Goal: Information Seeking & Learning: Learn about a topic

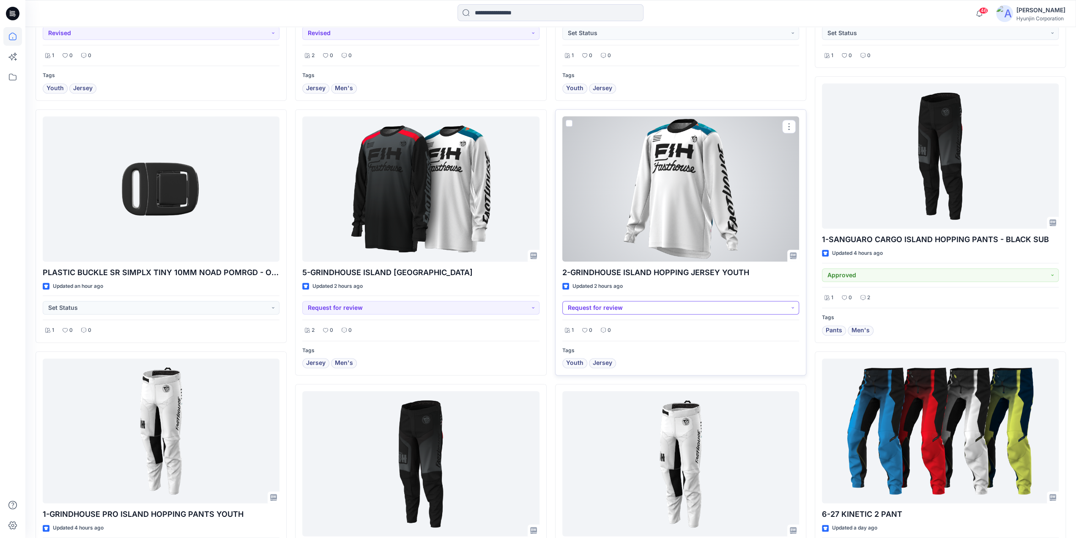
scroll to position [550, 0]
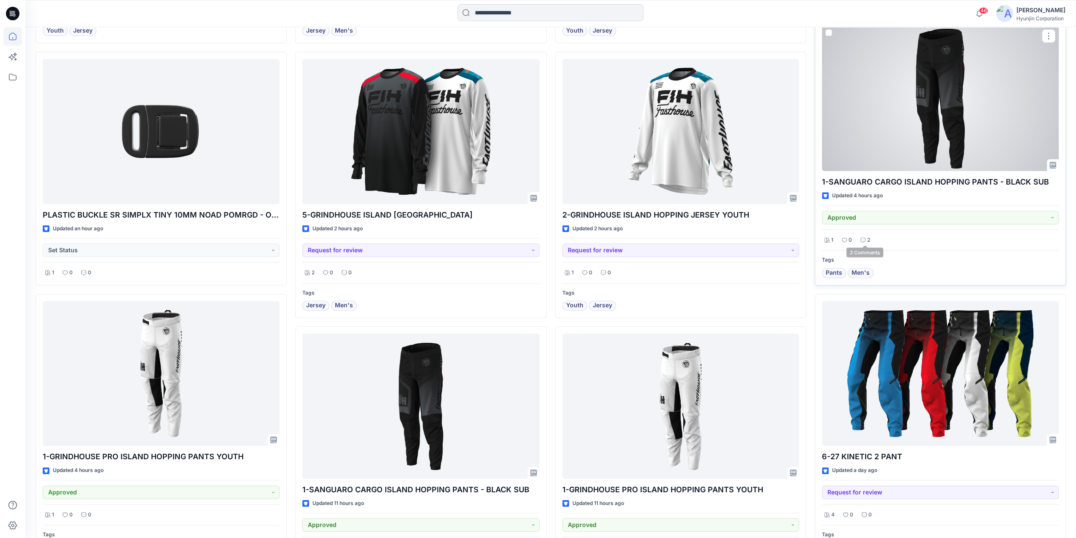
click at [868, 239] on p "2" at bounding box center [868, 240] width 3 height 9
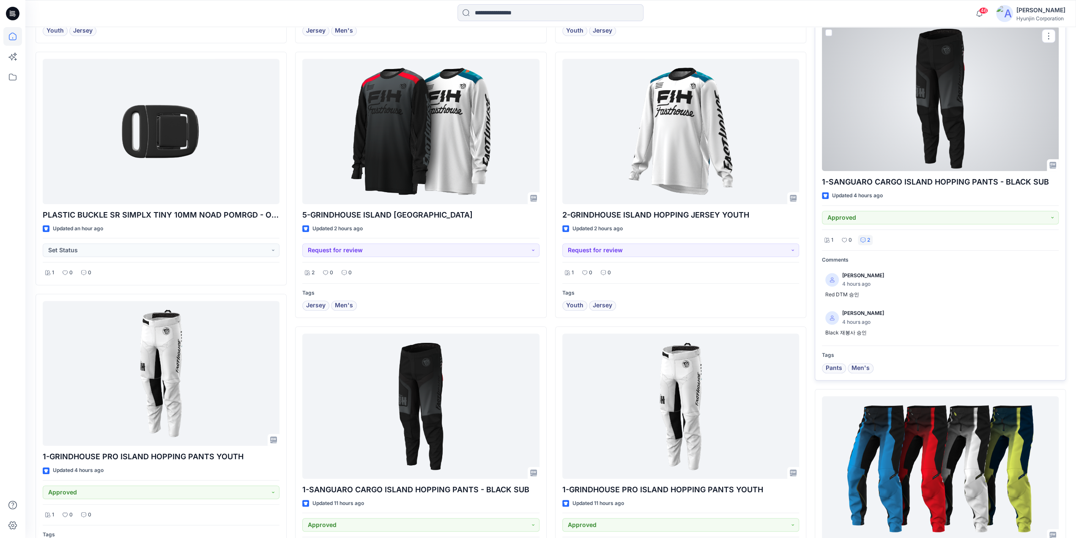
click at [868, 239] on p "2" at bounding box center [868, 240] width 3 height 9
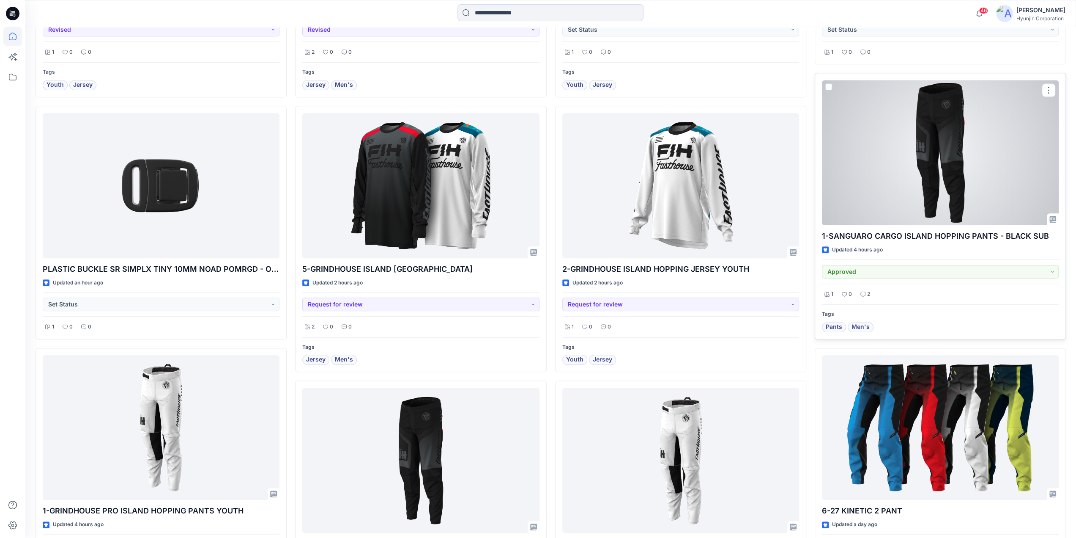
scroll to position [465, 0]
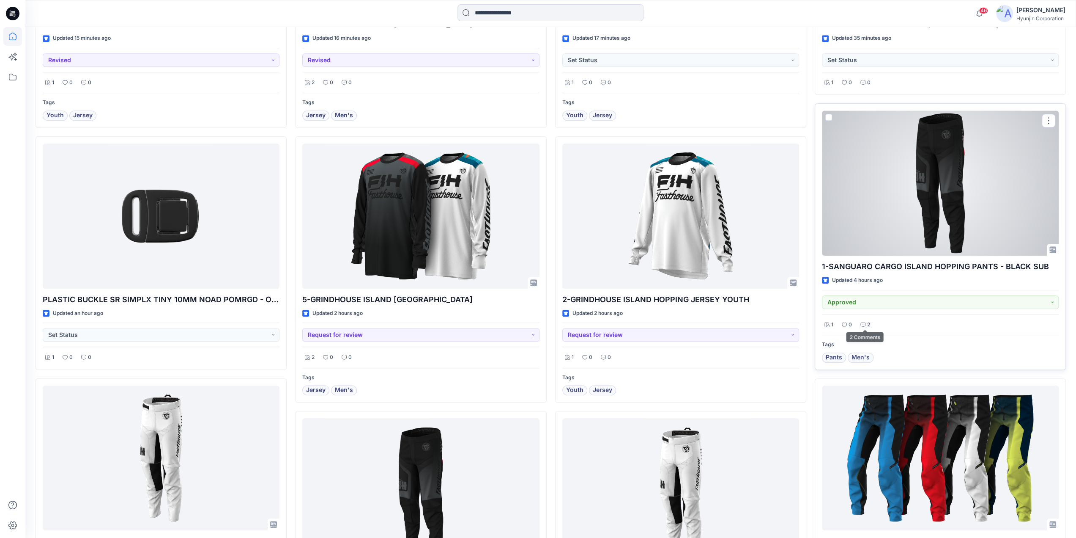
click at [867, 322] on p "2" at bounding box center [868, 324] width 3 height 9
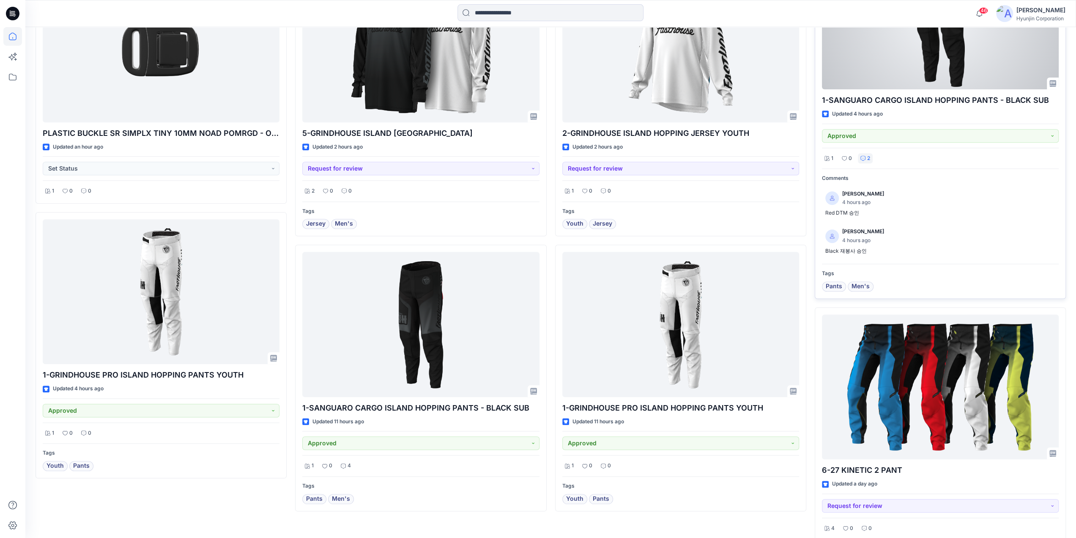
scroll to position [634, 0]
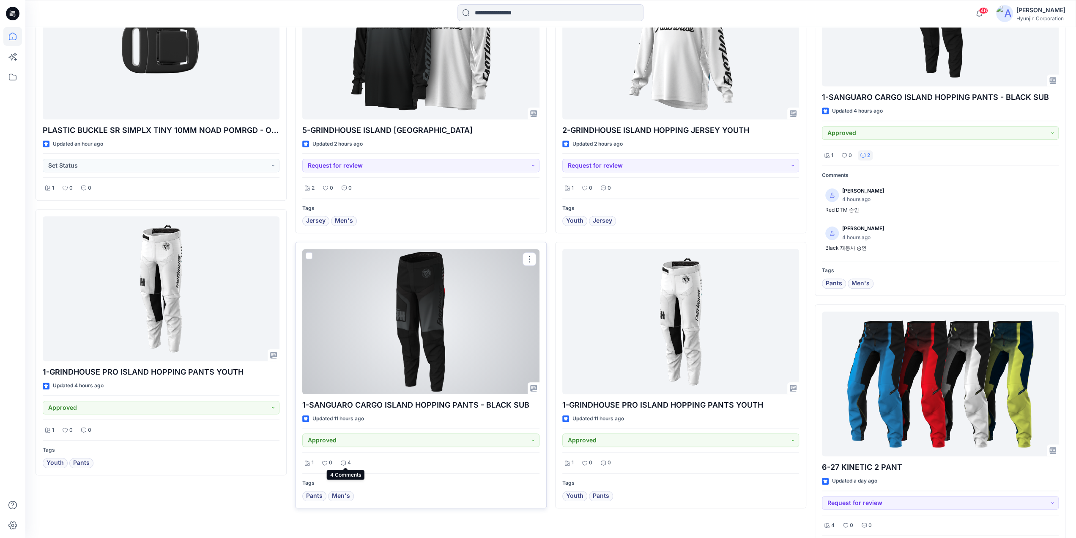
click at [348, 460] on p "4" at bounding box center [349, 462] width 3 height 9
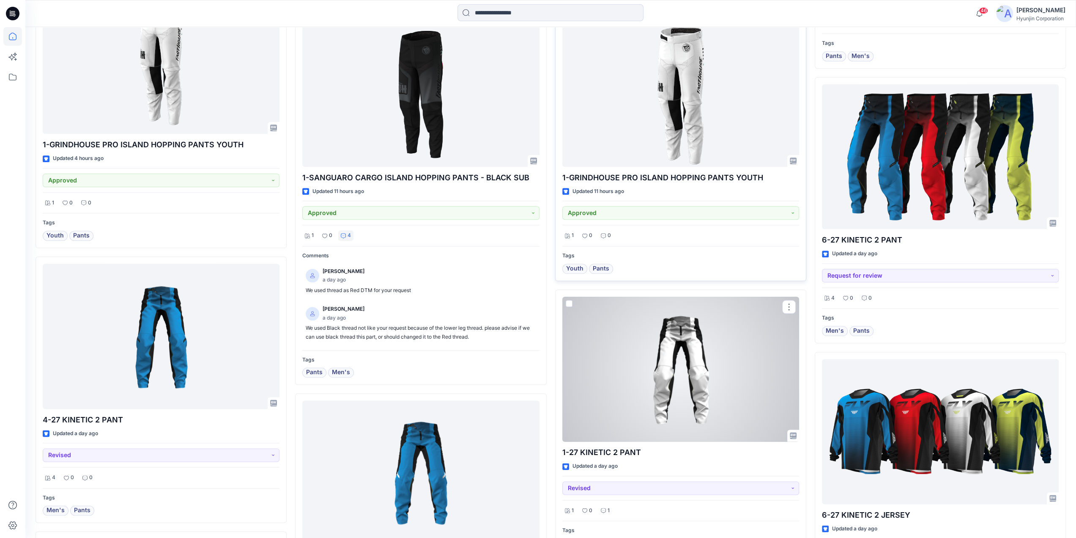
scroll to position [916, 0]
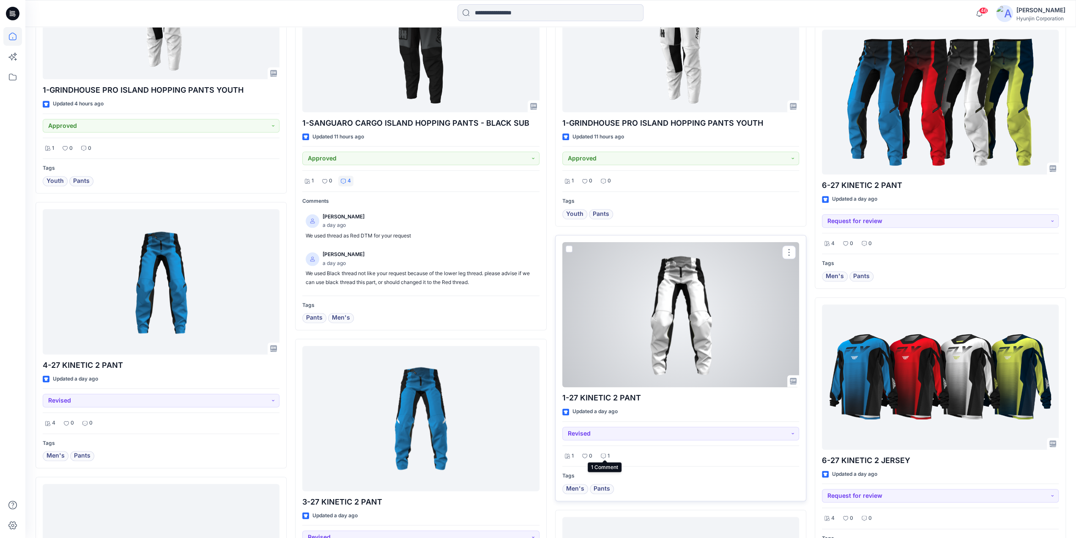
click at [606, 453] on div "1" at bounding box center [605, 455] width 14 height 11
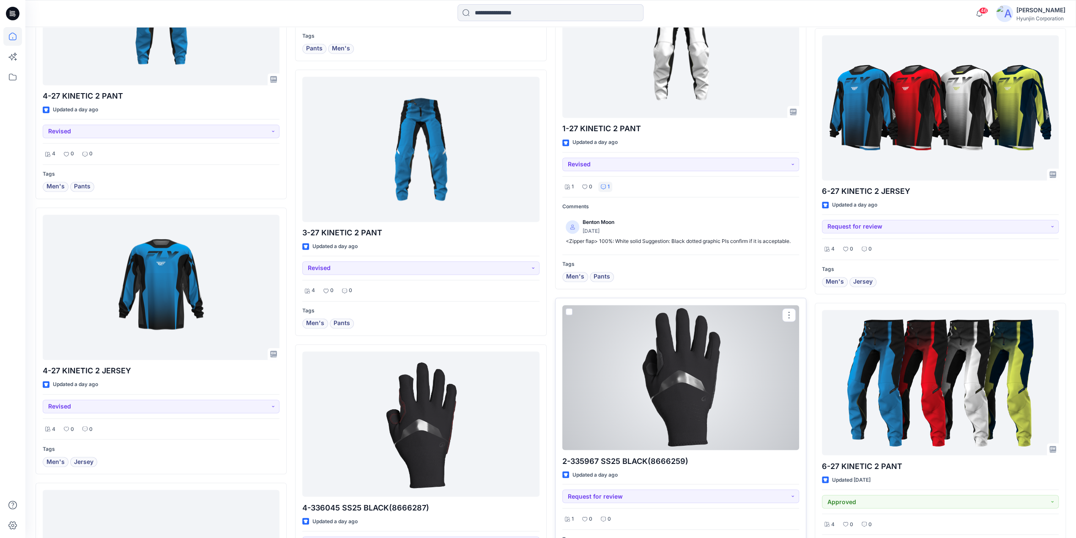
scroll to position [1128, 0]
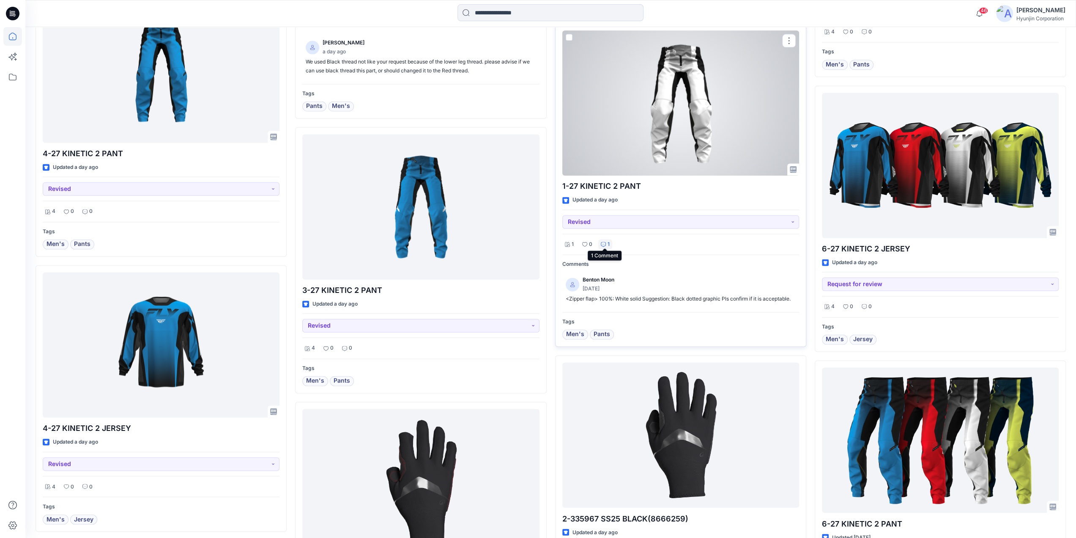
click at [606, 244] on div "1" at bounding box center [605, 244] width 14 height 11
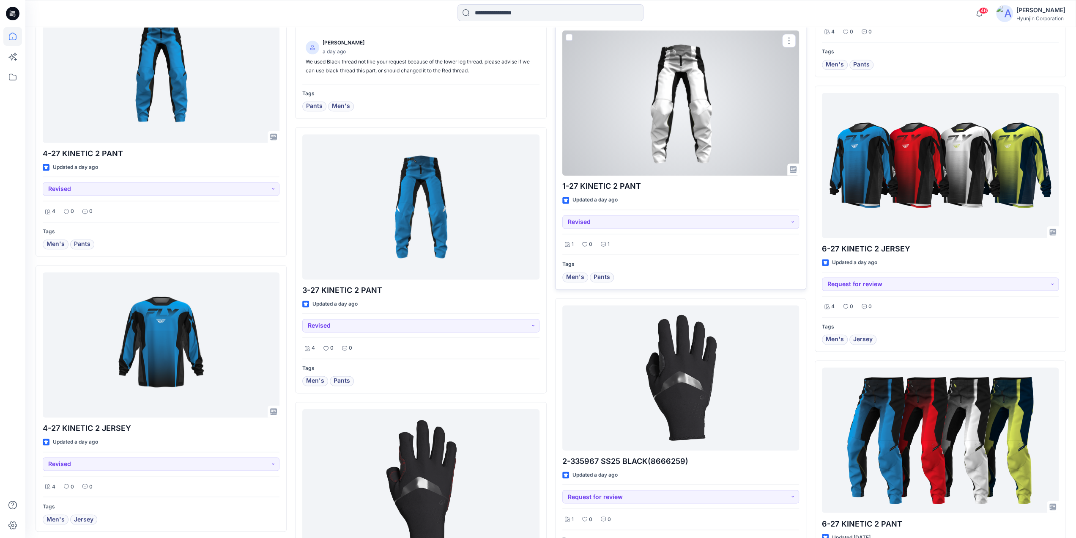
click at [606, 244] on div "1" at bounding box center [605, 244] width 14 height 11
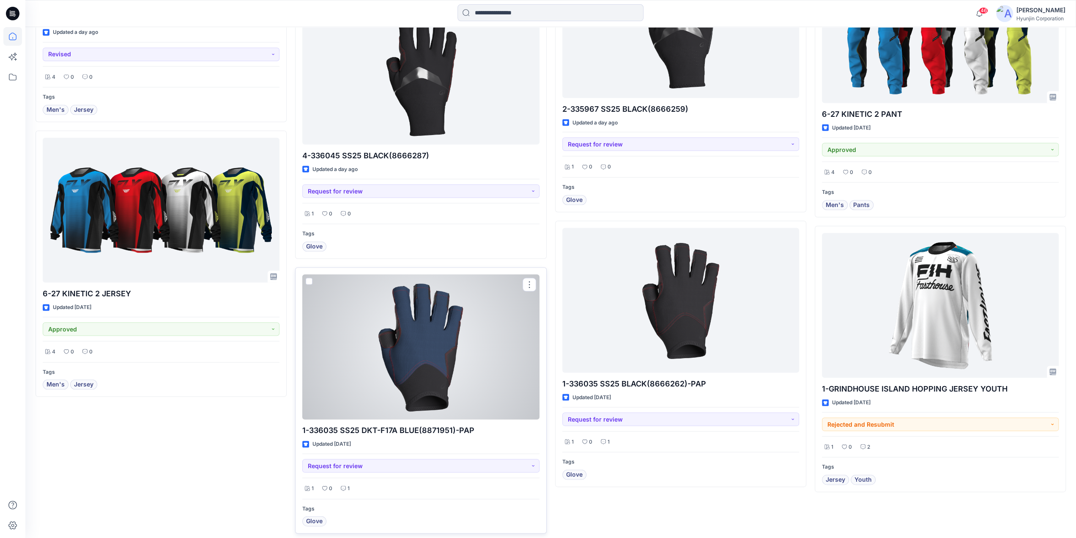
scroll to position [1550, 0]
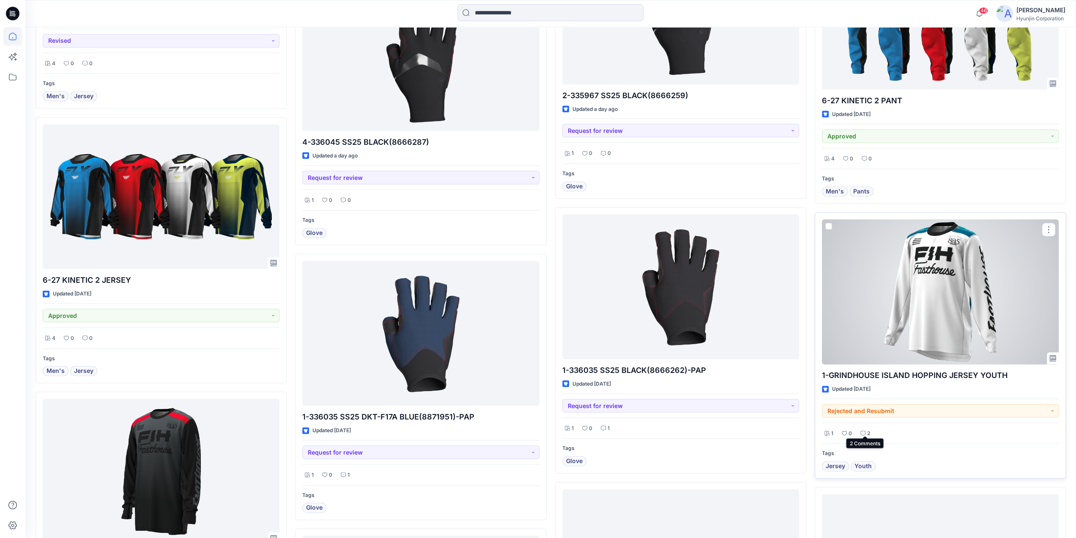
click at [865, 428] on div "2" at bounding box center [865, 433] width 15 height 11
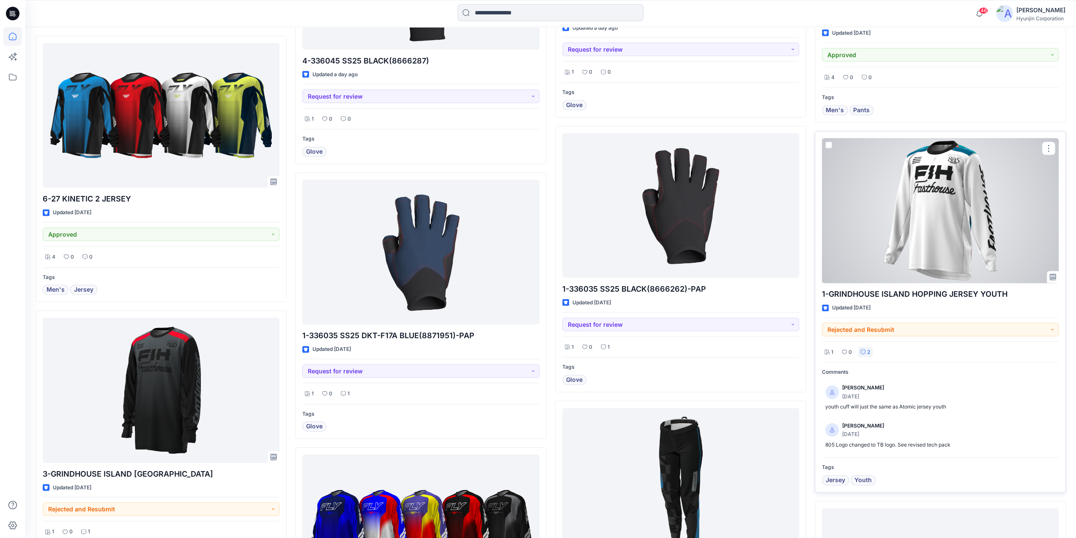
scroll to position [1635, 0]
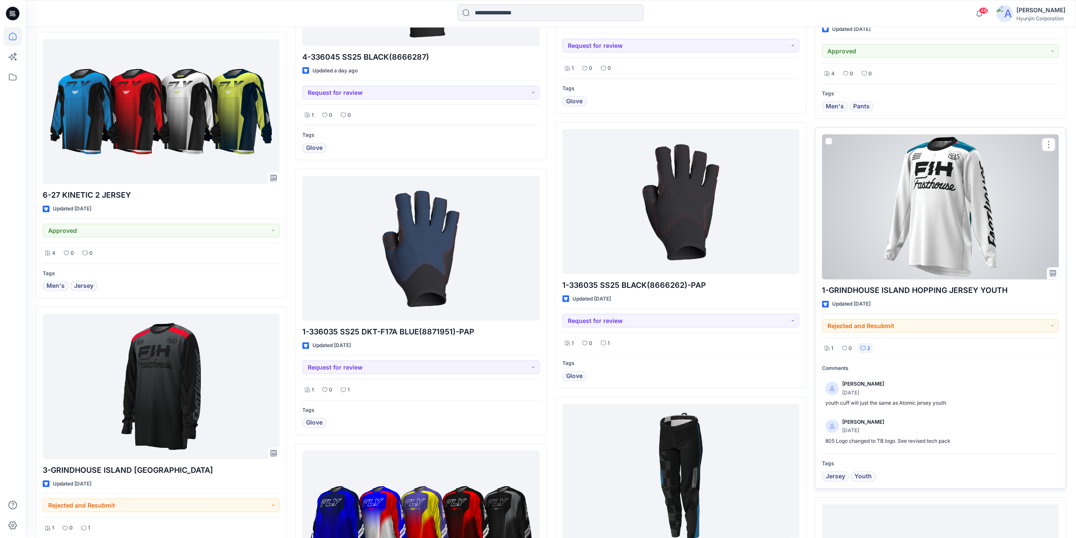
click at [931, 236] on div at bounding box center [940, 206] width 237 height 145
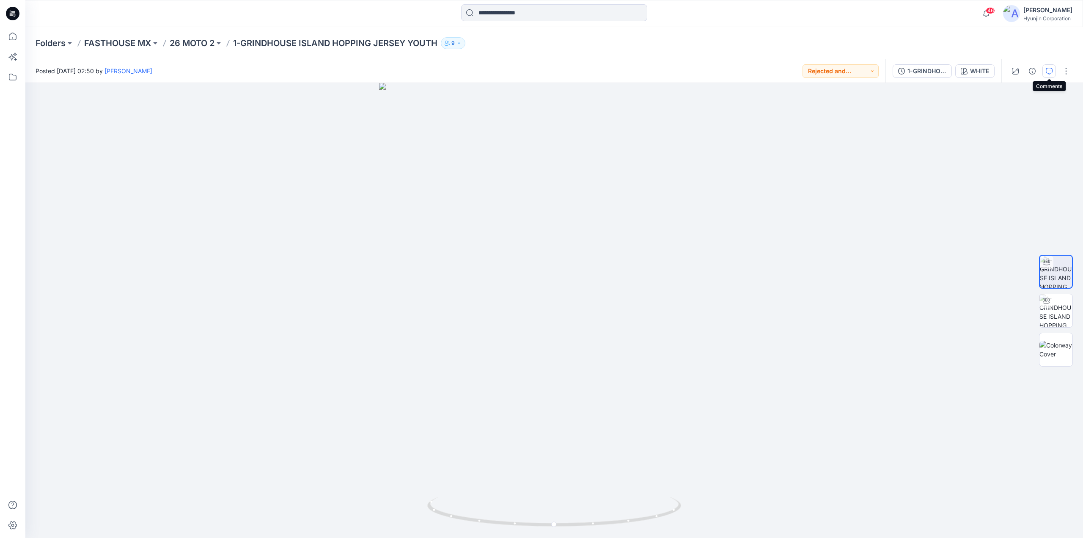
click at [1049, 70] on icon "button" at bounding box center [1048, 71] width 7 height 7
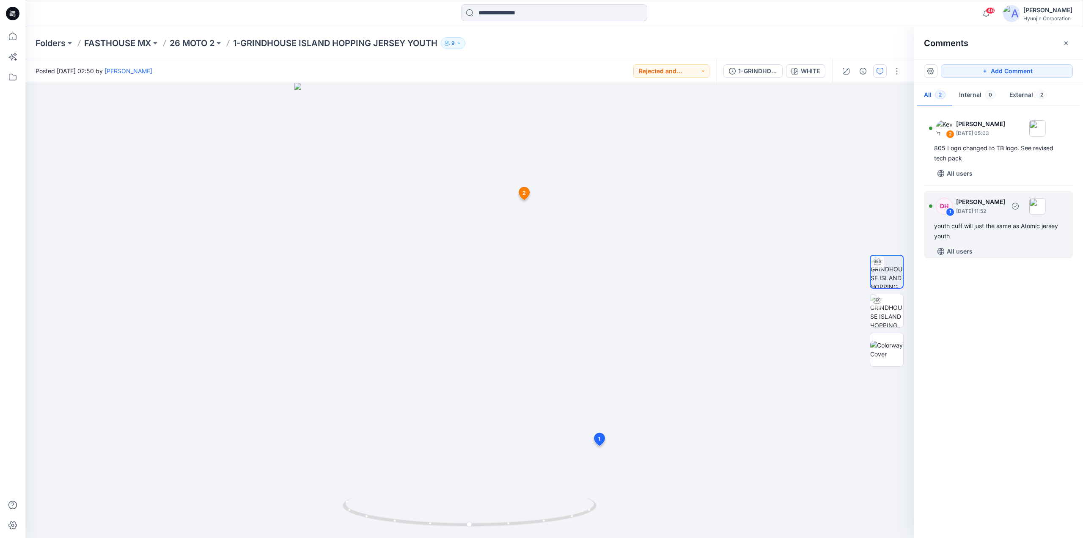
click at [1017, 232] on div "youth cuff will just the same as Atomic jersey youth" at bounding box center [998, 231] width 129 height 20
drag, startPoint x: 874, startPoint y: 253, endPoint x: 1011, endPoint y: 227, distance: 139.9
click at [1011, 227] on div "youth cuff will just the same as Atomic jersey youth" at bounding box center [998, 231] width 129 height 20
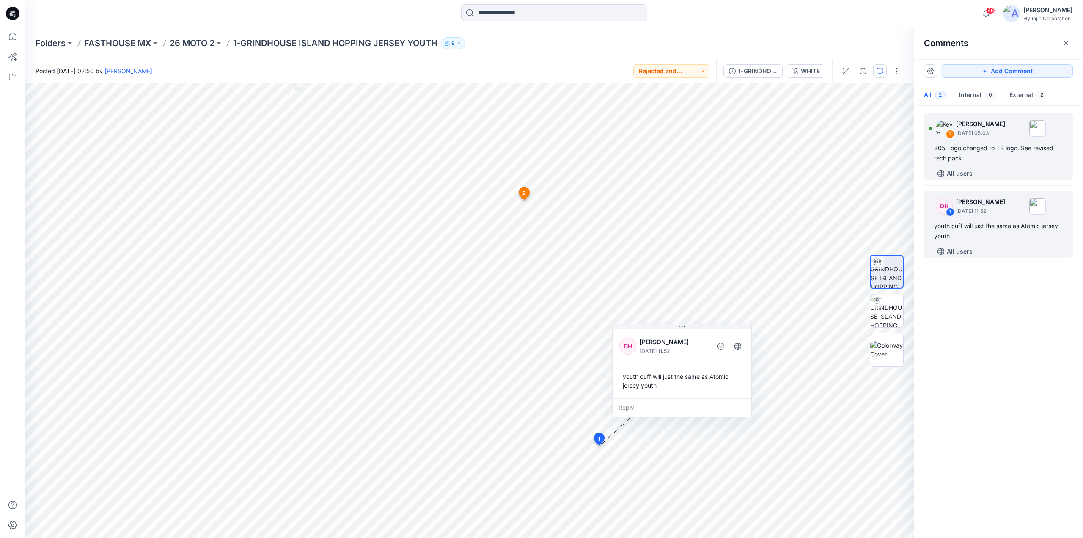
drag, startPoint x: 697, startPoint y: 368, endPoint x: 980, endPoint y: 151, distance: 356.7
click at [979, 151] on div "805 Logo changed to TB logo. See revised tech pack" at bounding box center [998, 153] width 129 height 20
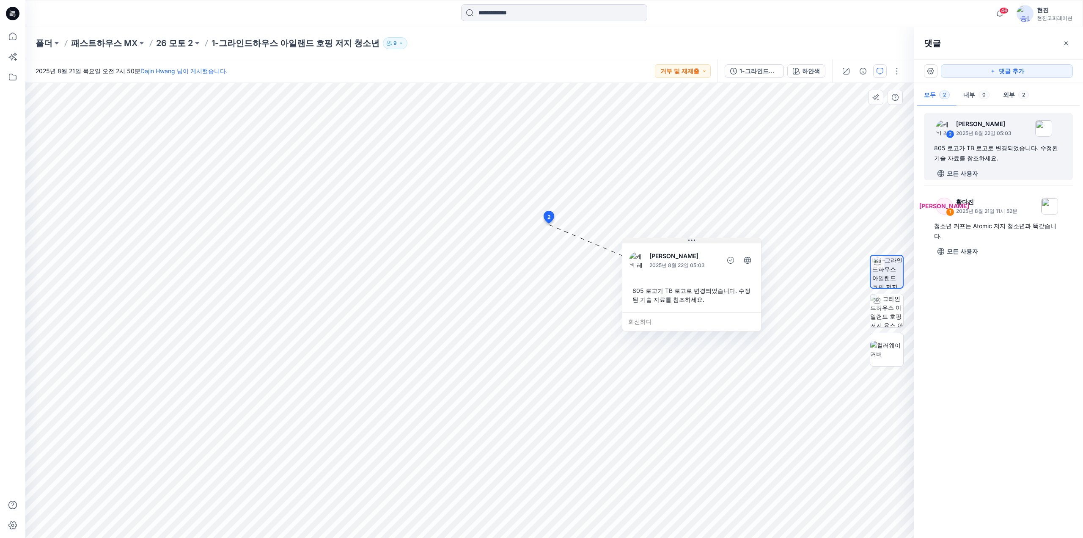
drag, startPoint x: 580, startPoint y: 233, endPoint x: 667, endPoint y: 243, distance: 86.9
click at [667, 243] on button at bounding box center [691, 240] width 139 height 5
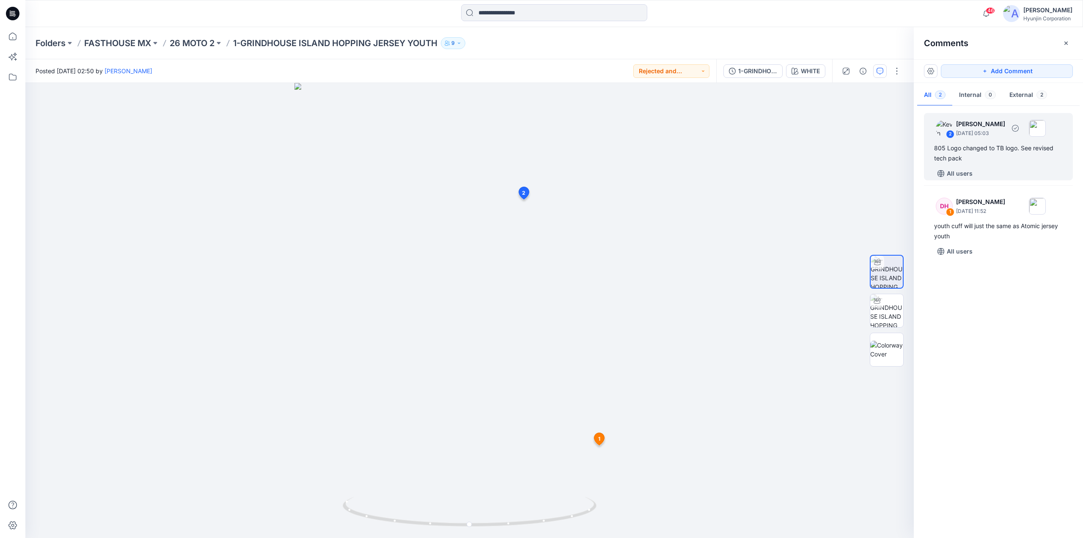
click at [981, 155] on div "805 Logo changed to TB logo. See revised tech pack" at bounding box center [998, 153] width 129 height 20
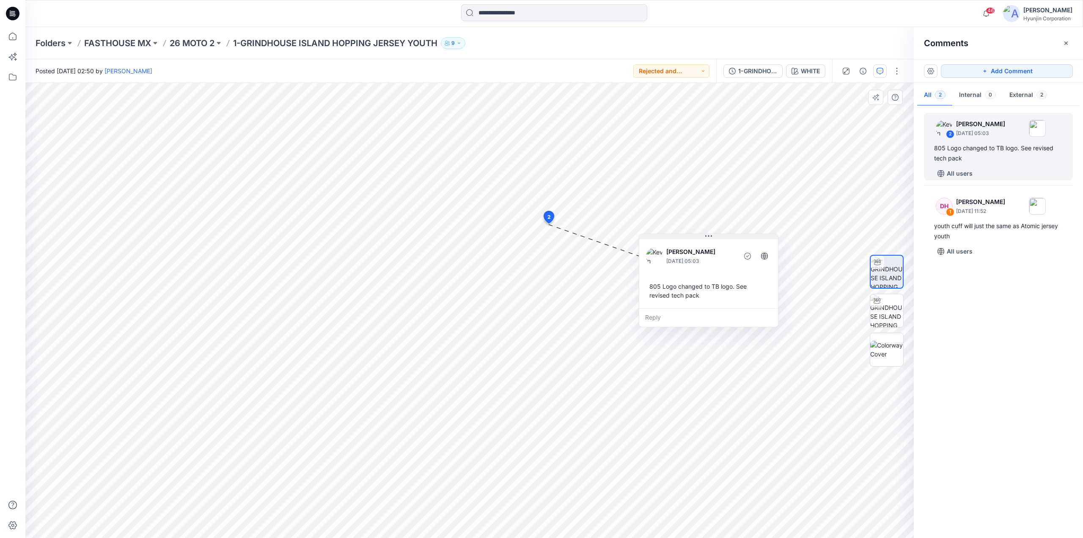
drag, startPoint x: 584, startPoint y: 232, endPoint x: 688, endPoint y: 238, distance: 103.4
click at [688, 238] on button at bounding box center [708, 236] width 139 height 5
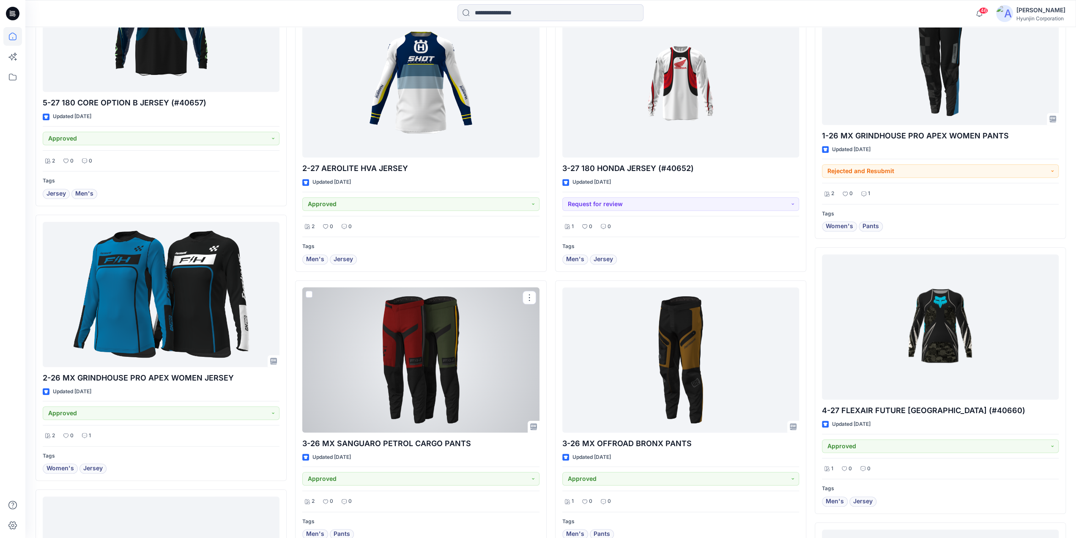
scroll to position [3828, 0]
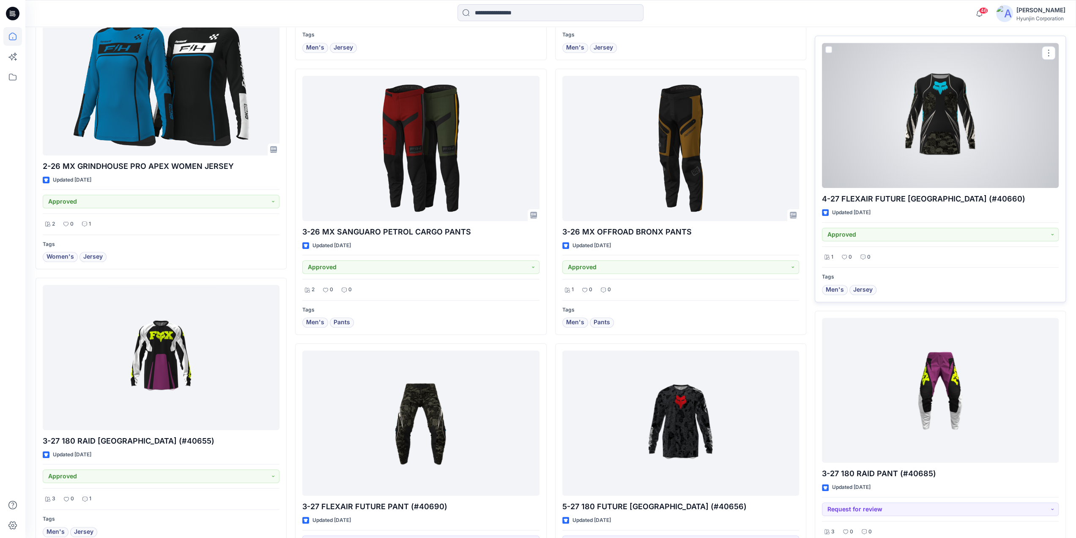
click at [884, 122] on div at bounding box center [940, 115] width 237 height 145
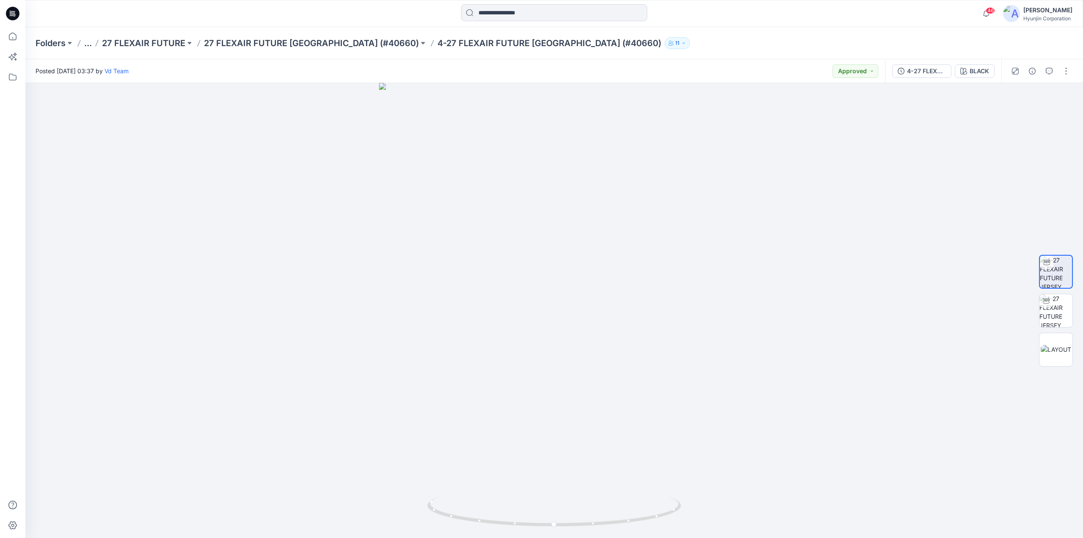
click at [675, 44] on p "11" at bounding box center [677, 42] width 4 height 9
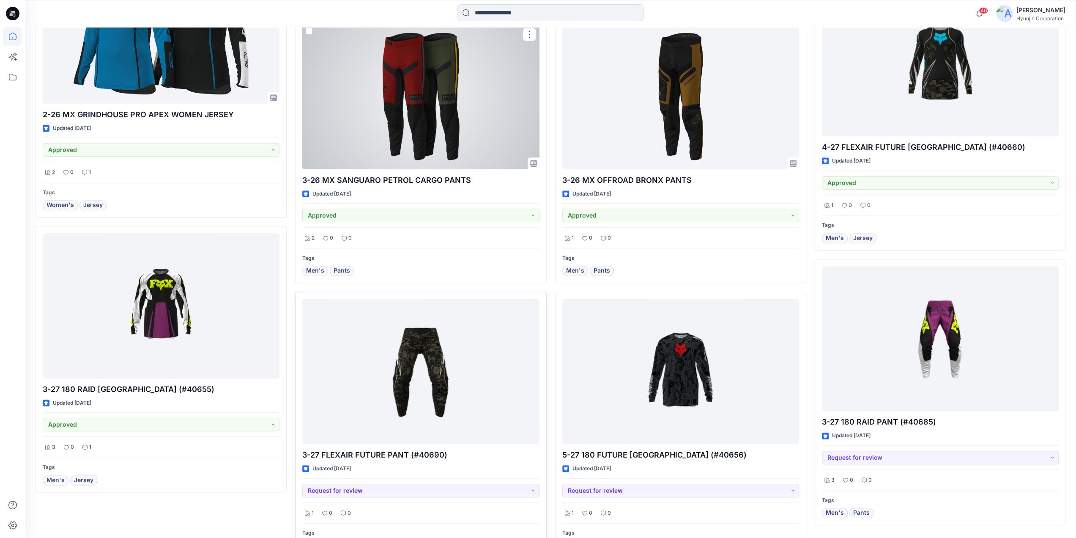
scroll to position [3932, 0]
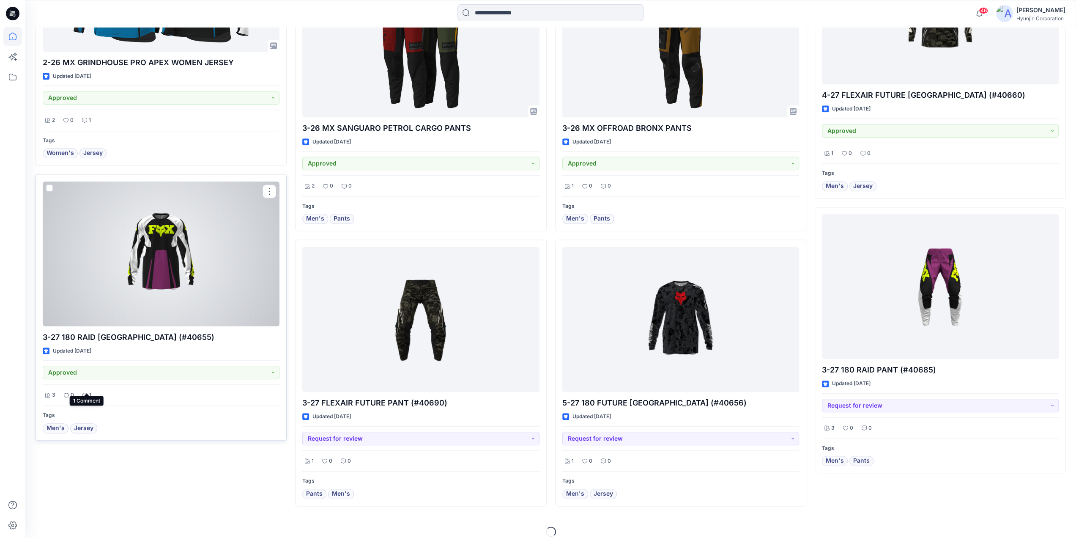
click at [88, 390] on div "1" at bounding box center [87, 395] width 14 height 11
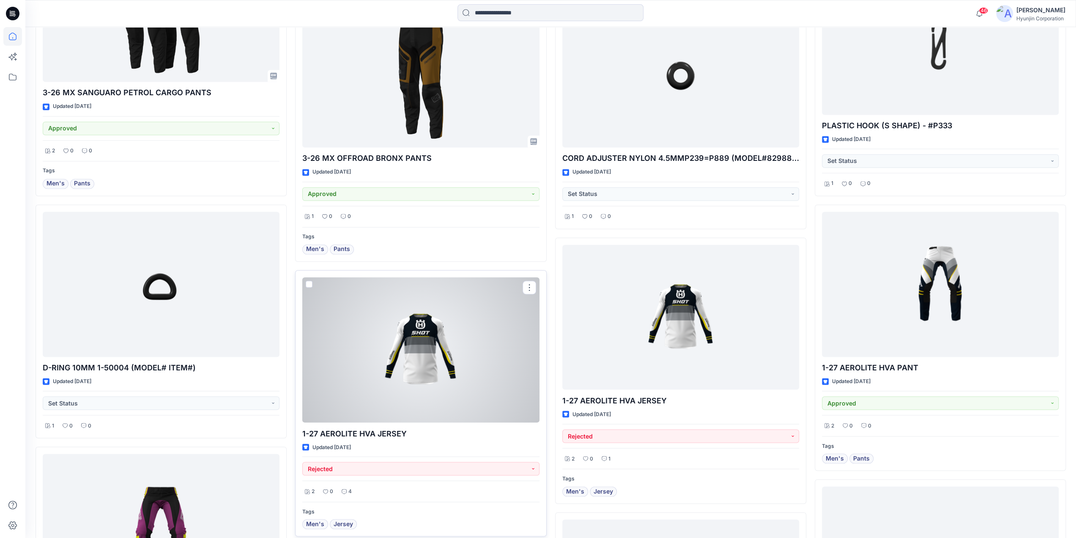
scroll to position [4482, 0]
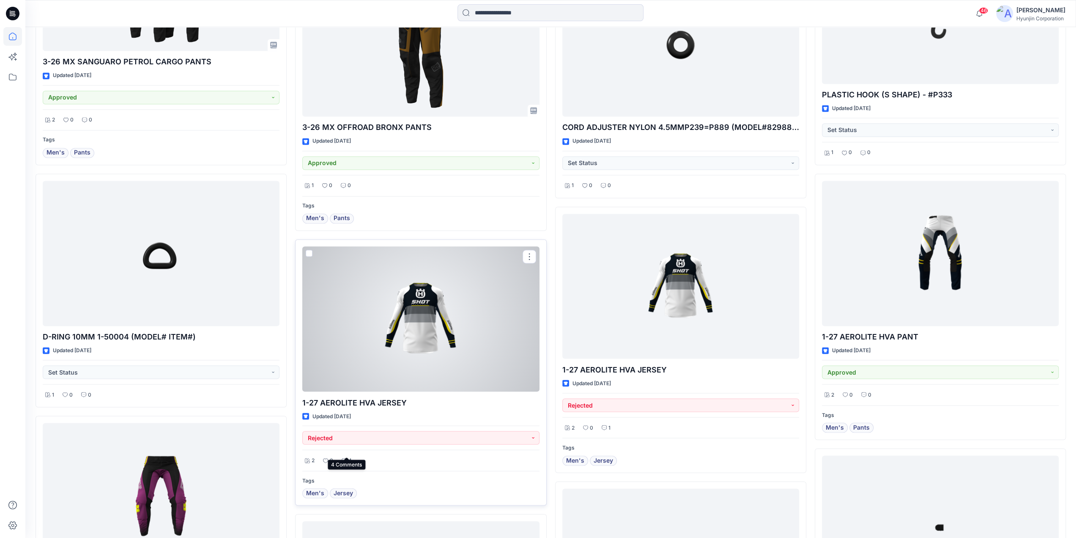
click at [350, 456] on p "4" at bounding box center [349, 460] width 3 height 9
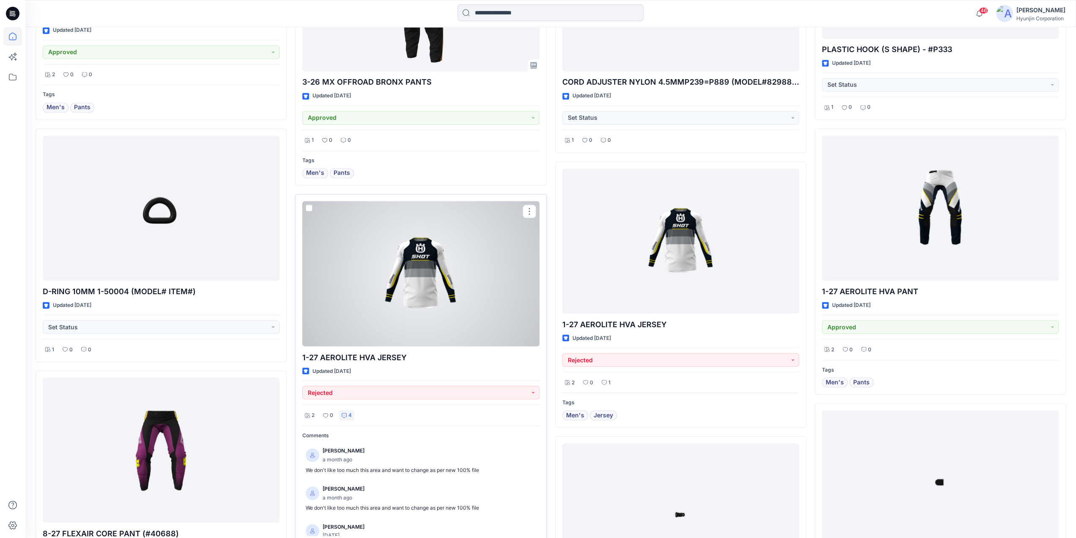
scroll to position [4566, 0]
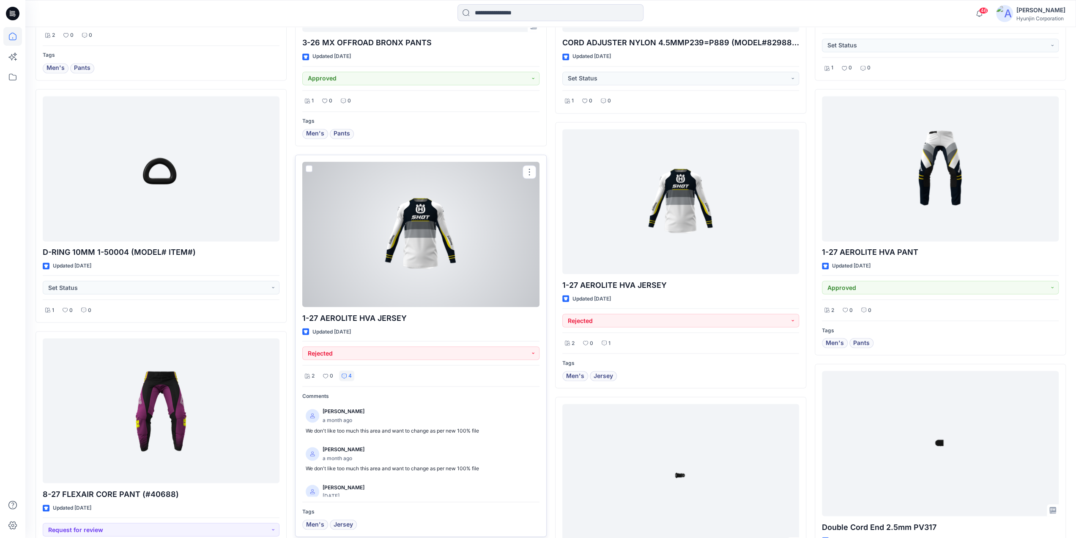
click at [425, 234] on div at bounding box center [420, 234] width 237 height 145
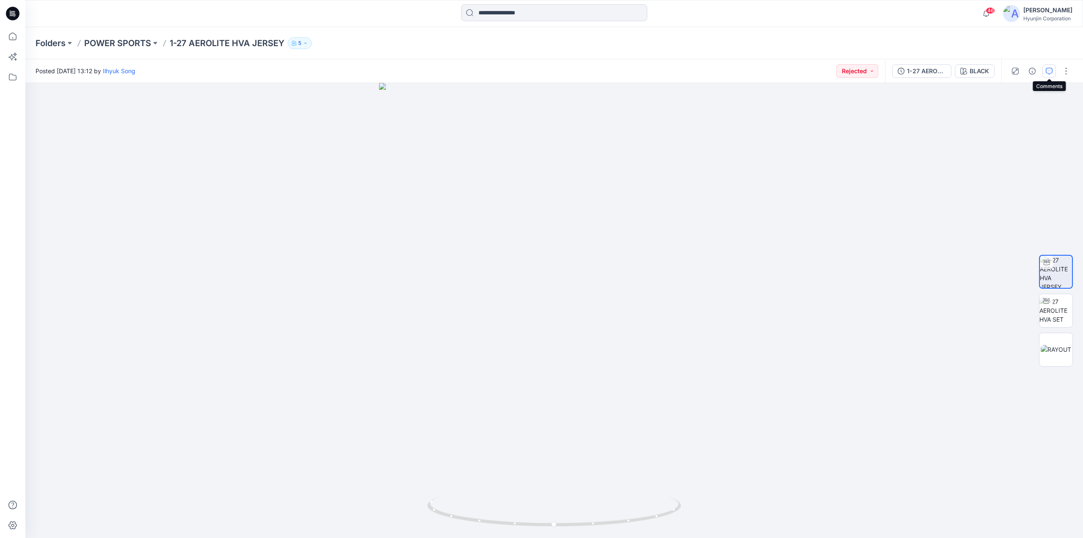
click at [1050, 74] on icon "button" at bounding box center [1048, 71] width 7 height 7
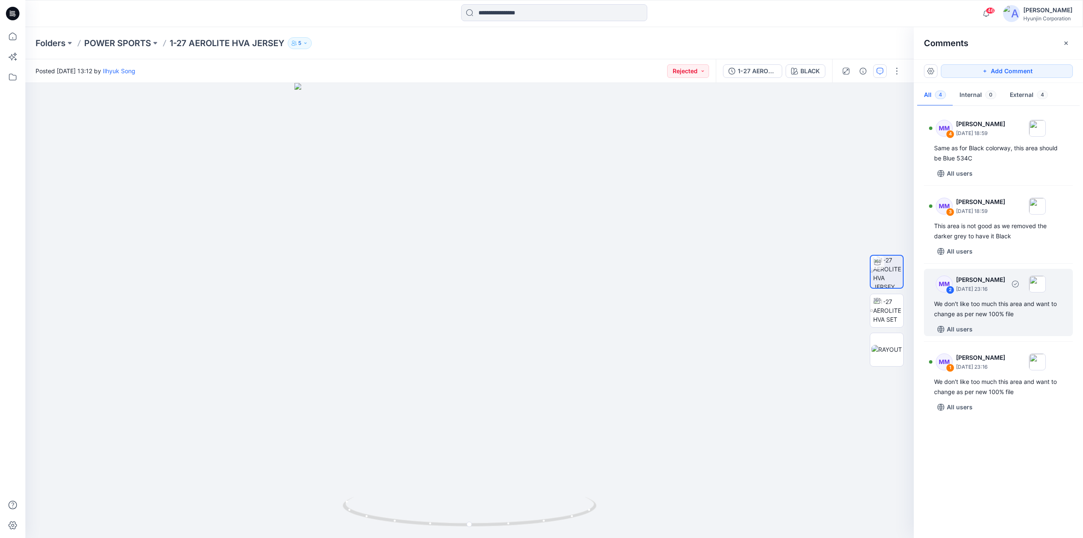
click at [994, 311] on div "We don't like too much this area and want to change as per new 100% file" at bounding box center [998, 309] width 129 height 20
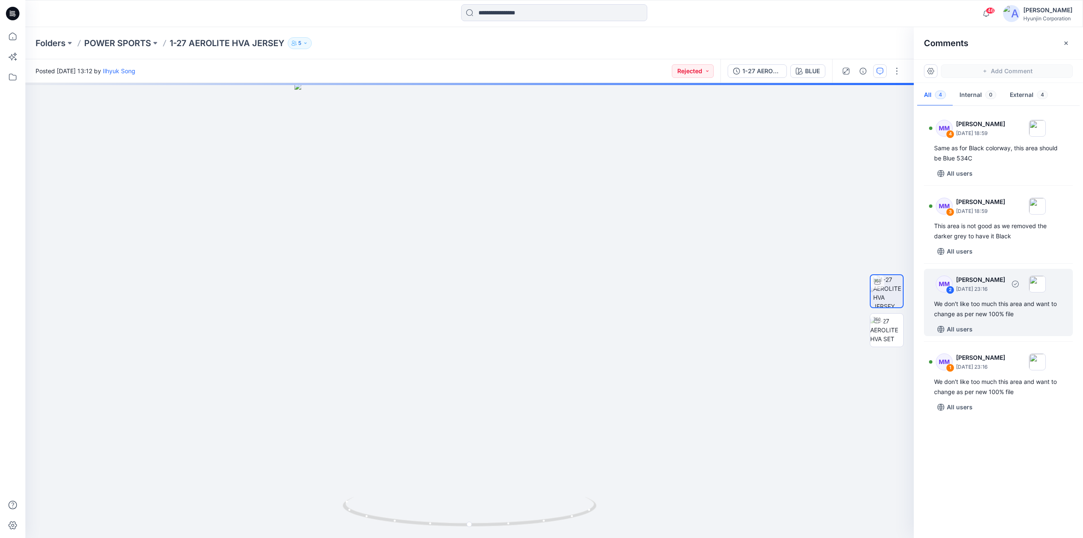
click at [993, 311] on div "We don't like too much this area and want to change as per new 100% file" at bounding box center [998, 309] width 129 height 20
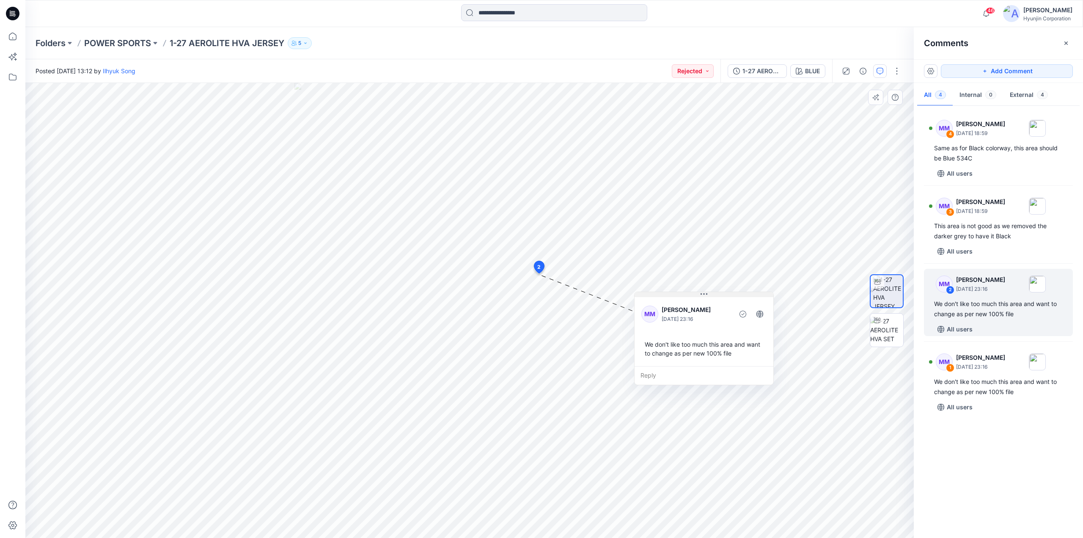
drag, startPoint x: 567, startPoint y: 279, endPoint x: 675, endPoint y: 293, distance: 109.2
click at [675, 293] on button at bounding box center [703, 294] width 139 height 5
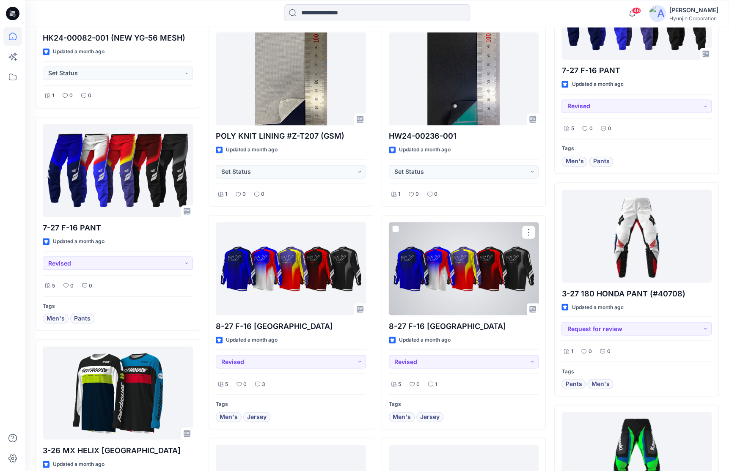
scroll to position [5227, 0]
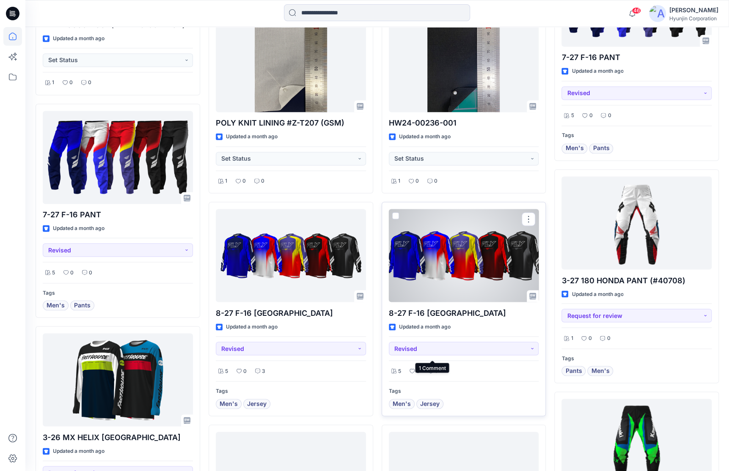
click at [433, 366] on div "1" at bounding box center [432, 371] width 14 height 11
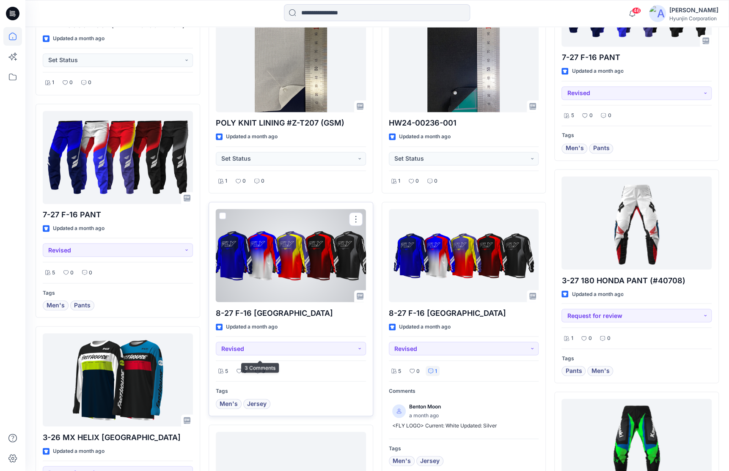
click at [259, 368] on icon at bounding box center [257, 370] width 5 height 5
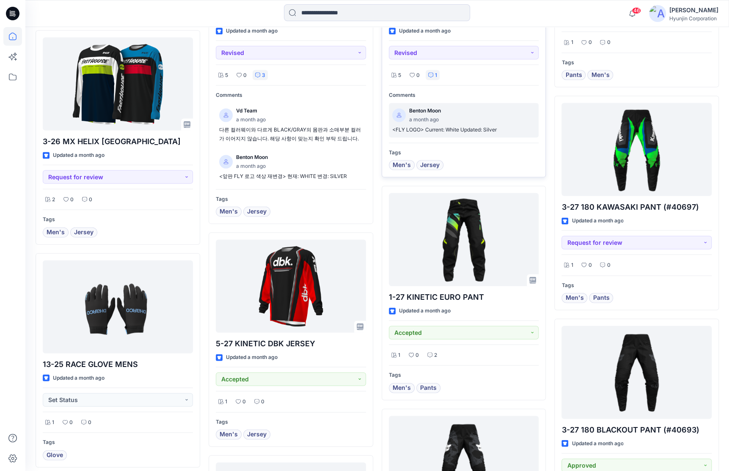
scroll to position [5524, 0]
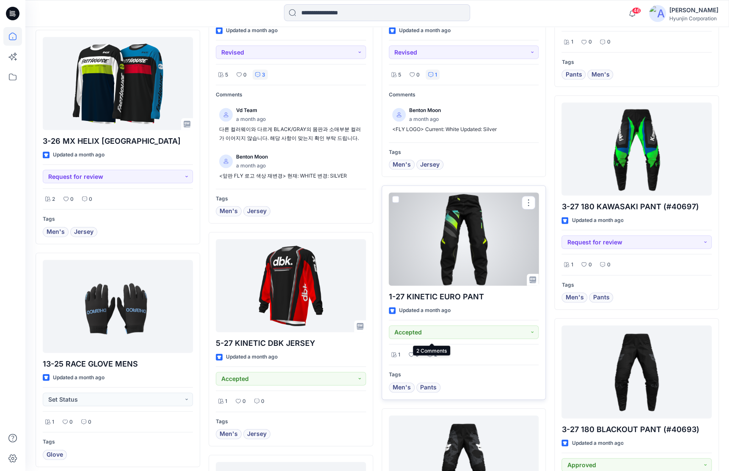
click at [431, 352] on icon at bounding box center [429, 354] width 5 height 5
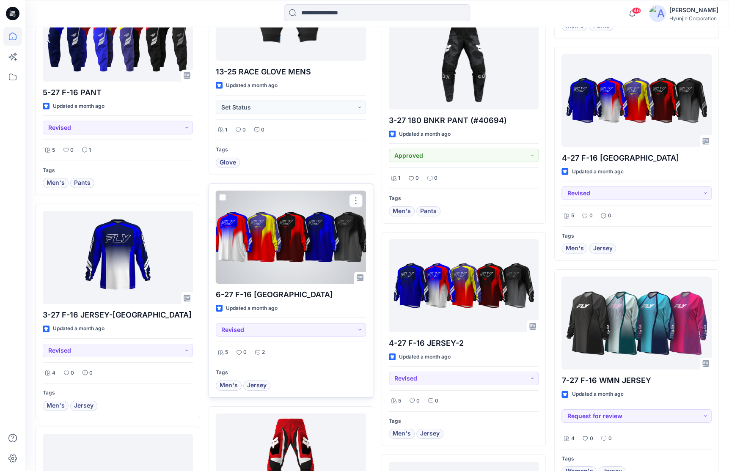
scroll to position [6031, 0]
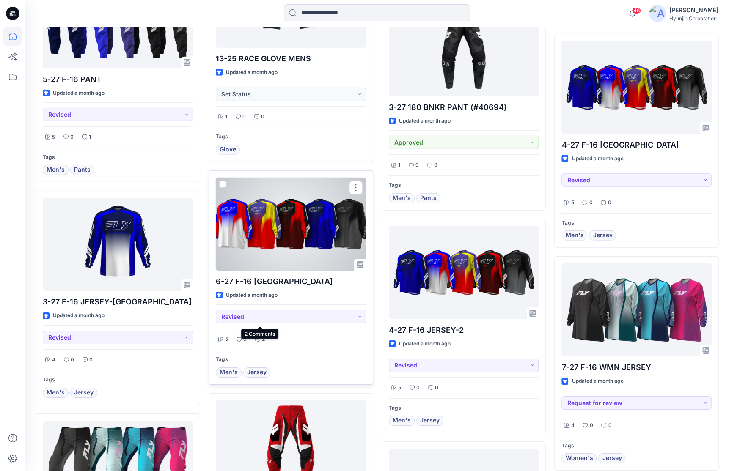
click at [262, 335] on p "2" at bounding box center [263, 339] width 3 height 9
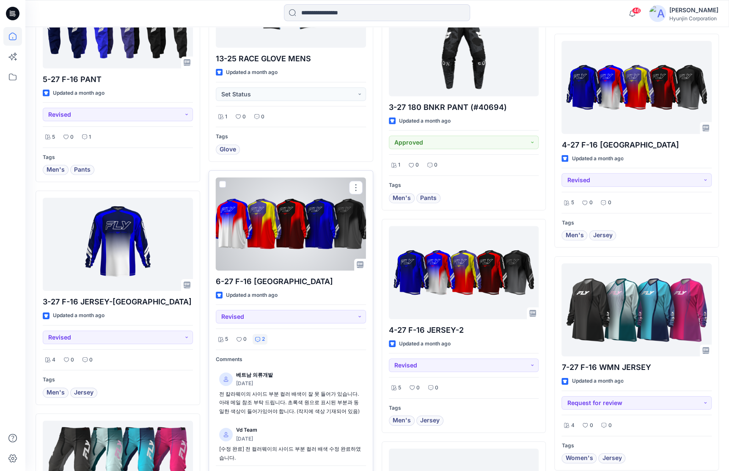
click at [262, 335] on p "2" at bounding box center [263, 339] width 3 height 9
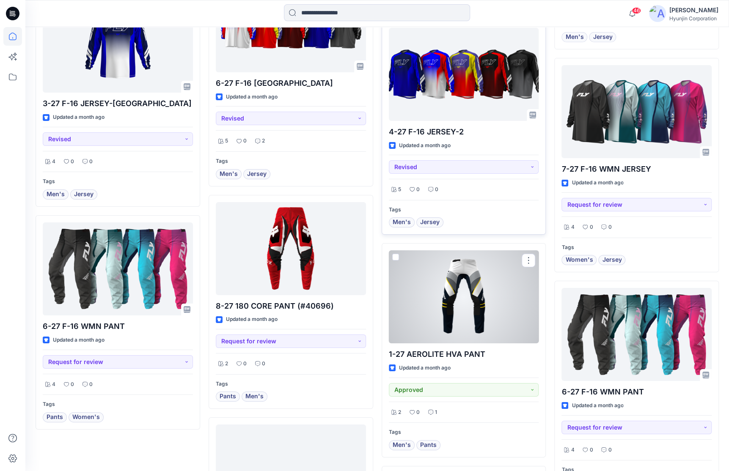
scroll to position [6243, 0]
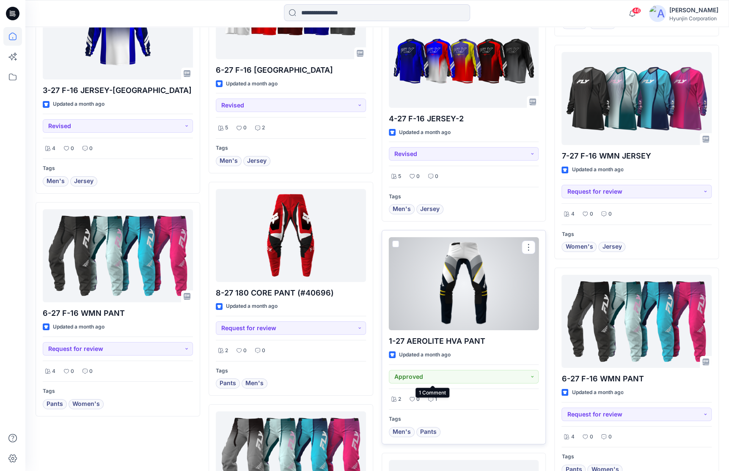
click at [433, 394] on div "1" at bounding box center [432, 399] width 14 height 11
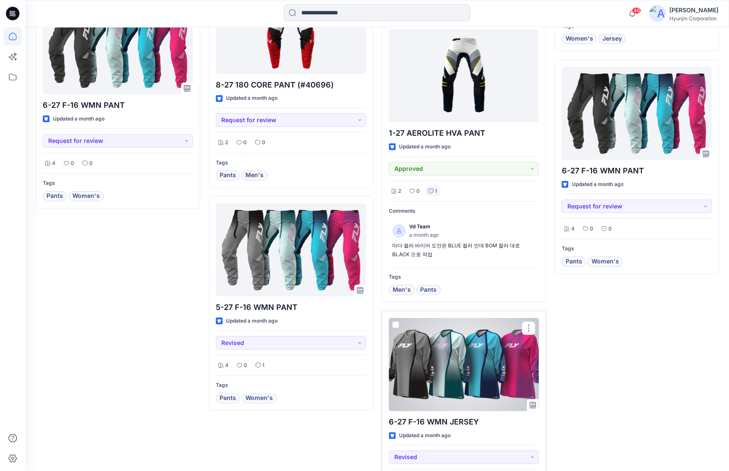
scroll to position [6454, 0]
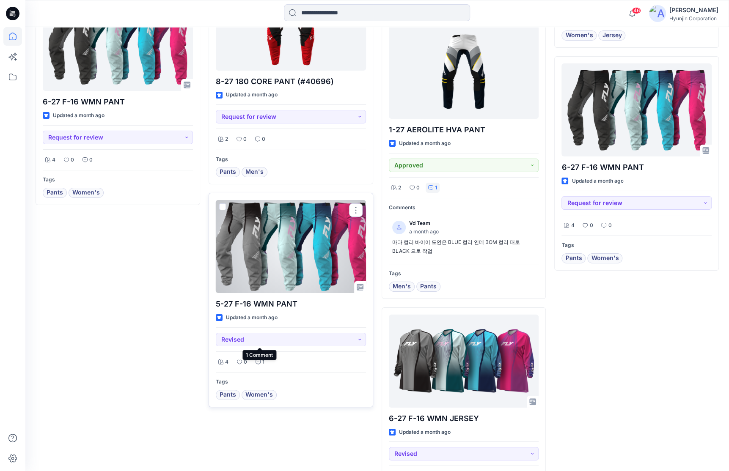
click at [262, 358] on p "1" at bounding box center [263, 362] width 2 height 9
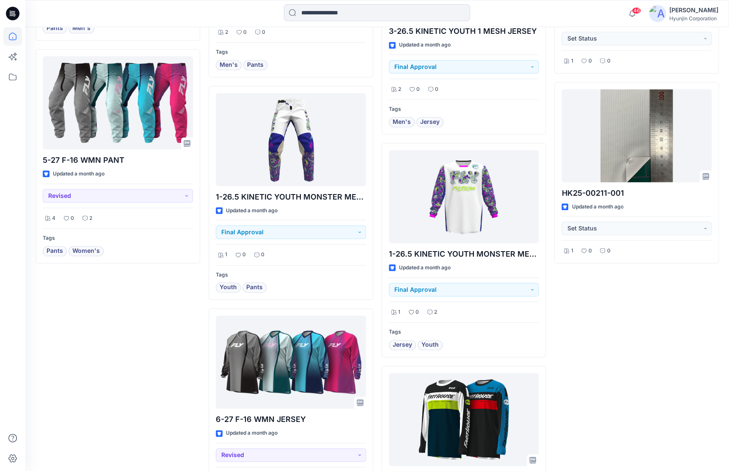
scroll to position [7190, 0]
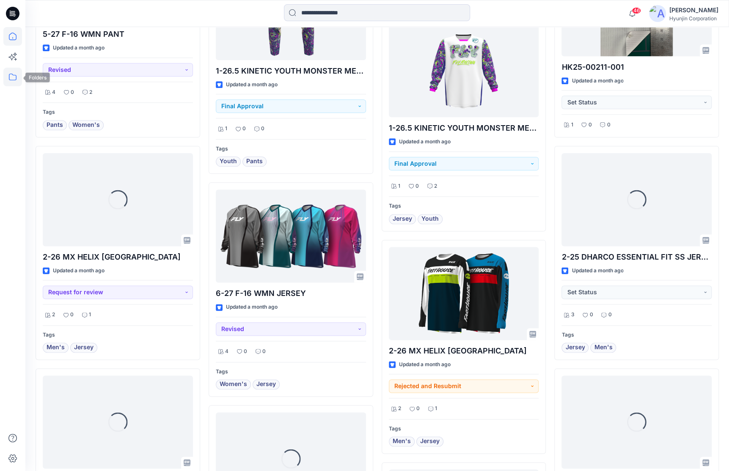
click at [10, 79] on icon at bounding box center [12, 77] width 19 height 19
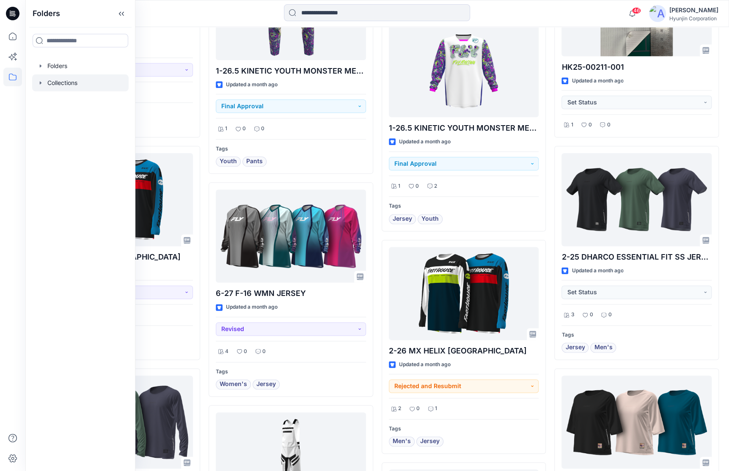
click at [40, 86] on div at bounding box center [80, 82] width 96 height 17
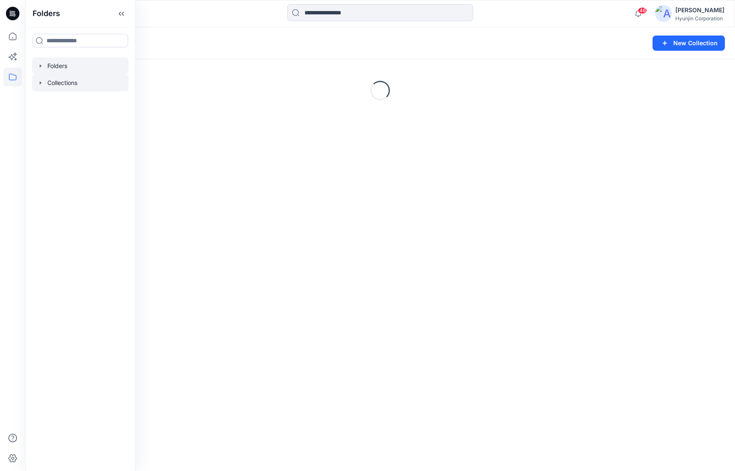
click at [46, 66] on div at bounding box center [80, 66] width 96 height 17
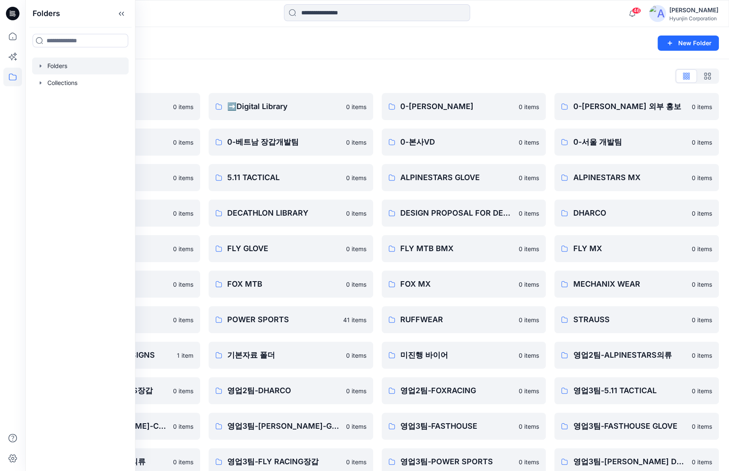
click at [321, 63] on div "Folders List ♻️Project 0 items 0-베트남 의류개발팀 0 items 0-서울 디자인팀 0 items DECATHLON …" at bounding box center [376, 290] width 703 height 462
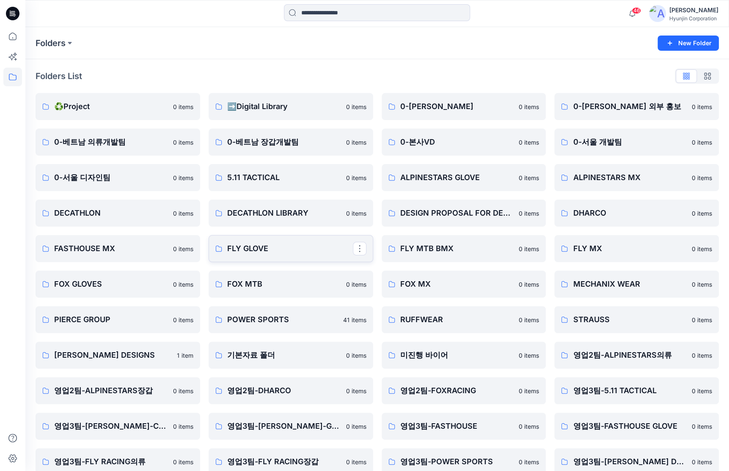
click at [282, 255] on link "FLY GLOVE" at bounding box center [291, 248] width 165 height 27
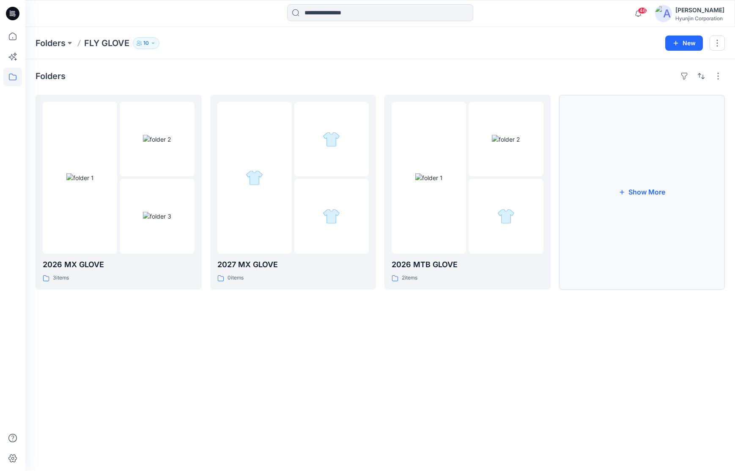
click at [608, 214] on button "Show More" at bounding box center [642, 192] width 166 height 195
click at [142, 220] on img at bounding box center [156, 215] width 28 height 9
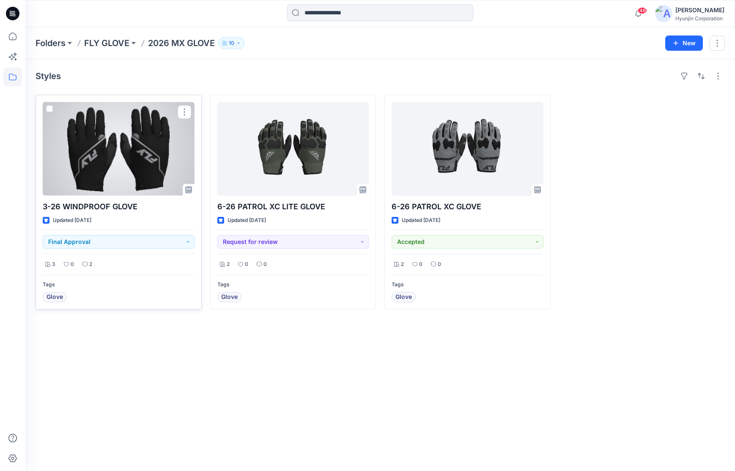
click at [116, 150] on div at bounding box center [119, 149] width 152 height 94
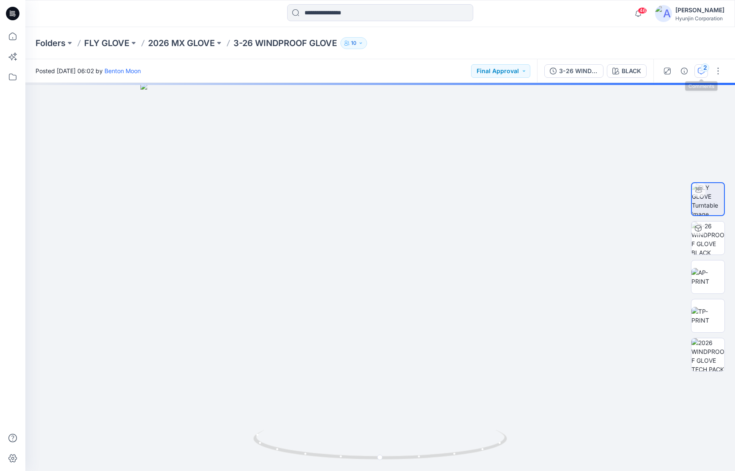
click at [703, 69] on div "2" at bounding box center [705, 67] width 8 height 8
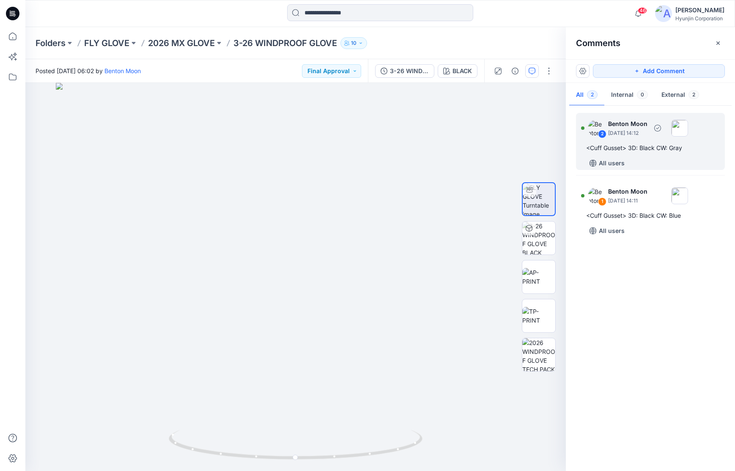
click at [657, 148] on div "<Cuff Gusset> 3D: Black CW: Gray" at bounding box center [650, 148] width 129 height 10
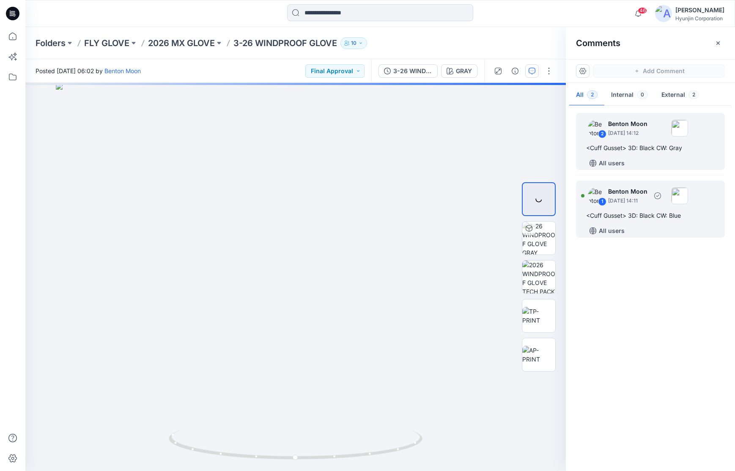
click at [652, 212] on div "<Cuff Gusset> 3D: Black CW: Blue" at bounding box center [650, 216] width 129 height 10
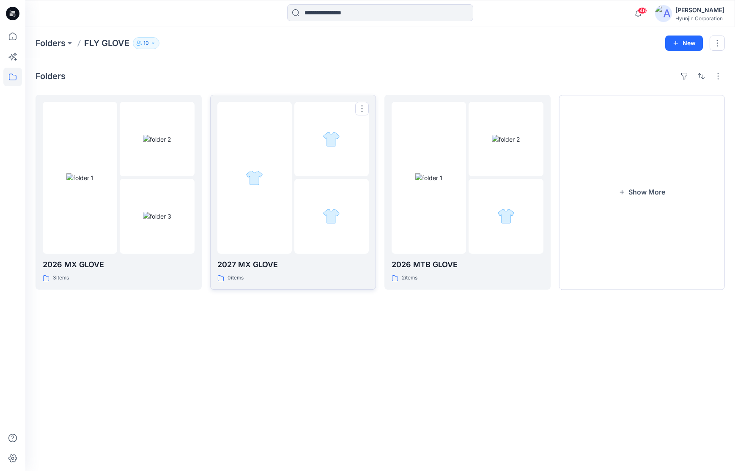
click at [289, 172] on div at bounding box center [254, 178] width 74 height 152
click at [94, 182] on img at bounding box center [79, 177] width 27 height 9
click at [310, 189] on div at bounding box center [331, 216] width 74 height 74
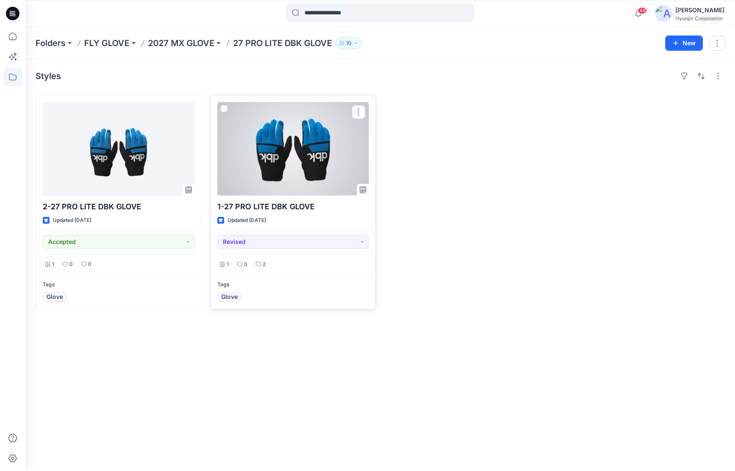
click at [299, 165] on div at bounding box center [293, 149] width 152 height 94
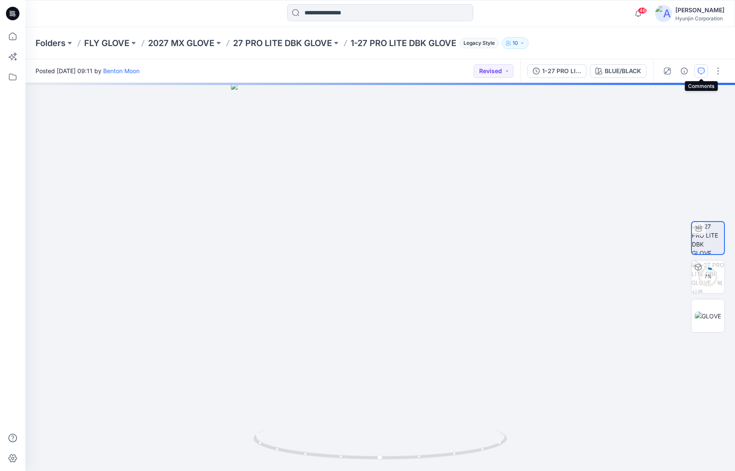
click at [700, 68] on icon "button" at bounding box center [701, 71] width 7 height 7
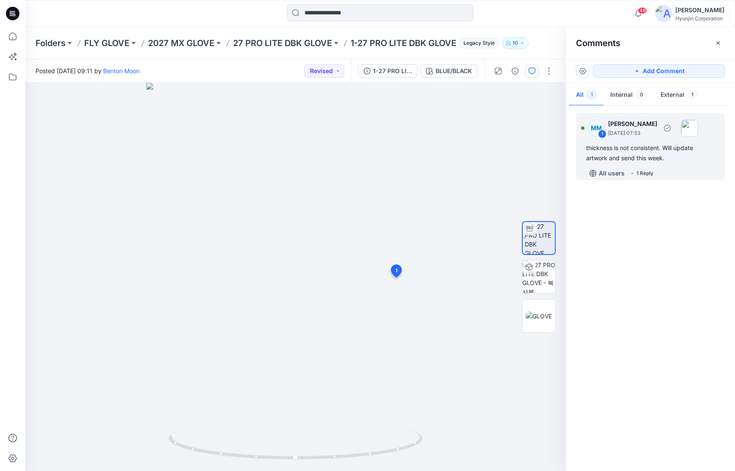
click at [652, 156] on div "thickness is not consistent. Will update artwork and send this week." at bounding box center [650, 153] width 129 height 20
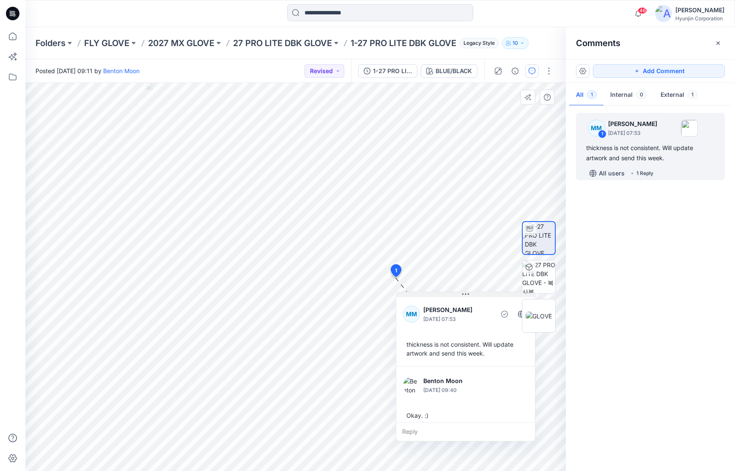
drag, startPoint x: 471, startPoint y: 284, endPoint x: 484, endPoint y: 295, distance: 16.8
click at [484, 295] on button at bounding box center [465, 294] width 139 height 5
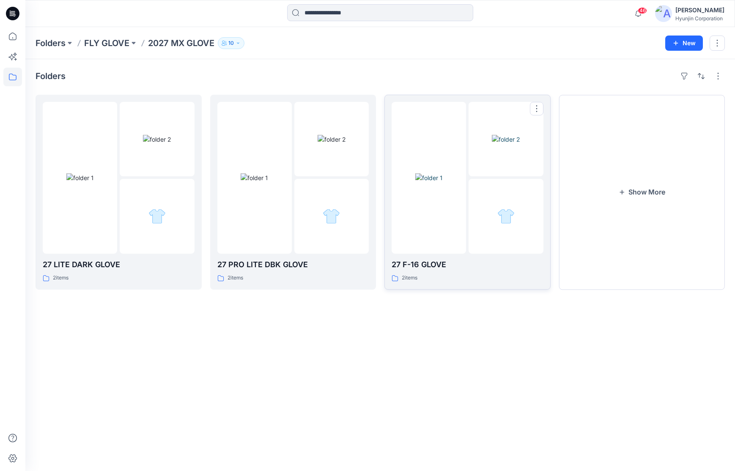
click at [443, 182] on img at bounding box center [428, 177] width 27 height 9
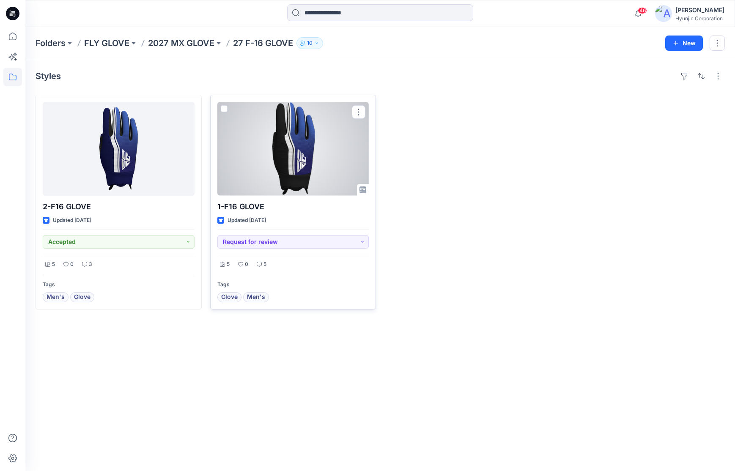
click at [291, 159] on div at bounding box center [293, 149] width 152 height 94
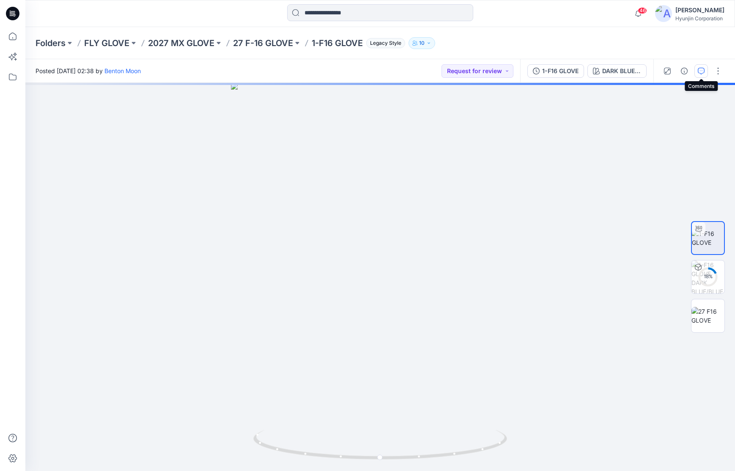
click at [702, 74] on icon "button" at bounding box center [701, 71] width 7 height 7
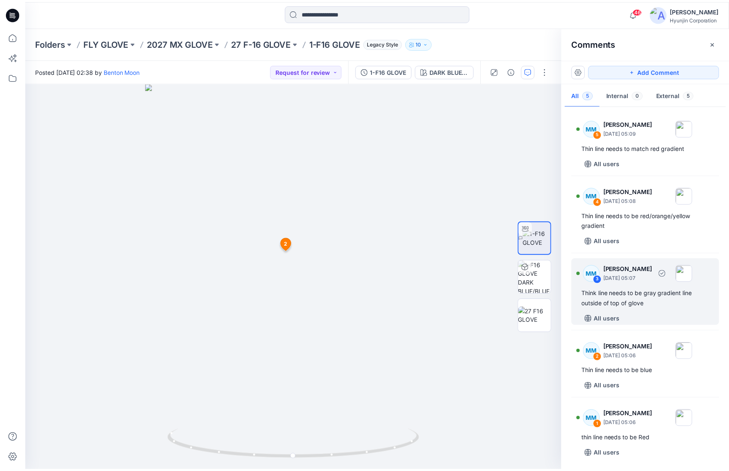
scroll to position [0, 0]
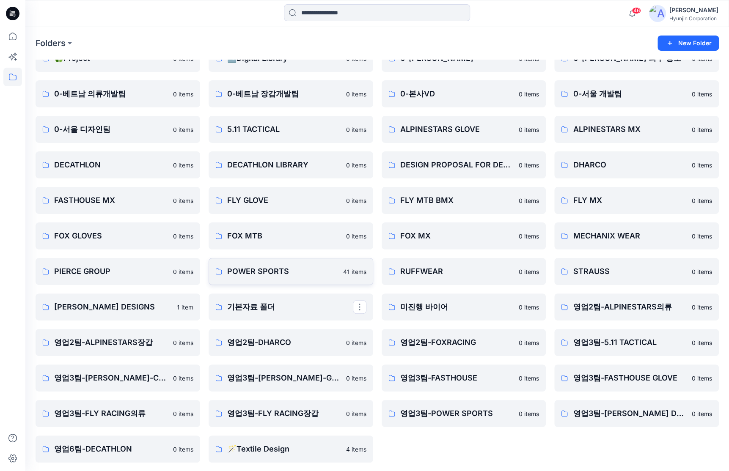
scroll to position [50, 0]
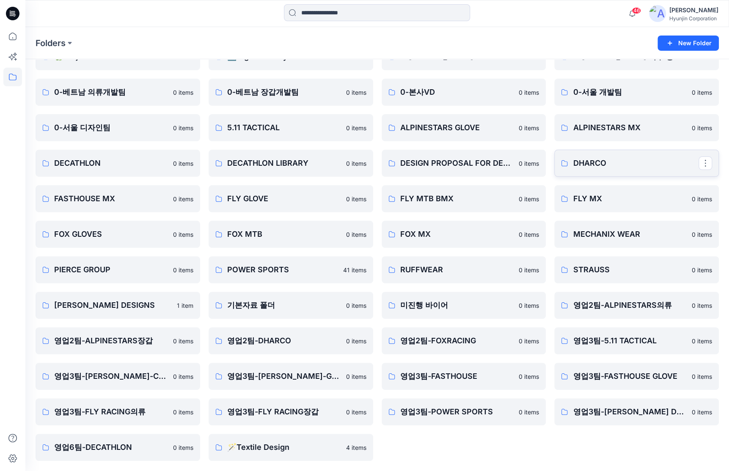
click at [600, 160] on p "DHARCO" at bounding box center [636, 163] width 126 height 12
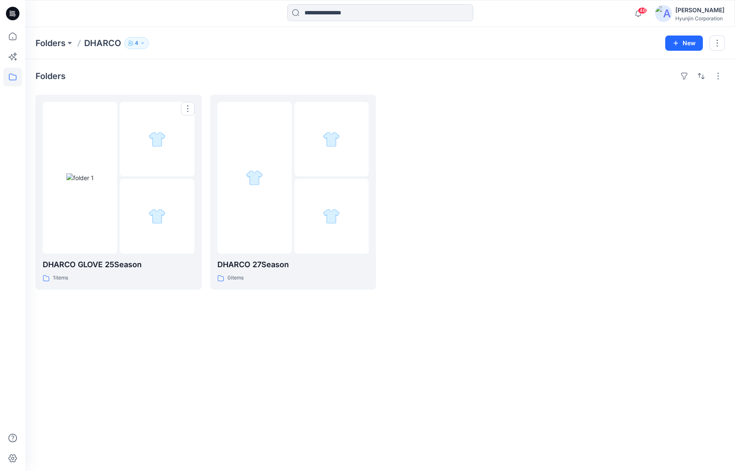
click at [153, 159] on div at bounding box center [157, 139] width 74 height 74
click at [291, 182] on div at bounding box center [254, 178] width 74 height 152
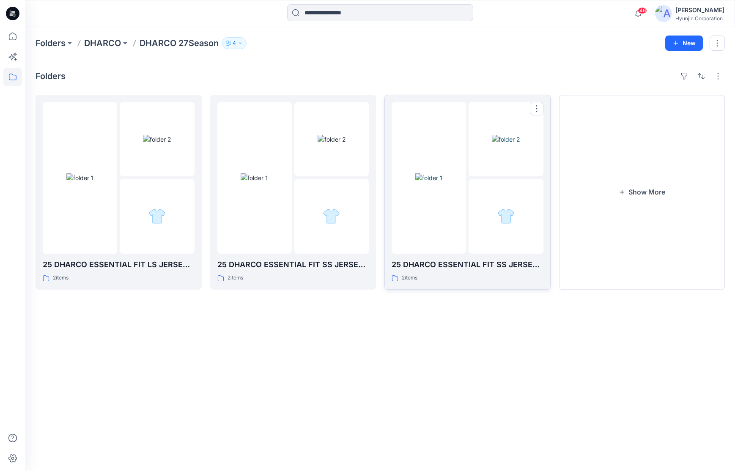
click at [482, 222] on div at bounding box center [506, 216] width 74 height 74
click at [342, 216] on div at bounding box center [331, 216] width 74 height 74
click at [161, 206] on div at bounding box center [157, 216] width 74 height 74
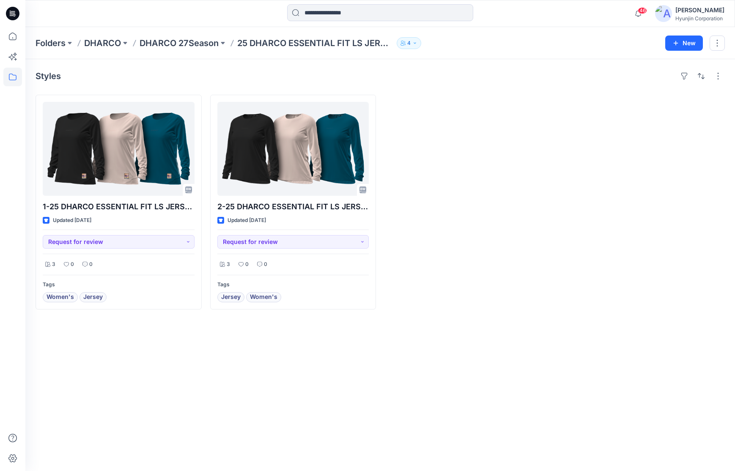
click at [411, 52] on div "Folders DHARCO DHARCO 27Season 25 DHARCO ESSENTIAL FIT LS JERSEY WOMENS 4 New" at bounding box center [380, 43] width 710 height 32
click at [411, 46] on button "4" at bounding box center [409, 43] width 25 height 12
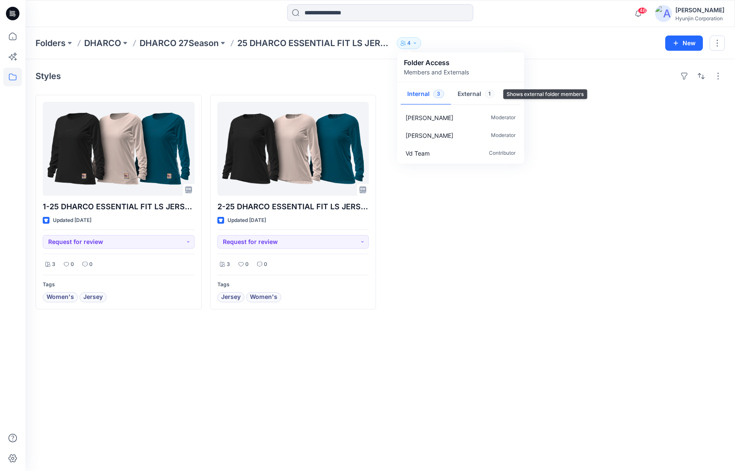
click at [480, 93] on button "External 1" at bounding box center [476, 95] width 50 height 22
click at [486, 226] on div at bounding box center [467, 202] width 166 height 215
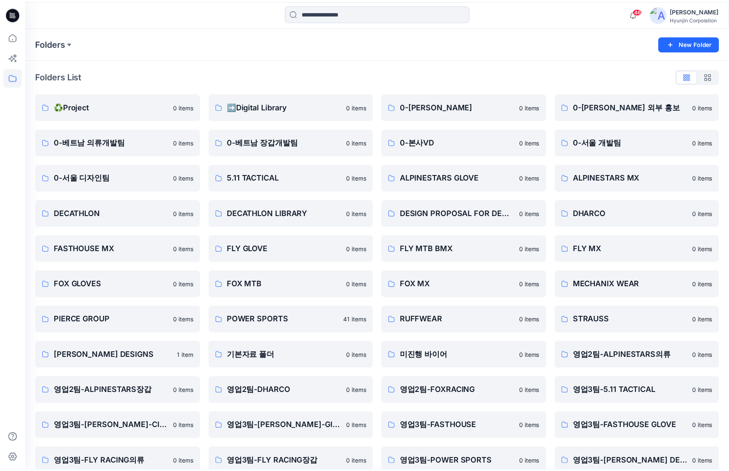
scroll to position [50, 0]
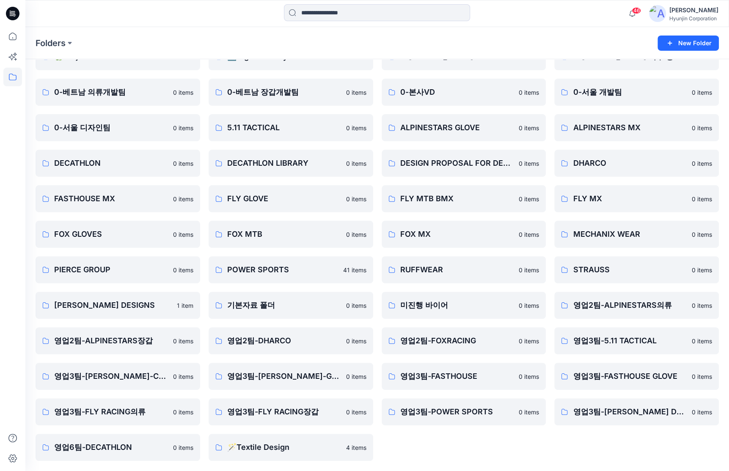
click at [458, 439] on div "0-[PERSON_NAME] 0 items 0-본사VD 0 items ALPINESTARS GLOVE 0 items DESIGN PROPOSA…" at bounding box center [463, 252] width 165 height 418
click at [102, 337] on p "영업2팀-ALPINESTARS장갑" at bounding box center [117, 341] width 126 height 12
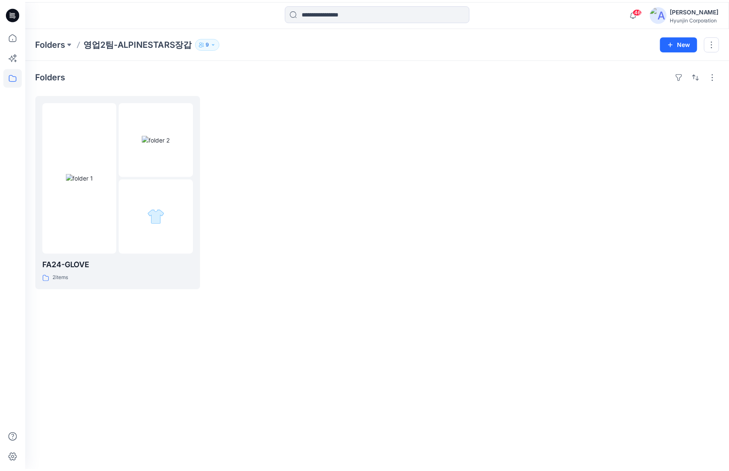
scroll to position [50, 0]
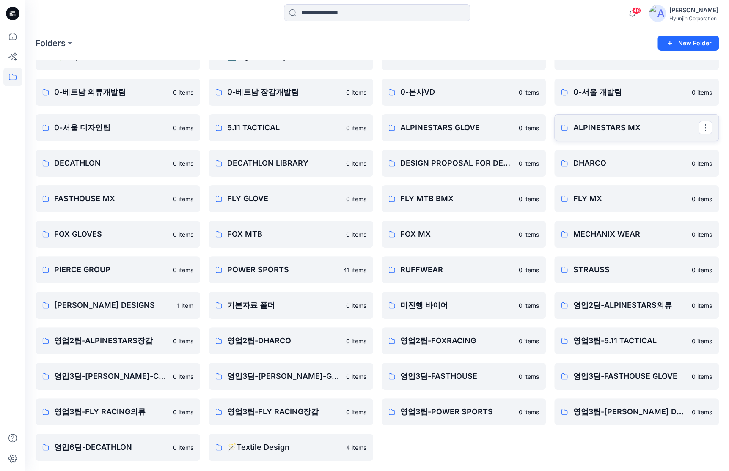
click at [614, 127] on p "ALPINESTARS MX" at bounding box center [636, 128] width 126 height 12
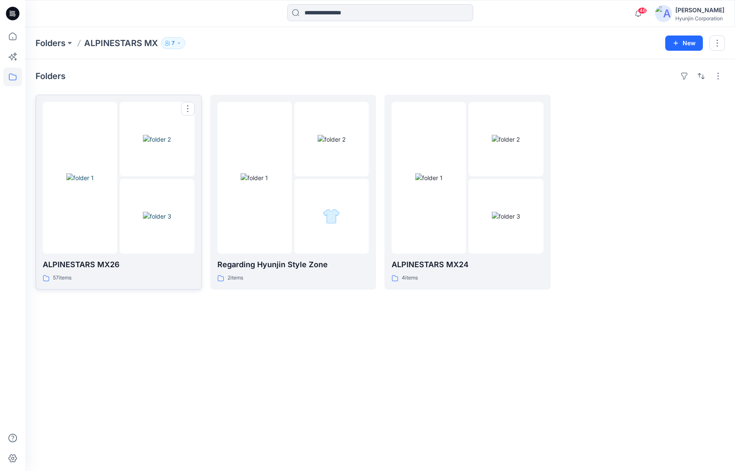
click at [171, 221] on img at bounding box center [157, 216] width 28 height 9
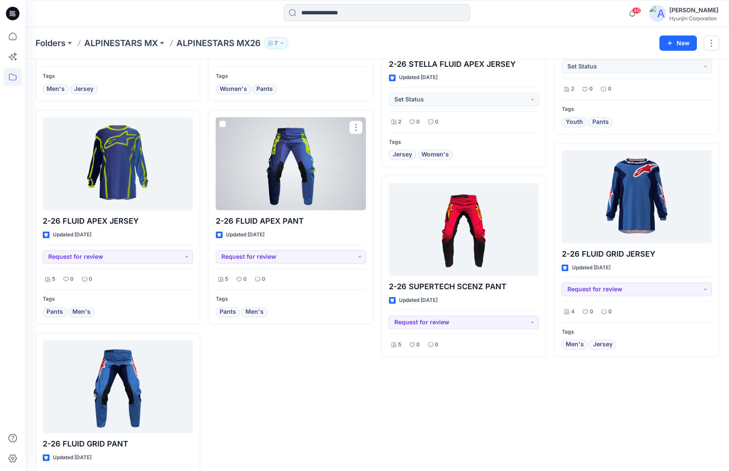
scroll to position [2825, 0]
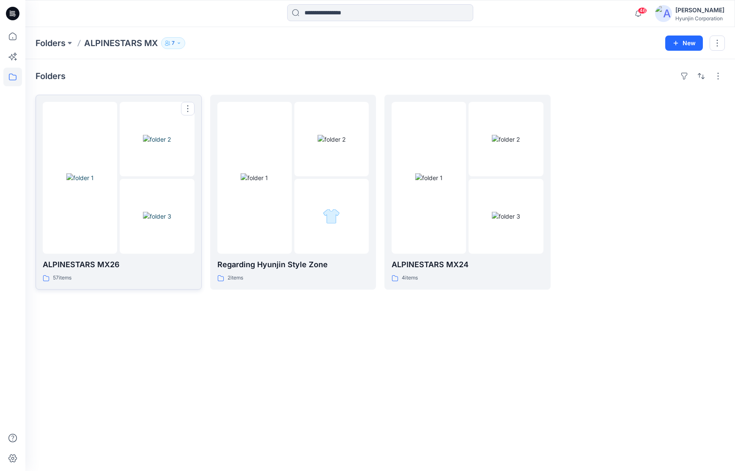
click at [143, 221] on img at bounding box center [157, 216] width 28 height 9
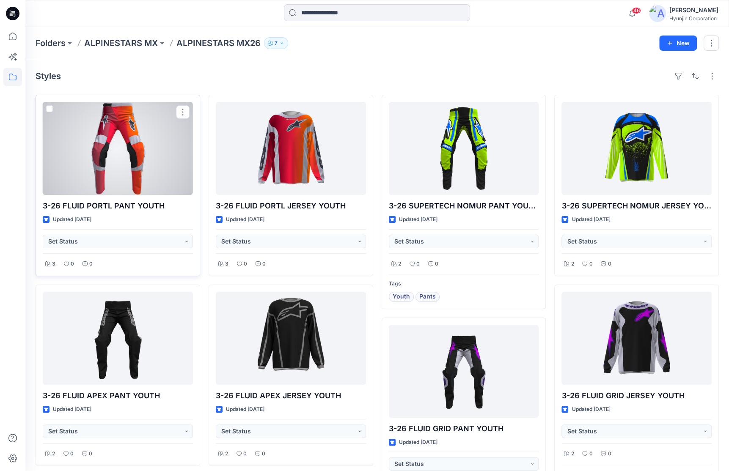
click at [119, 156] on div at bounding box center [118, 148] width 150 height 93
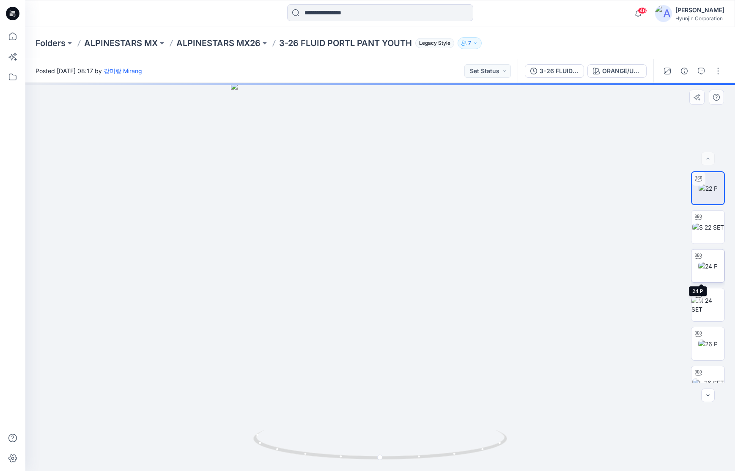
drag, startPoint x: 712, startPoint y: 261, endPoint x: 711, endPoint y: 271, distance: 10.2
click at [712, 262] on img at bounding box center [707, 266] width 19 height 9
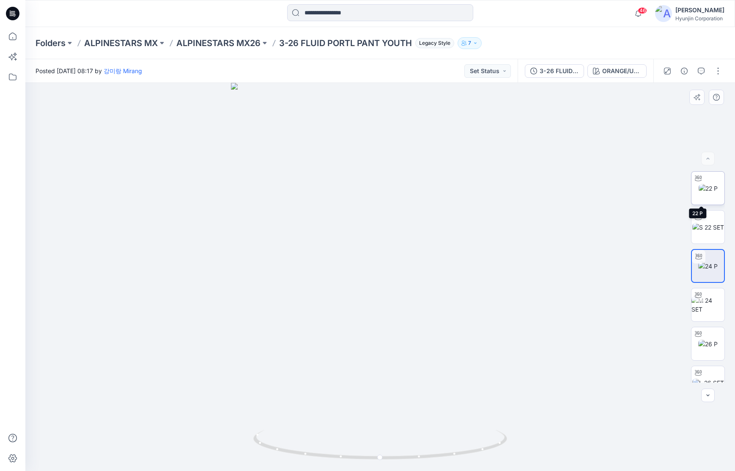
click at [713, 192] on img at bounding box center [708, 188] width 19 height 9
click at [716, 262] on img at bounding box center [707, 266] width 19 height 9
click at [713, 227] on img at bounding box center [708, 227] width 32 height 9
drag, startPoint x: 596, startPoint y: 264, endPoint x: 617, endPoint y: 264, distance: 20.7
click at [617, 264] on div at bounding box center [380, 277] width 710 height 388
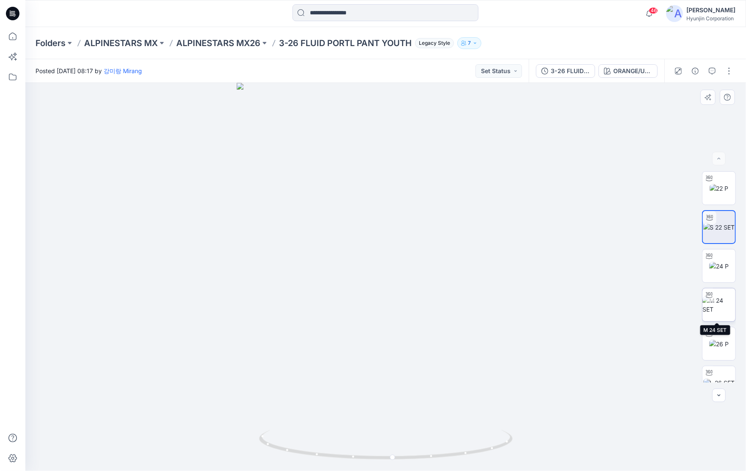
click at [716, 305] on img at bounding box center [719, 305] width 33 height 18
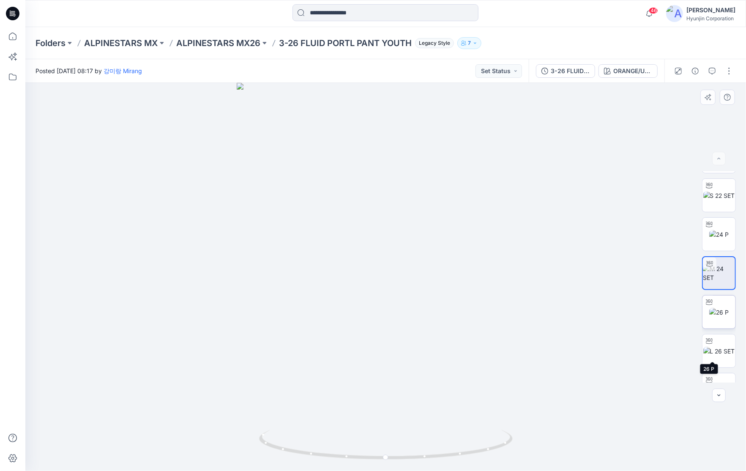
scroll to position [42, 0]
click at [721, 339] on img at bounding box center [720, 340] width 32 height 9
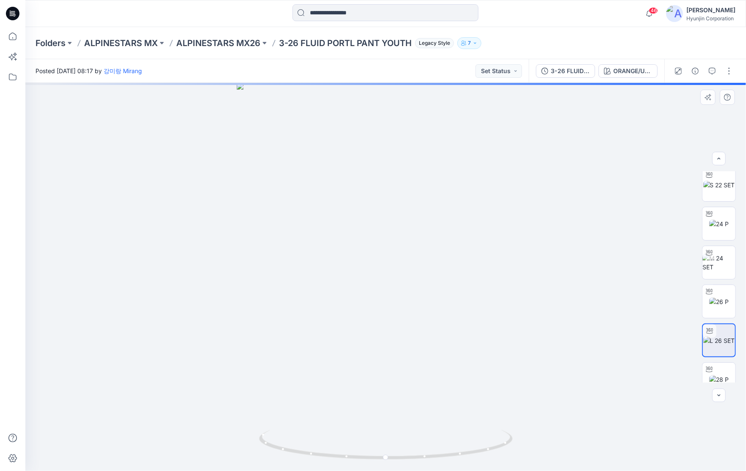
click at [486, 343] on div at bounding box center [385, 277] width 721 height 388
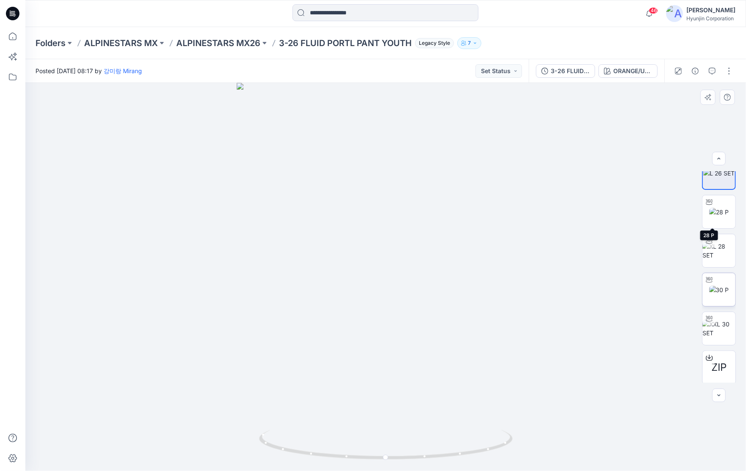
scroll to position [211, 0]
click at [722, 253] on img at bounding box center [719, 249] width 33 height 18
click at [721, 332] on img at bounding box center [719, 327] width 33 height 18
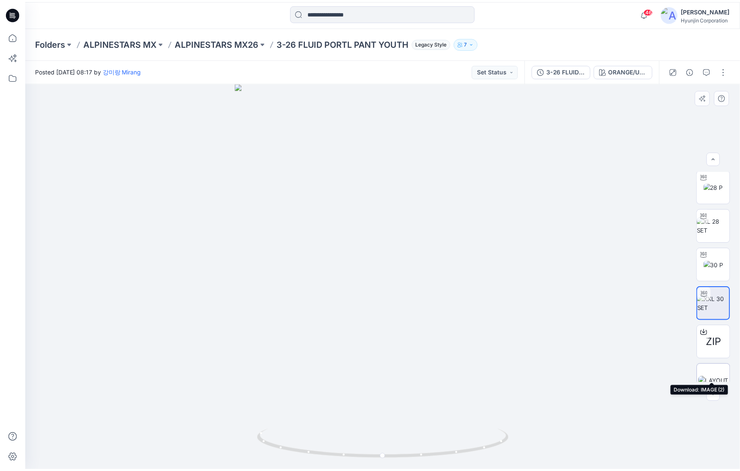
scroll to position [250, 0]
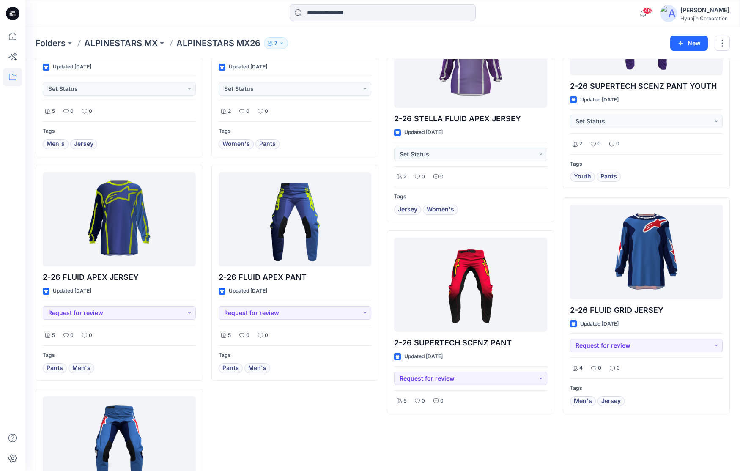
scroll to position [2749, 0]
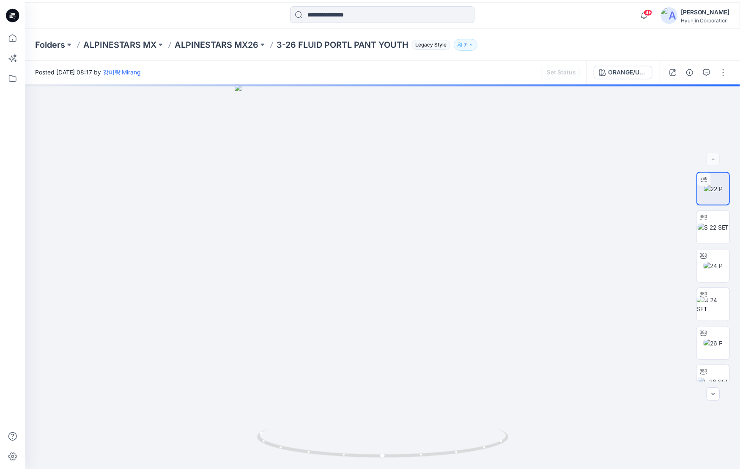
scroll to position [2749, 0]
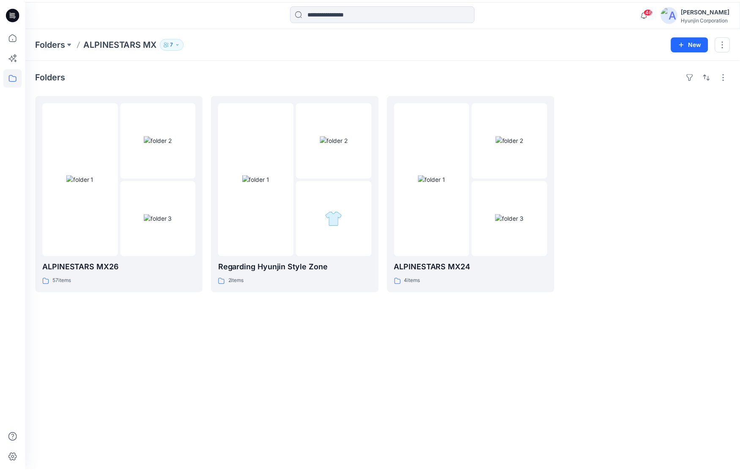
scroll to position [50, 0]
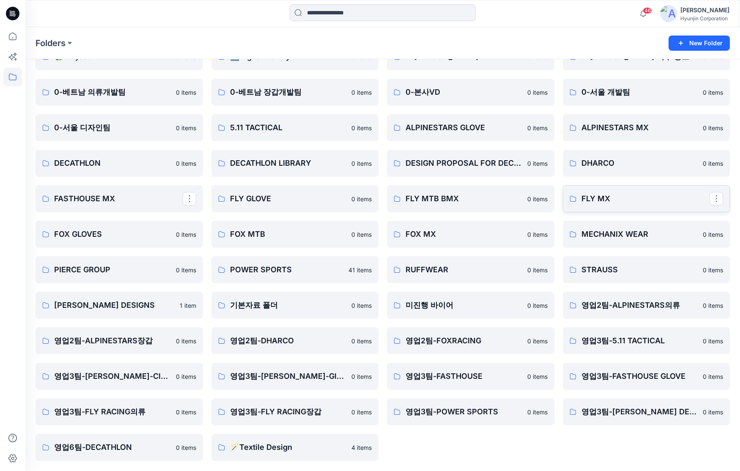
click at [595, 203] on p "FLY MX" at bounding box center [646, 199] width 129 height 12
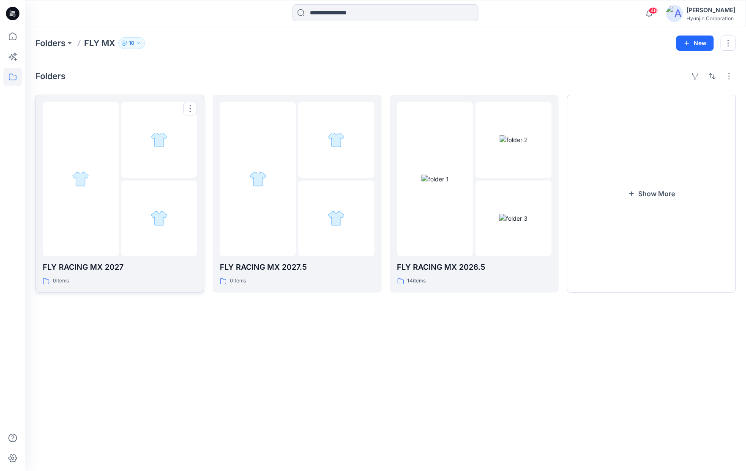
click at [102, 247] on div at bounding box center [81, 179] width 76 height 154
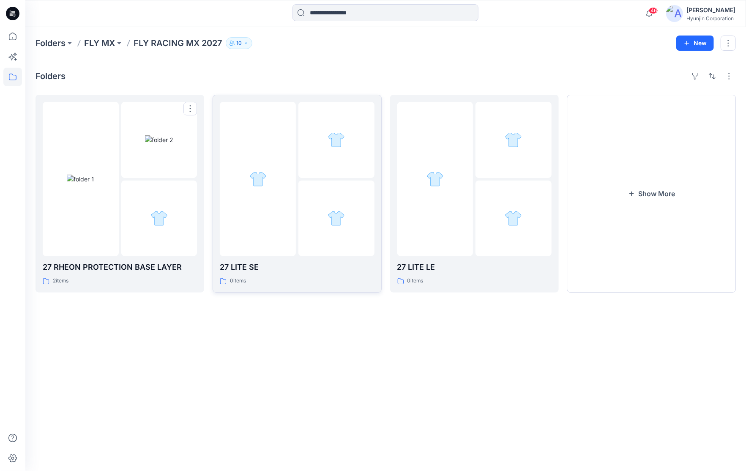
click at [301, 199] on div at bounding box center [337, 219] width 76 height 76
click at [94, 175] on img at bounding box center [80, 179] width 27 height 9
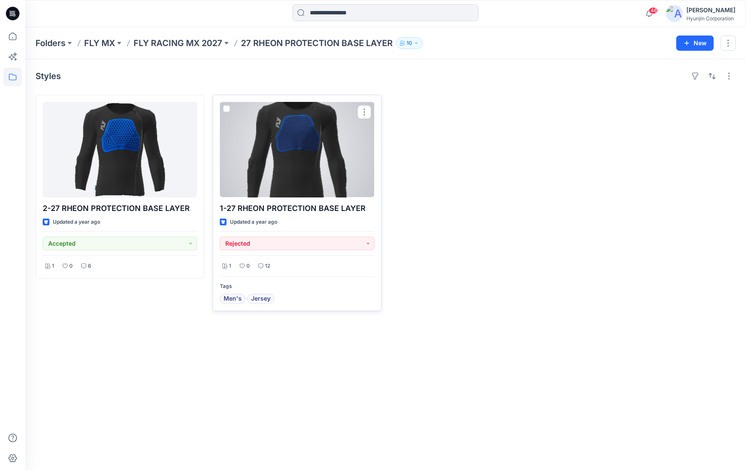
click at [282, 155] on div at bounding box center [297, 150] width 154 height 96
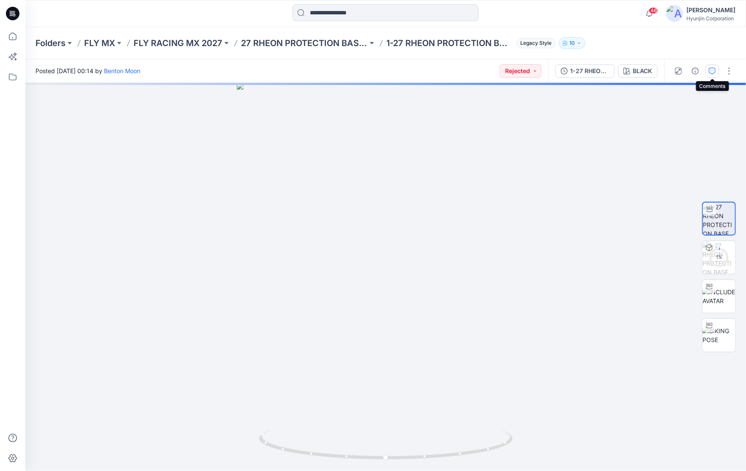
click at [714, 73] on icon "button" at bounding box center [712, 71] width 7 height 7
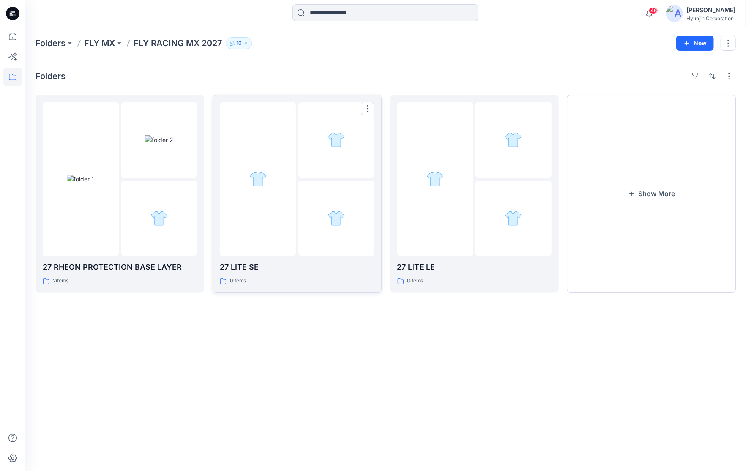
click at [313, 174] on div at bounding box center [337, 140] width 76 height 76
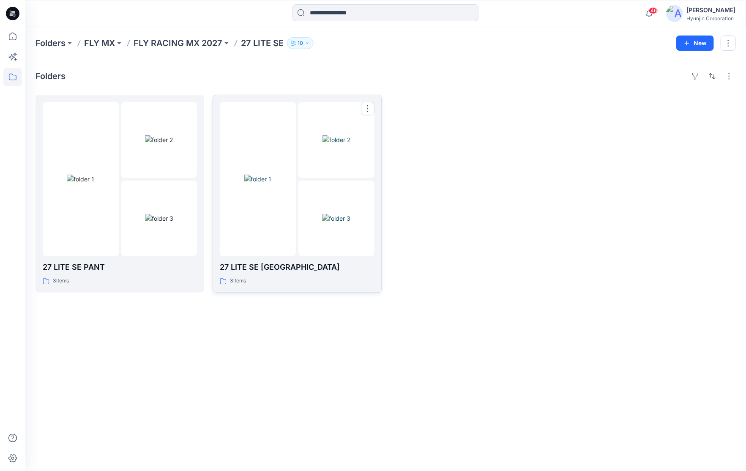
click at [323, 144] on img at bounding box center [337, 139] width 28 height 9
click at [145, 214] on img at bounding box center [159, 218] width 28 height 9
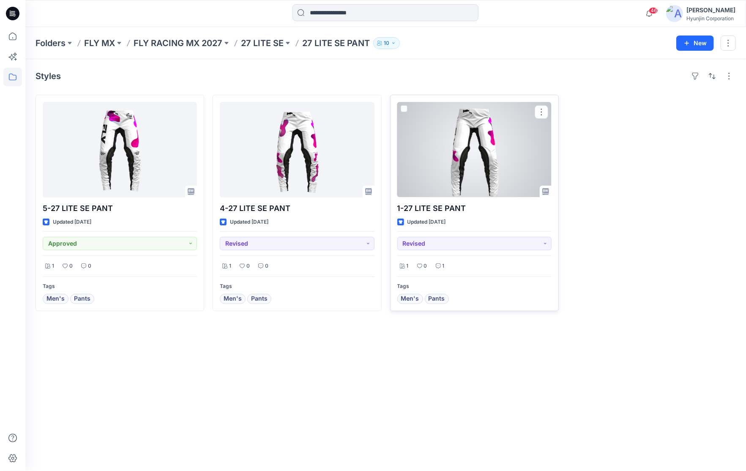
click at [481, 197] on div at bounding box center [475, 150] width 154 height 96
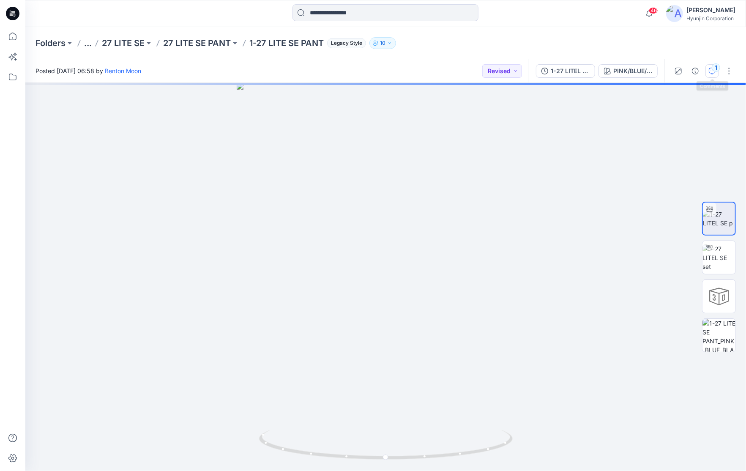
click at [717, 74] on button "1" at bounding box center [713, 71] width 14 height 14
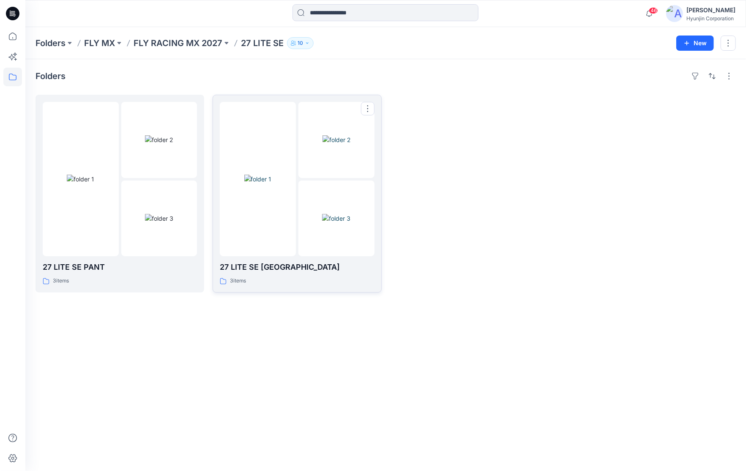
click at [263, 184] on img at bounding box center [257, 179] width 27 height 9
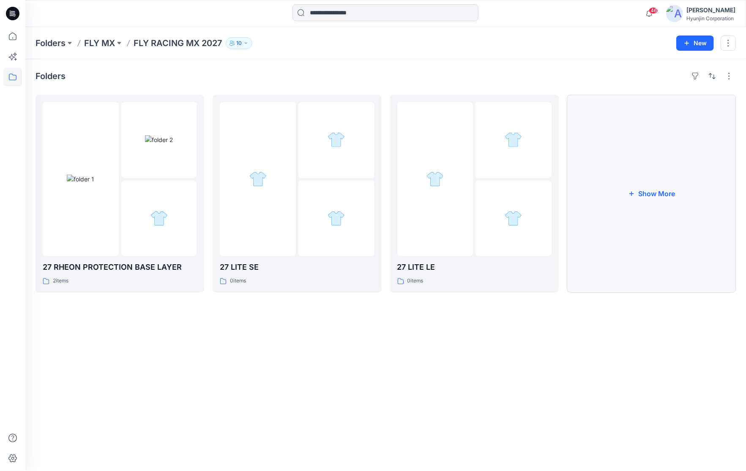
click at [590, 218] on button "Show More" at bounding box center [652, 194] width 169 height 198
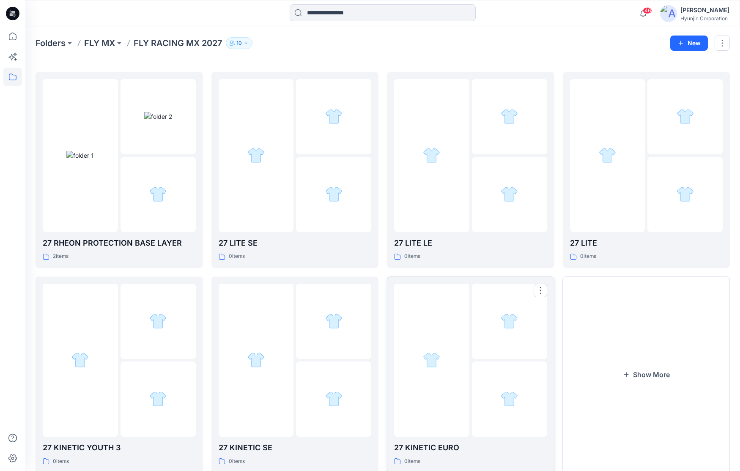
scroll to position [48, 0]
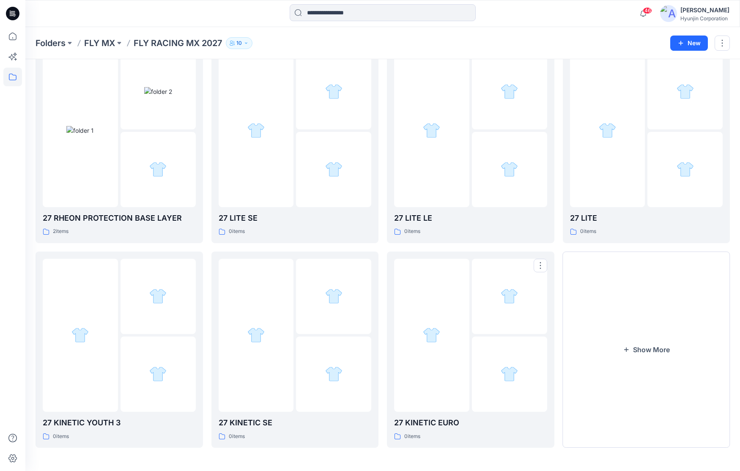
click at [507, 354] on div at bounding box center [509, 374] width 75 height 75
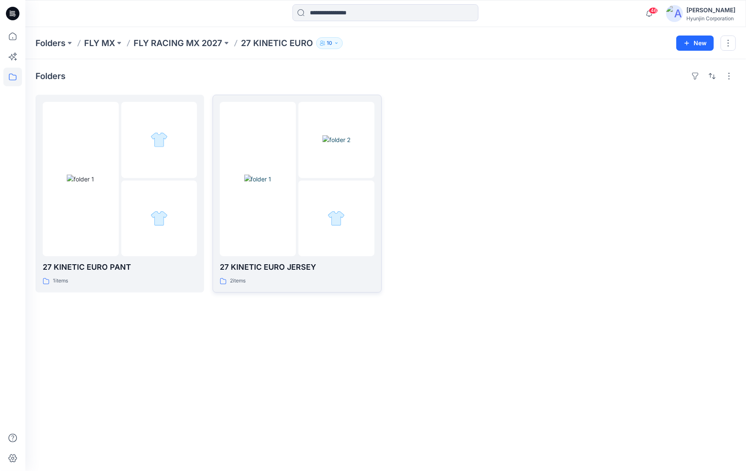
click at [225, 229] on div at bounding box center [258, 179] width 76 height 154
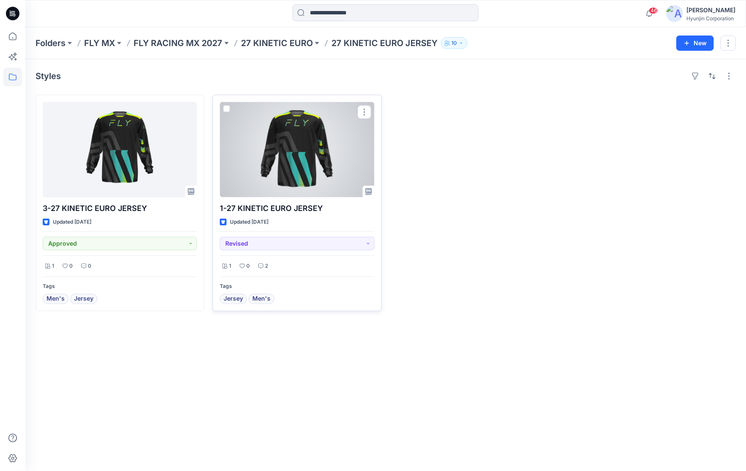
click at [277, 146] on div at bounding box center [297, 150] width 154 height 96
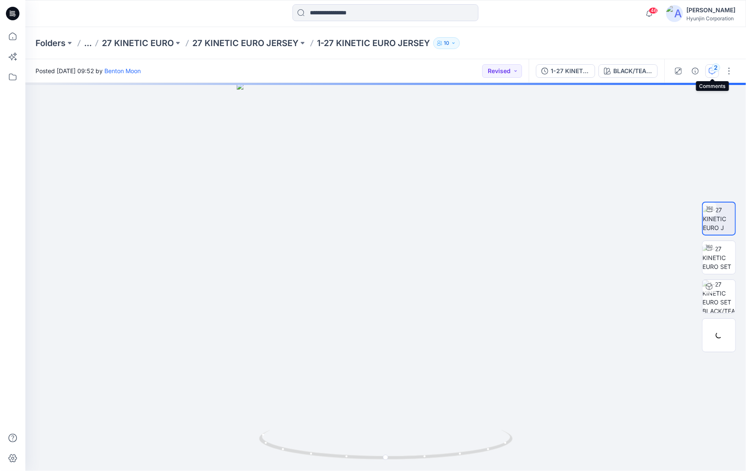
click at [714, 73] on icon "button" at bounding box center [712, 71] width 7 height 7
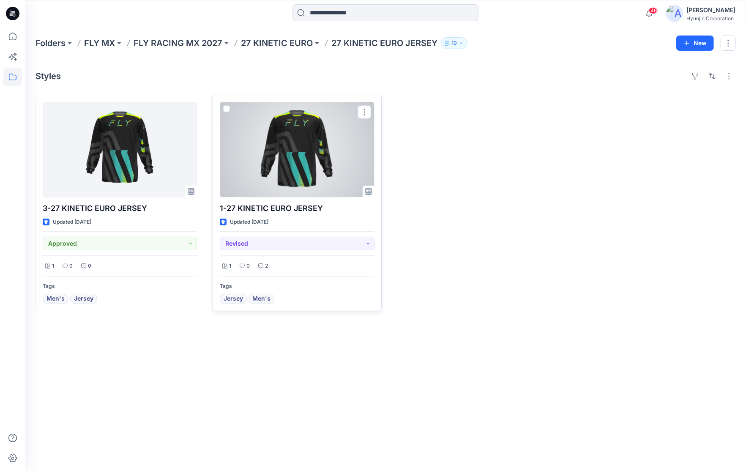
click at [331, 179] on div at bounding box center [297, 150] width 154 height 96
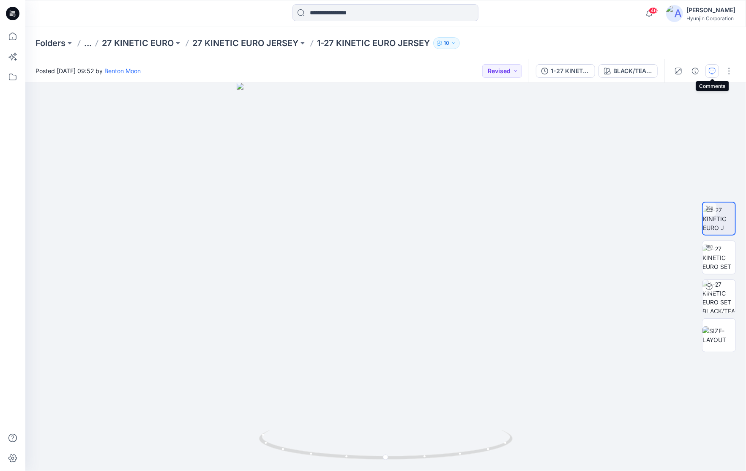
click at [716, 70] on button "button" at bounding box center [713, 71] width 14 height 14
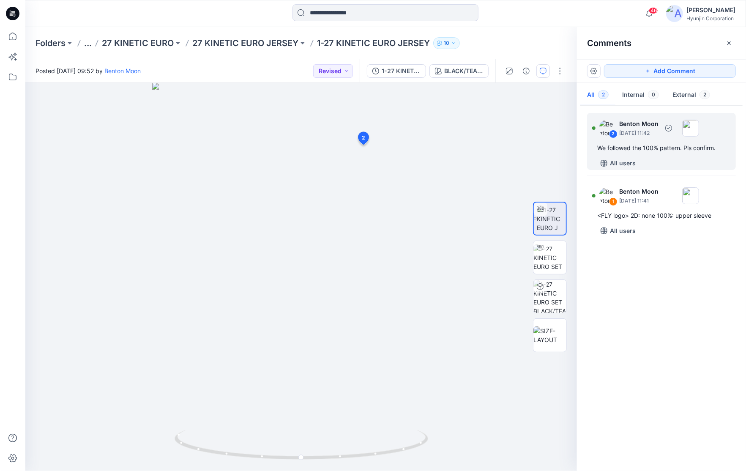
click at [659, 129] on p "[DATE] 11:42" at bounding box center [639, 133] width 39 height 8
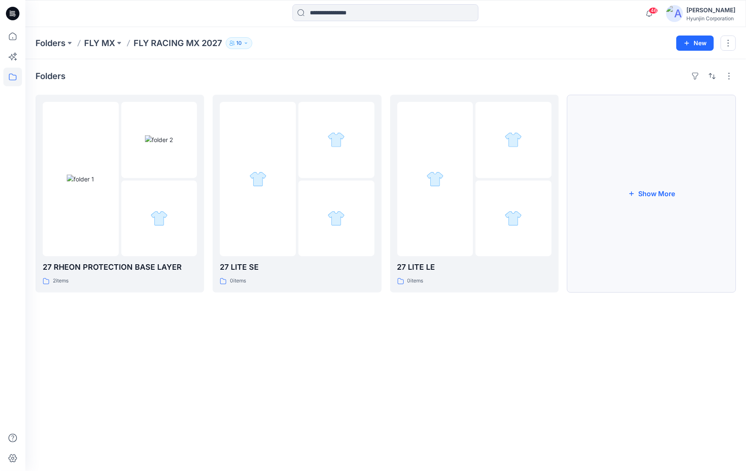
click at [635, 186] on button "Show More" at bounding box center [652, 194] width 169 height 198
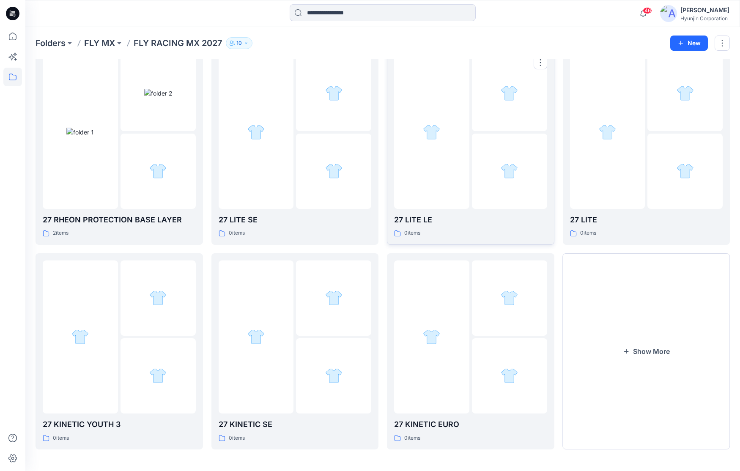
scroll to position [48, 0]
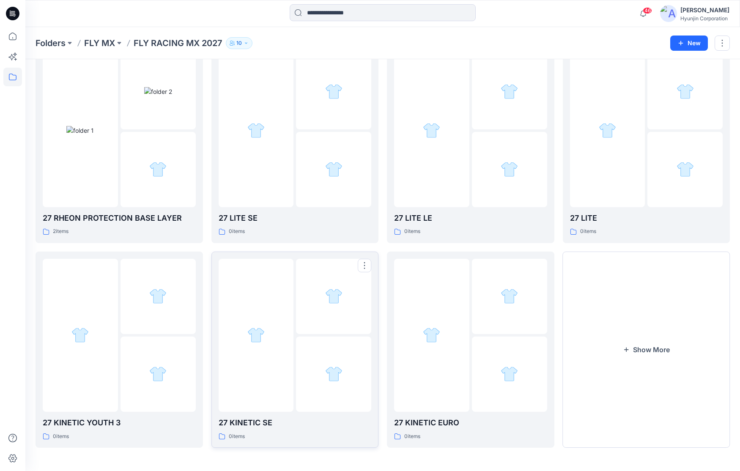
click at [301, 356] on div at bounding box center [333, 374] width 75 height 75
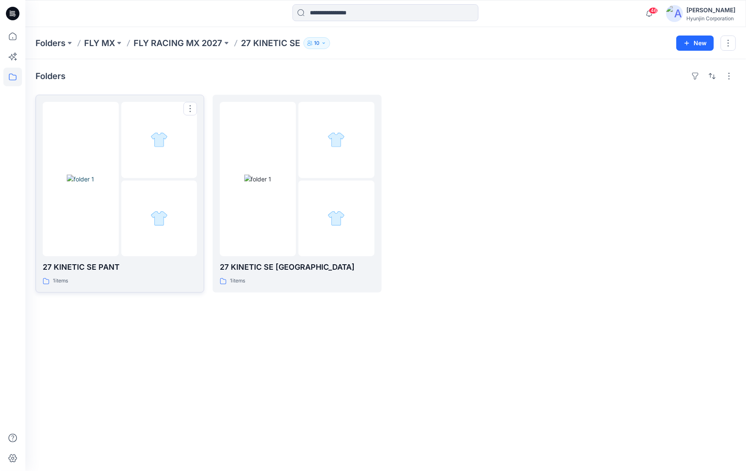
click at [67, 184] on img at bounding box center [80, 179] width 27 height 9
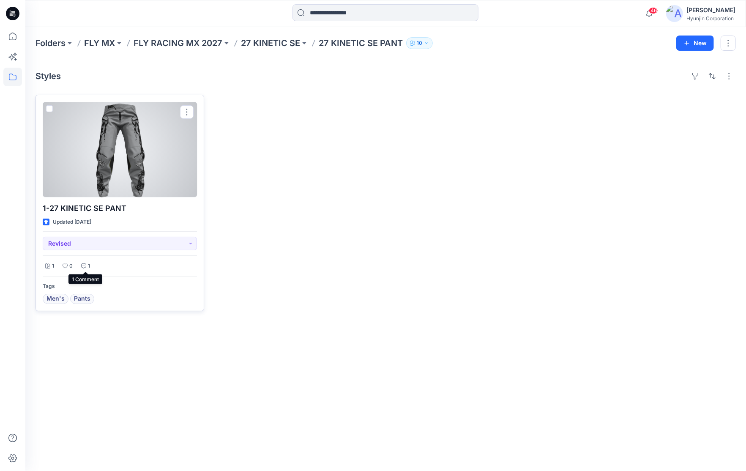
click at [87, 268] on div "1" at bounding box center [86, 266] width 14 height 11
click at [88, 266] on p "1" at bounding box center [89, 266] width 2 height 9
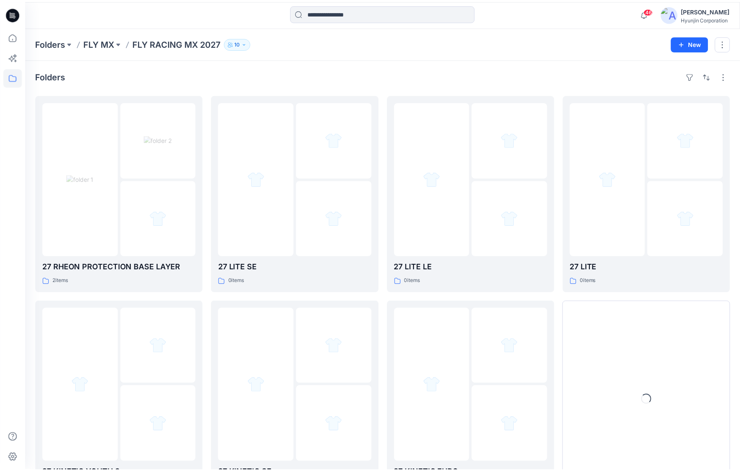
scroll to position [48, 0]
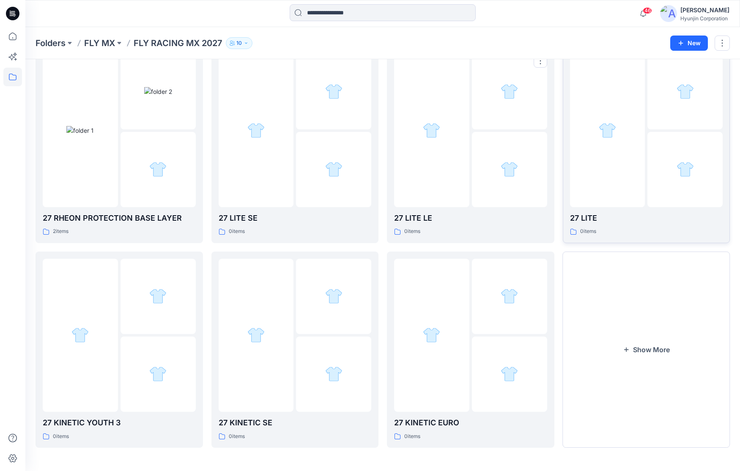
click at [595, 173] on div at bounding box center [607, 130] width 75 height 153
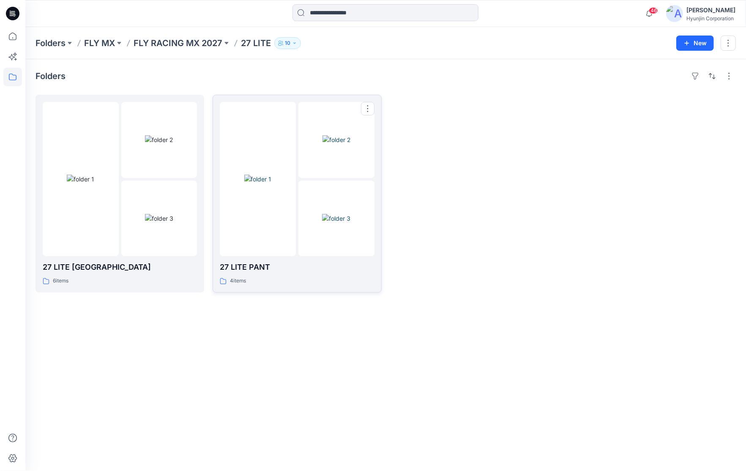
click at [269, 182] on div at bounding box center [258, 179] width 76 height 154
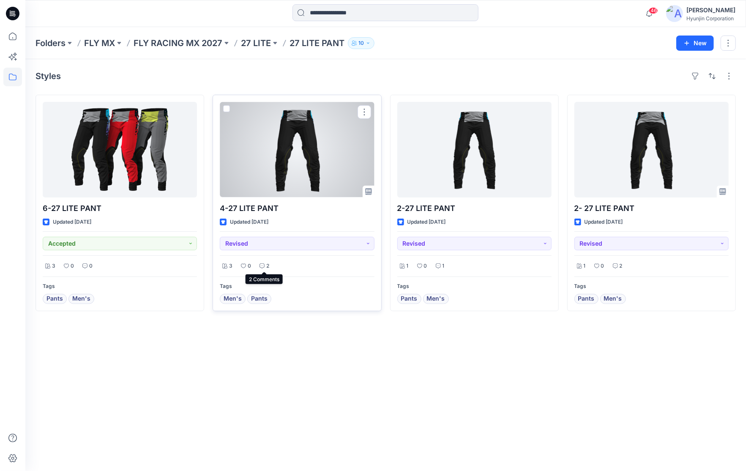
click at [269, 266] on div "2" at bounding box center [264, 266] width 15 height 11
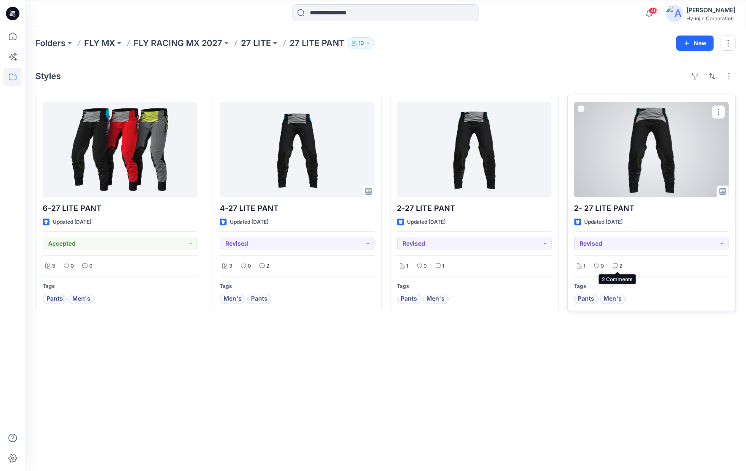
click at [622, 269] on p "2" at bounding box center [621, 266] width 3 height 9
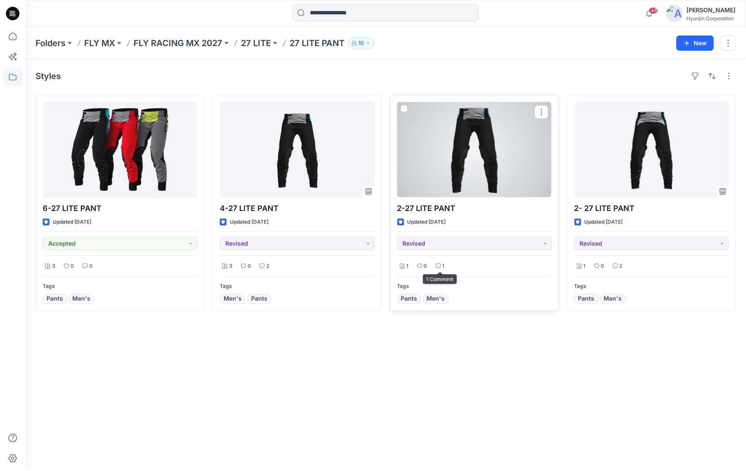
click at [440, 266] on icon at bounding box center [438, 265] width 5 height 5
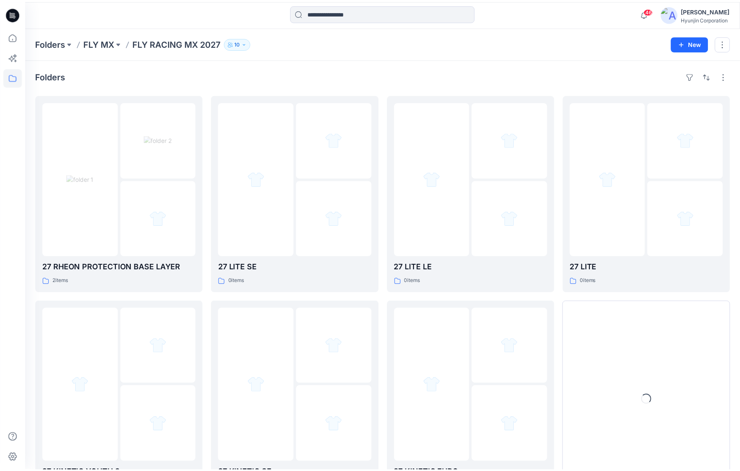
scroll to position [48, 0]
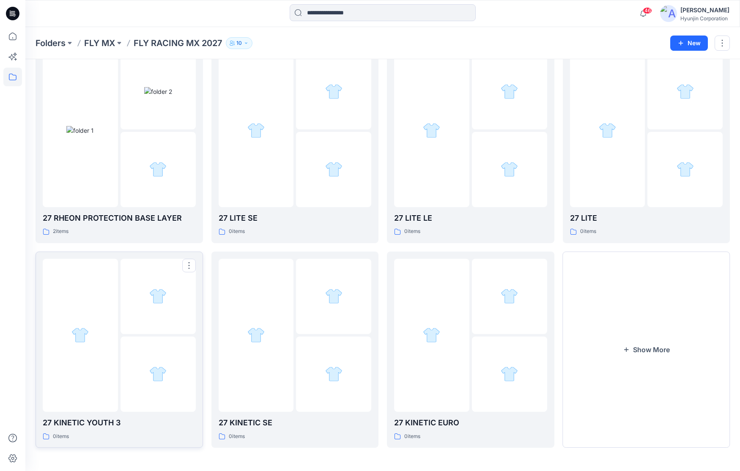
click at [90, 378] on div at bounding box center [80, 335] width 75 height 153
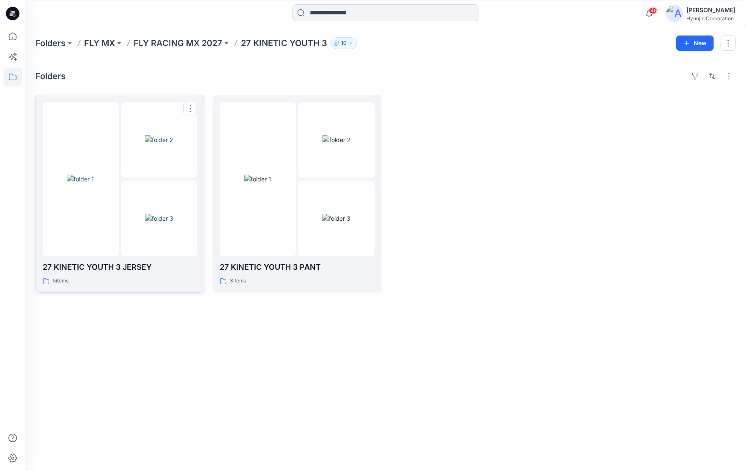
click at [156, 201] on div at bounding box center [159, 219] width 76 height 76
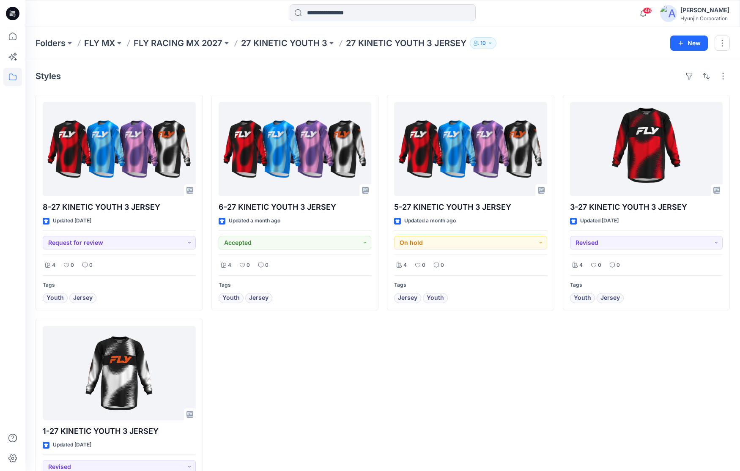
scroll to position [42, 0]
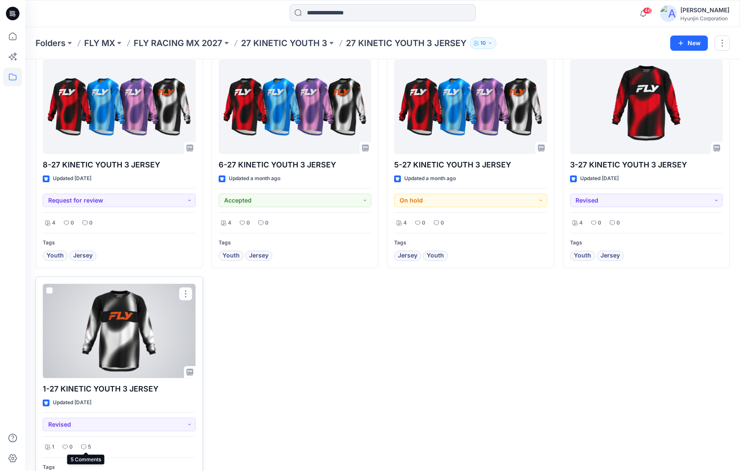
click at [86, 447] on div "5" at bounding box center [86, 447] width 15 height 11
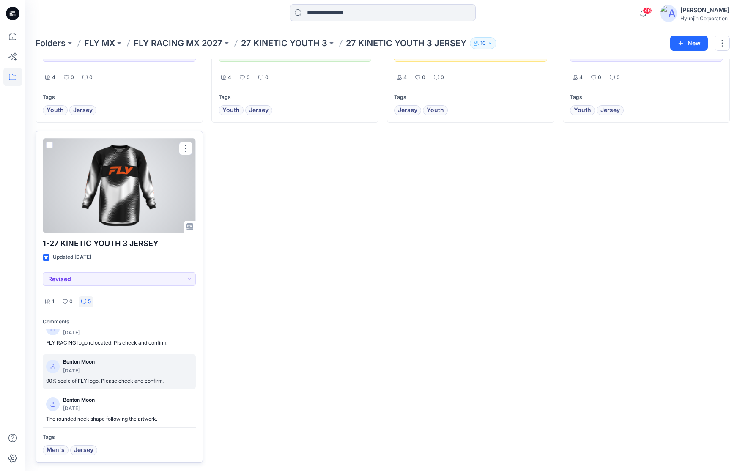
scroll to position [0, 0]
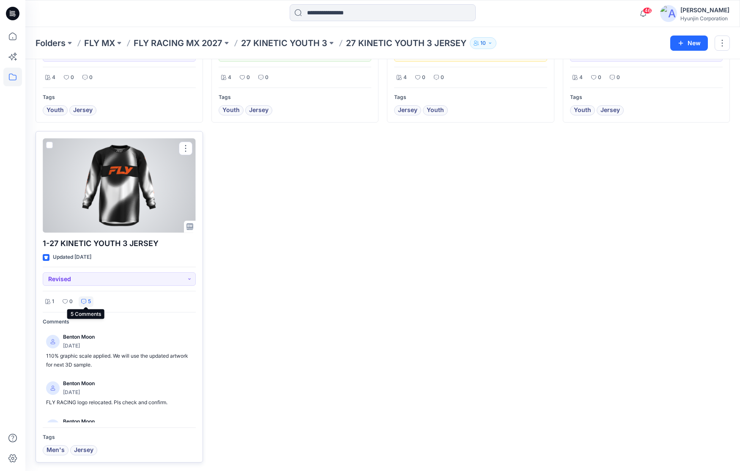
click at [85, 303] on icon at bounding box center [83, 301] width 5 height 5
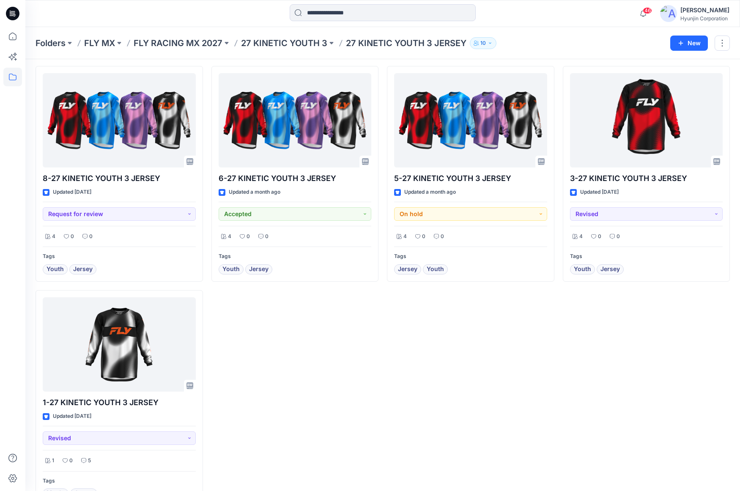
scroll to position [42, 0]
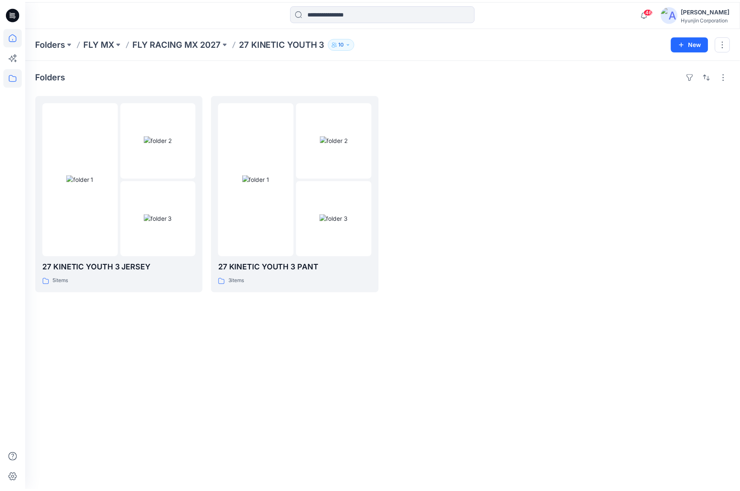
scroll to position [28, 0]
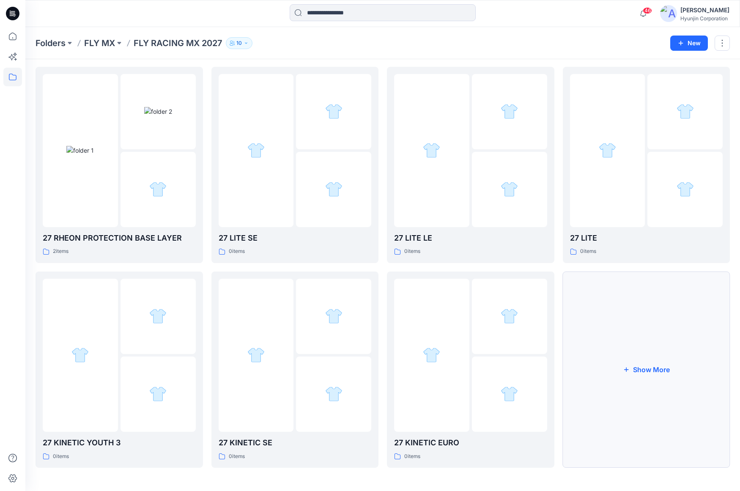
click at [568, 336] on button "Show More" at bounding box center [646, 370] width 167 height 196
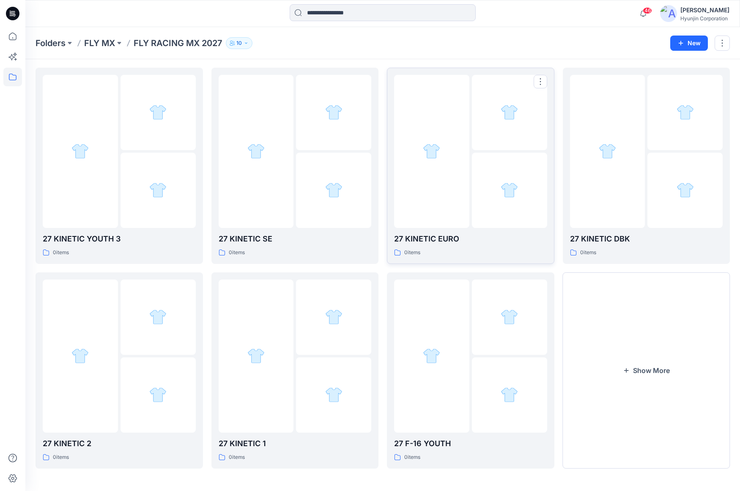
scroll to position [233, 0]
click at [504, 407] on div at bounding box center [509, 394] width 75 height 75
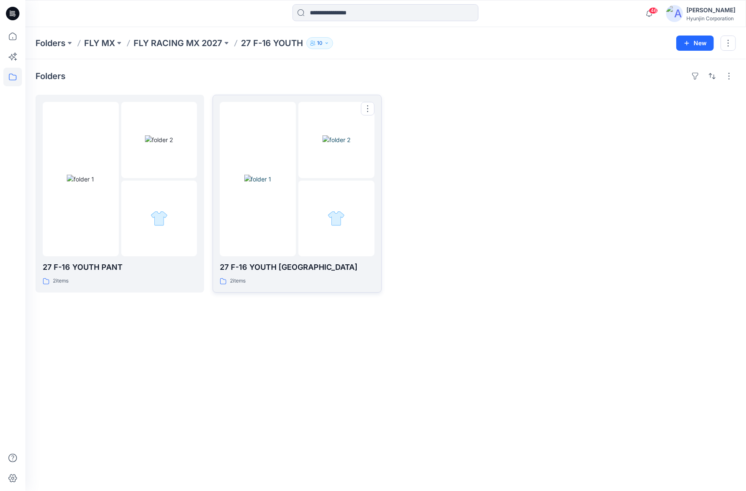
click at [258, 213] on div at bounding box center [258, 179] width 76 height 154
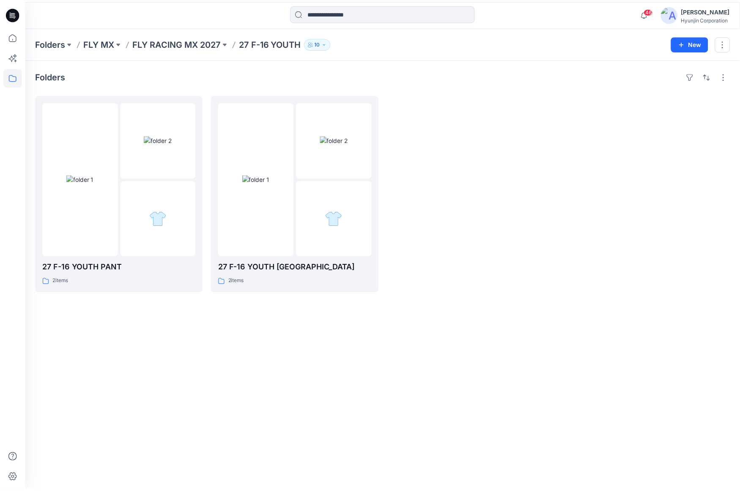
scroll to position [233, 0]
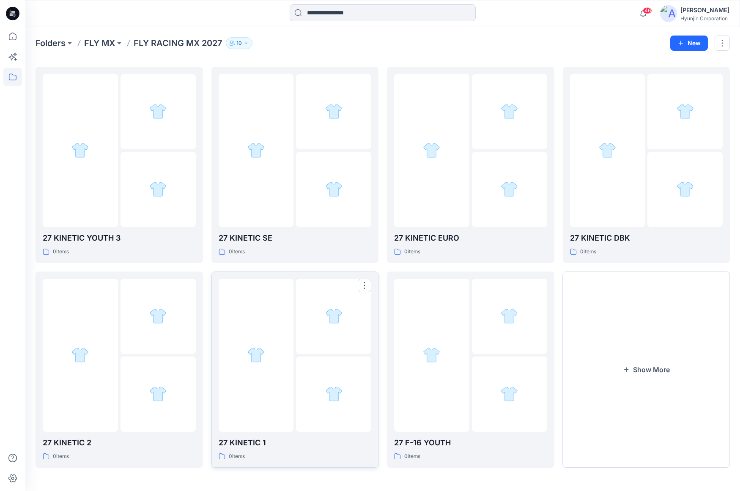
click at [278, 373] on div at bounding box center [256, 355] width 75 height 153
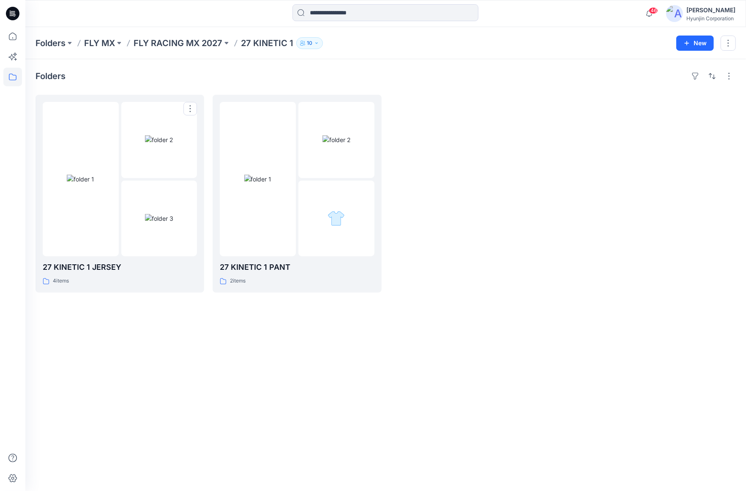
click at [171, 172] on div at bounding box center [159, 140] width 76 height 76
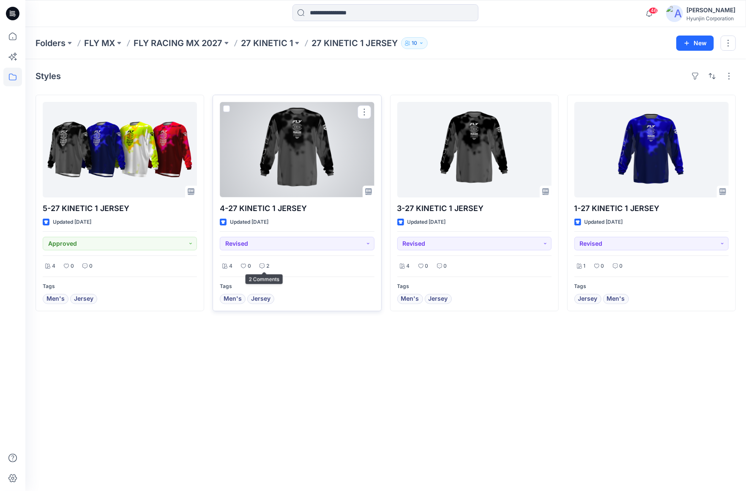
click at [266, 268] on div "2" at bounding box center [264, 266] width 15 height 11
click at [332, 163] on div at bounding box center [297, 150] width 154 height 96
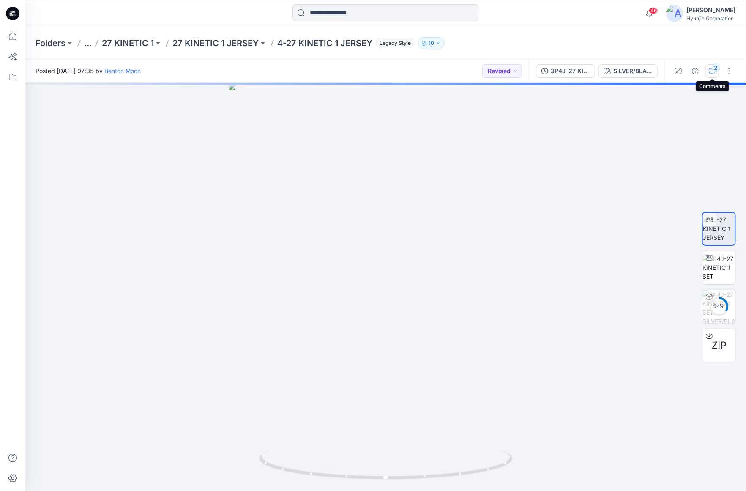
click at [718, 71] on div "2" at bounding box center [716, 67] width 8 height 8
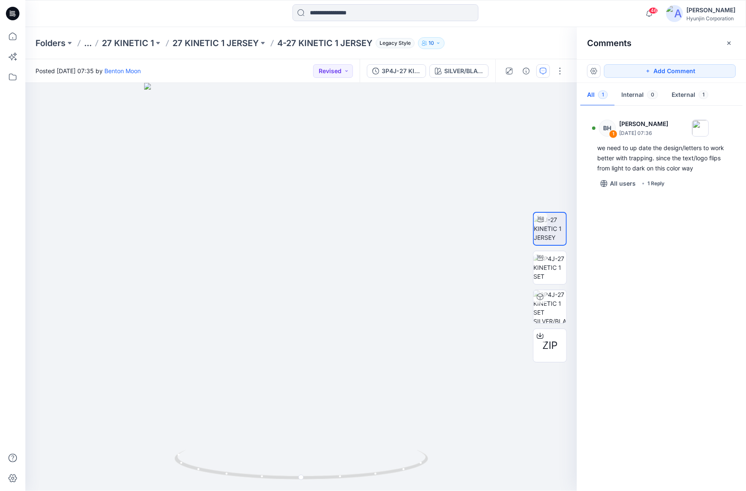
click at [657, 369] on div "BH 1 [PERSON_NAME] [DATE] 07:36 we need to up date the design/letters to work b…" at bounding box center [661, 296] width 169 height 377
click at [10, 75] on icon at bounding box center [12, 77] width 19 height 19
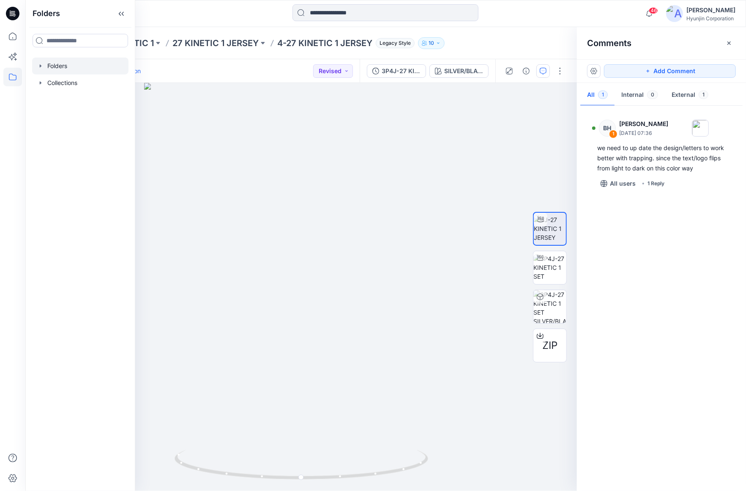
click at [40, 63] on icon "button" at bounding box center [40, 66] width 7 height 7
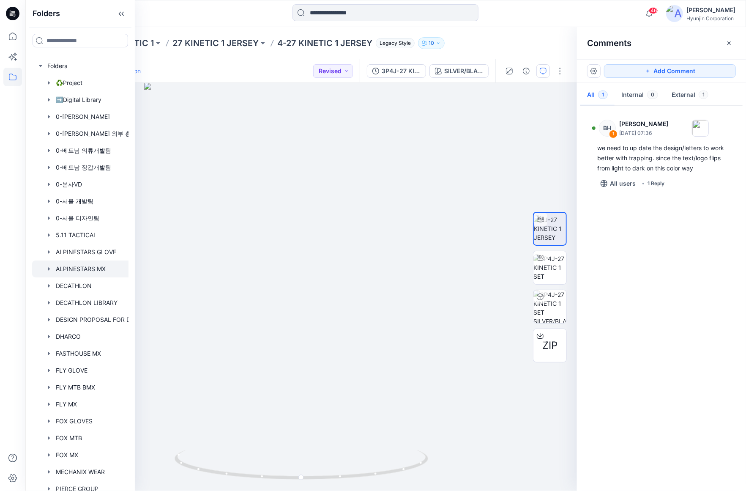
click at [103, 266] on div at bounding box center [91, 269] width 118 height 17
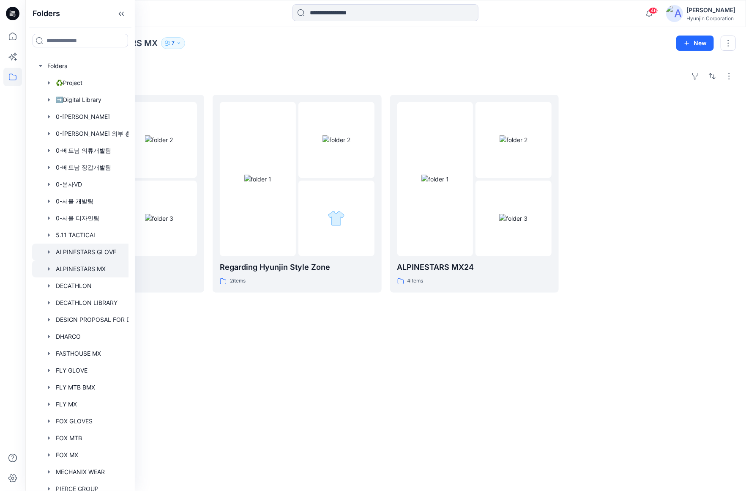
click at [80, 250] on div at bounding box center [91, 252] width 118 height 17
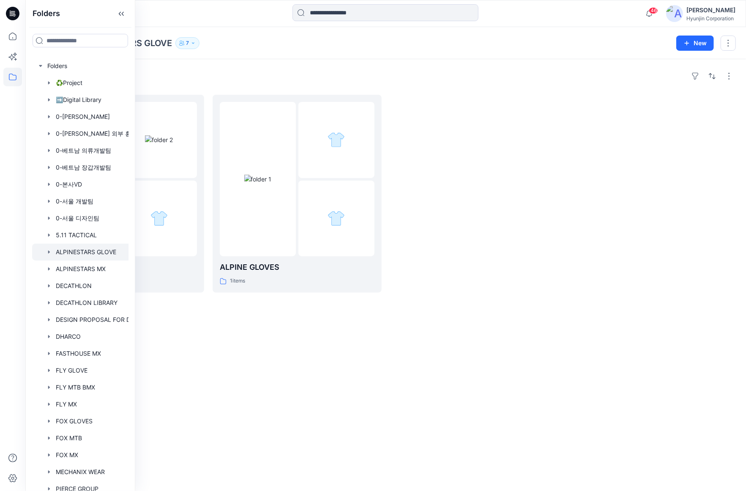
click at [264, 329] on div "Folders FA24 CYCLING GLOVES 2 items ALPINE GLOVES 1 items" at bounding box center [385, 275] width 721 height 432
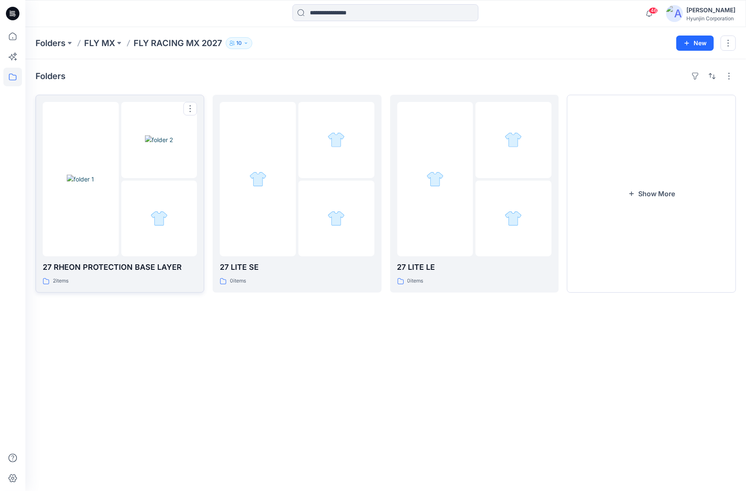
click at [142, 252] on div at bounding box center [159, 219] width 76 height 76
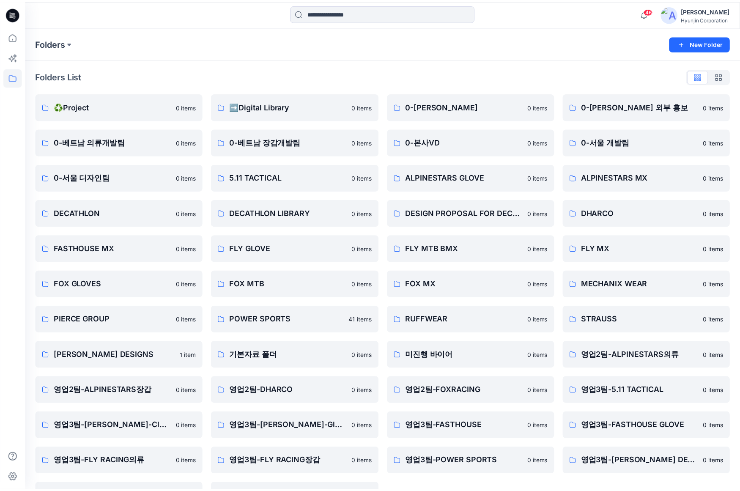
scroll to position [30, 0]
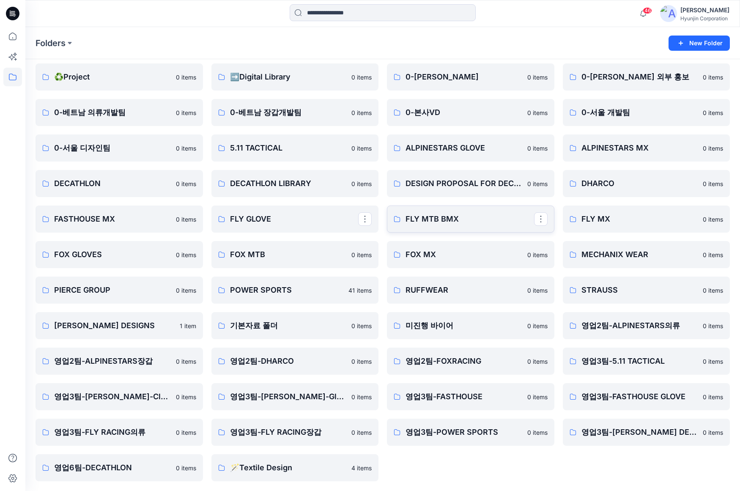
click at [441, 228] on link "FLY MTB BMX" at bounding box center [470, 219] width 167 height 27
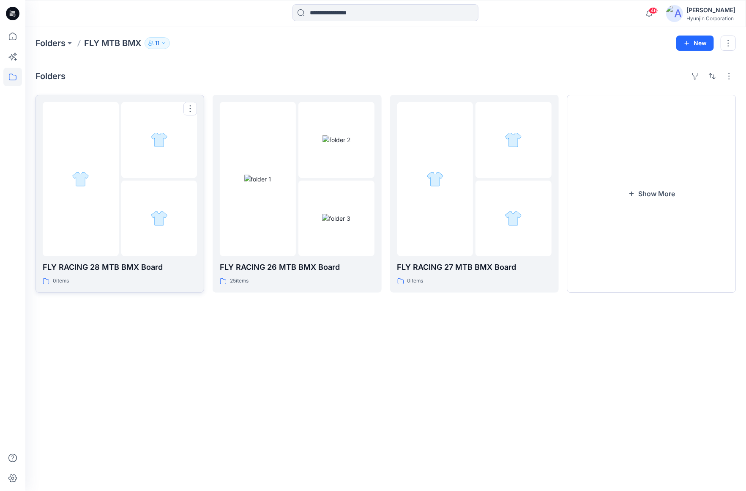
click at [111, 181] on div at bounding box center [81, 179] width 76 height 154
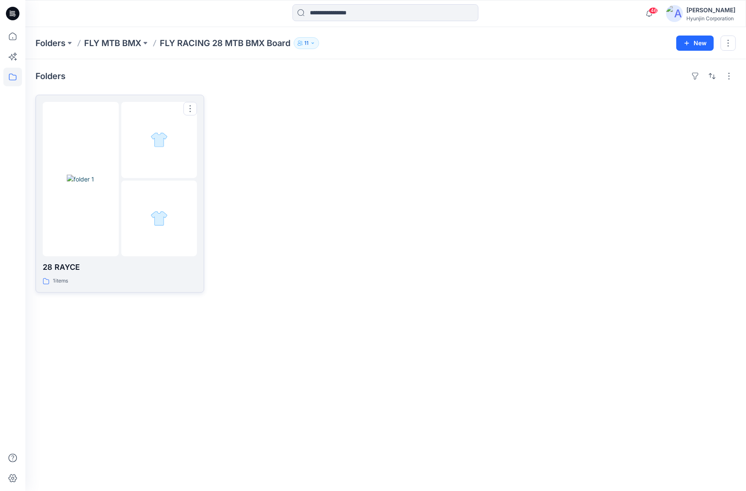
click at [111, 180] on div at bounding box center [81, 179] width 76 height 154
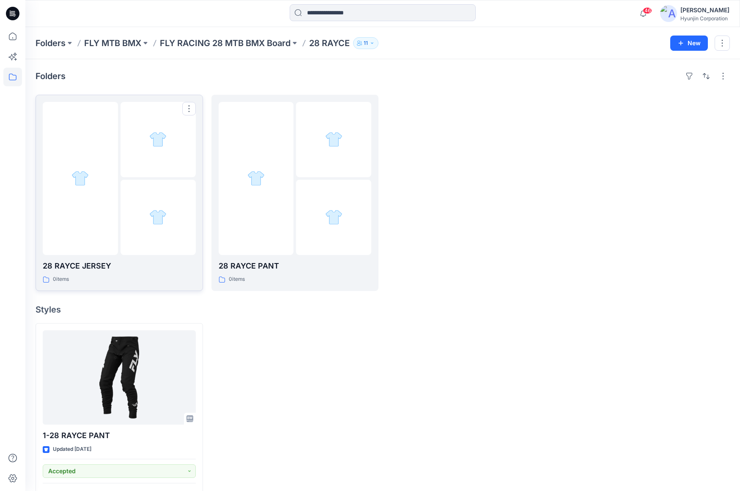
click at [118, 181] on div at bounding box center [119, 178] width 153 height 153
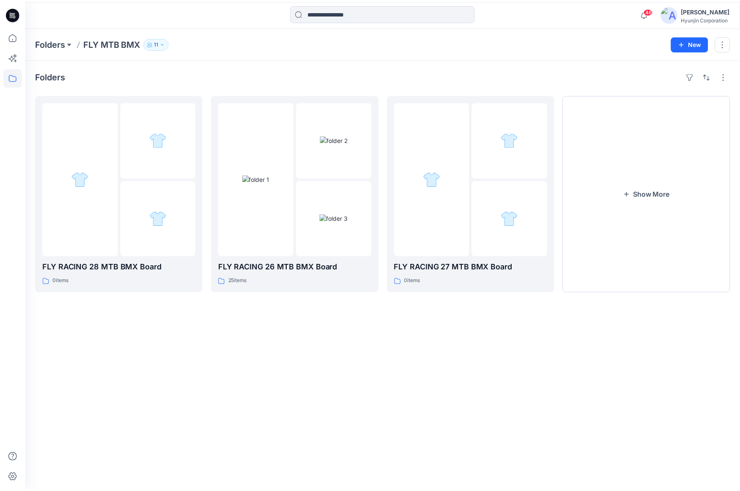
scroll to position [30, 0]
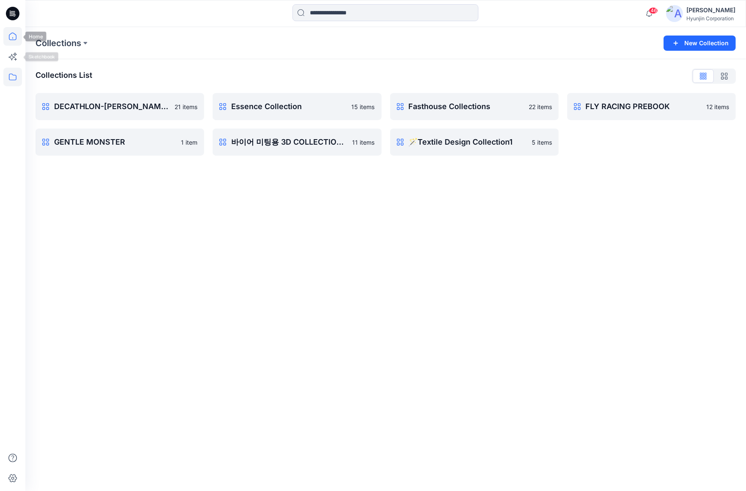
click at [11, 44] on icon at bounding box center [12, 36] width 19 height 19
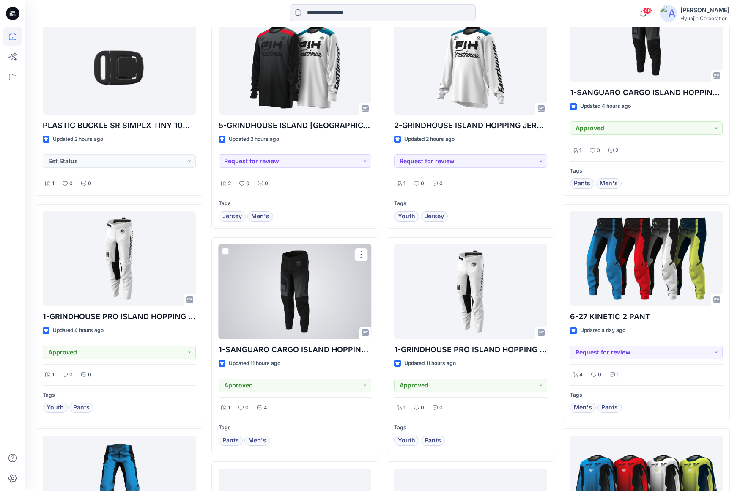
scroll to position [618, 0]
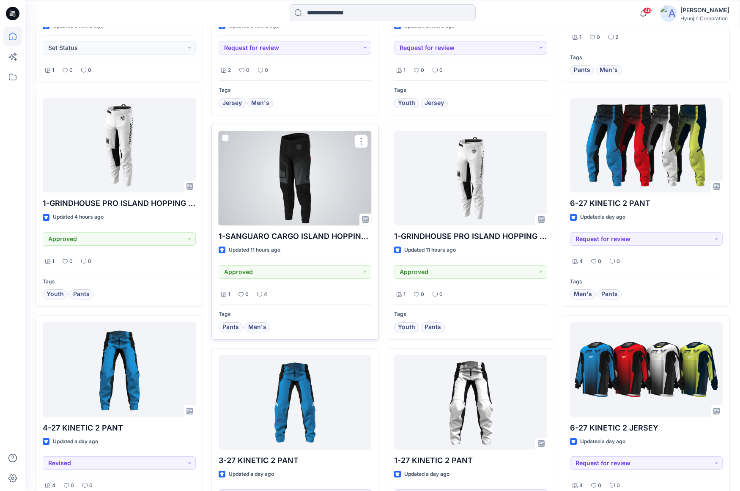
scroll to position [528, 0]
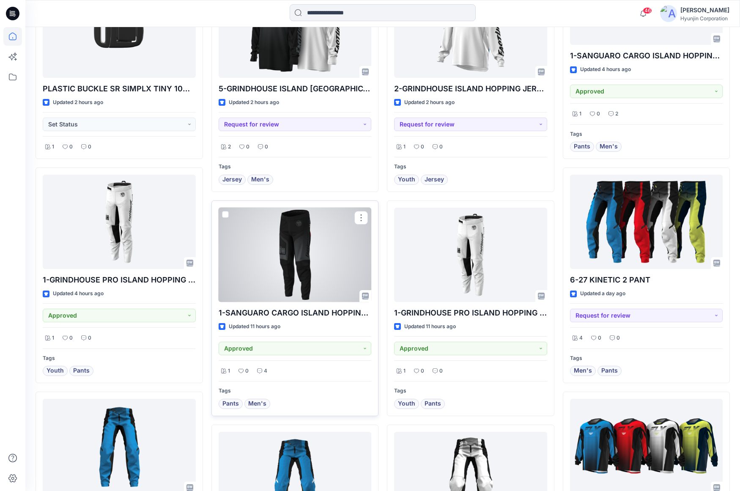
click at [261, 372] on div "4" at bounding box center [262, 371] width 15 height 11
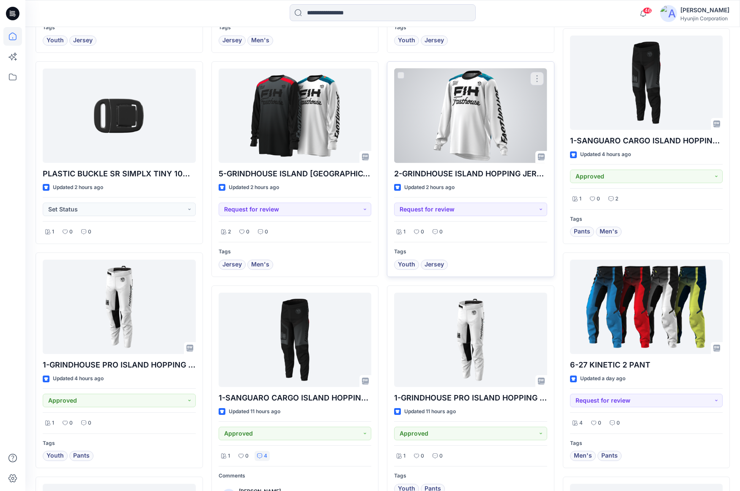
scroll to position [444, 0]
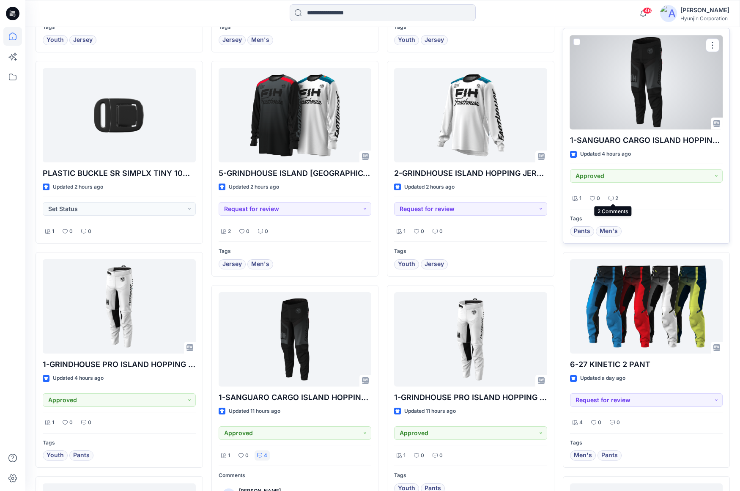
click at [619, 199] on div "2" at bounding box center [613, 198] width 15 height 11
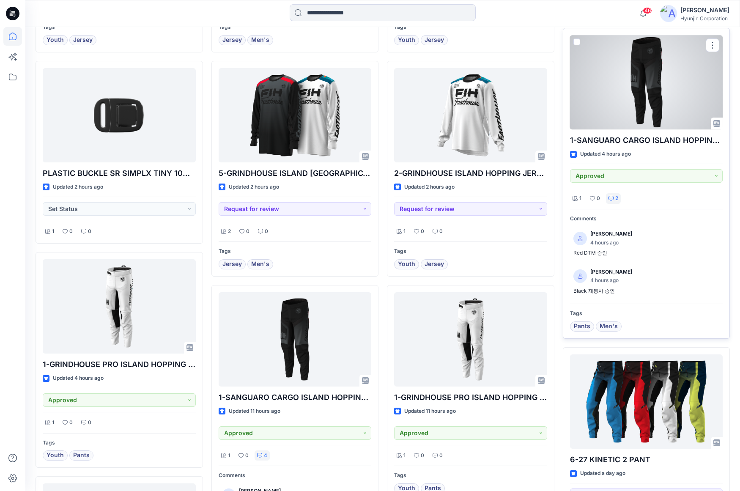
click at [619, 199] on div "2" at bounding box center [613, 198] width 15 height 11
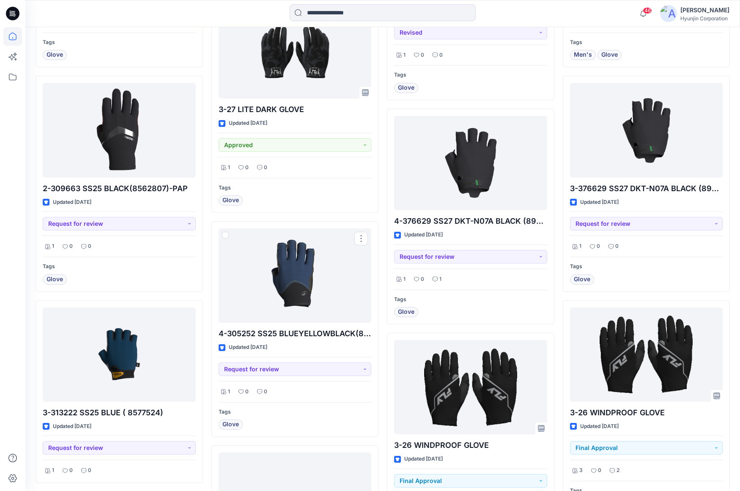
scroll to position [2496, 0]
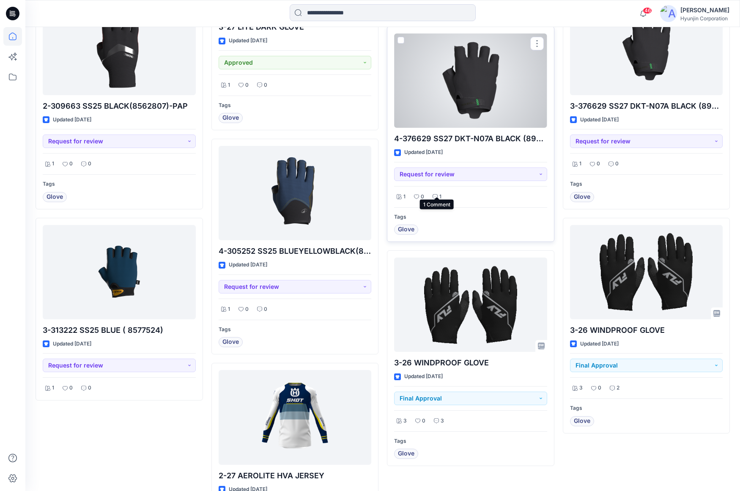
click at [440, 192] on p "1" at bounding box center [440, 196] width 2 height 9
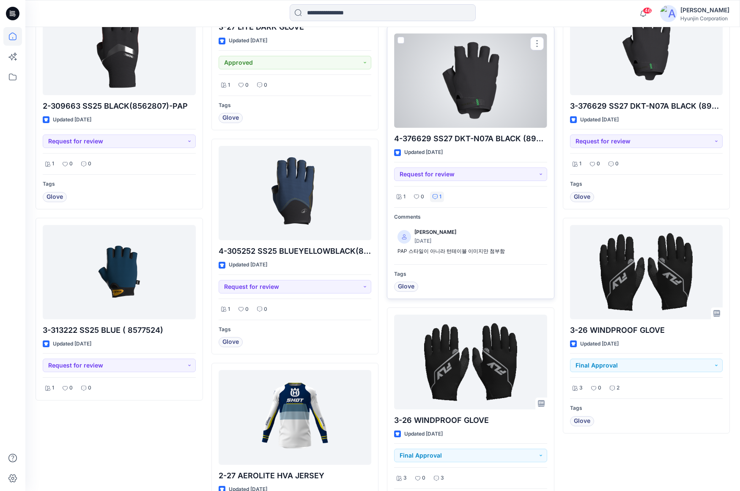
click at [440, 194] on p "1" at bounding box center [440, 196] width 2 height 9
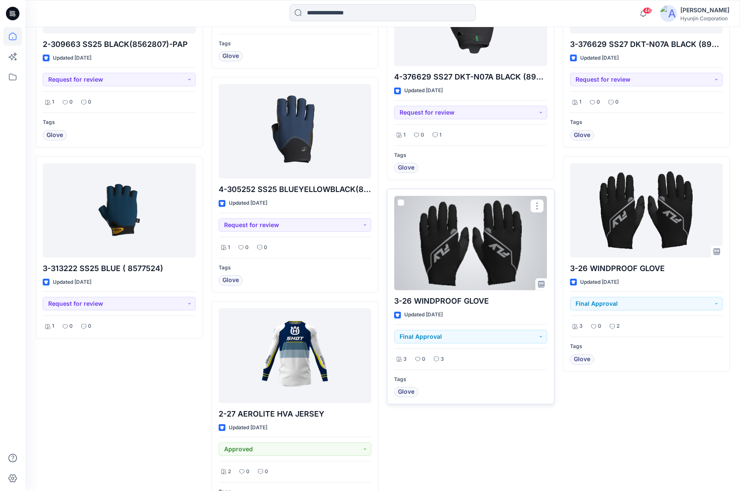
scroll to position [2617, 0]
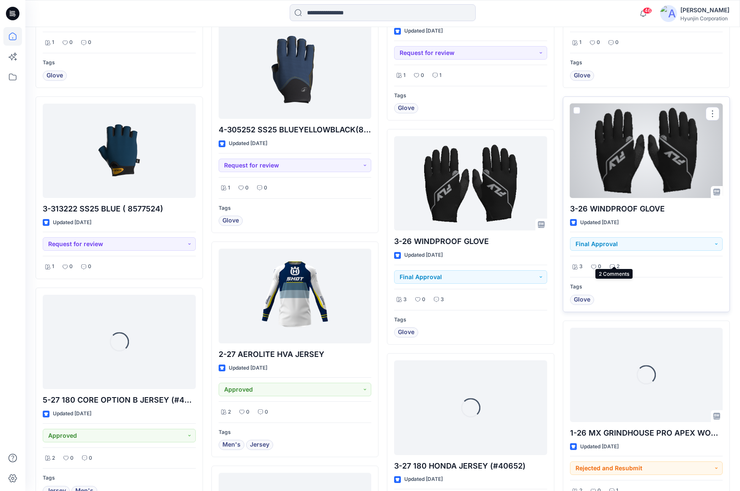
click at [618, 262] on p "2" at bounding box center [618, 266] width 3 height 9
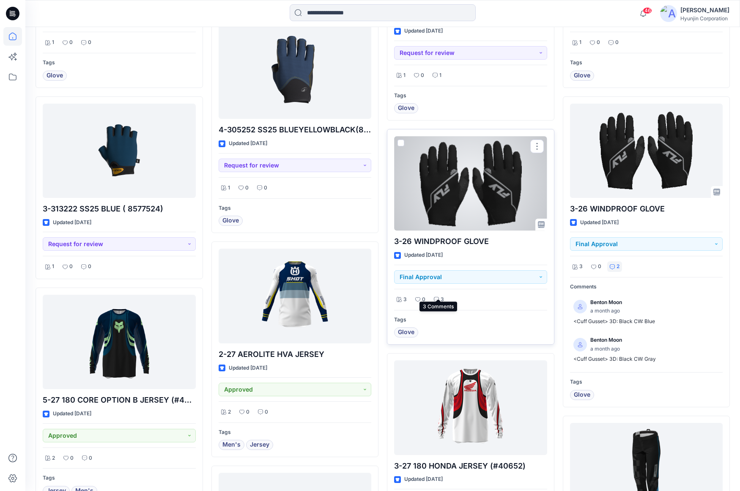
click at [444, 294] on div "3" at bounding box center [438, 299] width 15 height 11
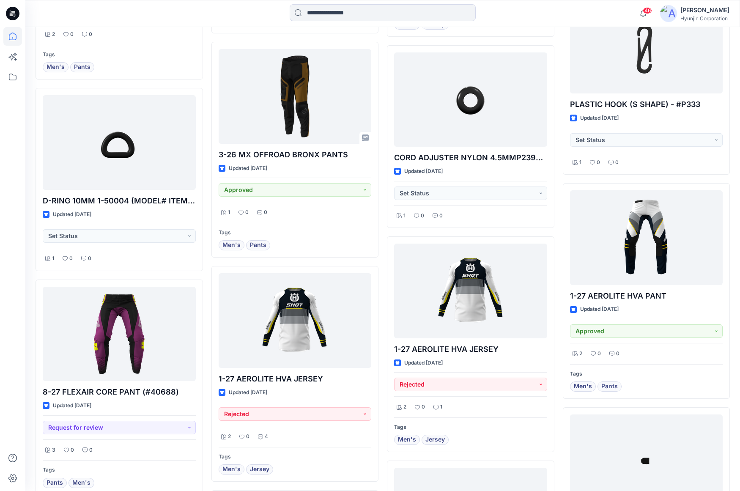
scroll to position [3714, 0]
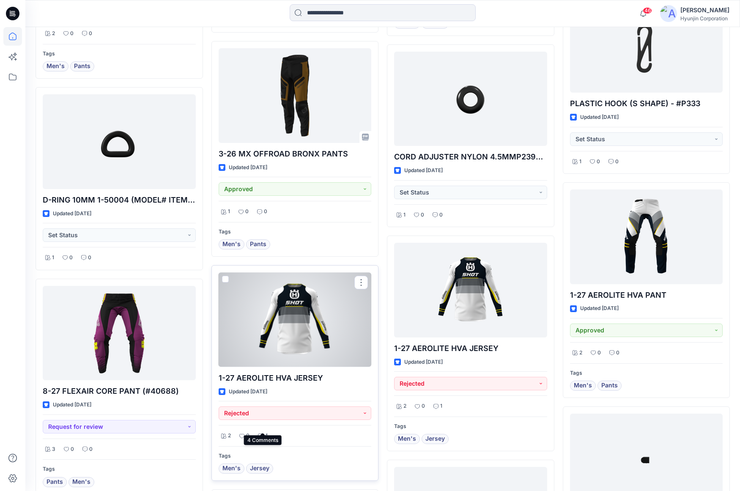
click at [266, 431] on p "4" at bounding box center [266, 435] width 3 height 9
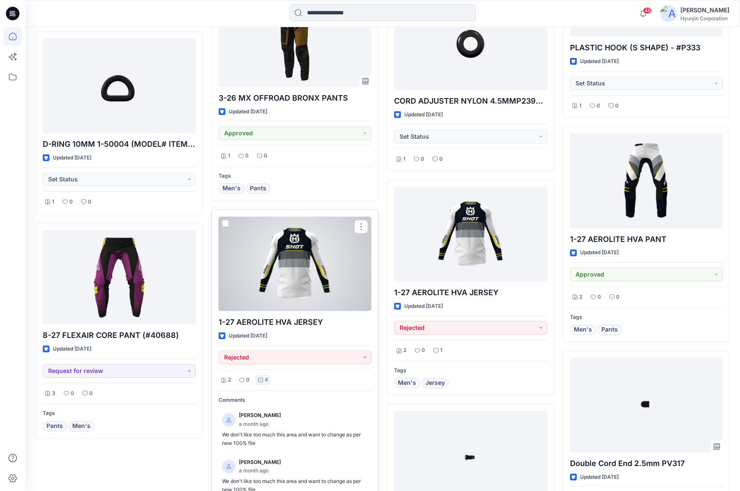
scroll to position [3799, 0]
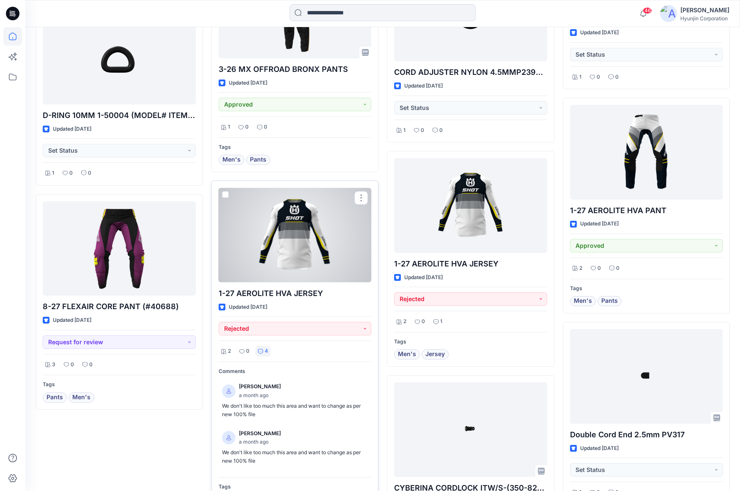
click at [265, 347] on p "4" at bounding box center [266, 351] width 3 height 9
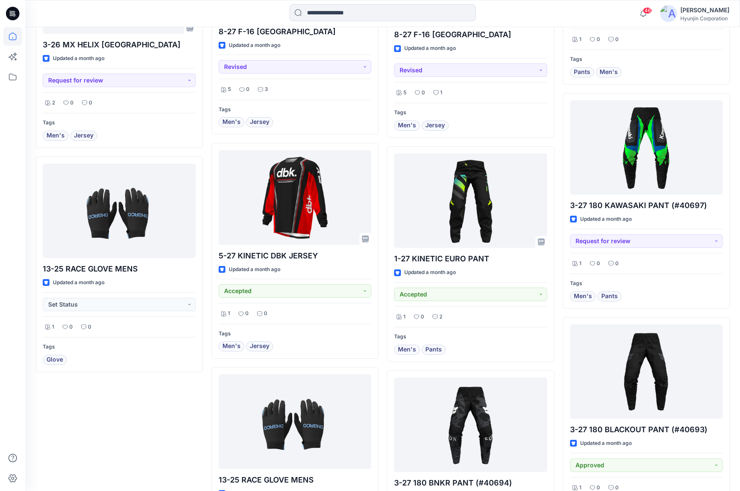
scroll to position [5658, 0]
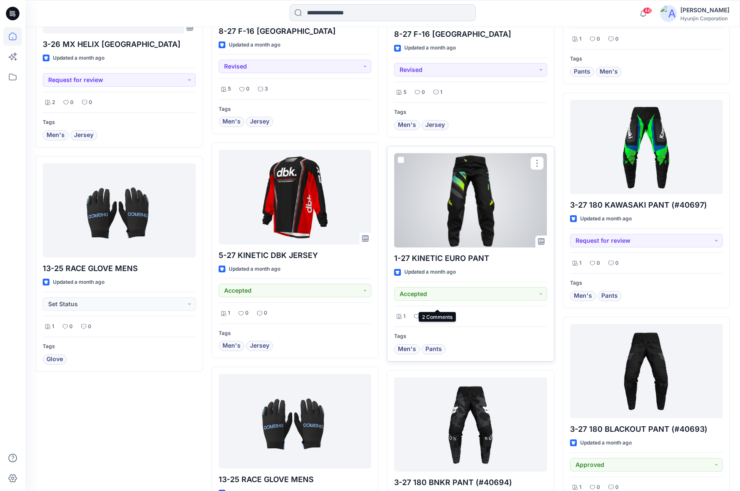
click at [438, 311] on div "2" at bounding box center [437, 316] width 15 height 11
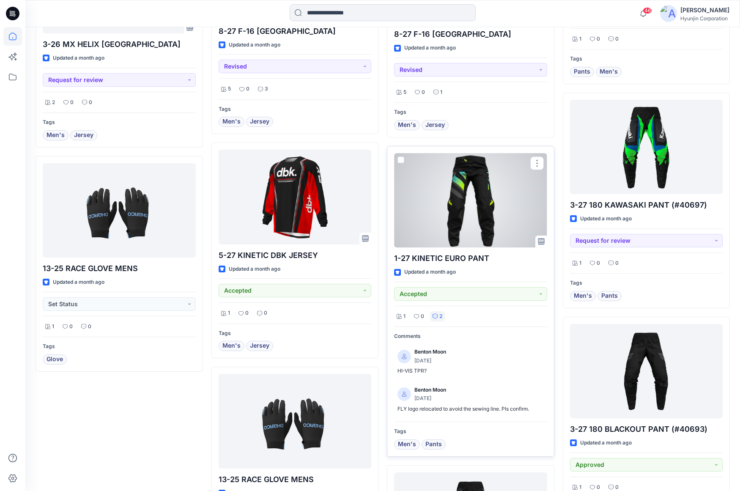
click at [438, 311] on div "2" at bounding box center [437, 316] width 15 height 11
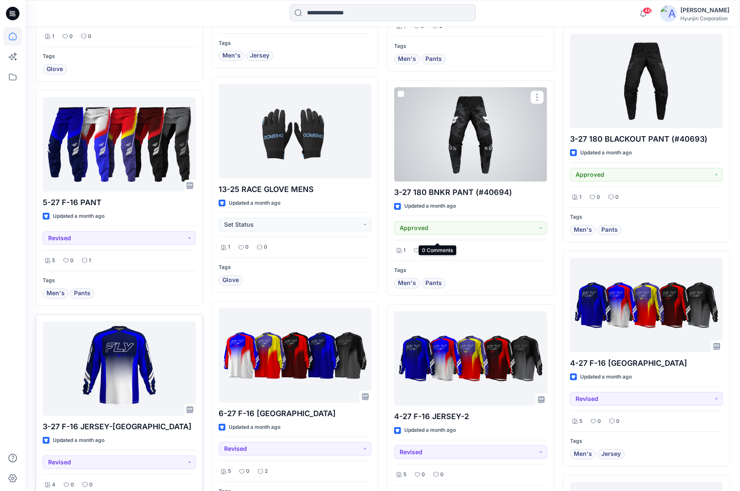
scroll to position [5948, 0]
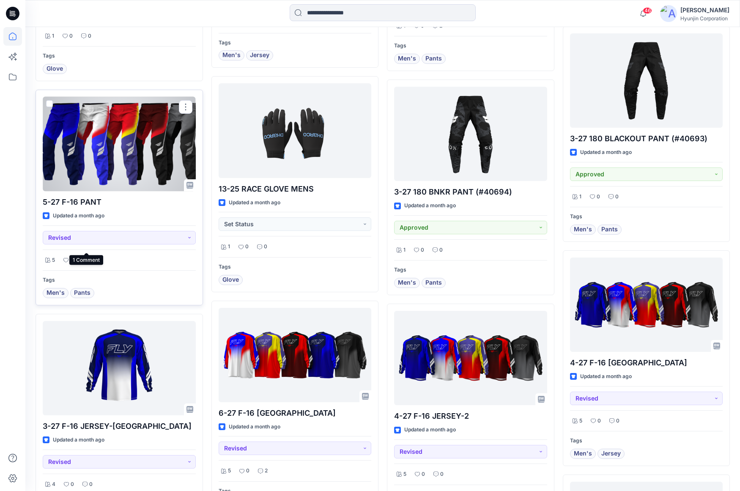
click at [87, 255] on div "1" at bounding box center [87, 260] width 14 height 11
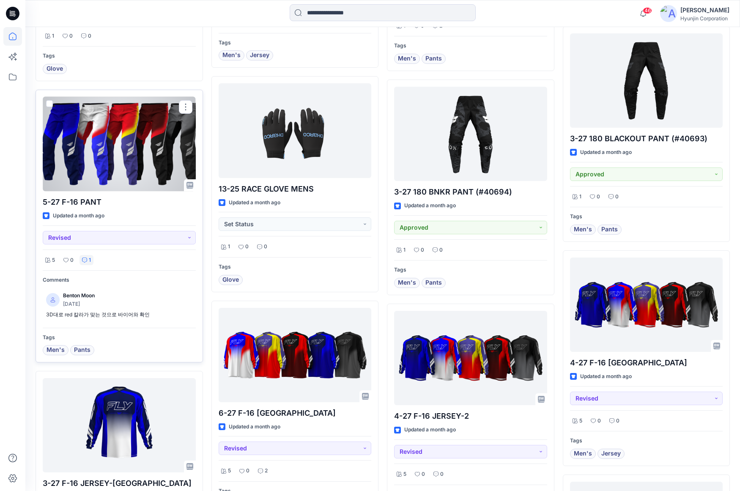
click at [87, 255] on div "1" at bounding box center [87, 260] width 14 height 11
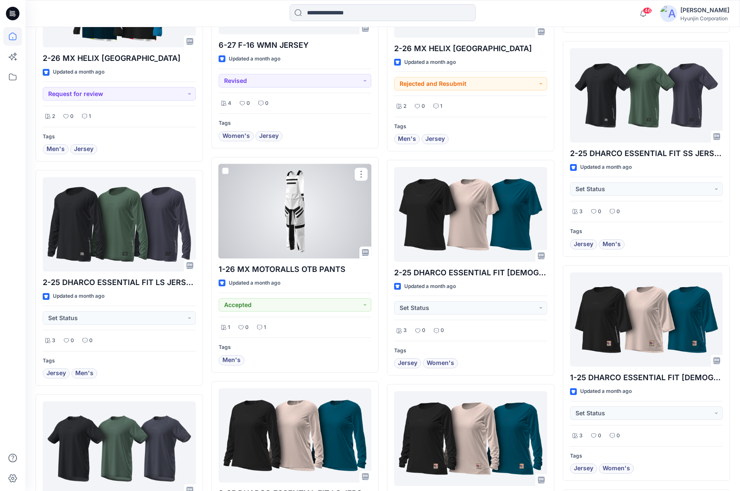
scroll to position [7459, 0]
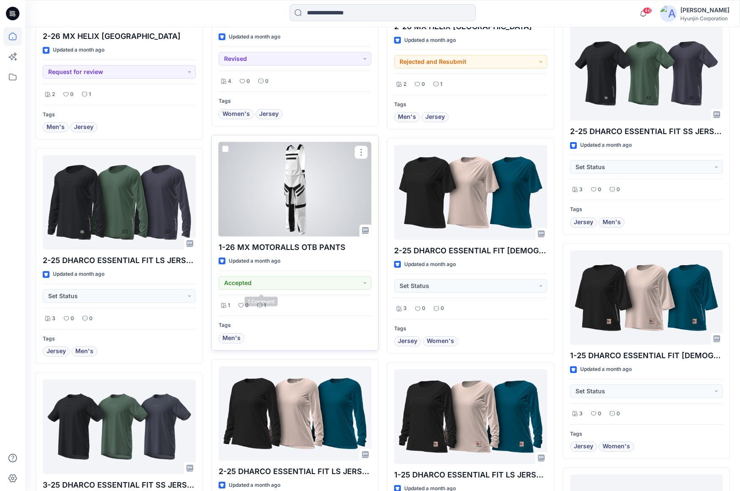
click at [265, 301] on p "1" at bounding box center [265, 305] width 2 height 9
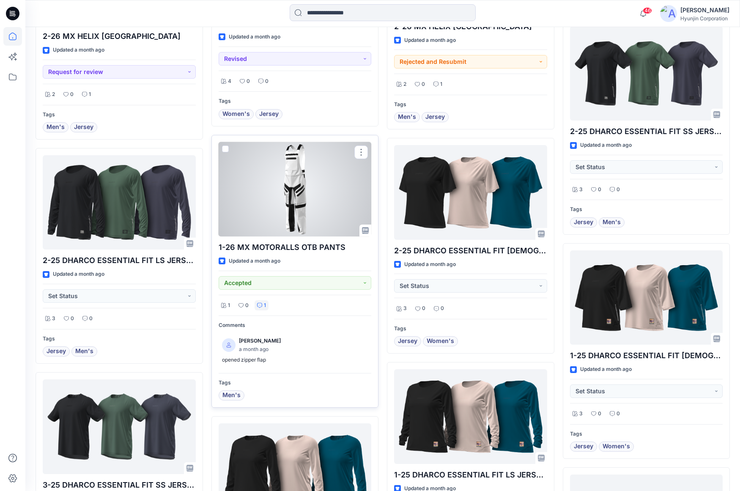
click at [265, 301] on p "1" at bounding box center [265, 305] width 2 height 9
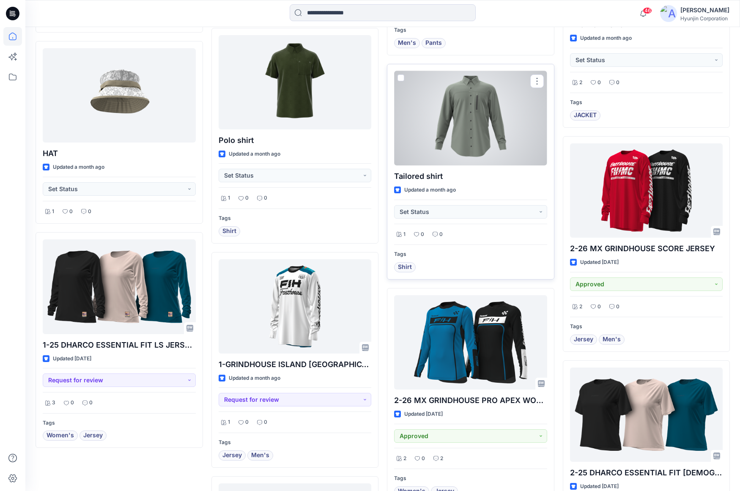
scroll to position [8928, 0]
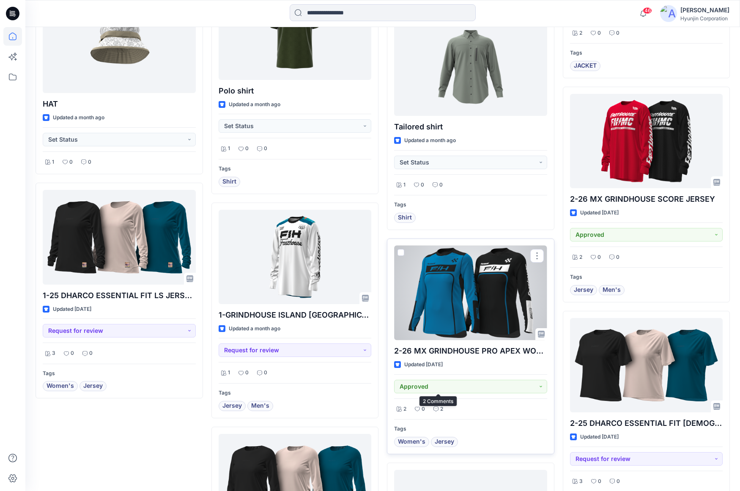
click at [436, 406] on icon at bounding box center [436, 408] width 5 height 5
click at [437, 406] on icon at bounding box center [436, 408] width 5 height 5
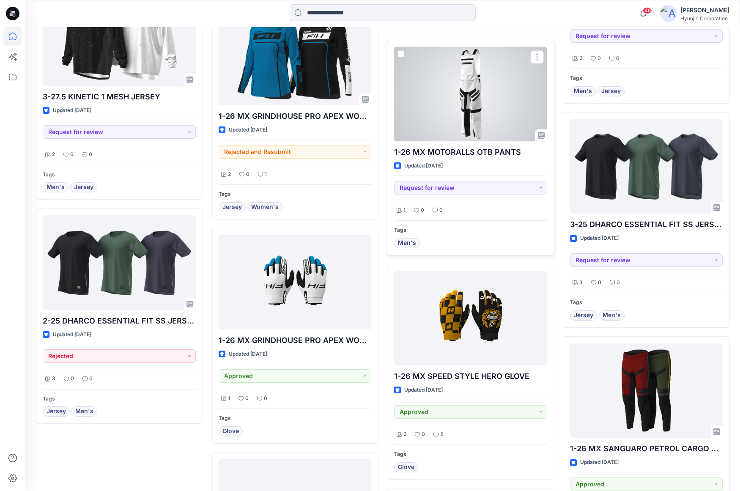
scroll to position [9599, 0]
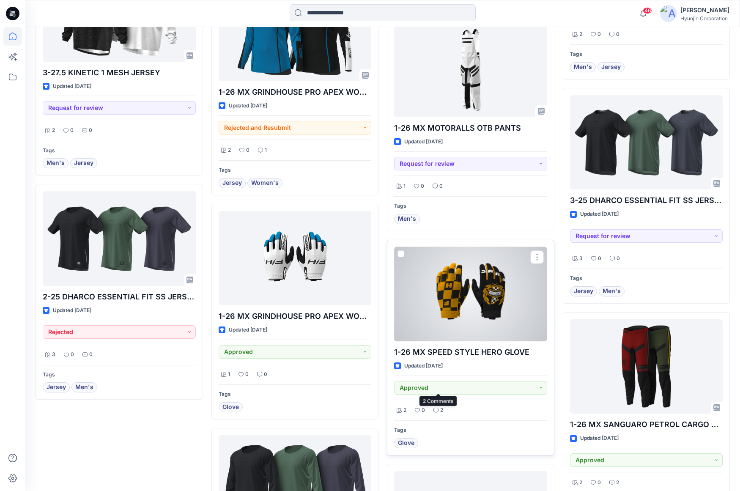
click at [444, 405] on div "2" at bounding box center [438, 410] width 15 height 11
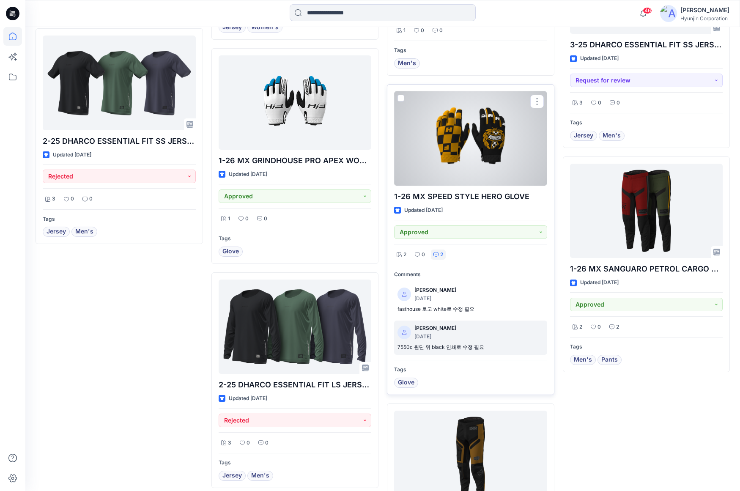
scroll to position [9768, 0]
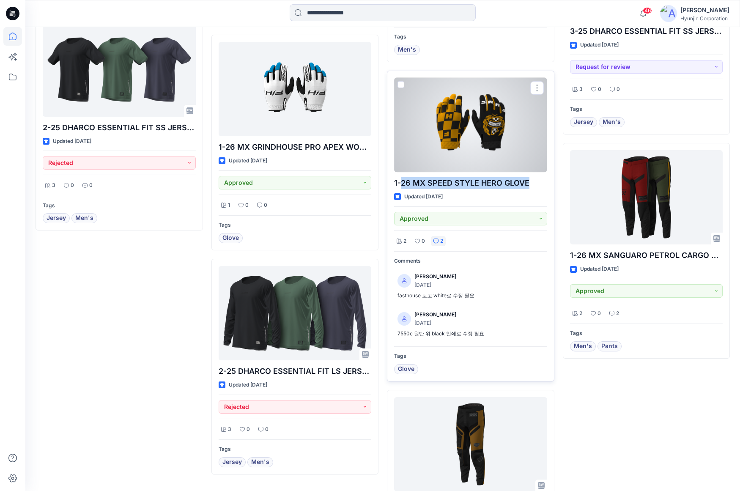
drag, startPoint x: 528, startPoint y: 159, endPoint x: 402, endPoint y: 160, distance: 126.5
click at [402, 177] on p "1-26 MX SPEED STYLE HERO GLOVE" at bounding box center [470, 183] width 153 height 12
copy p "26 MX SPEED STYLE HERO GLOVE"
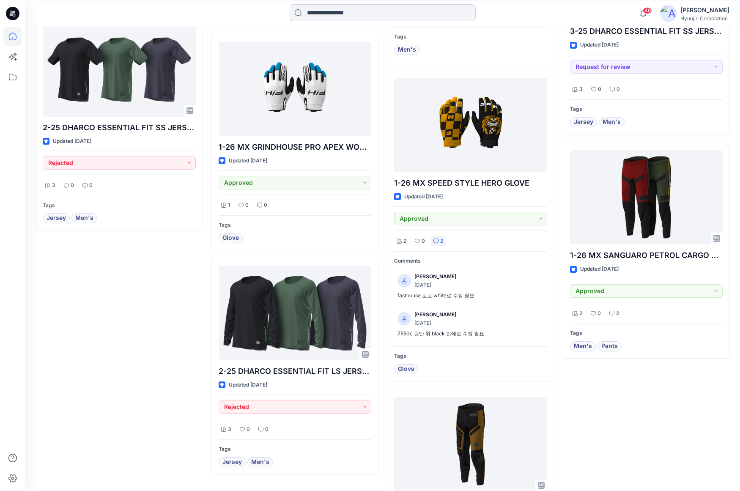
click at [313, 9] on input at bounding box center [383, 12] width 186 height 17
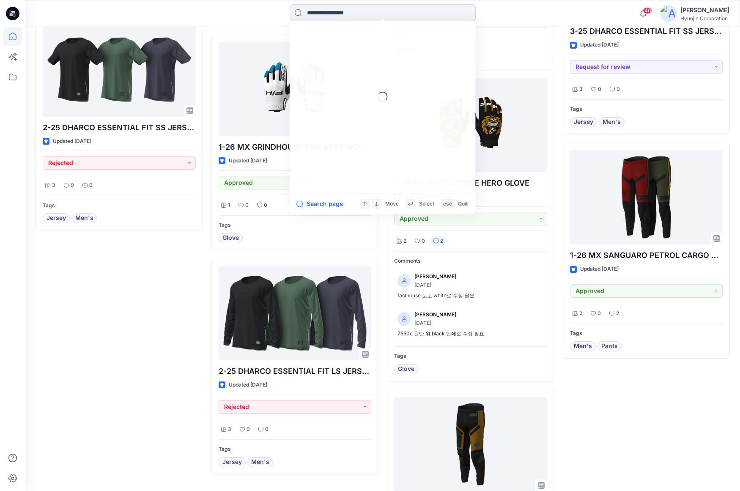
paste input "**********"
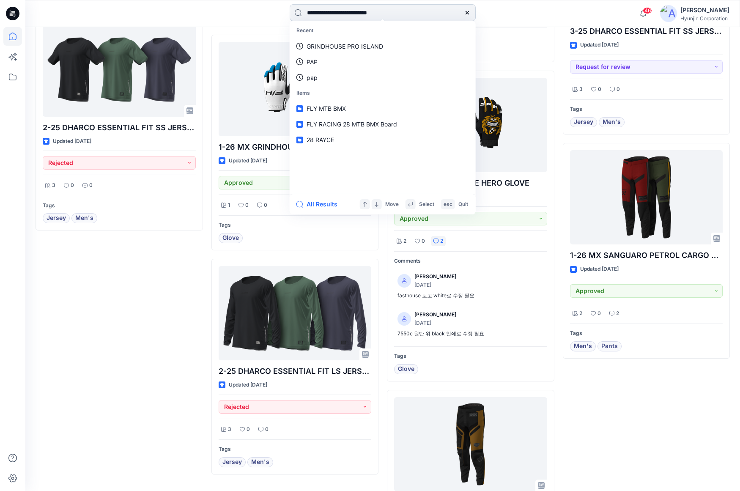
type input "**********"
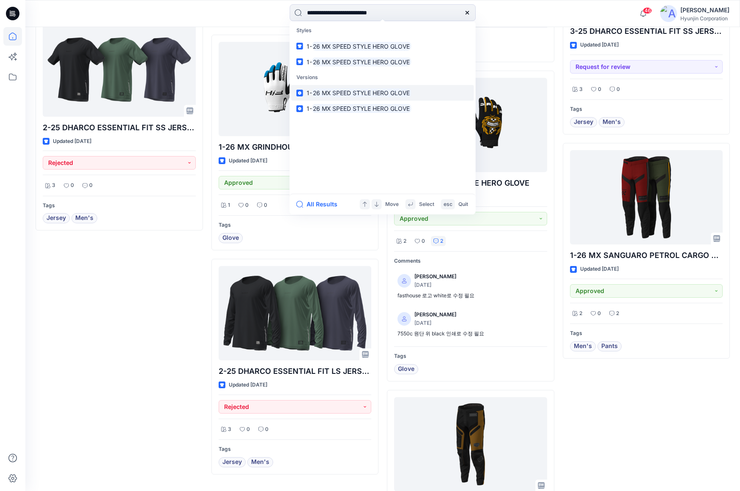
click at [335, 93] on mark "26 MX SPEED STYLE HERO GLOVE" at bounding box center [361, 93] width 99 height 10
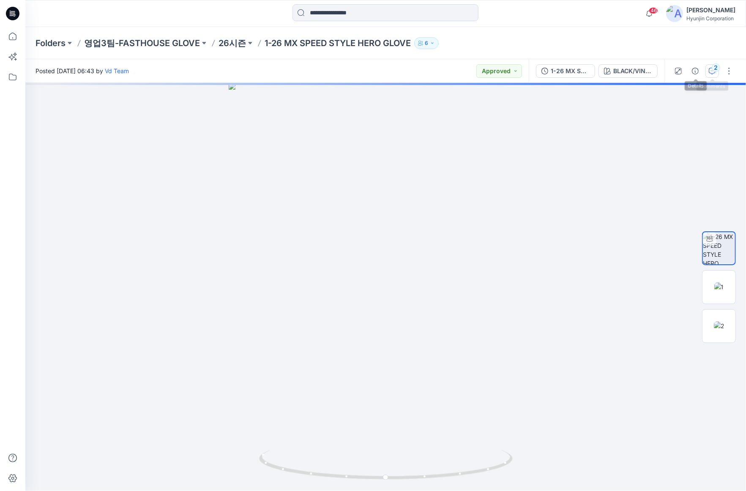
click at [711, 71] on icon "button" at bounding box center [712, 71] width 7 height 7
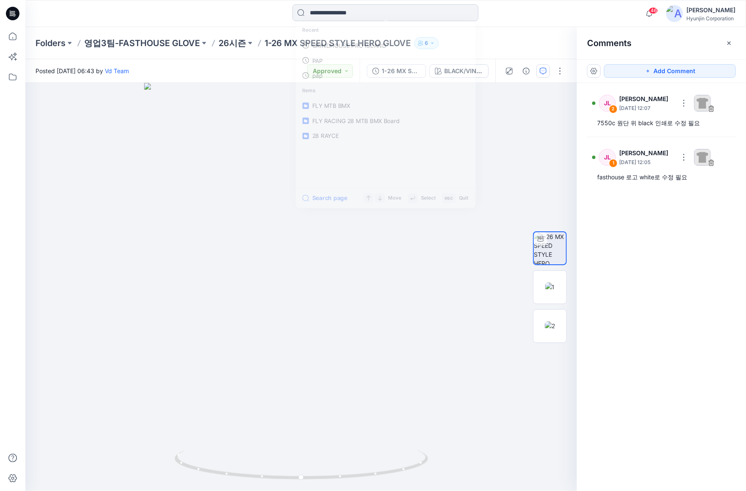
click at [350, 13] on input at bounding box center [386, 12] width 186 height 17
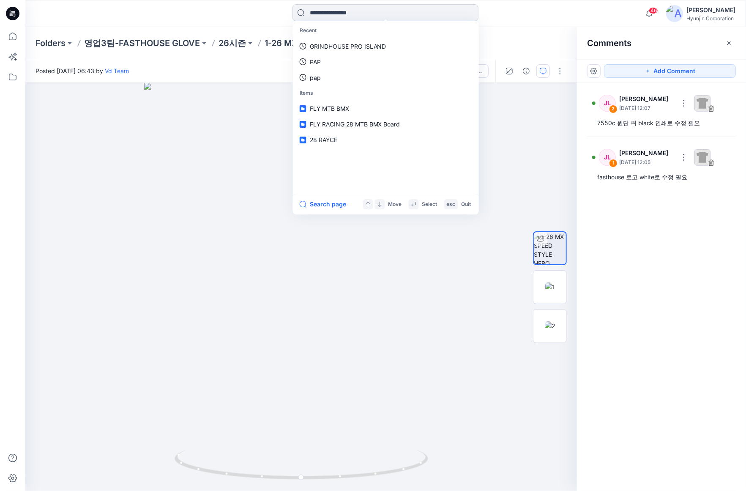
paste input "**********"
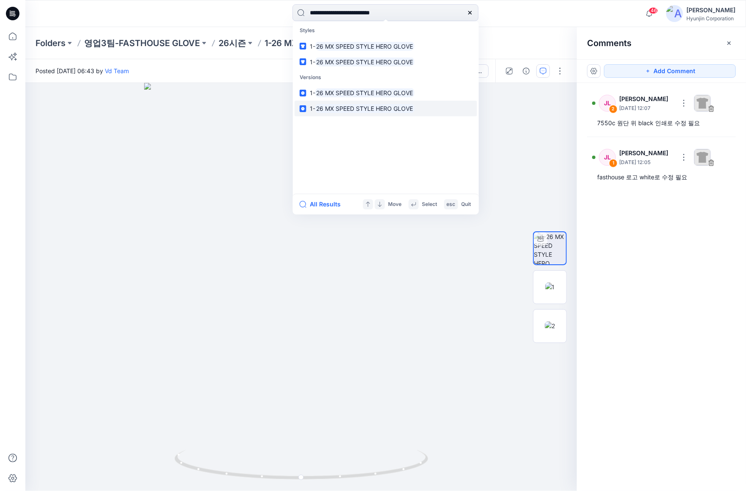
type input "**********"
click at [354, 109] on mark "26 MX SPEED STYLE HERO GLOVE" at bounding box center [365, 109] width 99 height 10
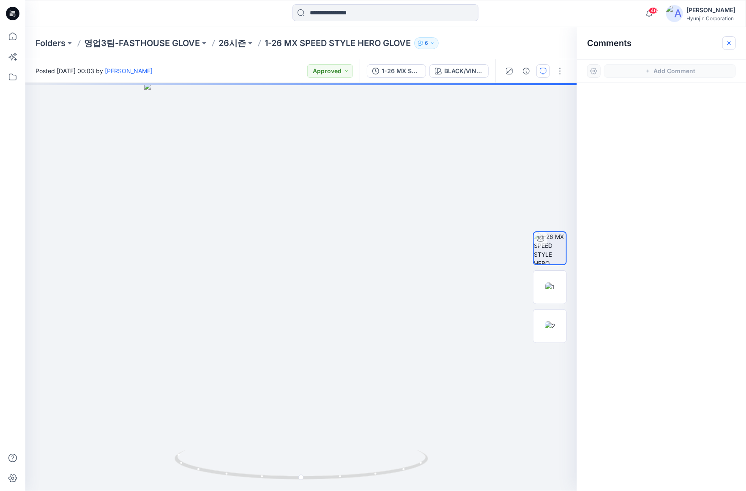
click at [724, 42] on button "button" at bounding box center [730, 43] width 14 height 14
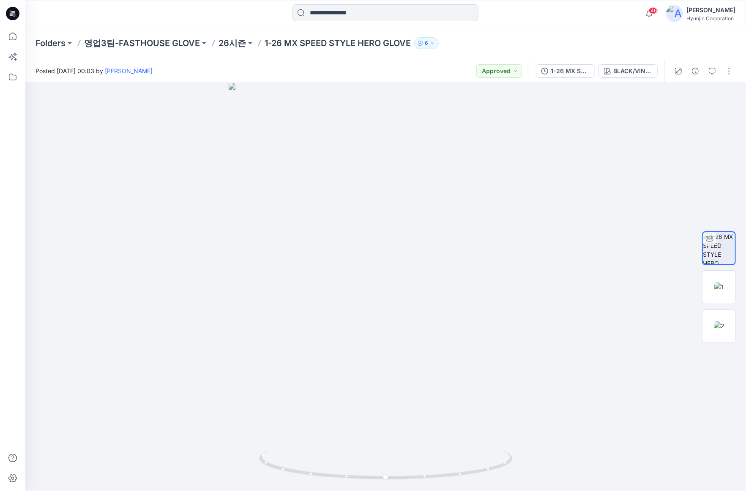
click at [14, 11] on icon at bounding box center [13, 11] width 4 height 0
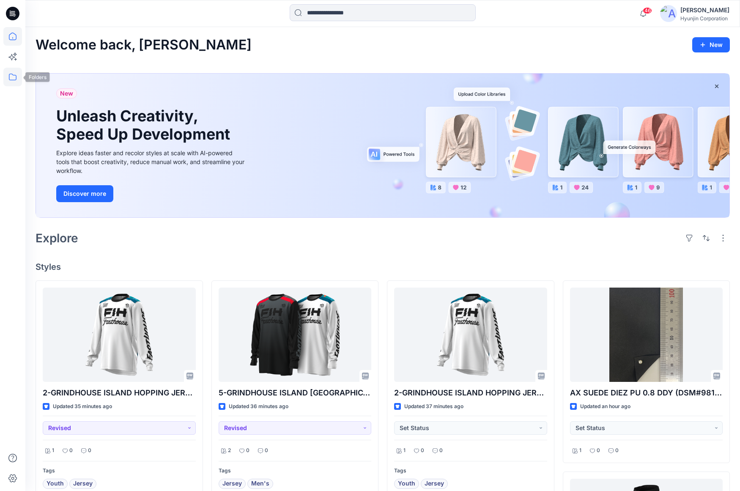
click at [14, 77] on icon at bounding box center [12, 77] width 19 height 19
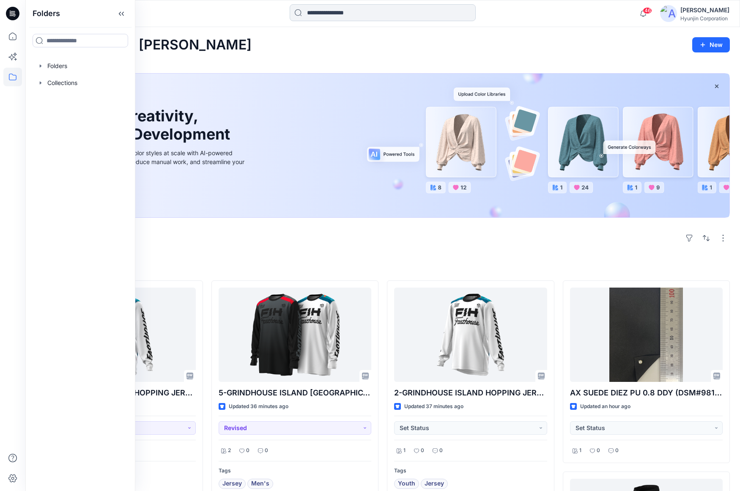
click at [323, 20] on input at bounding box center [383, 12] width 186 height 17
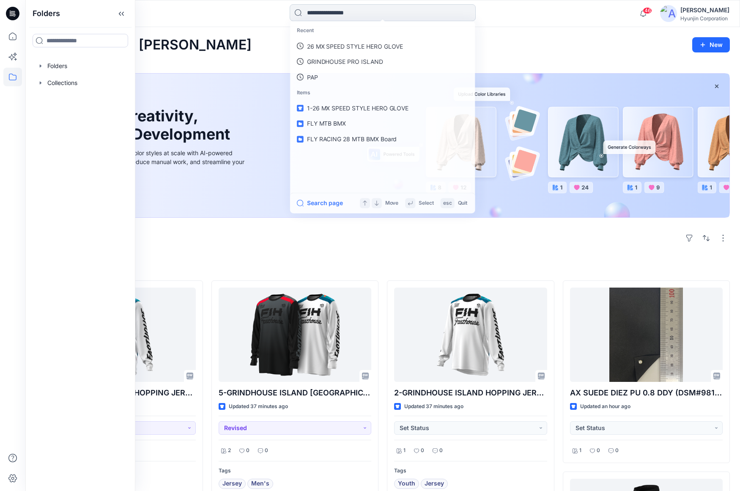
paste input "**********"
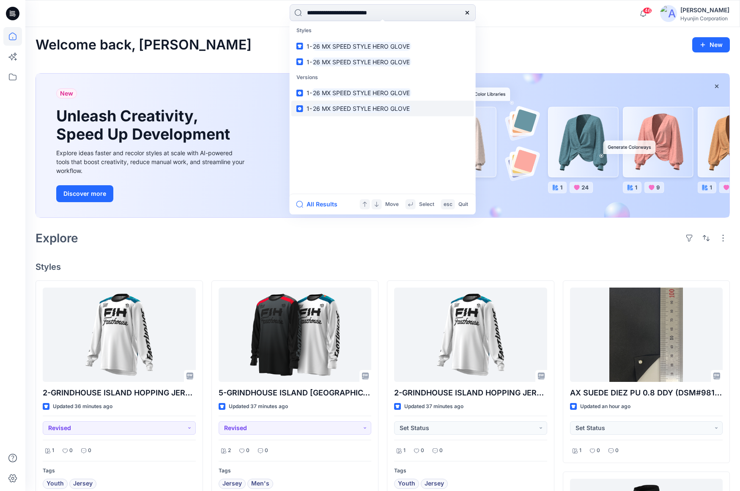
type input "**********"
click at [336, 110] on mark "26 MX SPEED STYLE HERO GLOVE" at bounding box center [361, 109] width 99 height 10
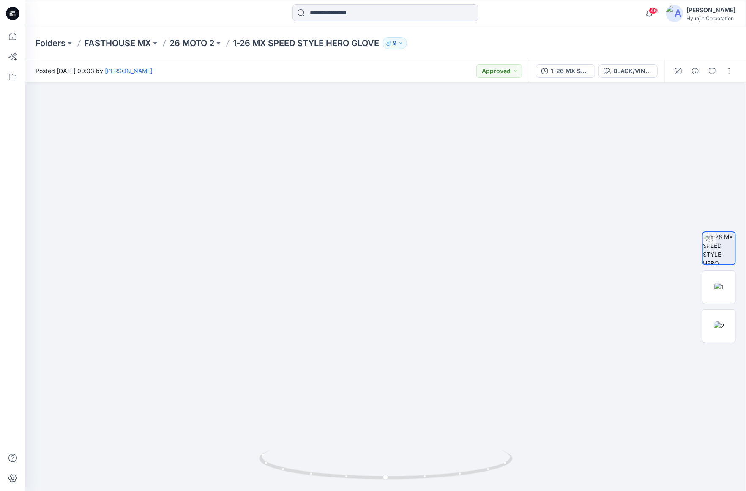
click at [21, 19] on div at bounding box center [12, 13] width 27 height 27
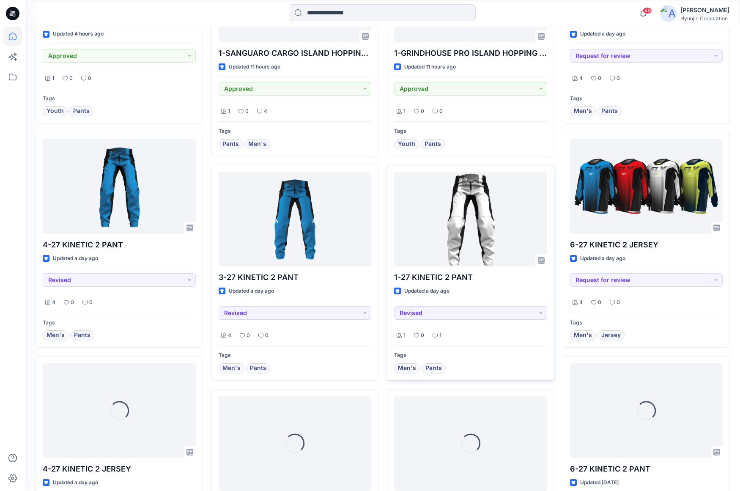
scroll to position [804, 0]
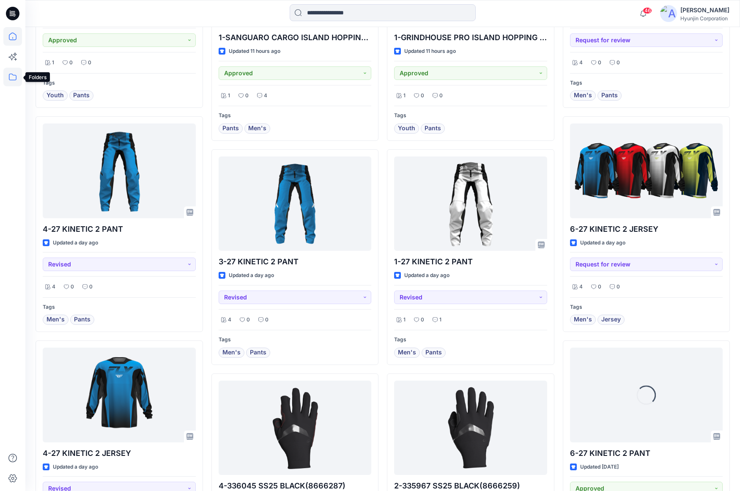
click at [14, 82] on icon at bounding box center [12, 77] width 19 height 19
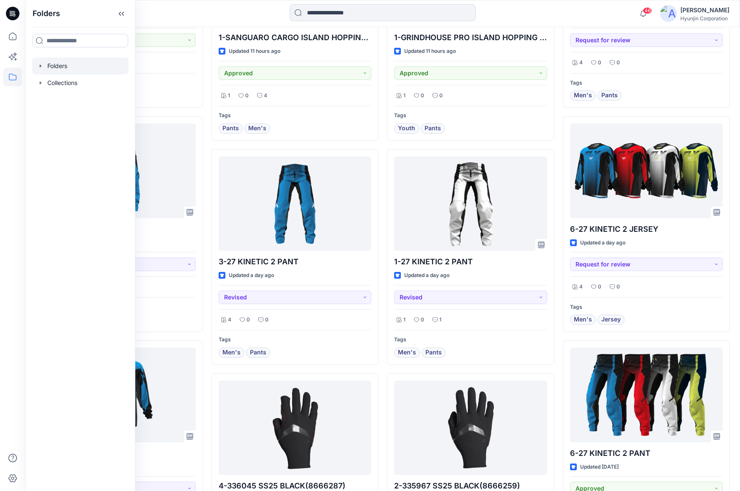
click at [49, 69] on div at bounding box center [80, 66] width 96 height 17
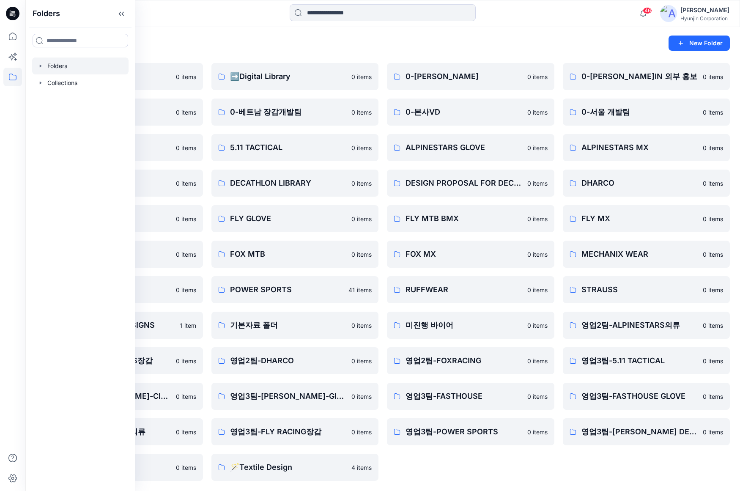
scroll to position [30, 0]
click at [516, 469] on div "0-[PERSON_NAME] 0 items 0-본사VD 0 items ALPINESTARS GLOVE 0 items DESIGN PROPOSA…" at bounding box center [470, 272] width 167 height 418
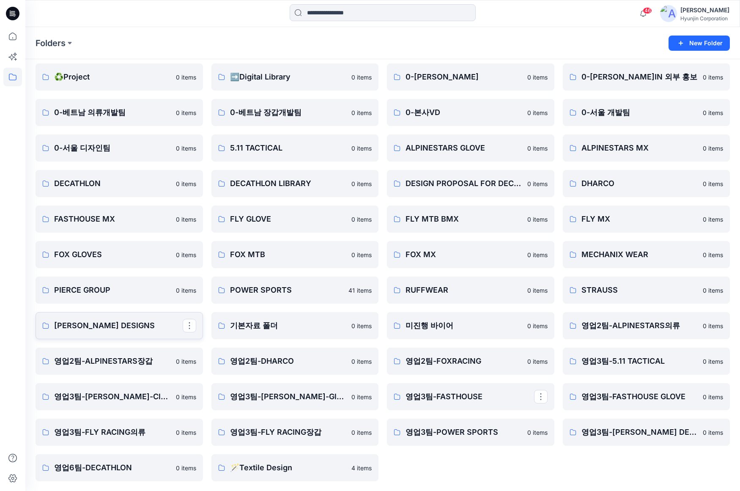
click at [122, 324] on p "[PERSON_NAME] DESIGNS" at bounding box center [118, 326] width 129 height 12
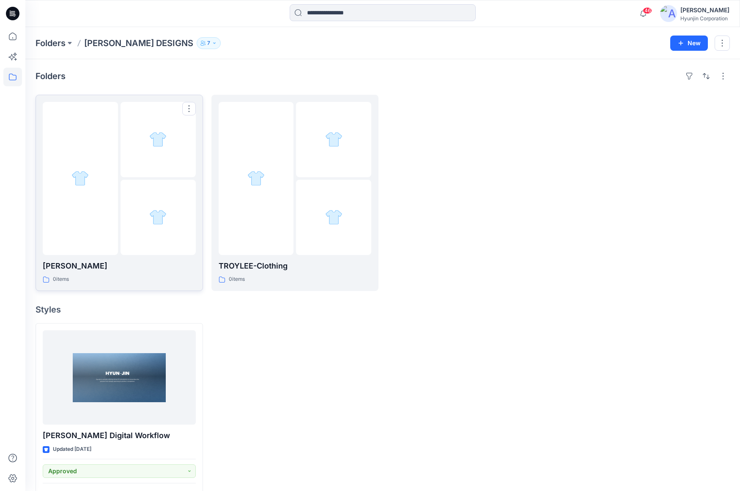
click at [151, 208] on div at bounding box center [158, 217] width 75 height 75
click at [286, 208] on div at bounding box center [256, 178] width 75 height 153
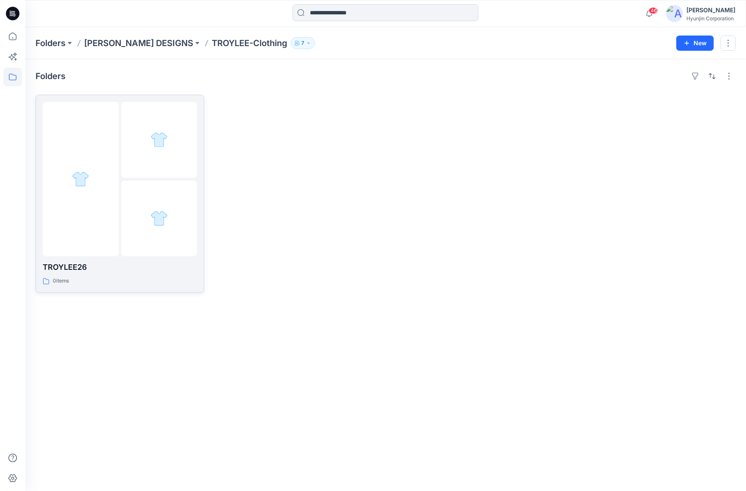
click at [203, 195] on link "TROYLEE26 0 items" at bounding box center [120, 194] width 169 height 198
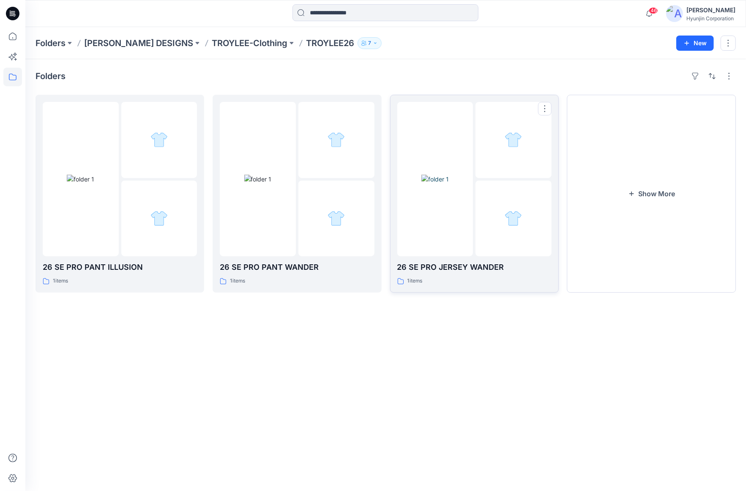
click at [473, 219] on div at bounding box center [475, 179] width 154 height 154
click at [338, 181] on div at bounding box center [337, 219] width 76 height 76
click at [167, 161] on div at bounding box center [159, 140] width 76 height 76
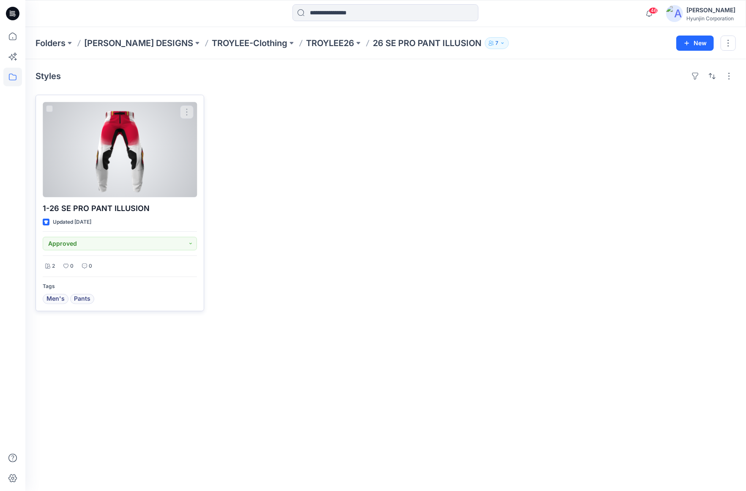
click at [155, 185] on div at bounding box center [120, 150] width 154 height 96
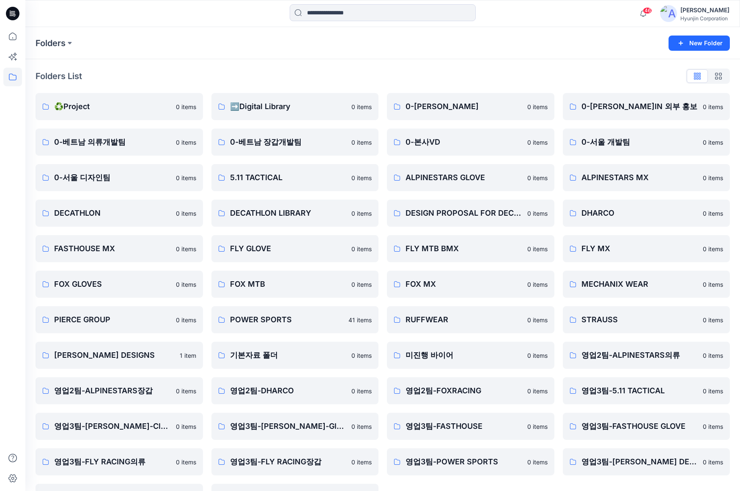
scroll to position [30, 0]
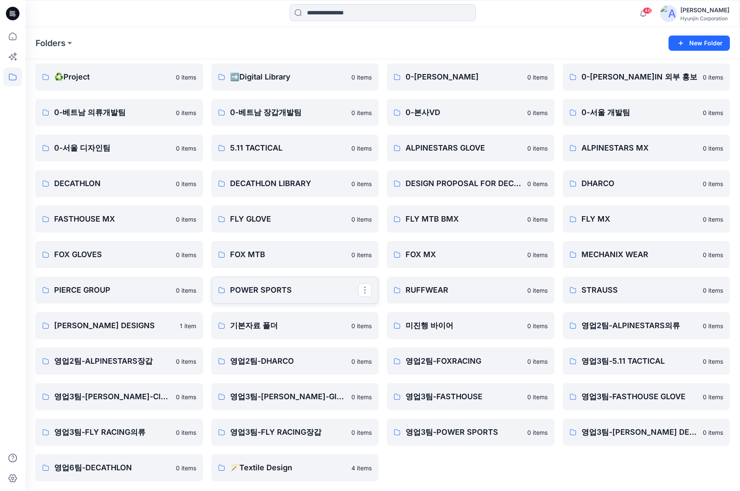
click at [298, 287] on p "POWER SPORTS" at bounding box center [294, 290] width 129 height 12
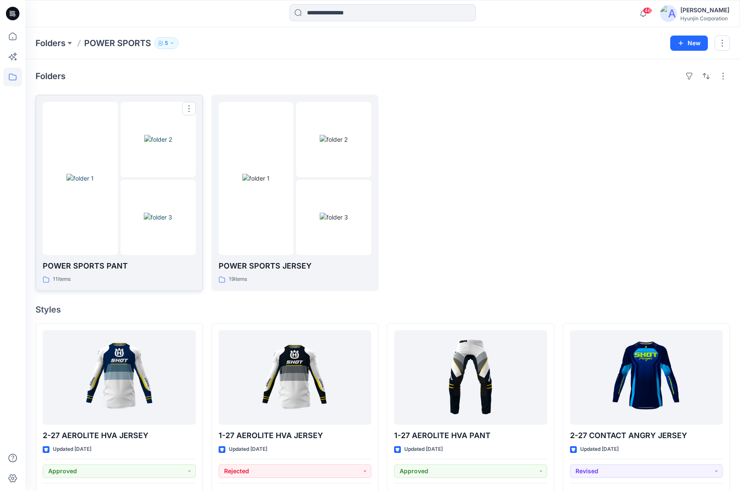
click at [94, 183] on img at bounding box center [79, 178] width 27 height 9
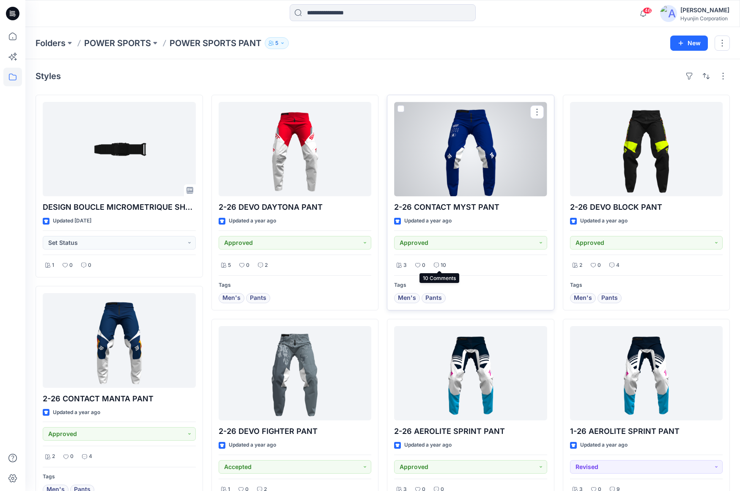
click at [443, 263] on p "10" at bounding box center [443, 265] width 5 height 9
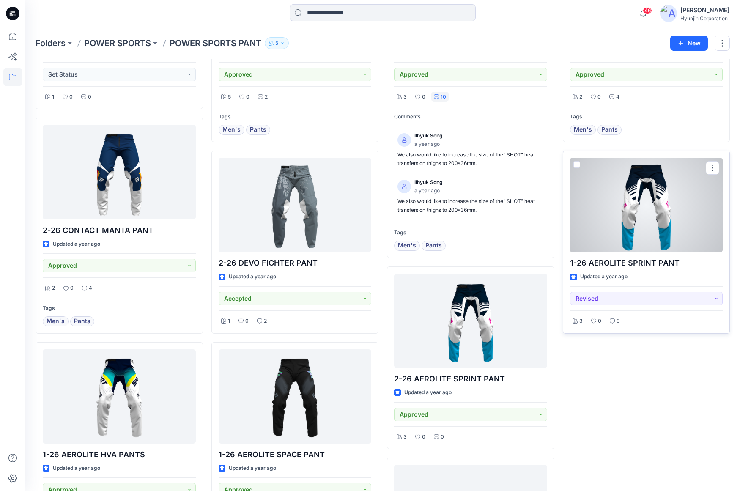
scroll to position [211, 0]
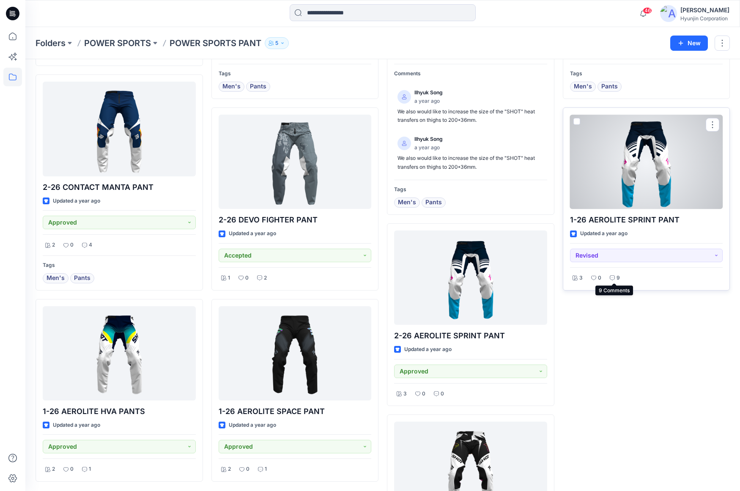
click at [619, 276] on p "9" at bounding box center [618, 278] width 3 height 9
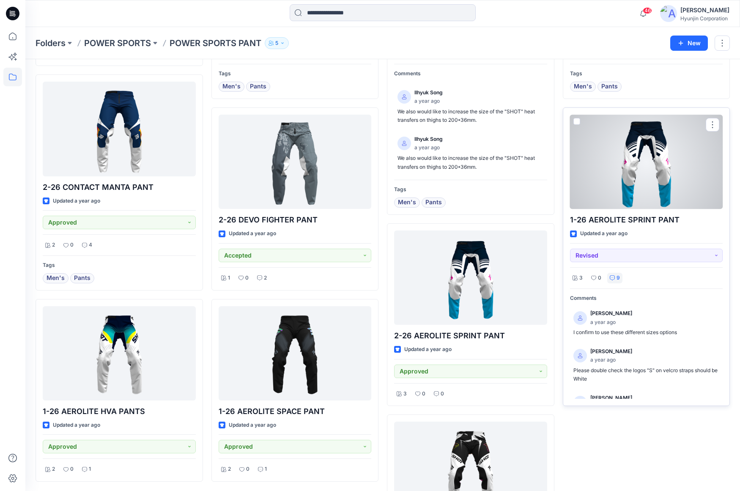
click at [633, 206] on div at bounding box center [646, 162] width 153 height 94
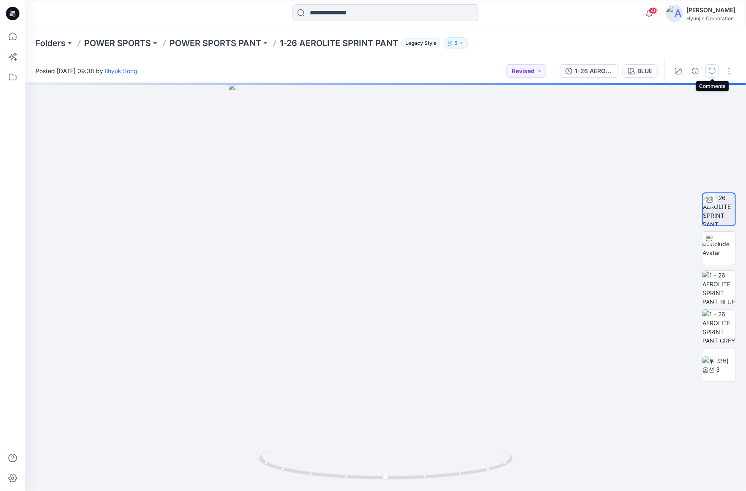
click at [710, 71] on icon "button" at bounding box center [712, 71] width 7 height 7
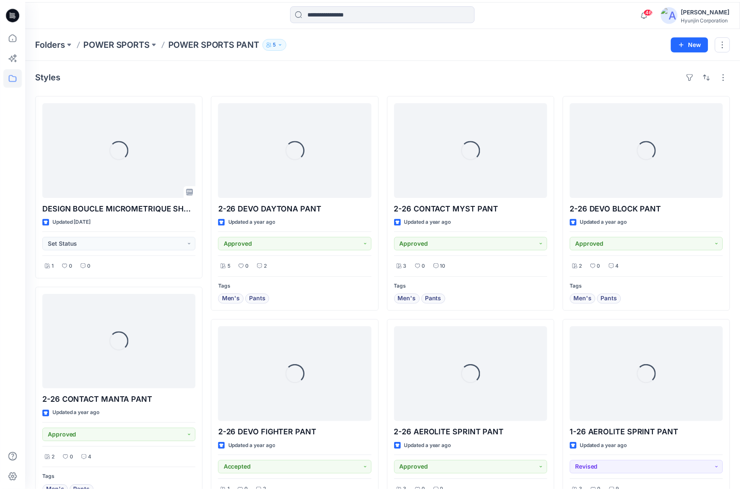
scroll to position [211, 0]
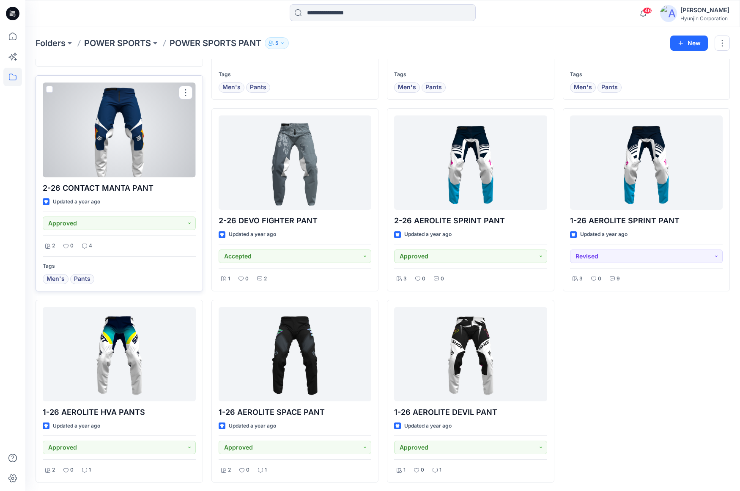
click at [142, 152] on div at bounding box center [119, 129] width 153 height 94
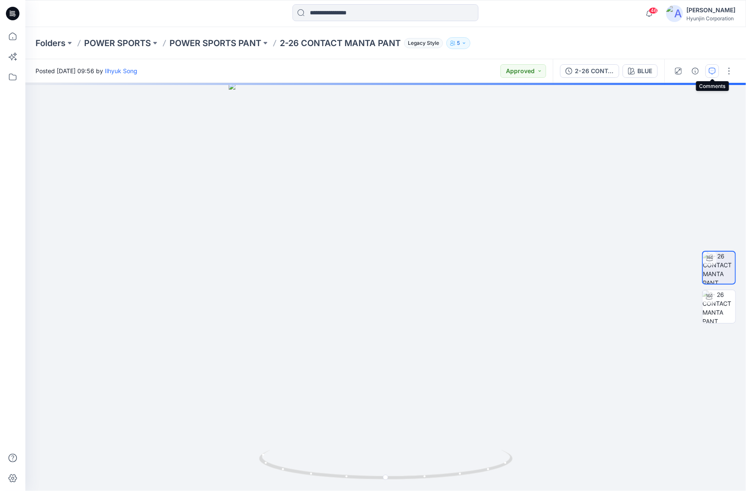
click at [717, 71] on button "button" at bounding box center [713, 71] width 14 height 14
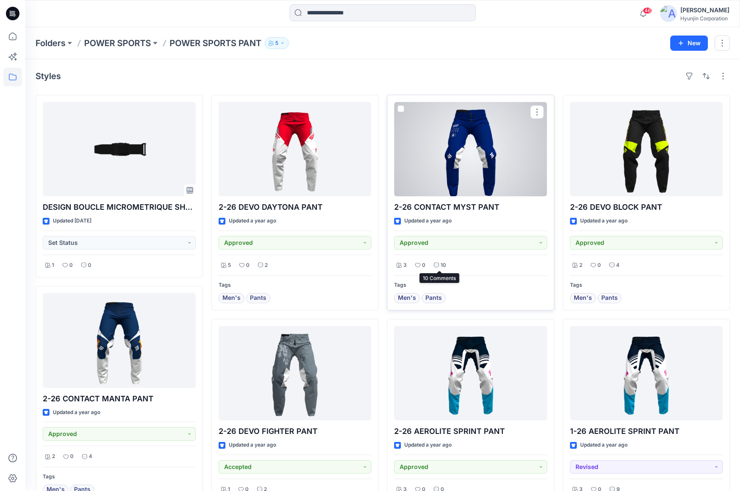
click at [439, 265] on div "10" at bounding box center [439, 265] width 17 height 11
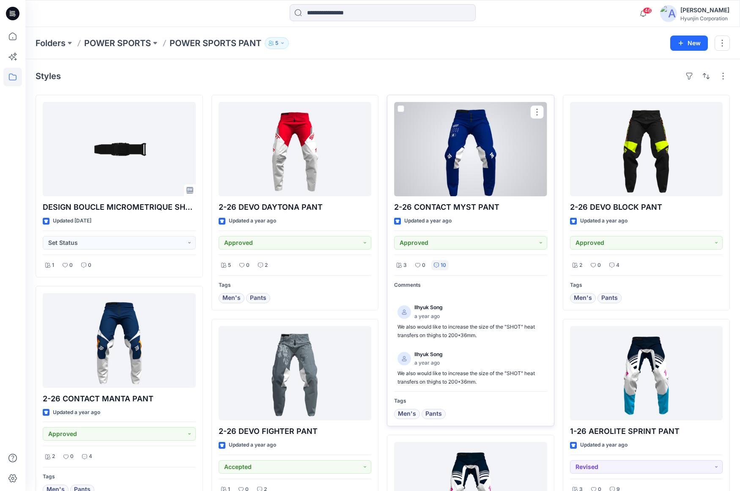
scroll to position [119, 0]
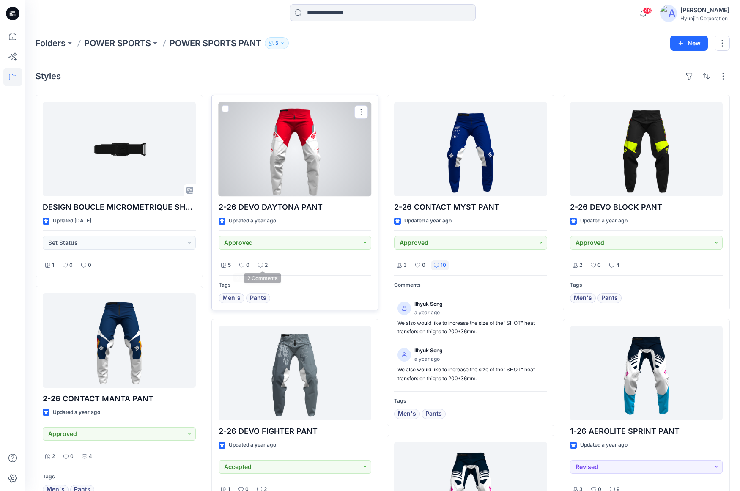
click at [265, 266] on p "2" at bounding box center [266, 265] width 3 height 9
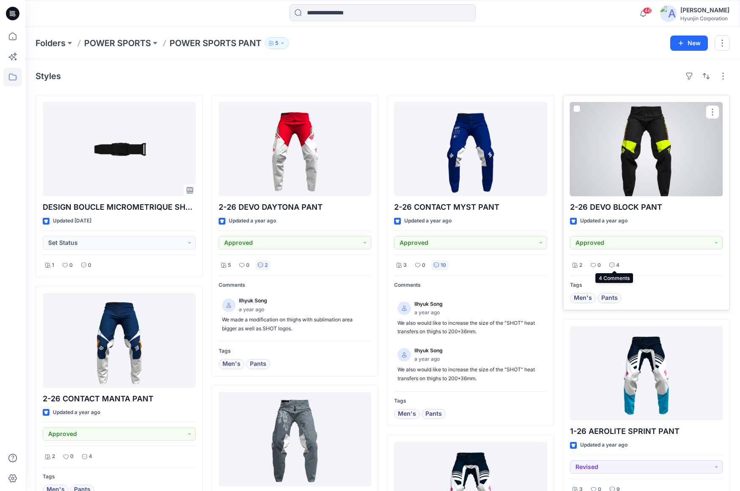
click at [616, 269] on p "4" at bounding box center [617, 265] width 3 height 9
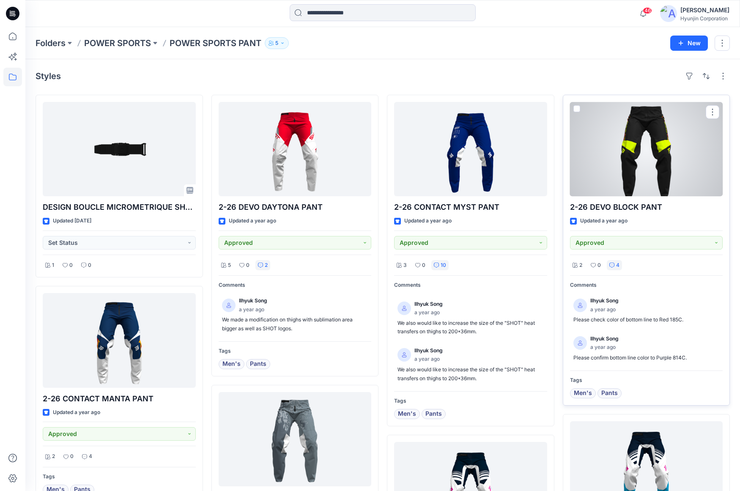
scroll to position [326, 0]
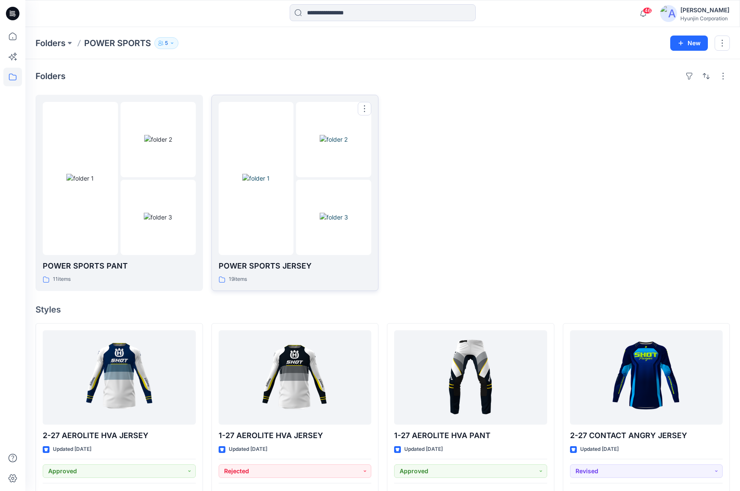
click at [327, 213] on img at bounding box center [334, 217] width 28 height 9
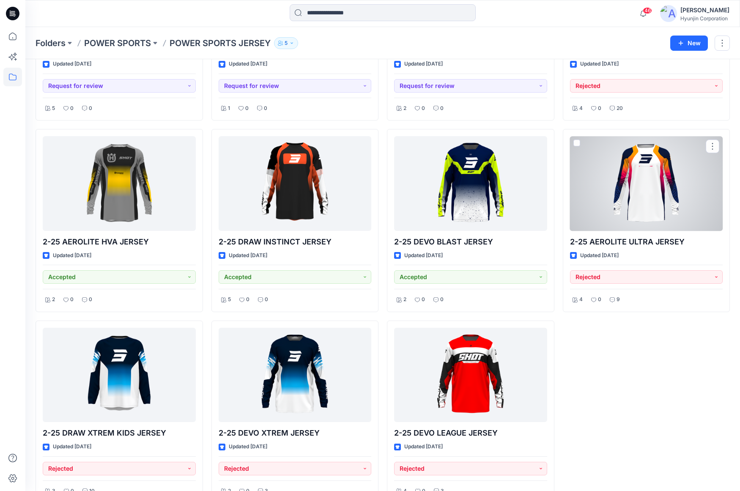
scroll to position [560, 0]
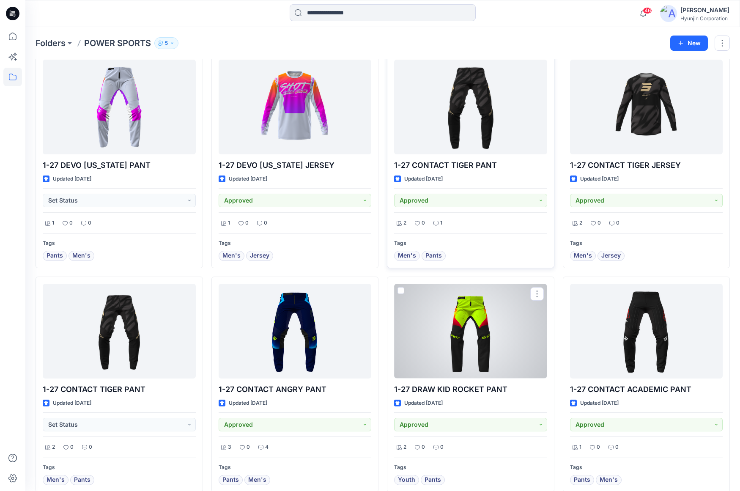
scroll to position [1877, 0]
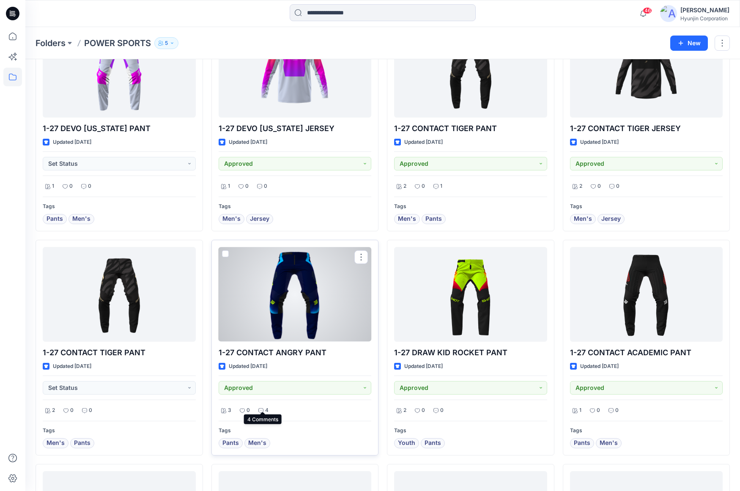
click at [265, 406] on p "4" at bounding box center [266, 410] width 3 height 9
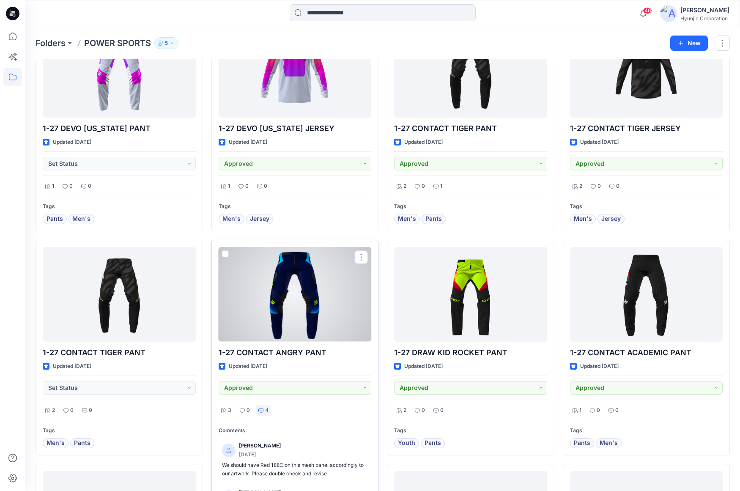
scroll to position [1961, 0]
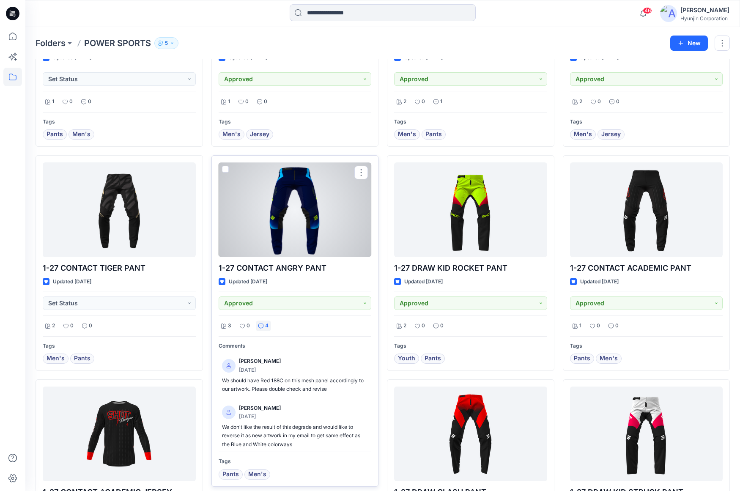
click at [318, 227] on div at bounding box center [295, 209] width 153 height 94
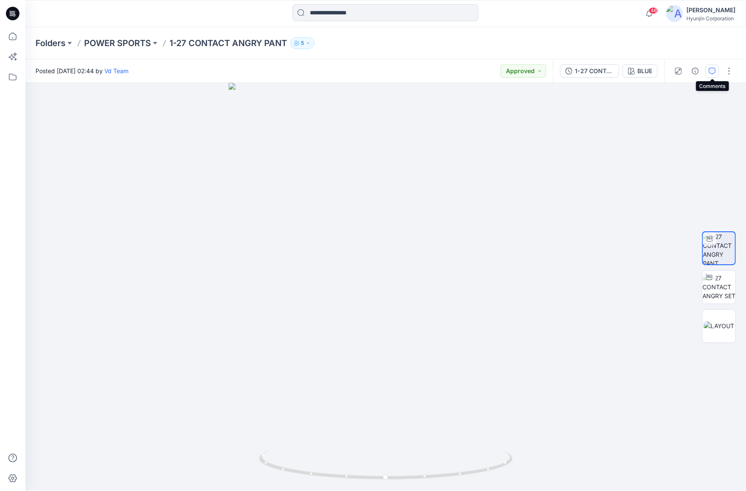
click at [713, 68] on icon "button" at bounding box center [712, 71] width 7 height 7
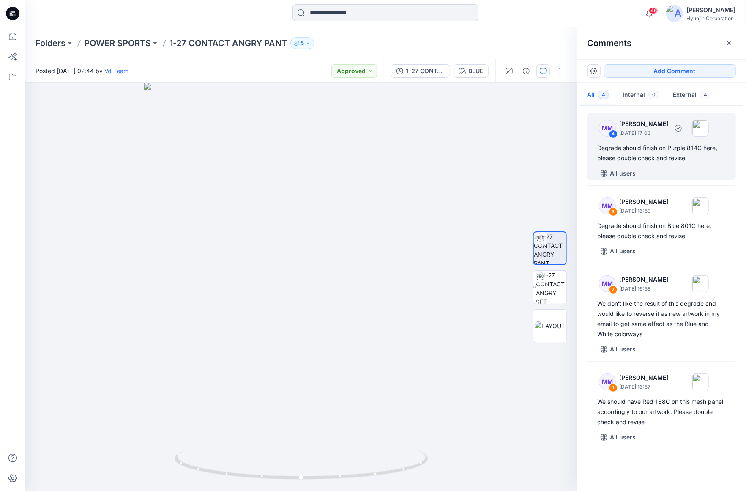
click at [667, 143] on div "Degrade should finish on Purple 814C here, please double check and revise" at bounding box center [662, 153] width 129 height 20
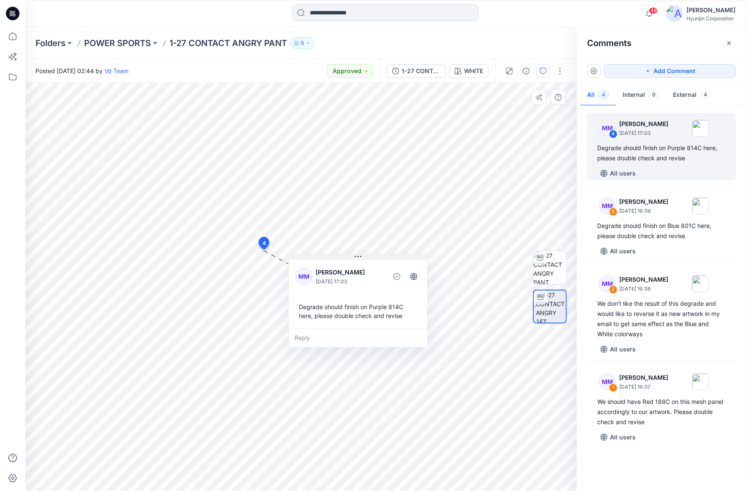
drag, startPoint x: 370, startPoint y: 266, endPoint x: 380, endPoint y: 260, distance: 11.3
click at [380, 260] on div "[PERSON_NAME] [DATE] 17:03 Degrade should finish on Purple 814C here, please do…" at bounding box center [358, 293] width 139 height 71
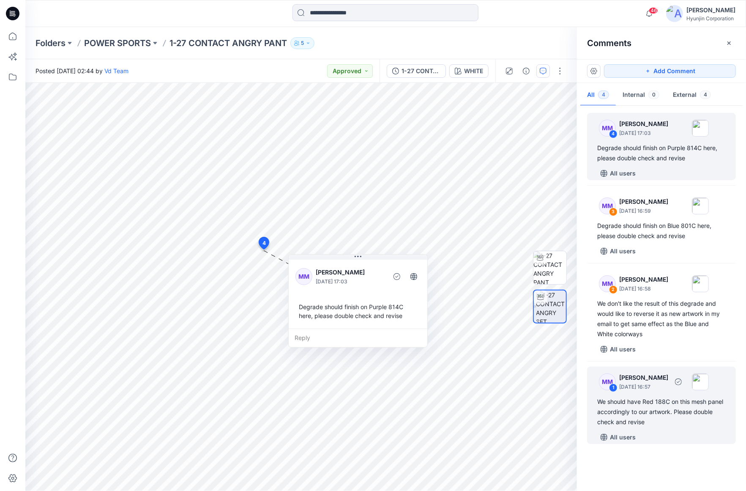
click at [644, 403] on div "We should have Red 188C on this mesh panel accordingly to our artwork. Please d…" at bounding box center [662, 412] width 129 height 30
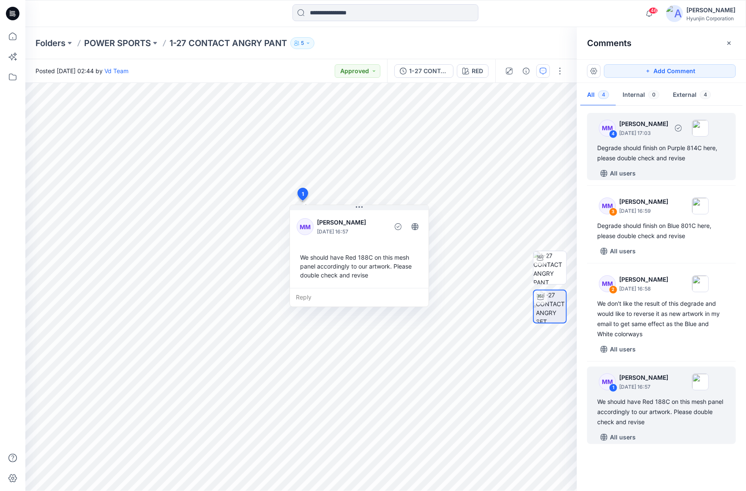
click at [639, 152] on div "Degrade should finish on Purple 814C here, please double check and revise" at bounding box center [662, 153] width 129 height 20
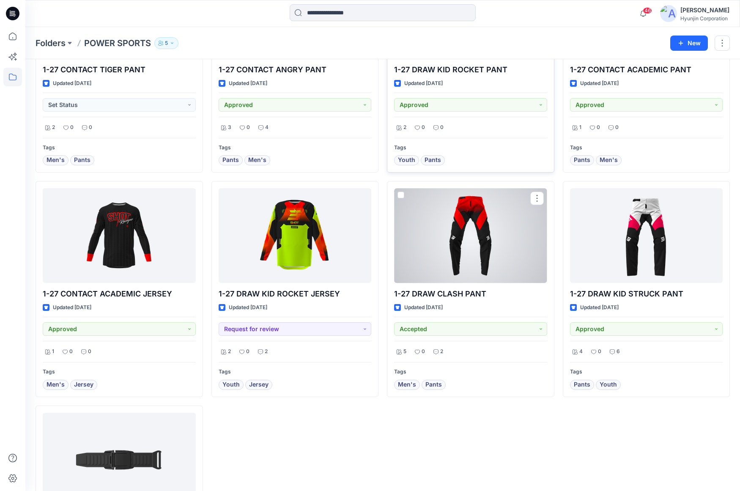
scroll to position [2173, 0]
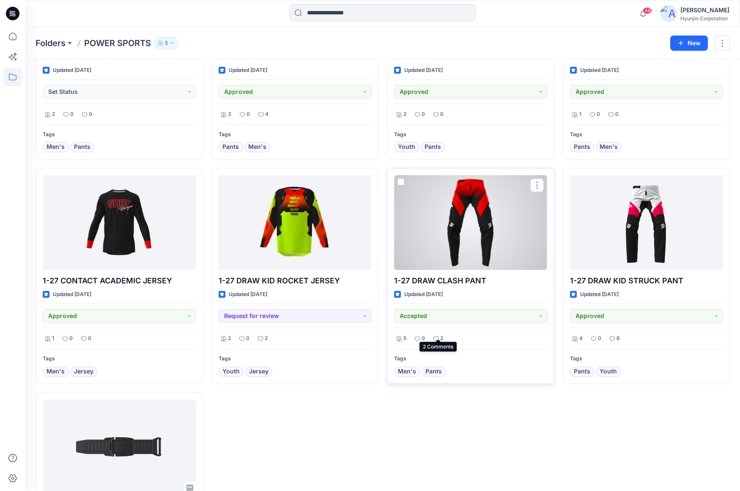
click at [443, 334] on p "2" at bounding box center [441, 338] width 3 height 9
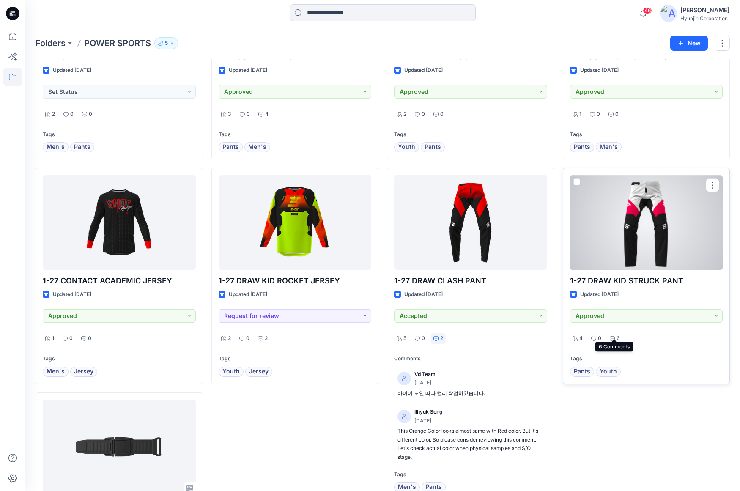
click at [615, 335] on div "6" at bounding box center [614, 338] width 15 height 11
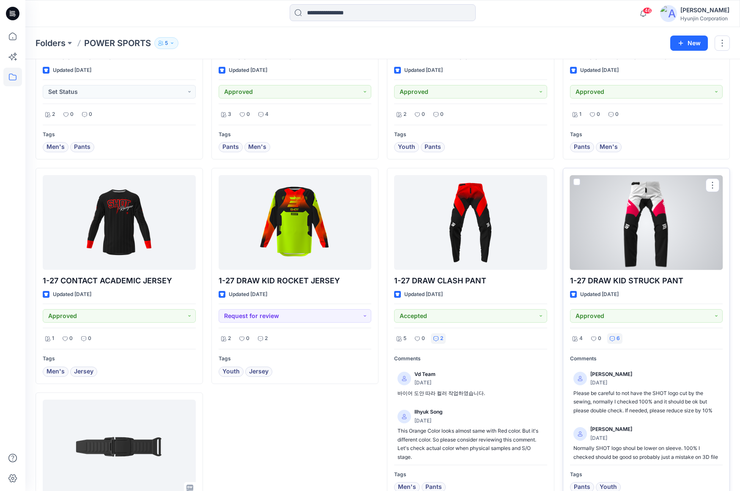
click at [632, 264] on div "1-27 DRAW KID STRUCK PANT Updated [DATE] Approved 4 0 6 Comments [PERSON_NAME] …" at bounding box center [646, 334] width 167 height 332
click at [639, 233] on div at bounding box center [646, 222] width 153 height 94
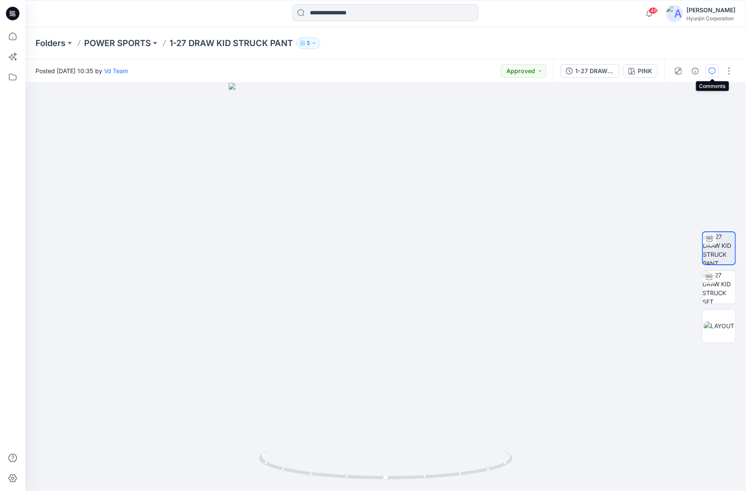
click at [716, 66] on button "button" at bounding box center [713, 71] width 14 height 14
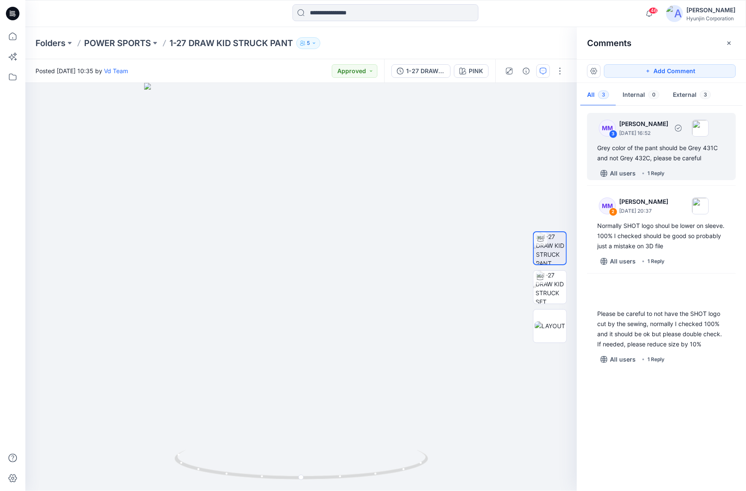
click at [682, 149] on div "Grey color of the pant should be Grey 431C and not Grey 432C, please be careful" at bounding box center [662, 153] width 129 height 20
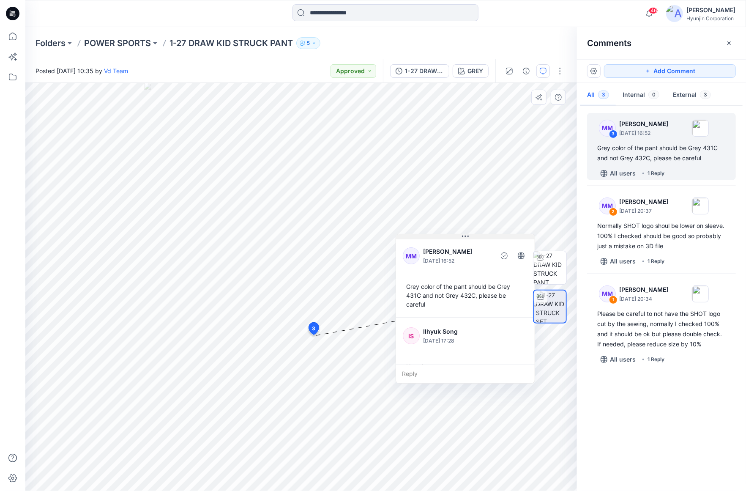
drag, startPoint x: 391, startPoint y: 343, endPoint x: 485, endPoint y: 238, distance: 141.1
click at [485, 238] on button at bounding box center [465, 236] width 139 height 5
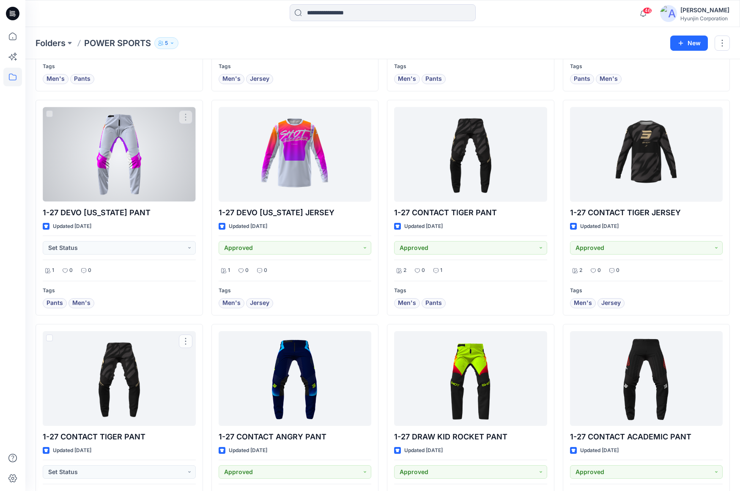
scroll to position [1707, 0]
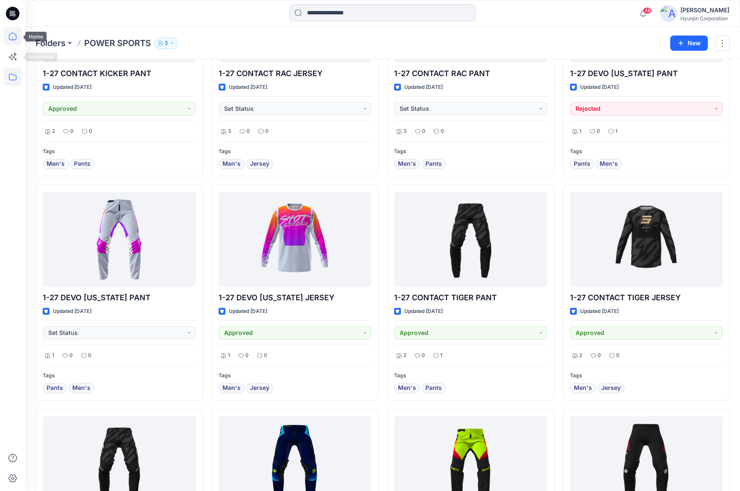
click at [13, 39] on icon at bounding box center [12, 36] width 19 height 19
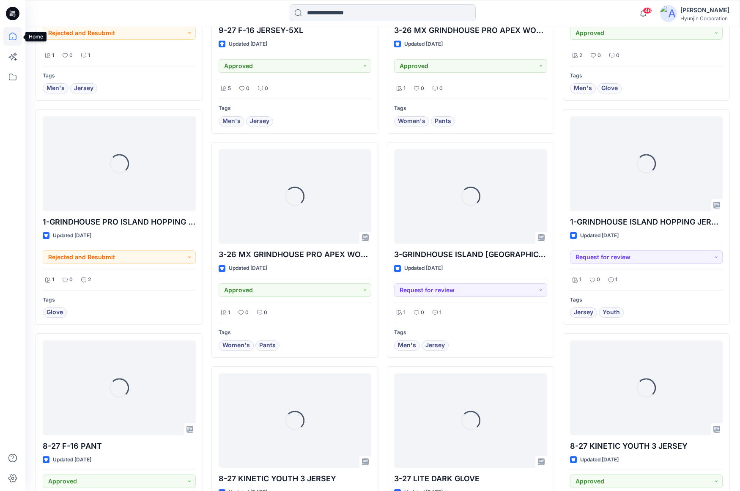
click at [14, 39] on icon at bounding box center [12, 36] width 19 height 19
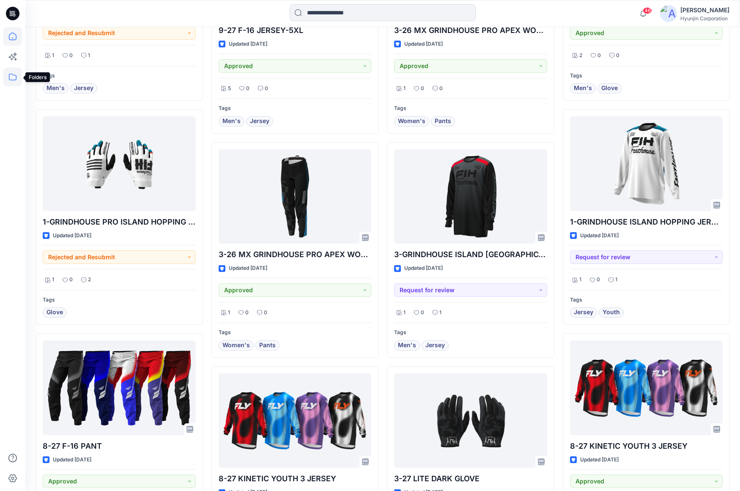
click at [12, 79] on icon at bounding box center [12, 77] width 19 height 19
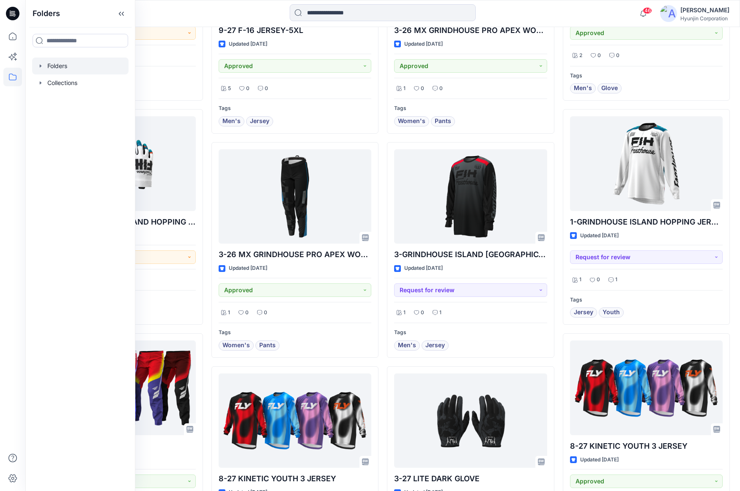
click at [63, 71] on div at bounding box center [80, 66] width 96 height 17
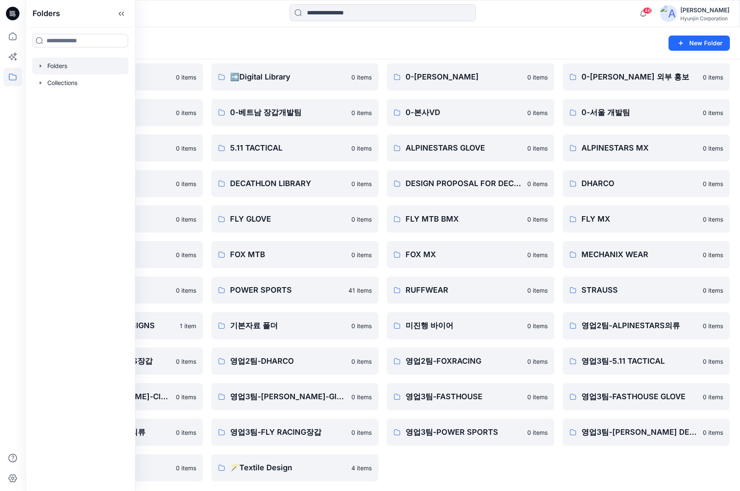
click at [536, 456] on div "0-[PERSON_NAME] 0 items 0-본사VD 0 items ALPINESTARS GLOVE 0 items DESIGN PROPOSA…" at bounding box center [470, 272] width 167 height 418
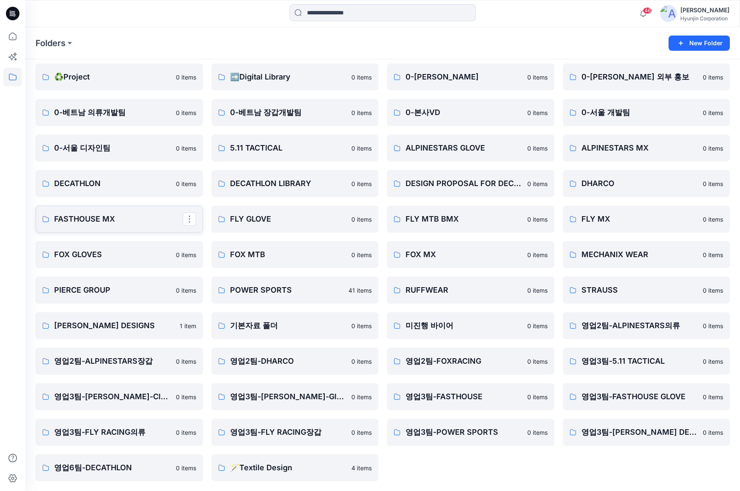
click at [123, 220] on p "FASTHOUSE MX" at bounding box center [118, 219] width 129 height 12
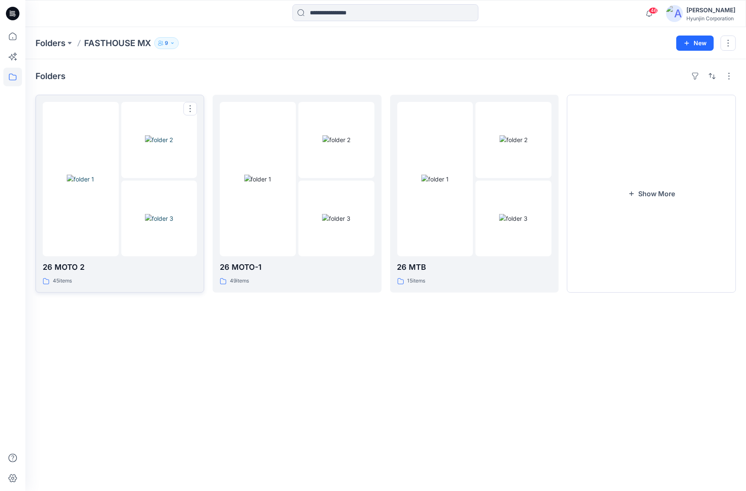
click at [145, 220] on img at bounding box center [159, 218] width 28 height 9
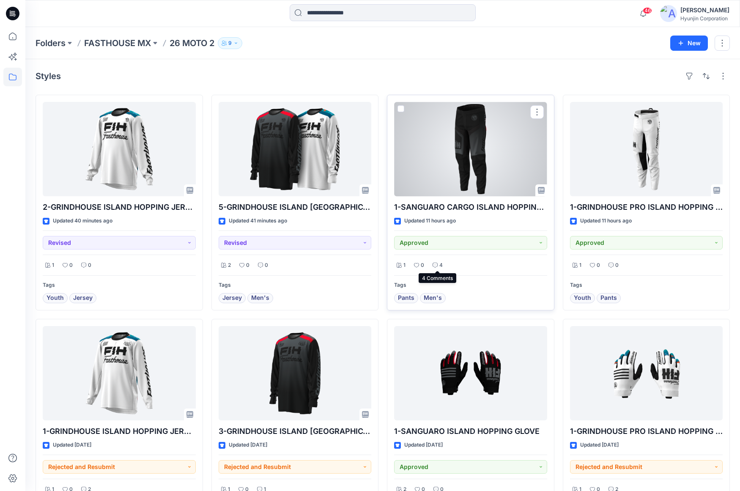
click at [440, 265] on p "4" at bounding box center [440, 265] width 3 height 9
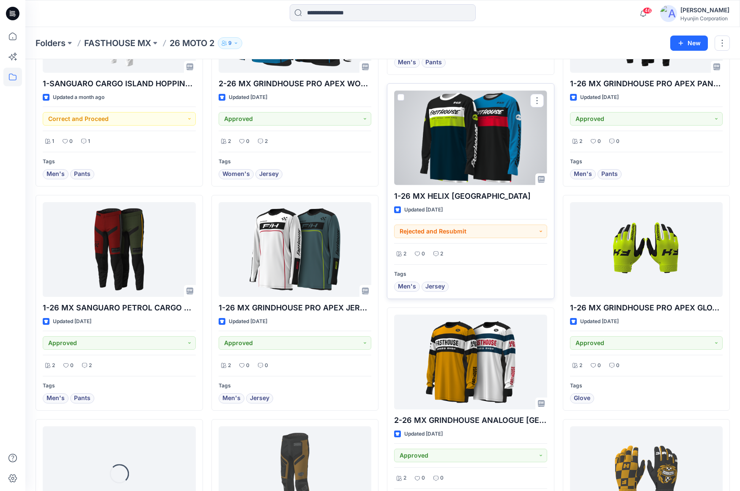
scroll to position [963, 0]
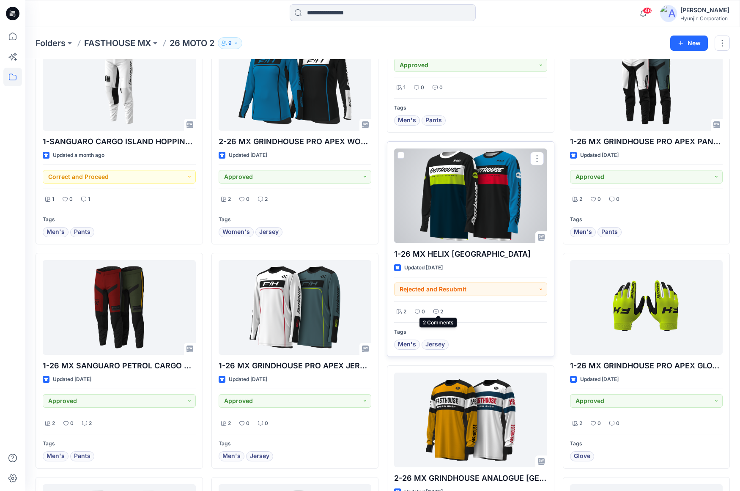
click at [439, 310] on div "2" at bounding box center [438, 312] width 15 height 11
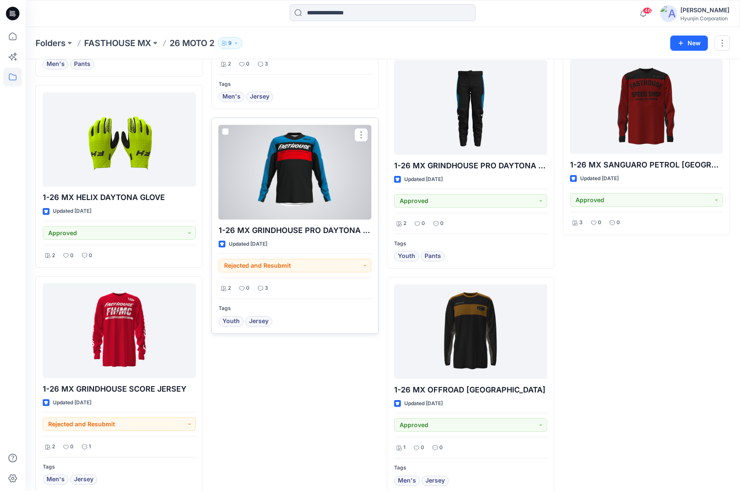
scroll to position [2225, 0]
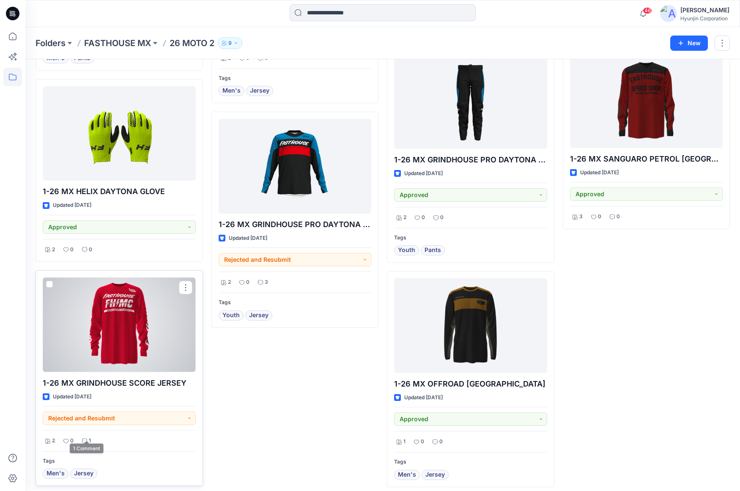
click at [84, 439] on icon at bounding box center [84, 441] width 5 height 5
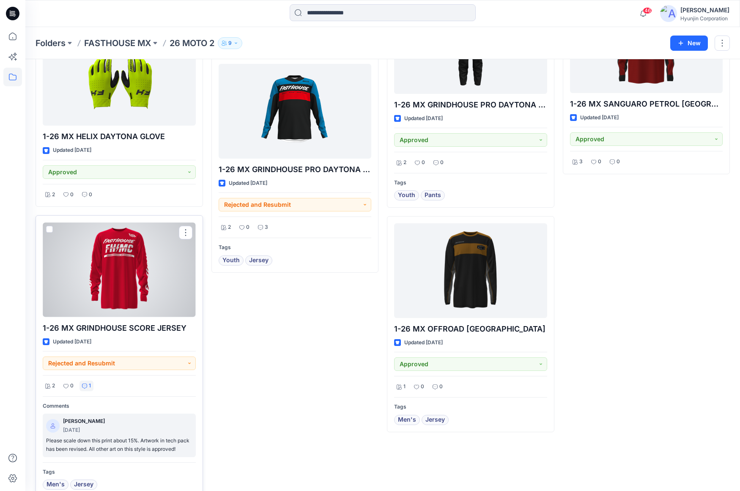
scroll to position [2289, 0]
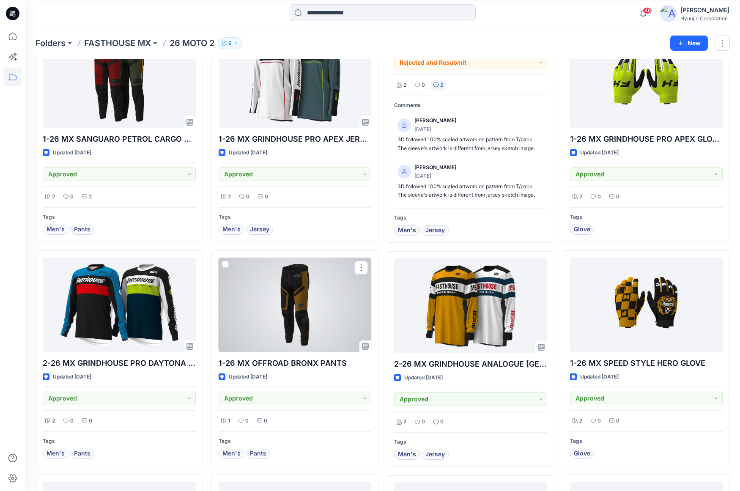
scroll to position [936, 0]
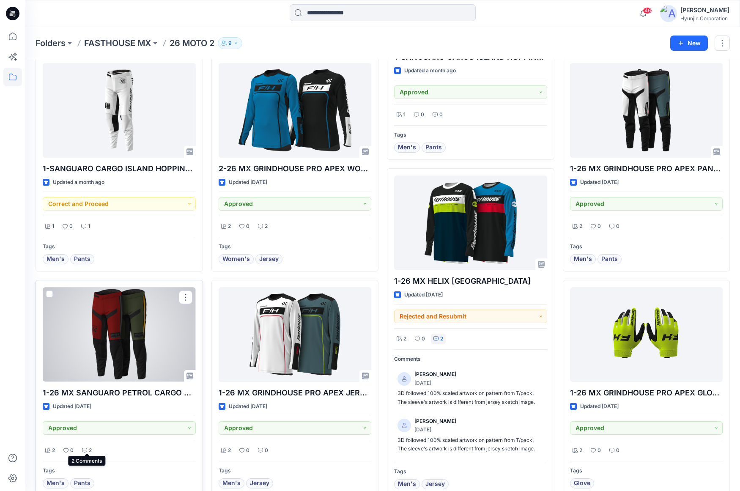
click at [87, 445] on div "2" at bounding box center [87, 450] width 15 height 11
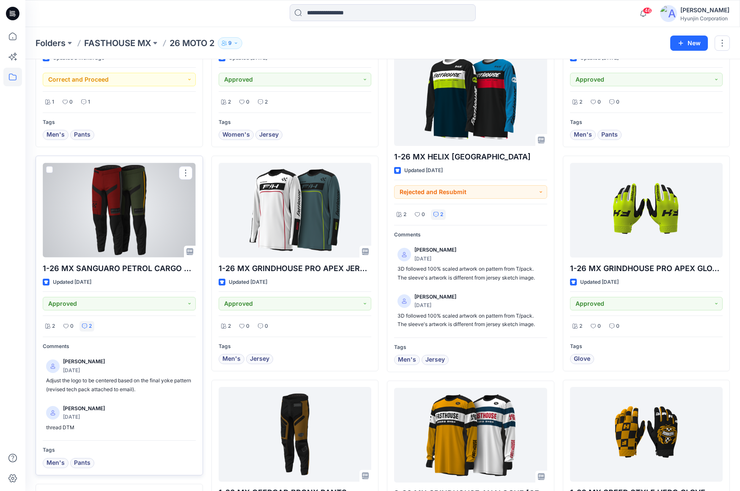
scroll to position [1062, 0]
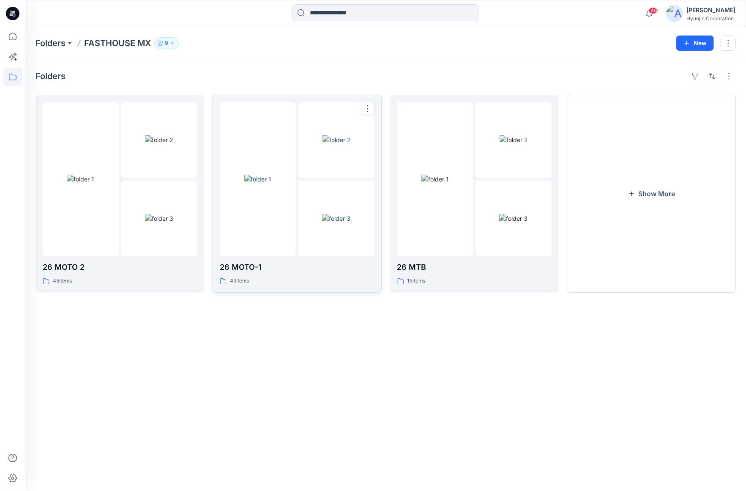
click at [322, 223] on img at bounding box center [336, 218] width 28 height 9
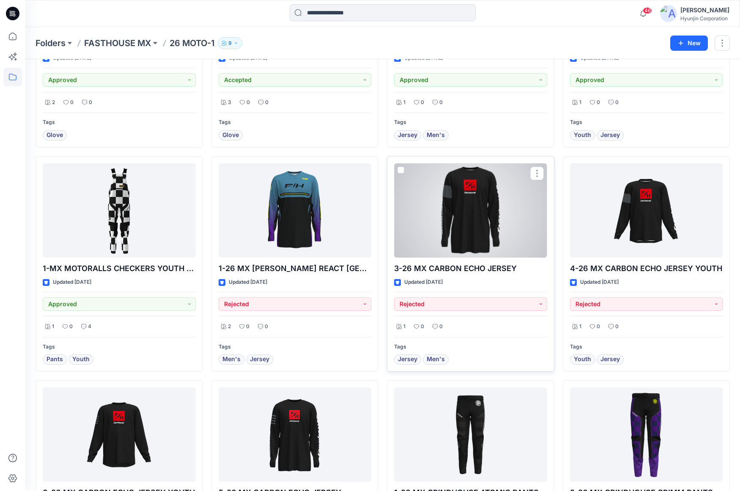
scroll to position [211, 0]
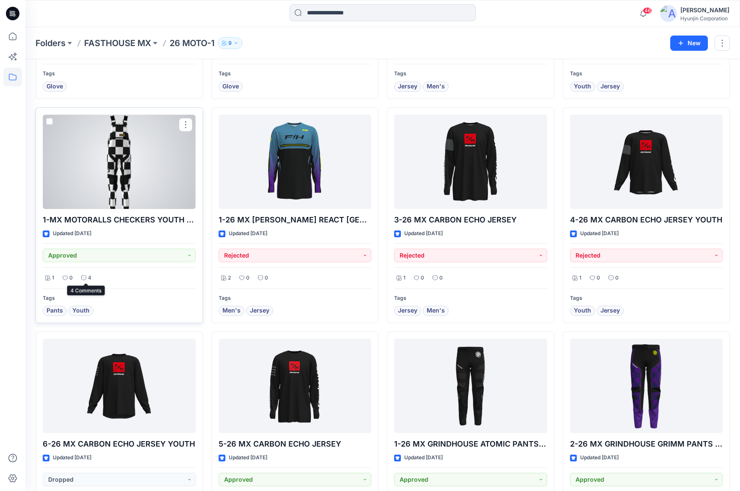
click at [90, 276] on p "4" at bounding box center [89, 278] width 3 height 9
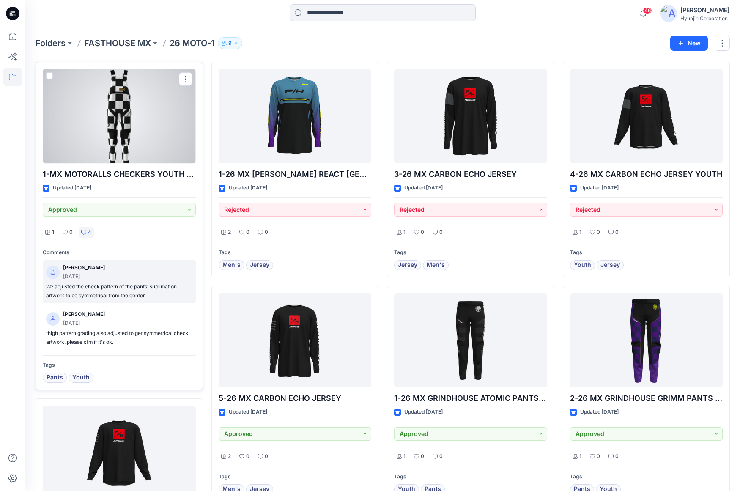
scroll to position [338, 0]
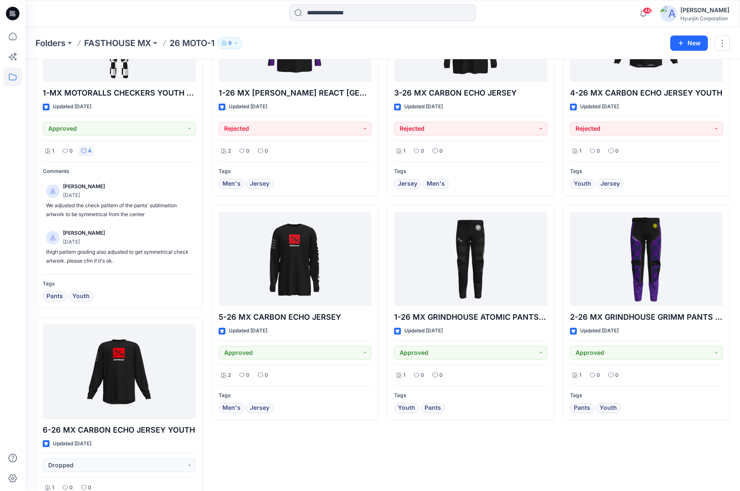
click at [563, 468] on div "7-26 MX CARBON ECHO JERSEY YOUTH Updated [DATE] Approved 1 0 0 Tags Youth Jerse…" at bounding box center [646, 144] width 167 height 777
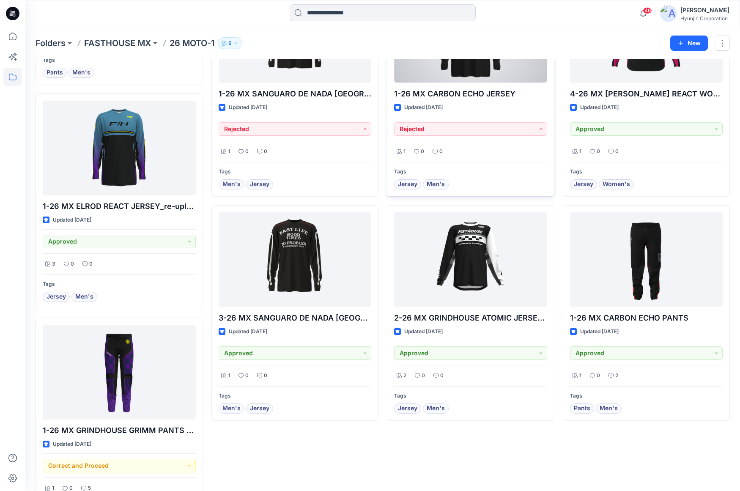
scroll to position [1011, 0]
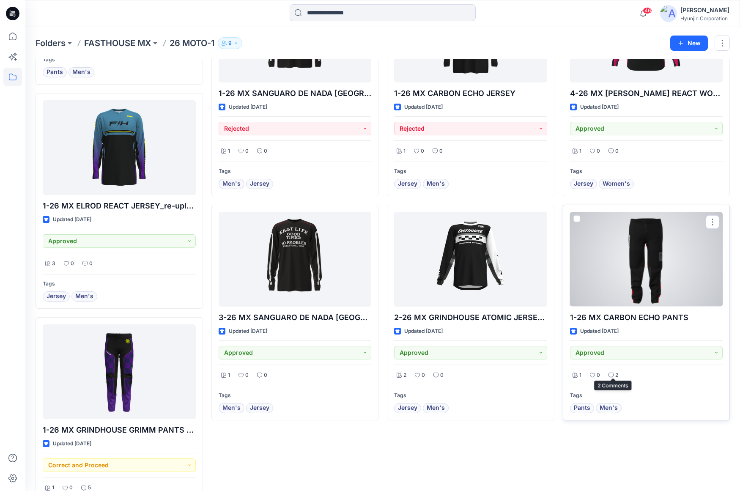
click at [616, 371] on p "2" at bounding box center [616, 375] width 3 height 9
click at [631, 291] on div at bounding box center [646, 259] width 153 height 94
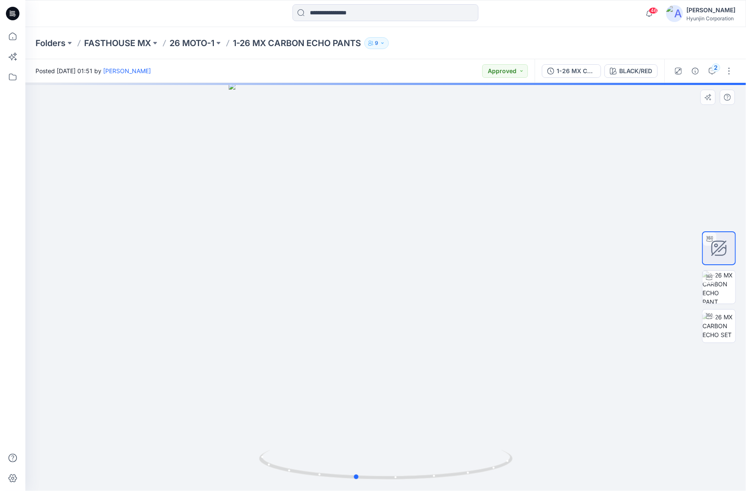
drag, startPoint x: 544, startPoint y: 338, endPoint x: 522, endPoint y: 343, distance: 22.3
click at [522, 343] on div at bounding box center [385, 287] width 721 height 408
click at [709, 73] on button "2" at bounding box center [713, 71] width 14 height 14
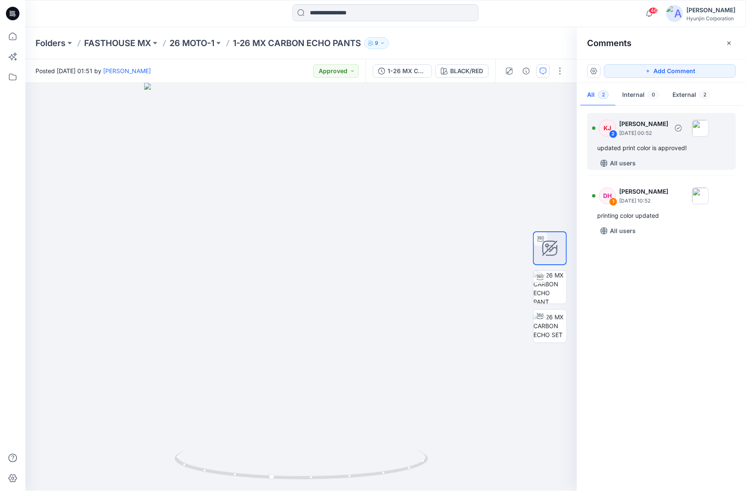
click at [645, 153] on div "KJ 2 [PERSON_NAME] [DATE] 00:52 updated print color is approved! All users" at bounding box center [661, 141] width 149 height 57
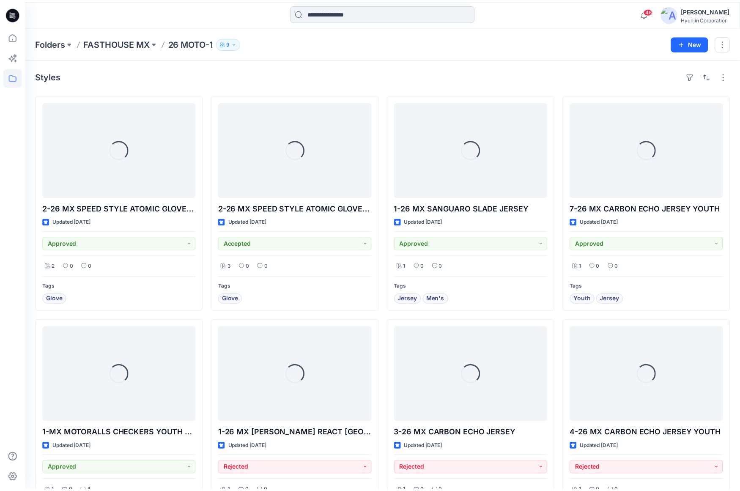
scroll to position [977, 0]
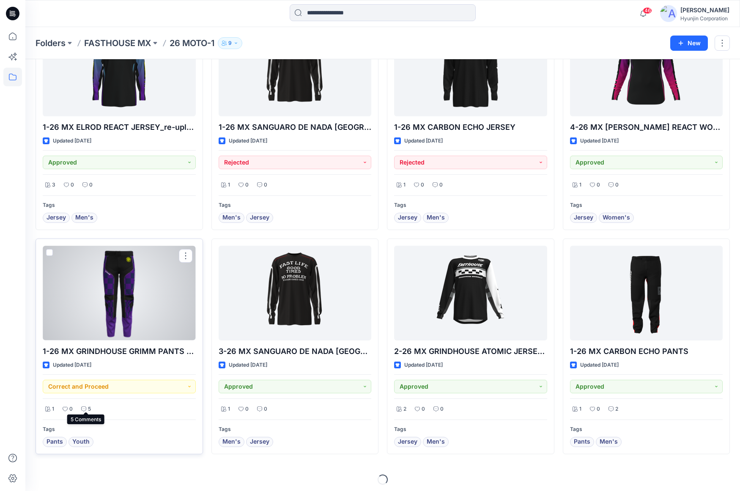
click at [90, 405] on p "5" at bounding box center [89, 409] width 3 height 9
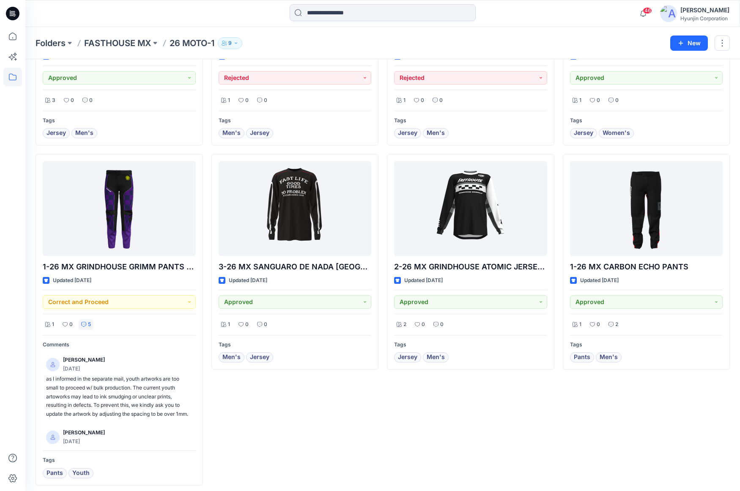
scroll to position [1093, 0]
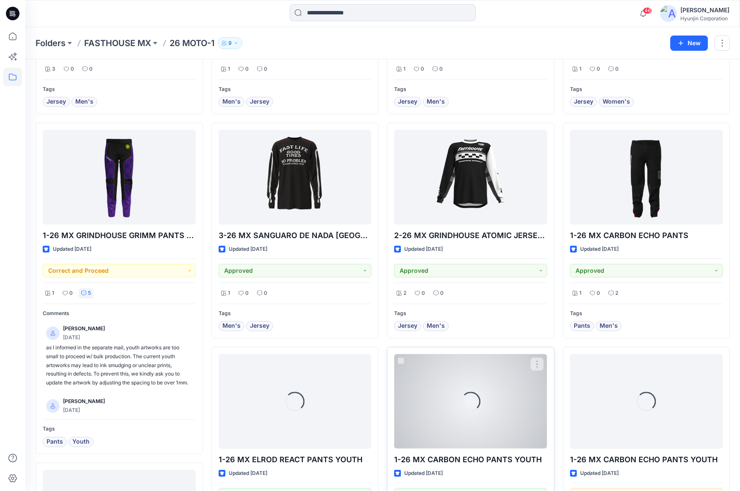
click at [509, 414] on div "Loading..." at bounding box center [470, 401] width 153 height 94
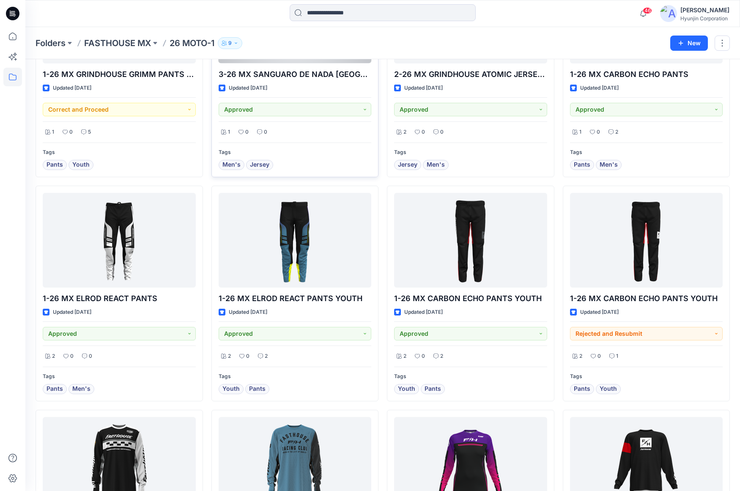
scroll to position [1262, 0]
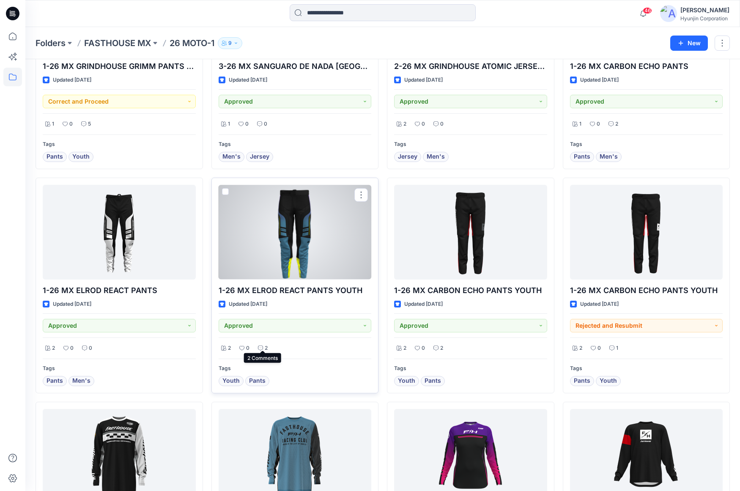
click at [262, 346] on icon at bounding box center [260, 348] width 5 height 5
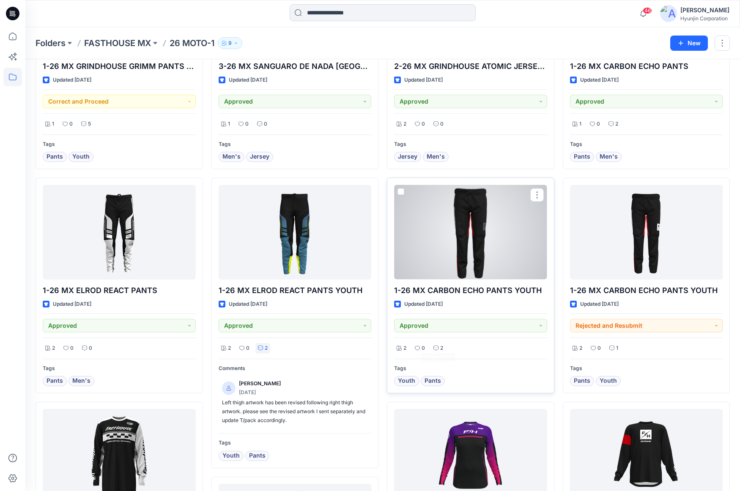
click at [440, 346] on div "2" at bounding box center [438, 348] width 15 height 11
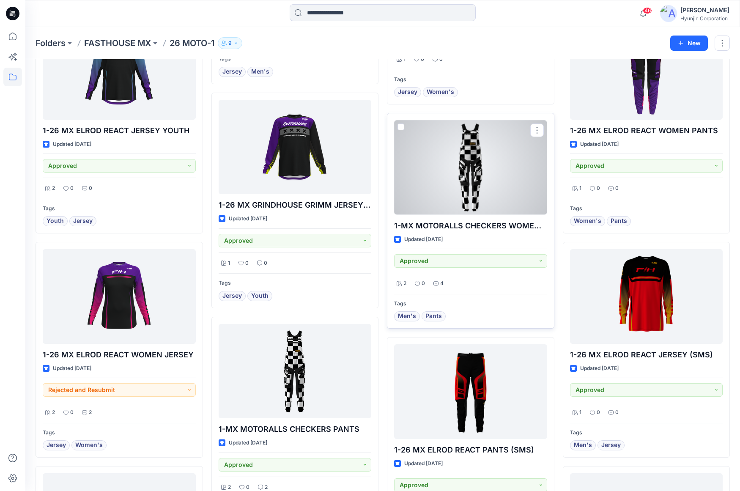
scroll to position [1955, 0]
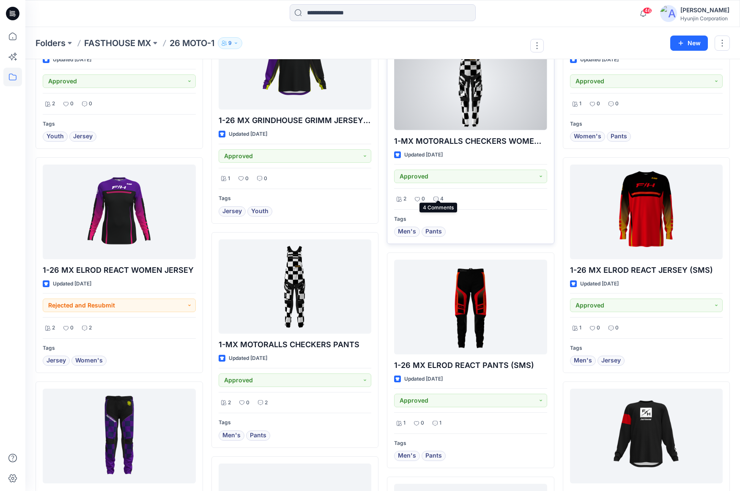
click at [440, 196] on p "4" at bounding box center [441, 199] width 3 height 9
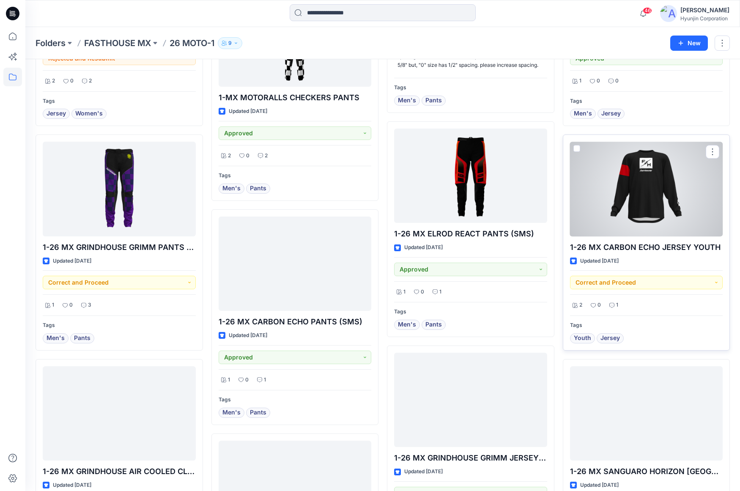
scroll to position [2251, 0]
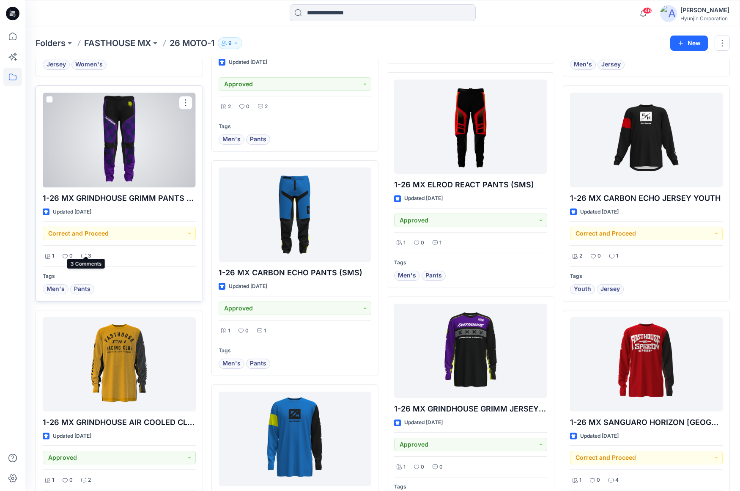
click at [90, 252] on p "3" at bounding box center [89, 256] width 3 height 9
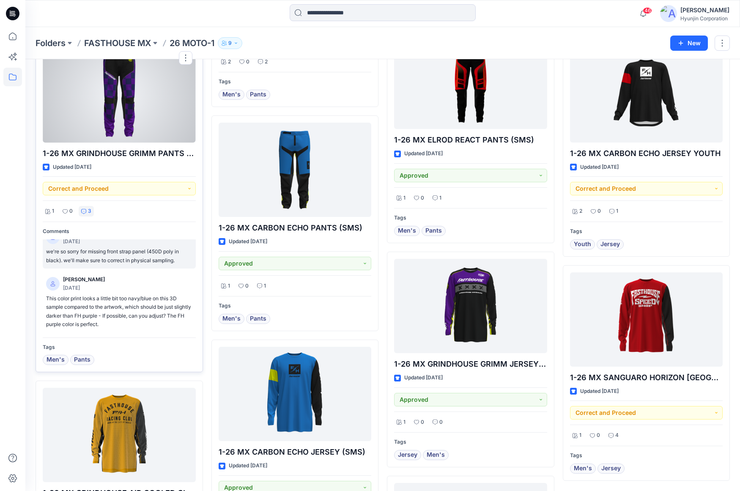
scroll to position [2335, 0]
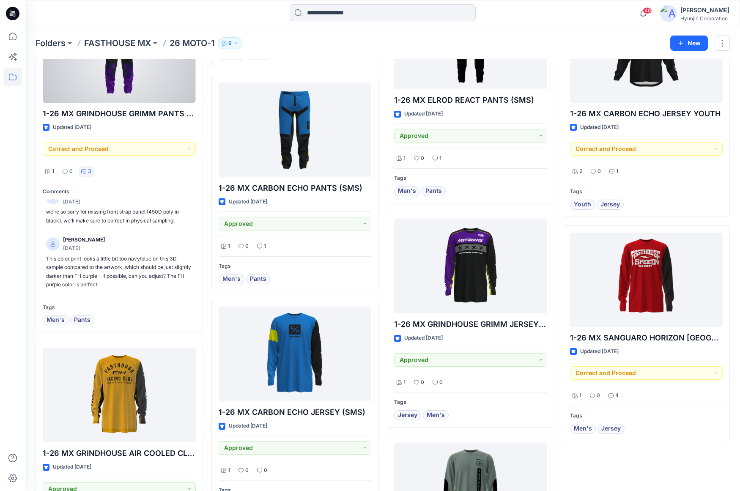
click at [140, 85] on div at bounding box center [119, 55] width 153 height 94
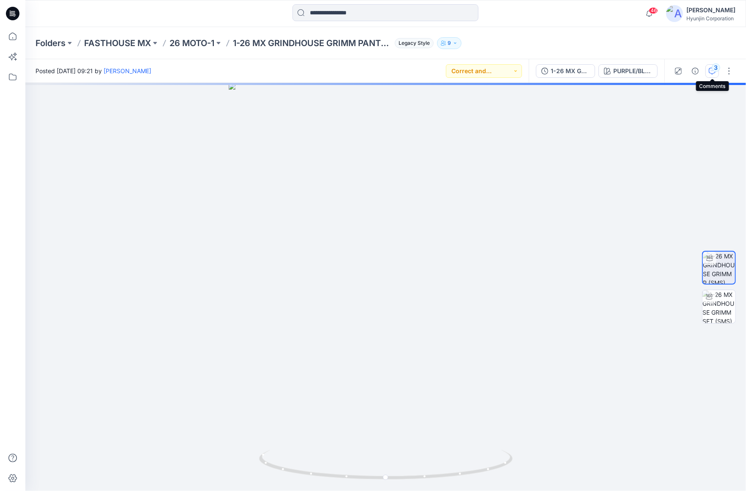
click at [714, 74] on button "3" at bounding box center [713, 71] width 14 height 14
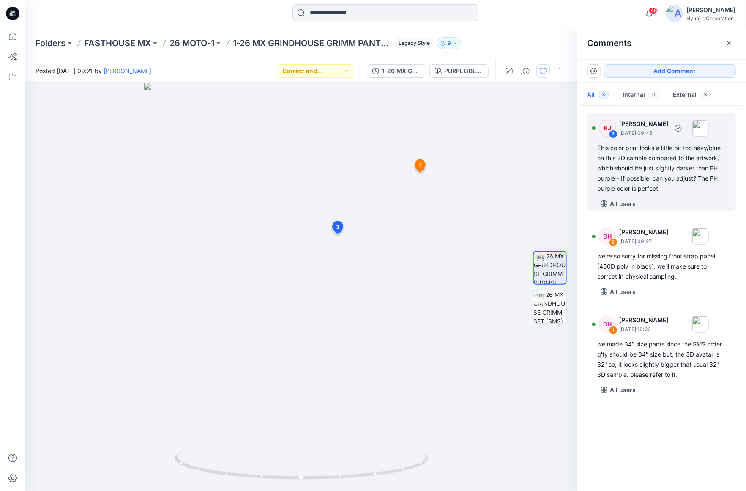
click at [670, 173] on div "This color print looks a little bit too navy/blue on this 3D sample compared to…" at bounding box center [662, 168] width 129 height 51
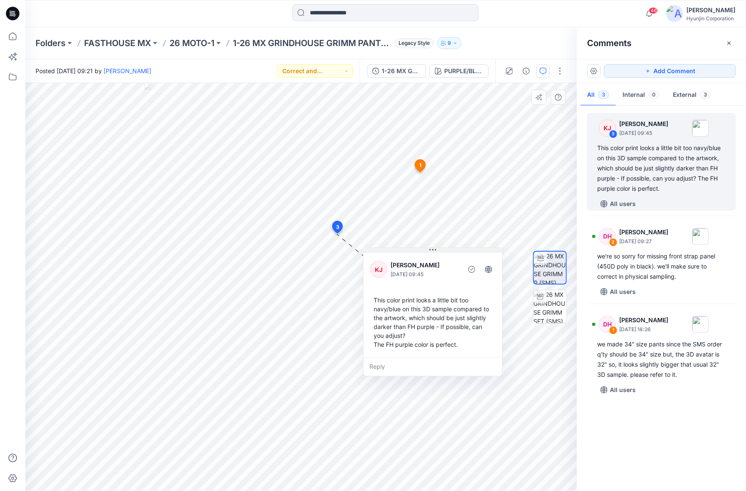
drag, startPoint x: 370, startPoint y: 241, endPoint x: 409, endPoint y: 250, distance: 39.7
click at [409, 250] on button at bounding box center [433, 250] width 139 height 5
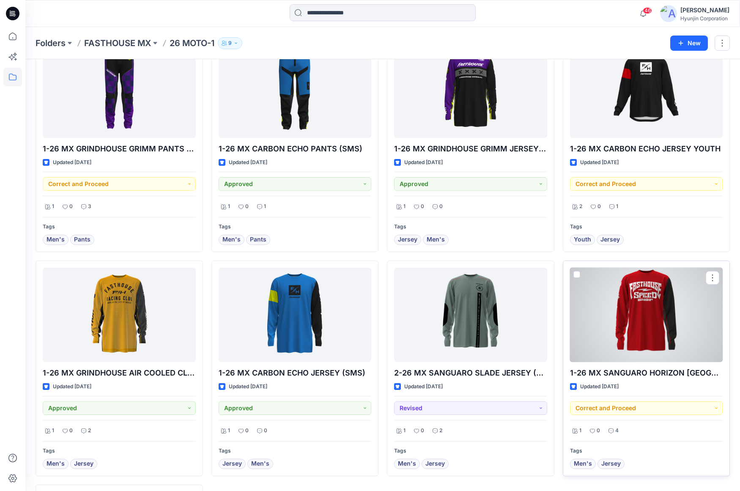
scroll to position [2319, 0]
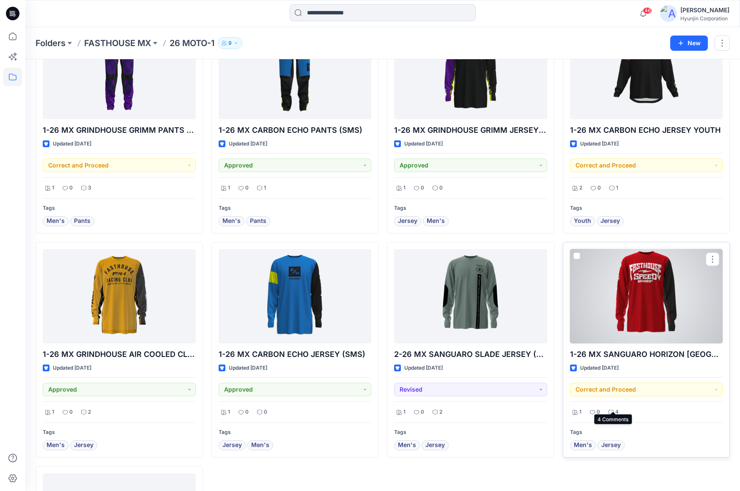
click at [619, 407] on div "4" at bounding box center [613, 412] width 15 height 11
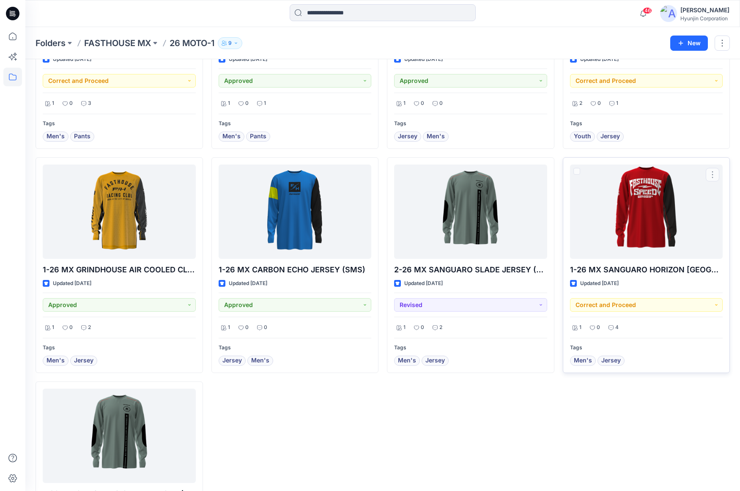
scroll to position [2512, 0]
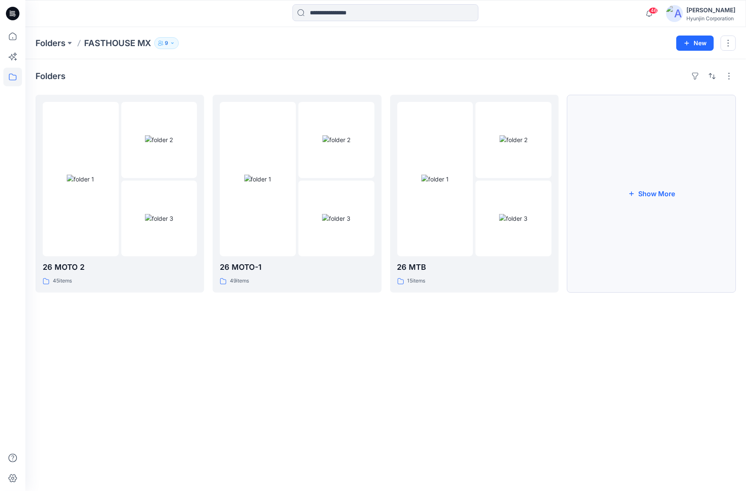
click at [641, 225] on button "Show More" at bounding box center [652, 194] width 169 height 198
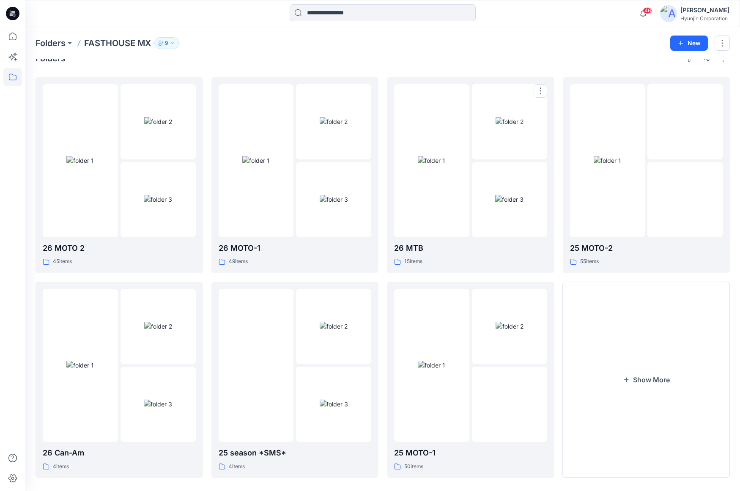
scroll to position [28, 0]
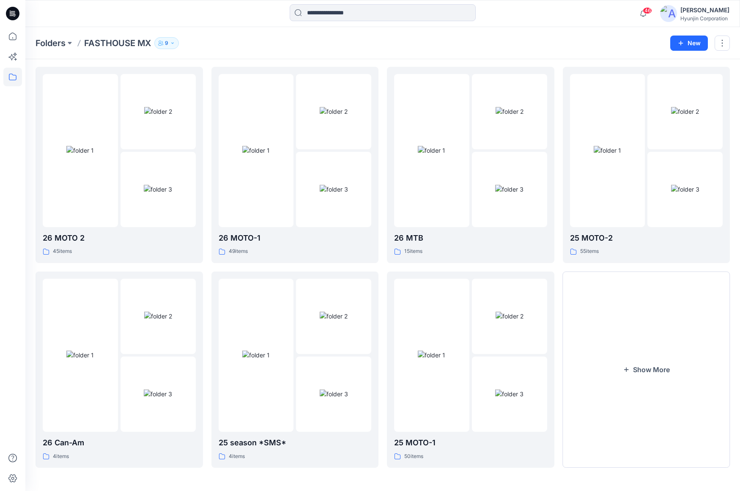
click at [519, 474] on div "Folders 26 MOTO 2 45 items 26 Can-Am 4 items 26 MOTO-1 49 items 25 season *SMS*…" at bounding box center [382, 261] width 715 height 460
click at [661, 376] on button "Show More" at bounding box center [646, 370] width 167 height 196
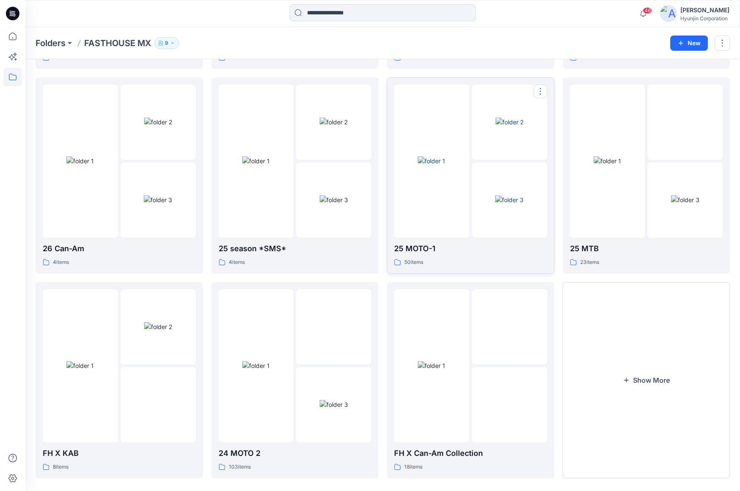
scroll to position [233, 0]
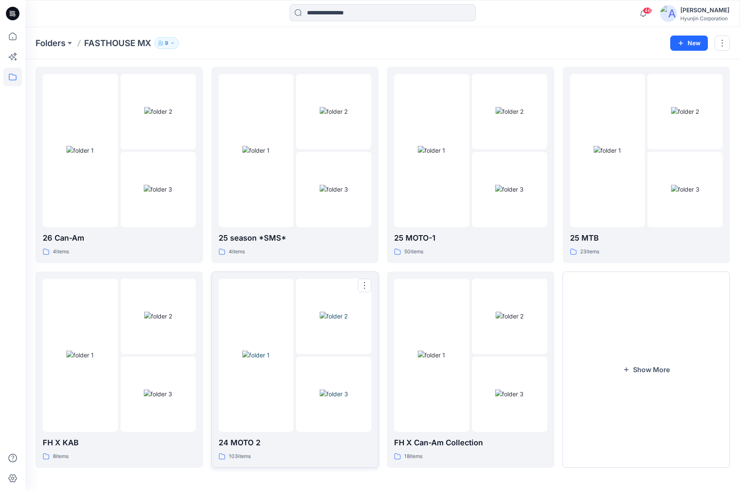
click at [270, 359] on img at bounding box center [255, 355] width 27 height 9
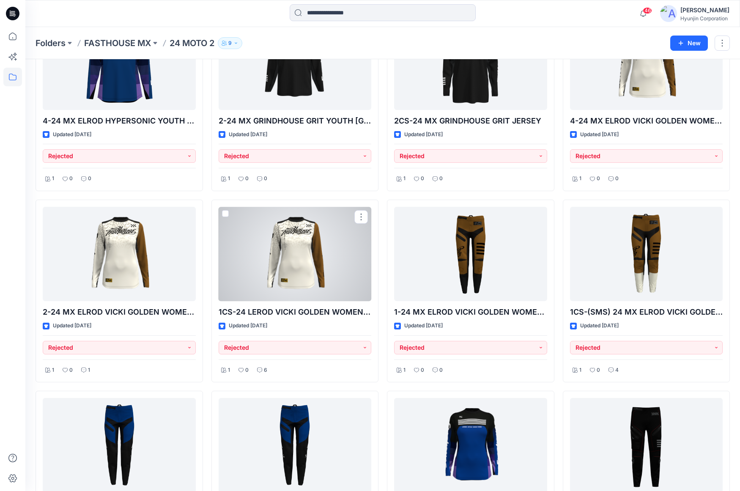
scroll to position [758, 0]
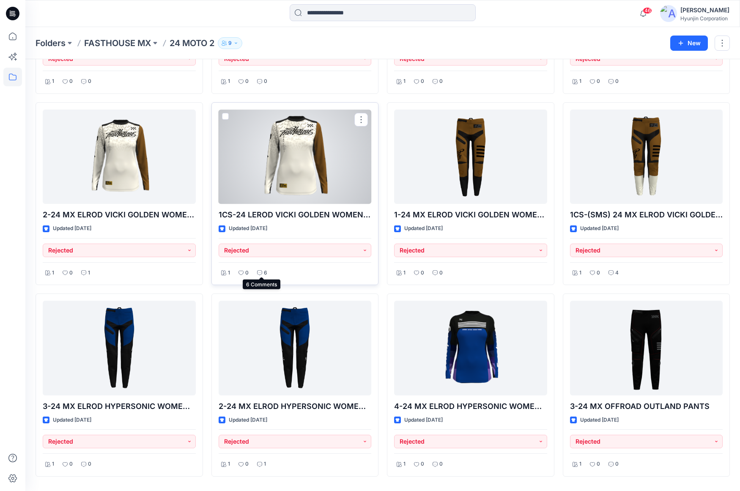
click at [261, 270] on icon at bounding box center [259, 272] width 5 height 5
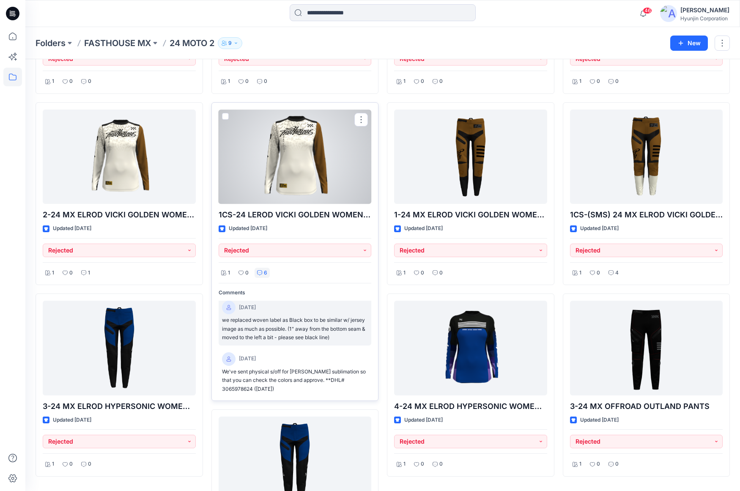
scroll to position [0, 0]
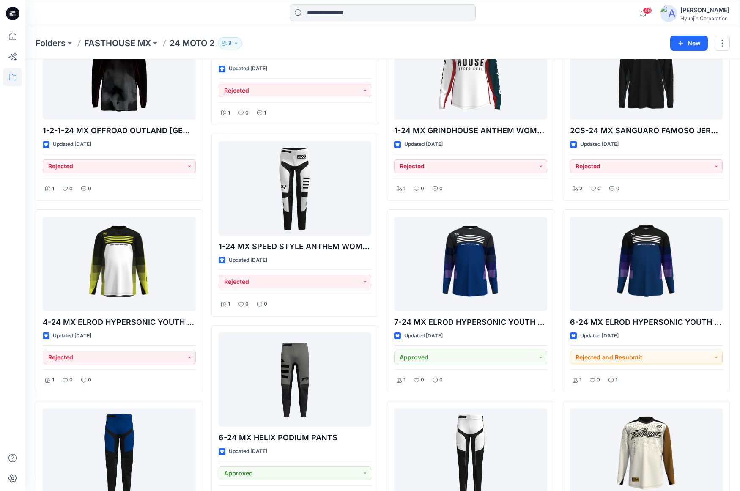
scroll to position [1277, 0]
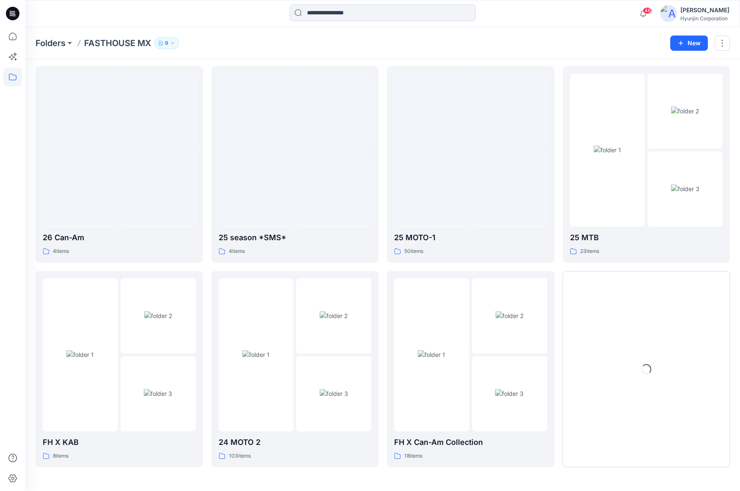
scroll to position [233, 0]
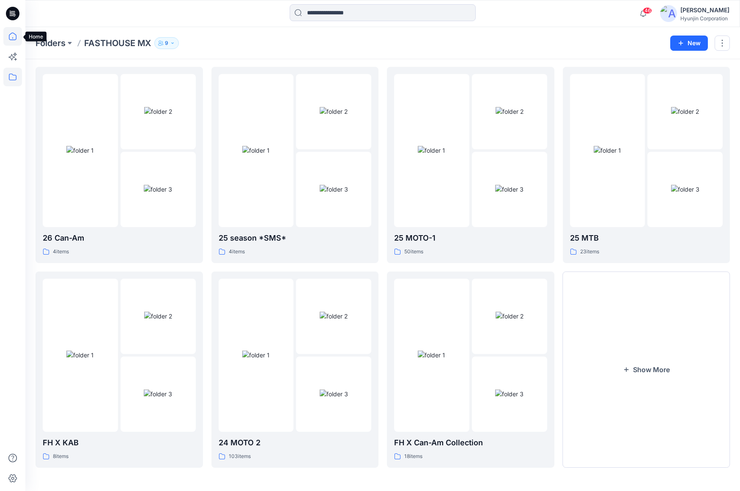
click at [9, 41] on icon at bounding box center [12, 36] width 19 height 19
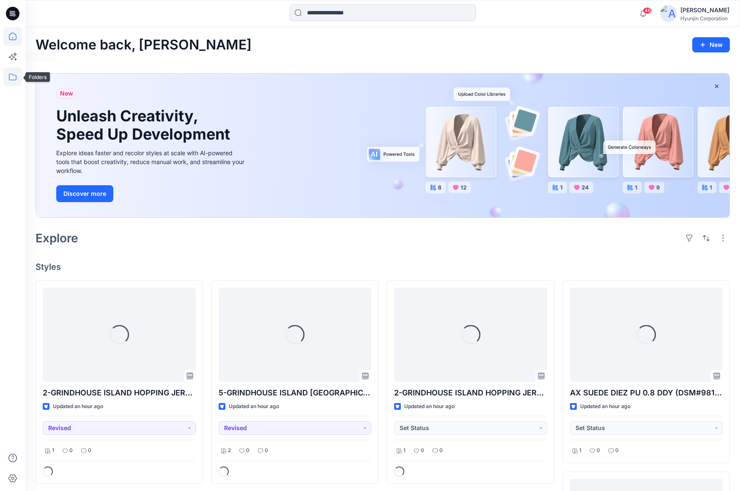
click at [11, 78] on icon at bounding box center [12, 77] width 19 height 19
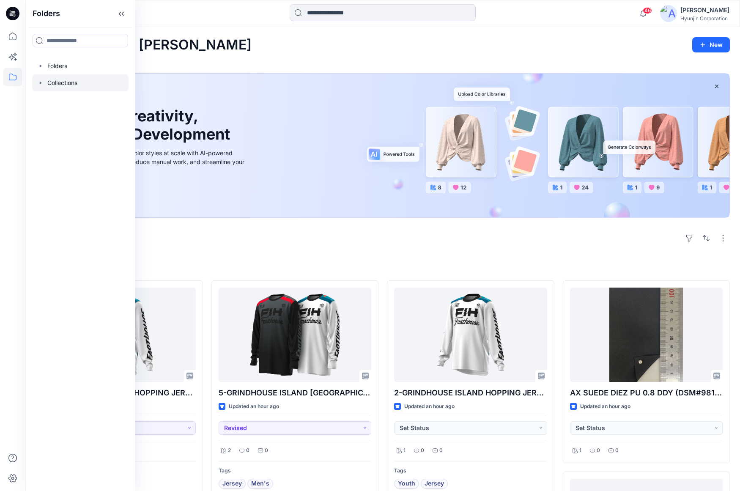
click at [52, 86] on div at bounding box center [80, 82] width 96 height 17
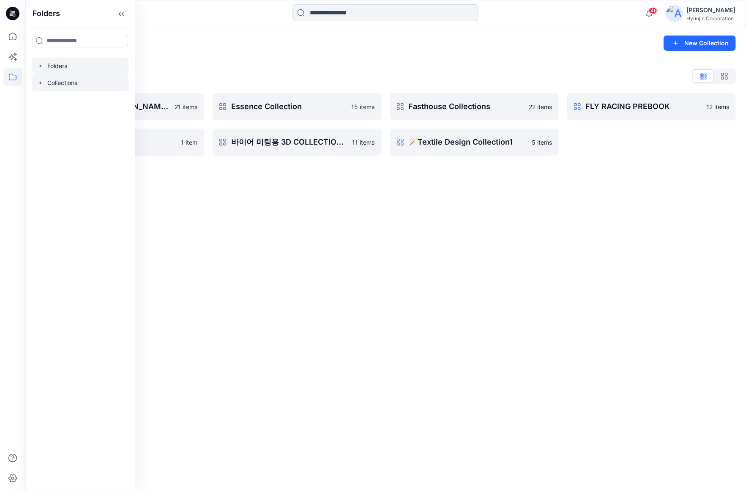
click at [51, 61] on div at bounding box center [80, 66] width 96 height 17
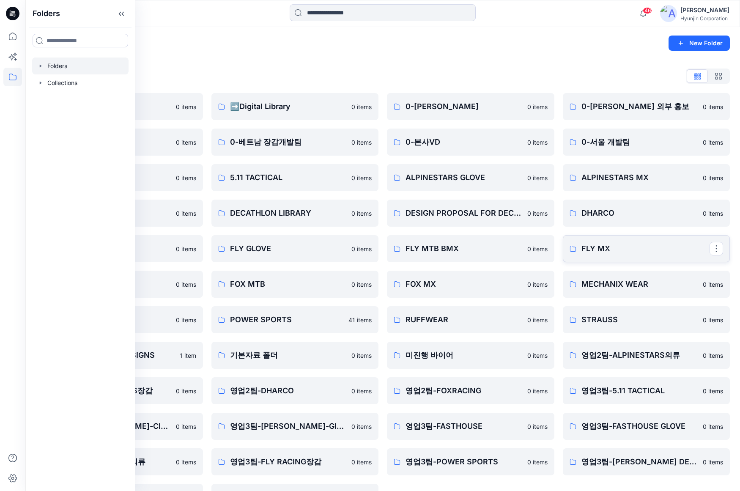
click at [605, 250] on p "FLY MX" at bounding box center [646, 249] width 129 height 12
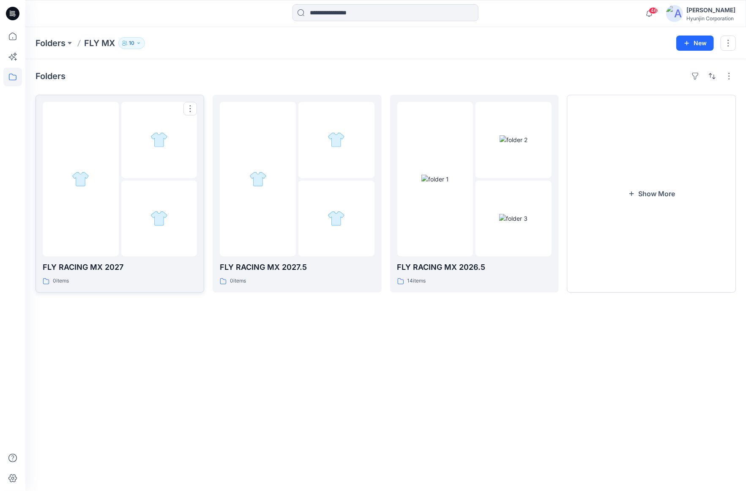
click at [143, 223] on div at bounding box center [159, 219] width 76 height 76
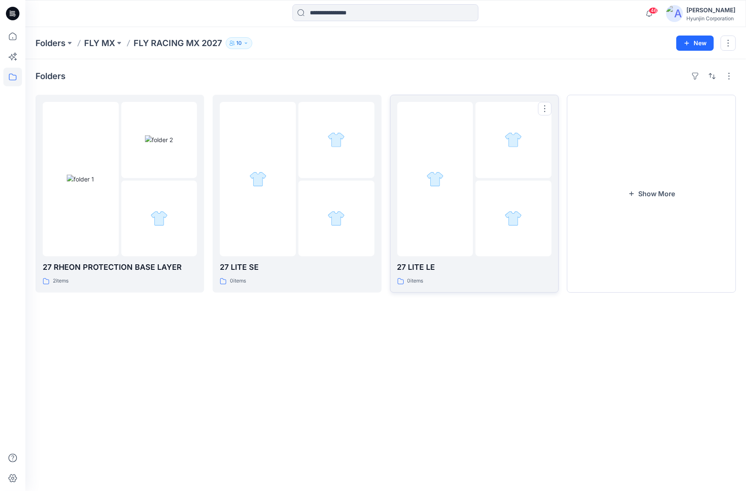
click at [434, 224] on div at bounding box center [436, 179] width 76 height 154
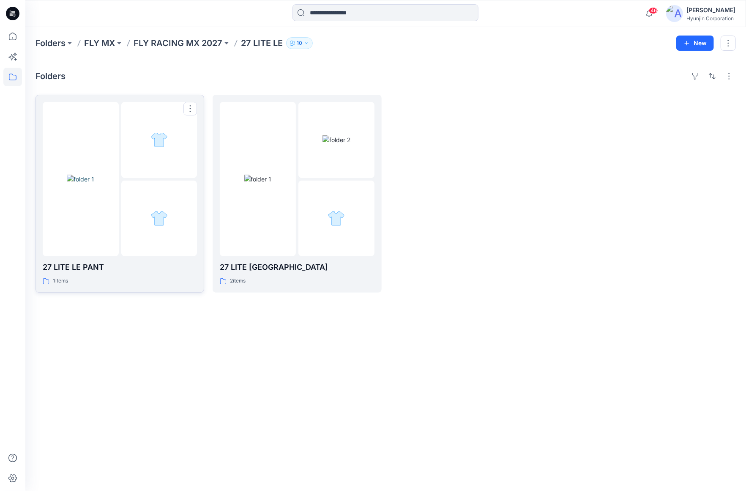
click at [84, 184] on img at bounding box center [80, 179] width 27 height 9
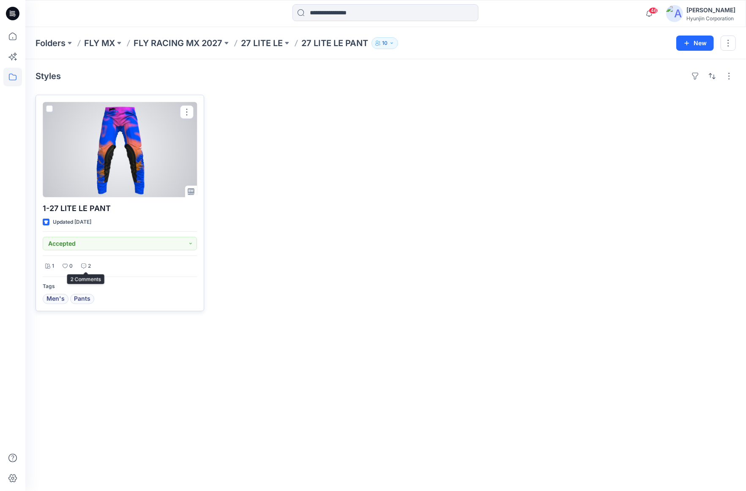
click at [89, 265] on p "2" at bounding box center [89, 266] width 3 height 9
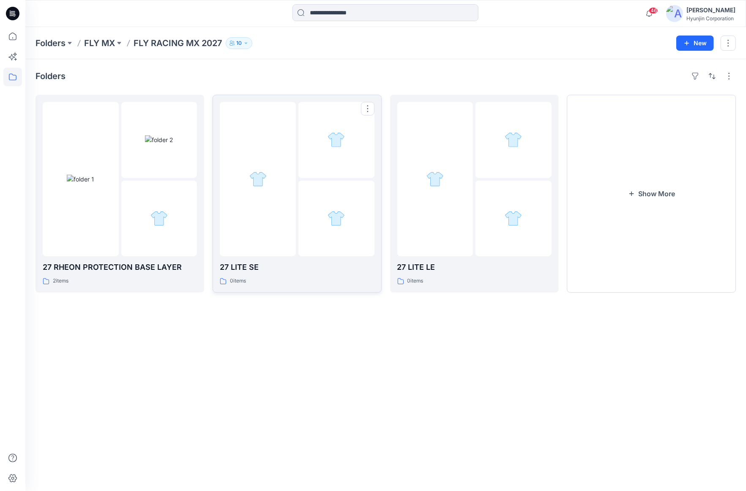
click at [308, 214] on div at bounding box center [337, 219] width 76 height 76
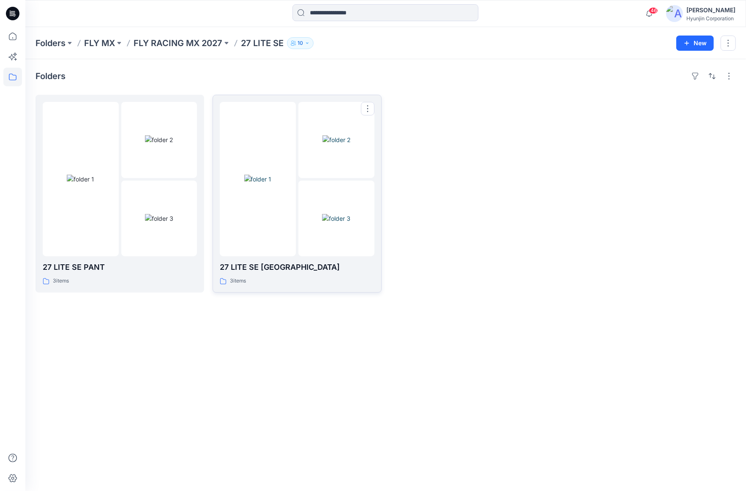
click at [304, 173] on div at bounding box center [337, 140] width 76 height 76
click at [322, 214] on img at bounding box center [336, 218] width 28 height 9
click at [145, 214] on img at bounding box center [159, 218] width 28 height 9
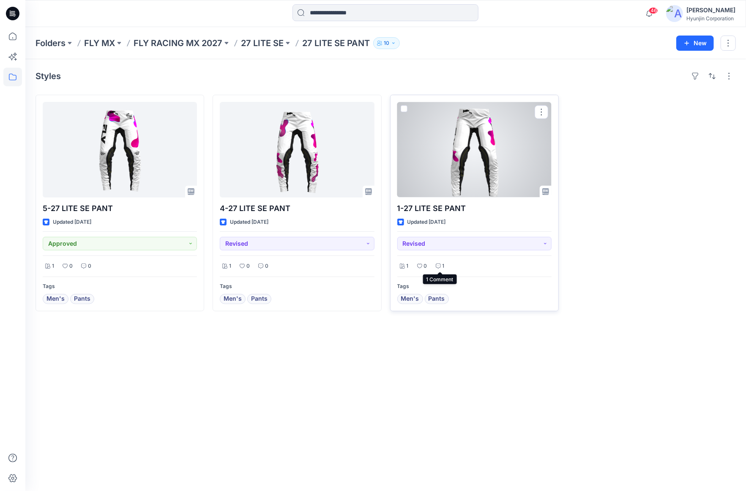
click at [441, 264] on icon at bounding box center [438, 265] width 5 height 5
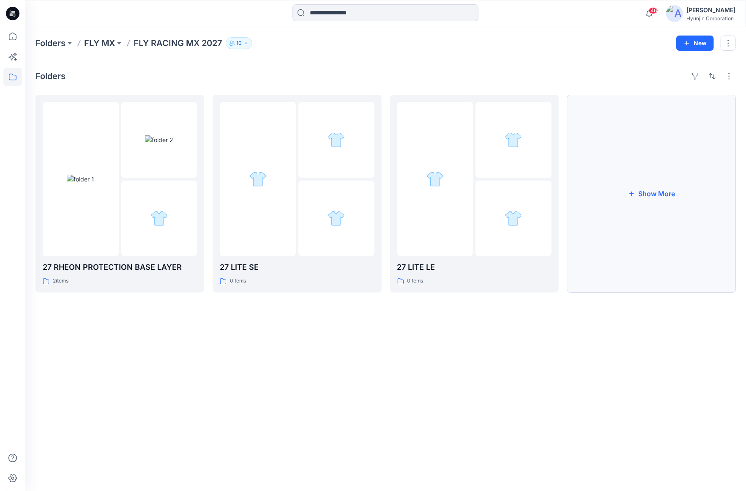
click at [645, 181] on button "Show More" at bounding box center [652, 194] width 169 height 198
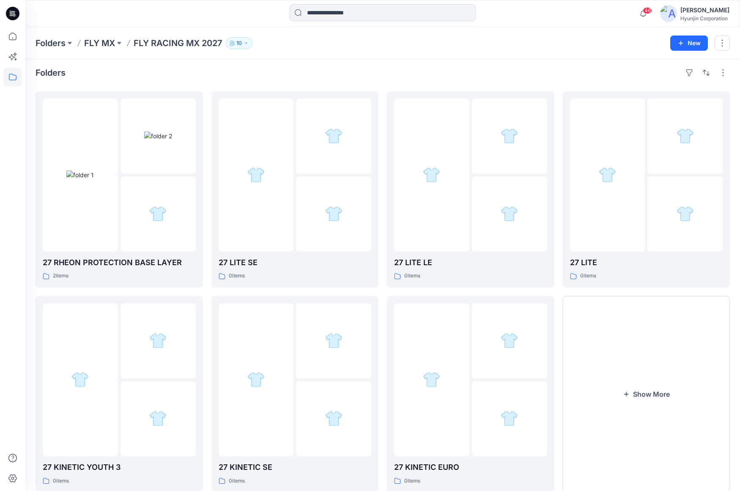
scroll to position [28, 0]
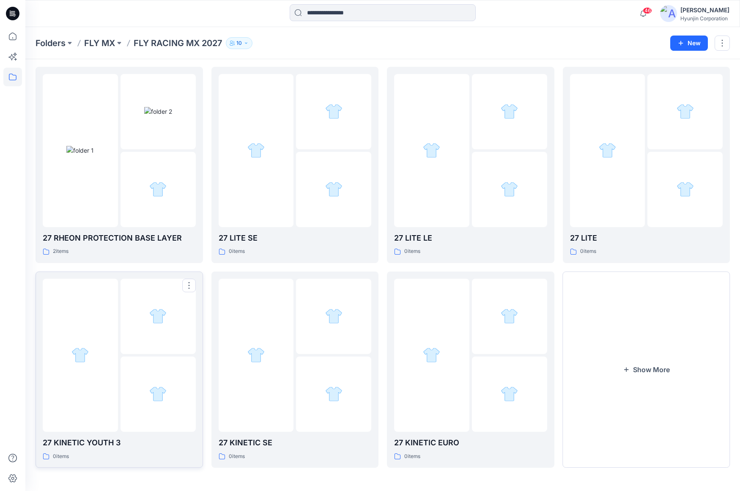
click at [110, 351] on div at bounding box center [80, 355] width 75 height 153
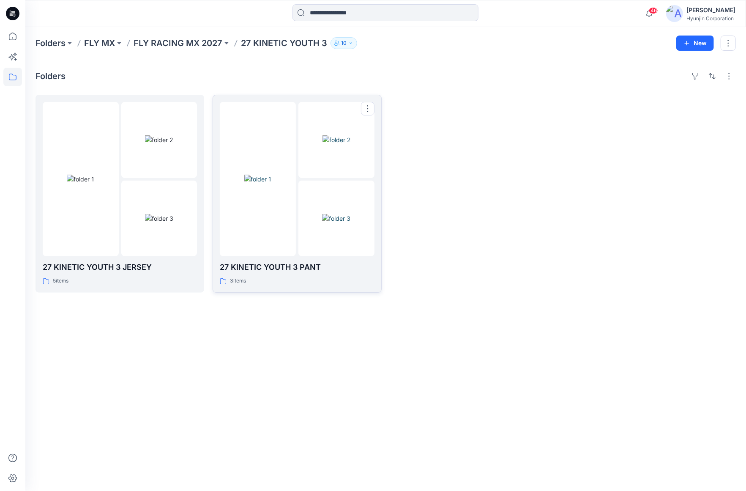
click at [262, 189] on div at bounding box center [258, 179] width 76 height 154
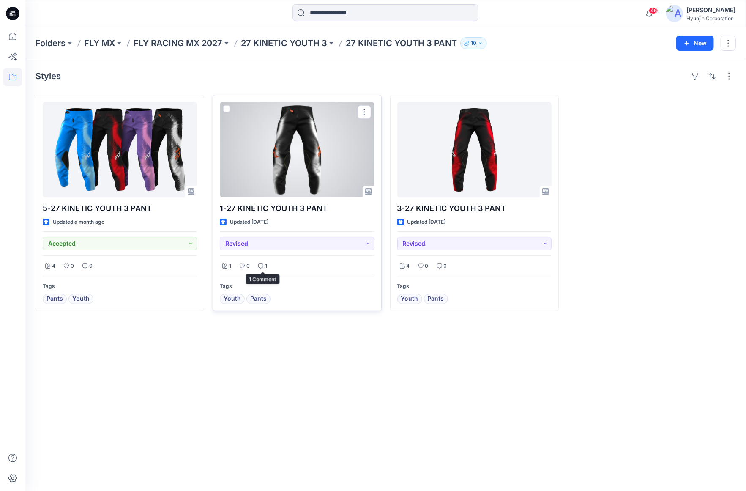
click at [264, 265] on div "1" at bounding box center [263, 266] width 14 height 11
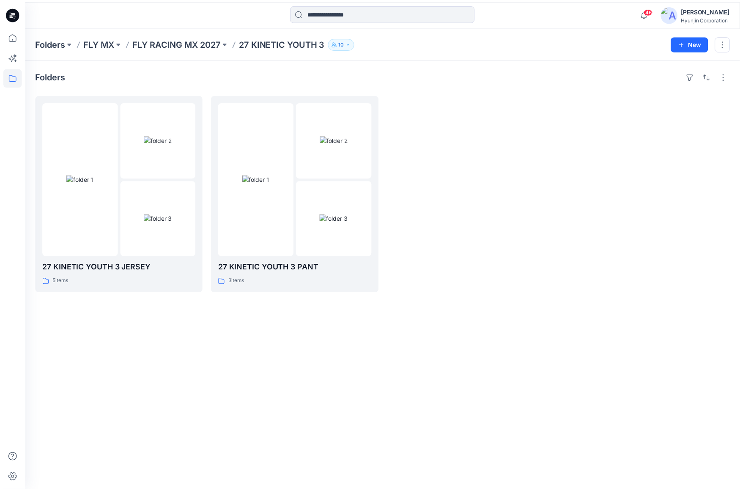
scroll to position [28, 0]
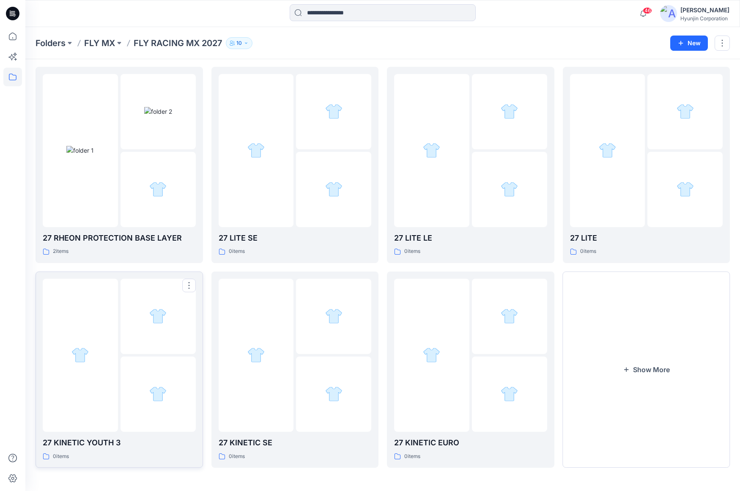
click at [115, 362] on div at bounding box center [80, 355] width 75 height 153
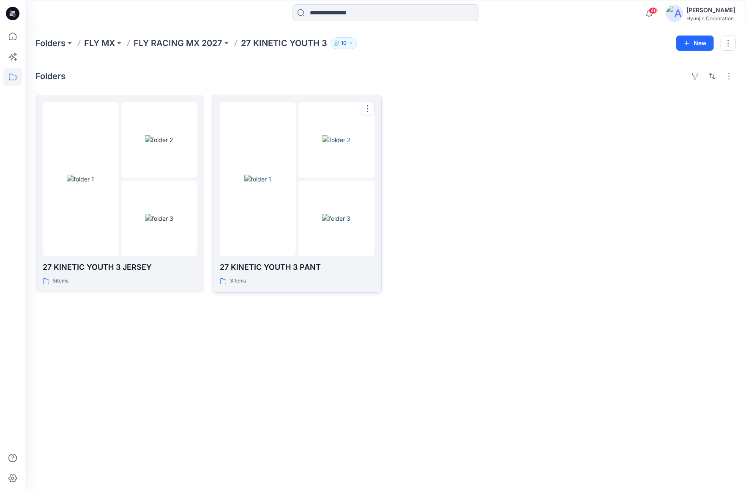
click at [246, 222] on div at bounding box center [258, 179] width 76 height 154
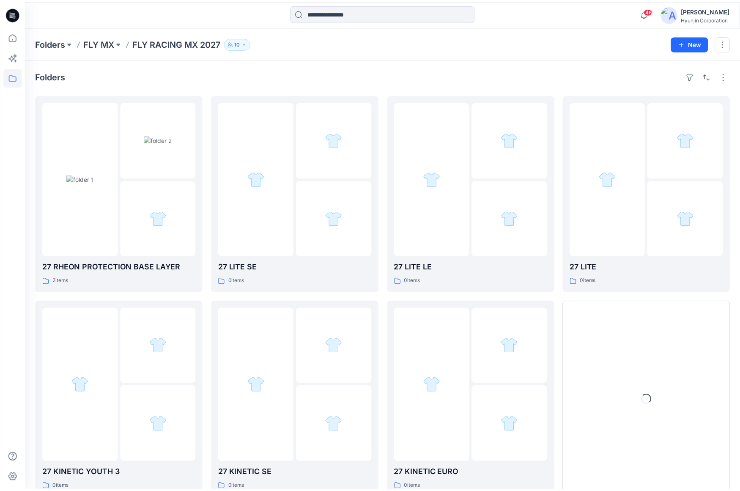
scroll to position [28, 0]
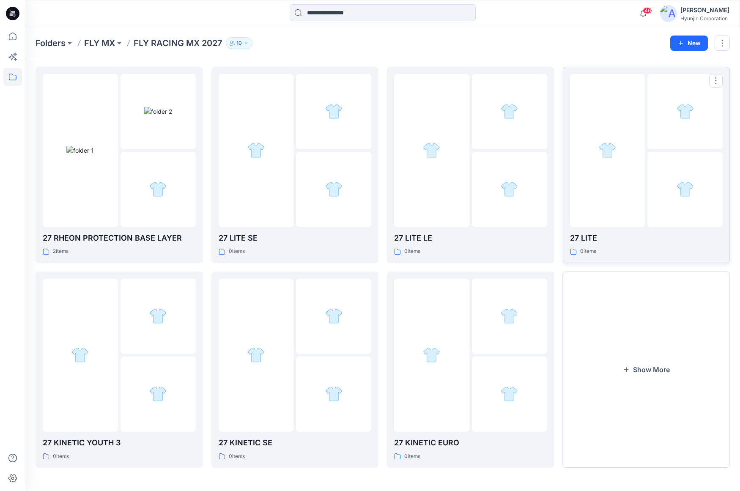
click at [564, 183] on link "27 LITE 0 items" at bounding box center [646, 165] width 167 height 196
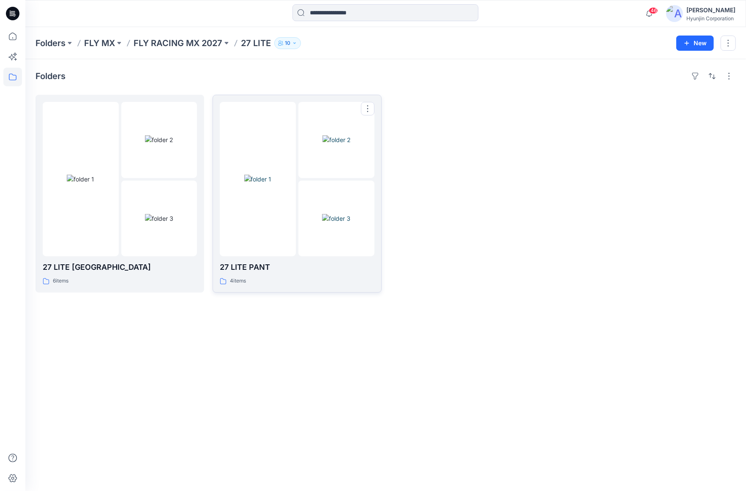
click at [297, 206] on div at bounding box center [297, 179] width 154 height 154
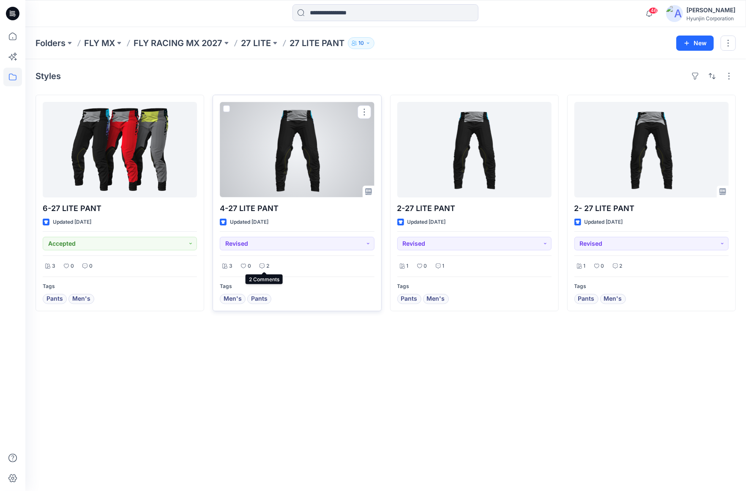
click at [265, 266] on div "2" at bounding box center [264, 266] width 15 height 11
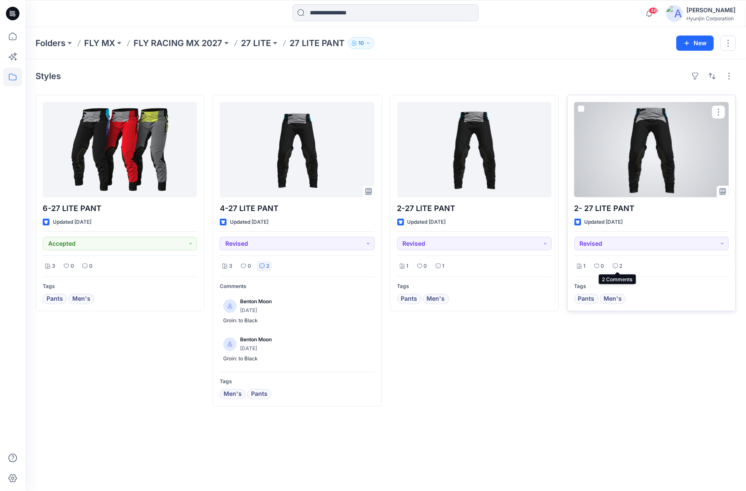
click at [623, 266] on div "2" at bounding box center [618, 266] width 15 height 11
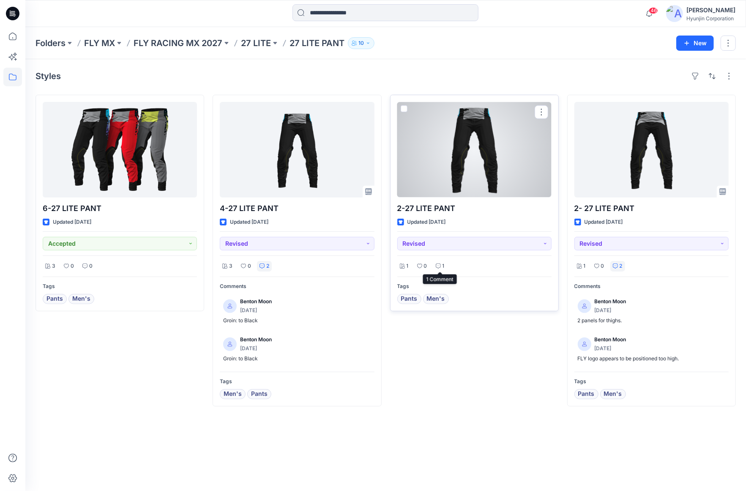
click at [443, 267] on p "1" at bounding box center [444, 266] width 2 height 9
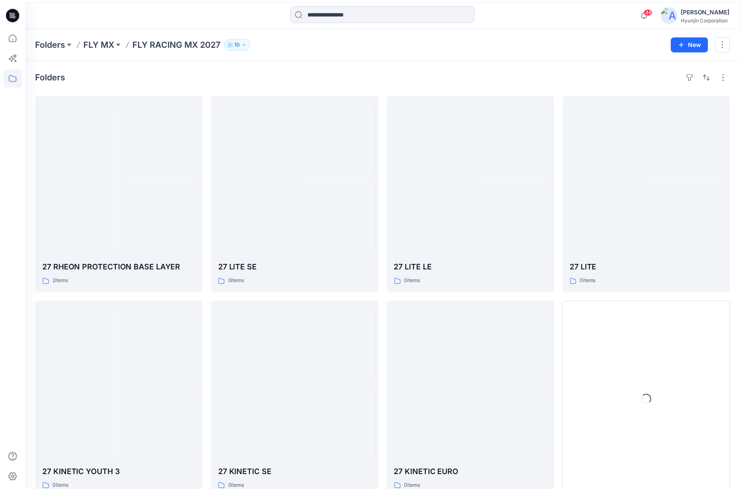
scroll to position [28, 0]
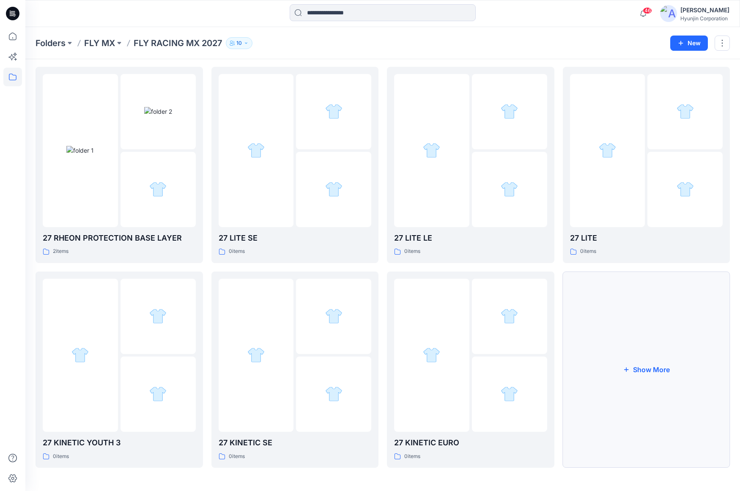
click at [653, 341] on button "Show More" at bounding box center [646, 370] width 167 height 196
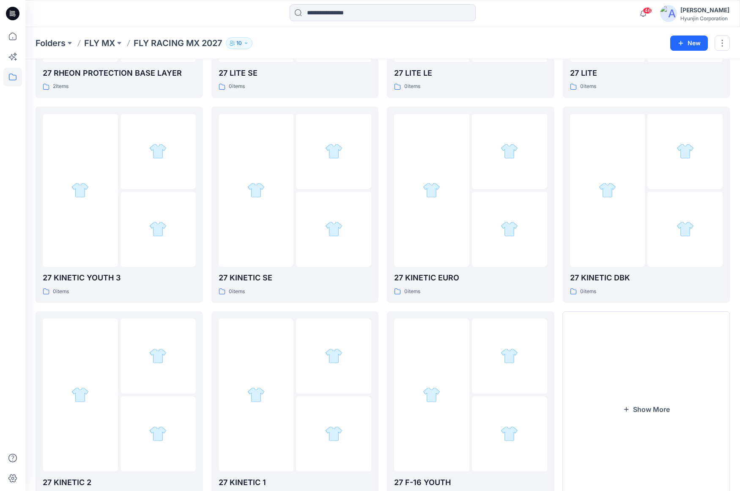
scroll to position [233, 0]
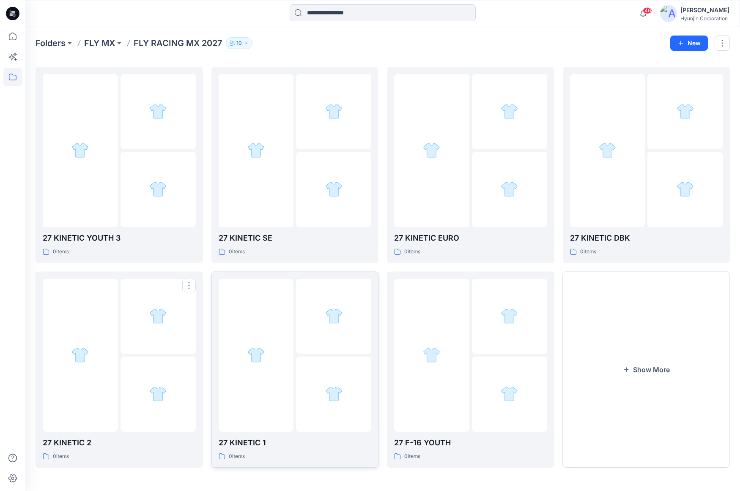
click at [299, 380] on div at bounding box center [333, 394] width 75 height 75
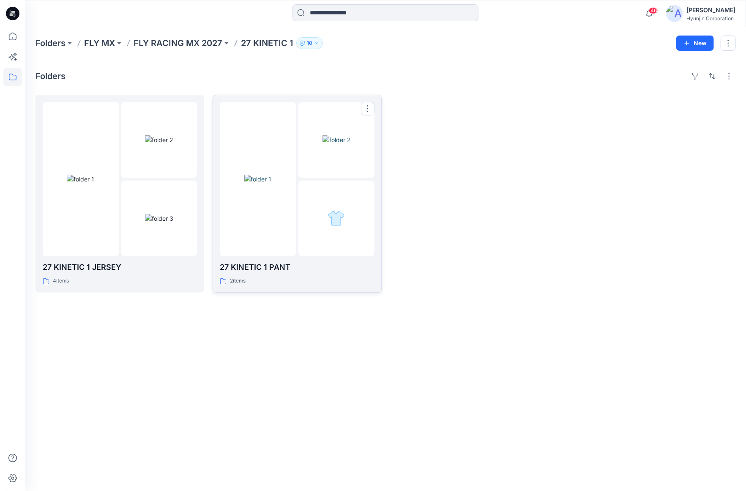
click at [285, 171] on div at bounding box center [258, 179] width 76 height 154
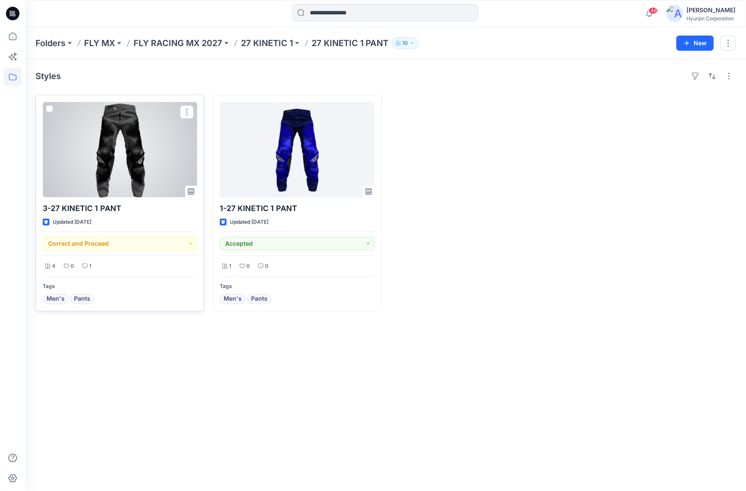
click at [87, 266] on icon at bounding box center [84, 265] width 5 height 5
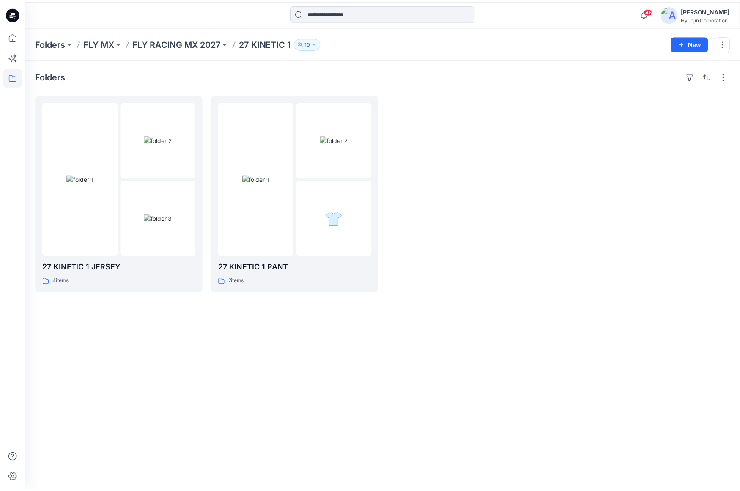
scroll to position [233, 0]
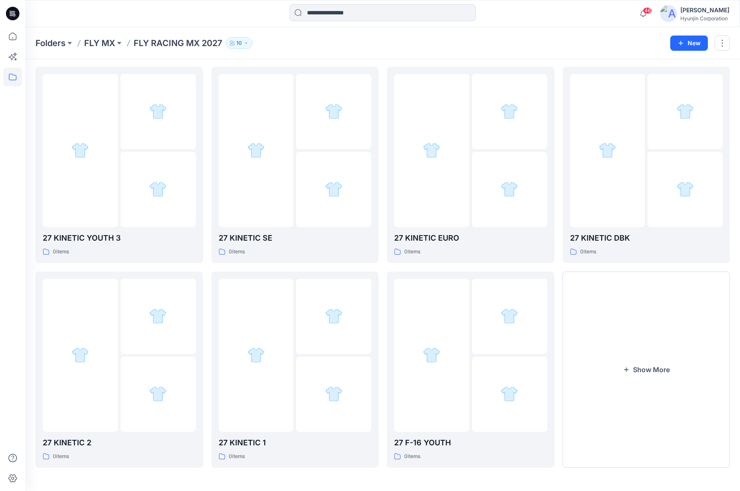
click at [734, 359] on div "Folders 27 RHEON PROTECTION BASE LAYER 2 items 27 KINETIC YOUTH 3 0 items 27 KI…" at bounding box center [382, 159] width 715 height 665
click at [701, 373] on button "Show More" at bounding box center [646, 370] width 167 height 196
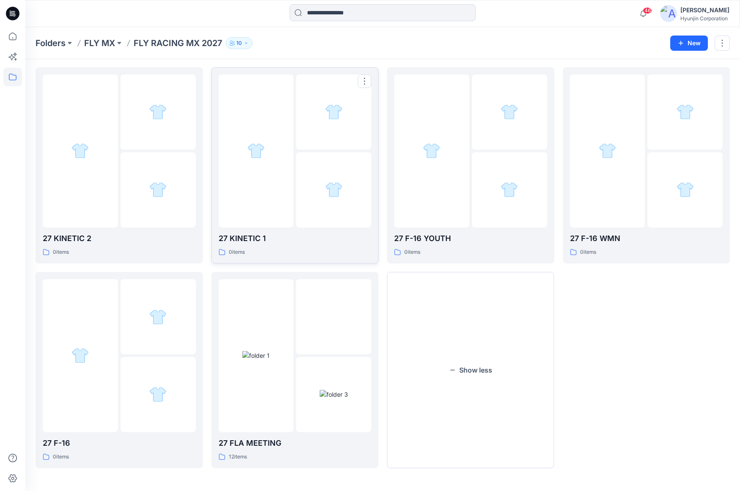
scroll to position [437, 0]
click at [160, 192] on img at bounding box center [157, 189] width 17 height 17
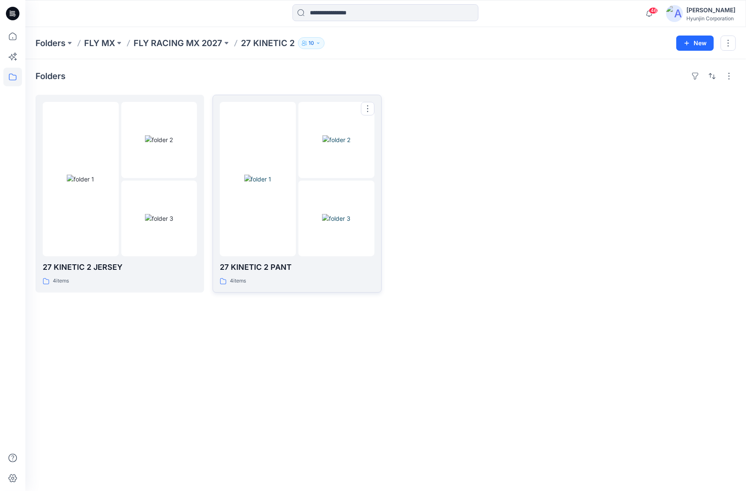
click at [271, 203] on div at bounding box center [258, 179] width 76 height 154
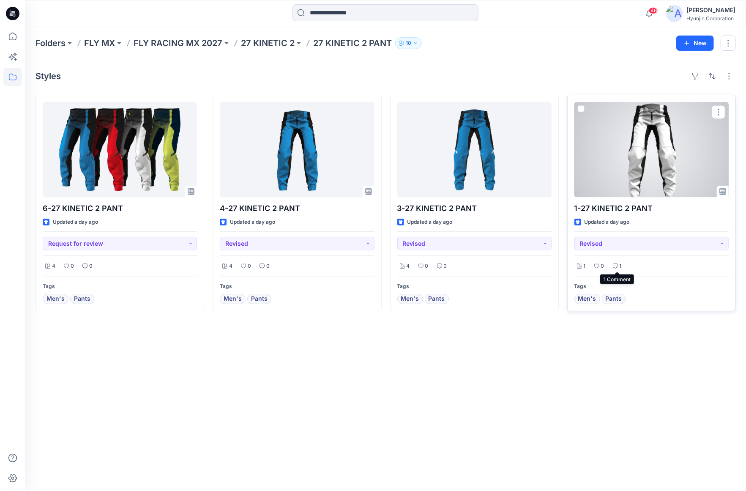
click at [617, 266] on icon at bounding box center [615, 265] width 5 height 5
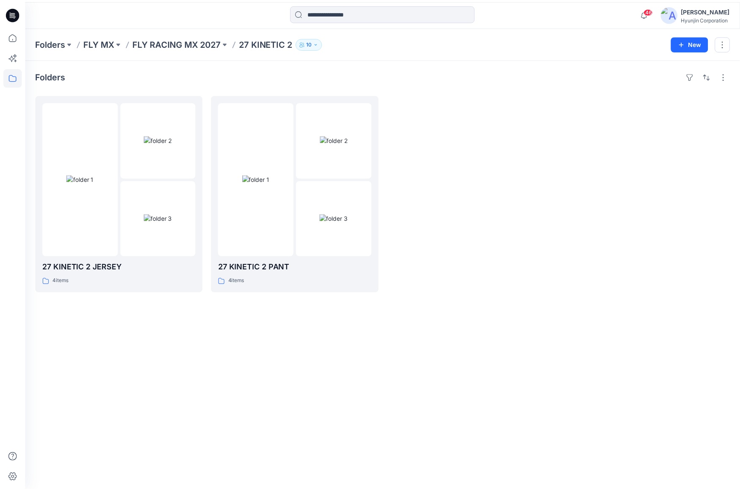
scroll to position [437, 0]
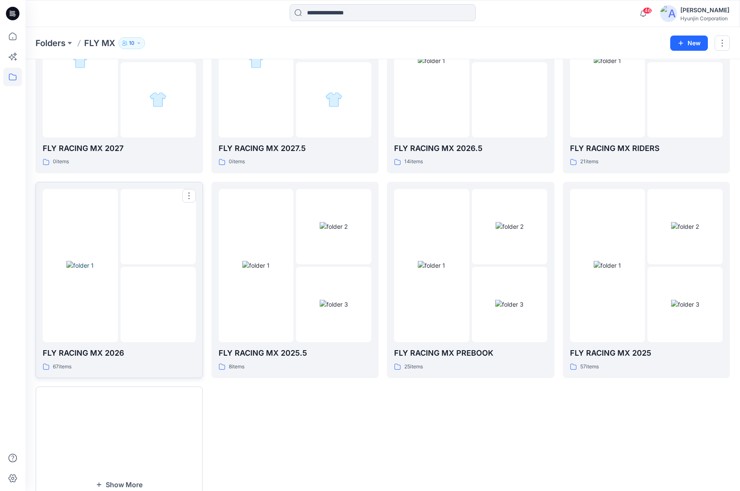
scroll to position [169, 0]
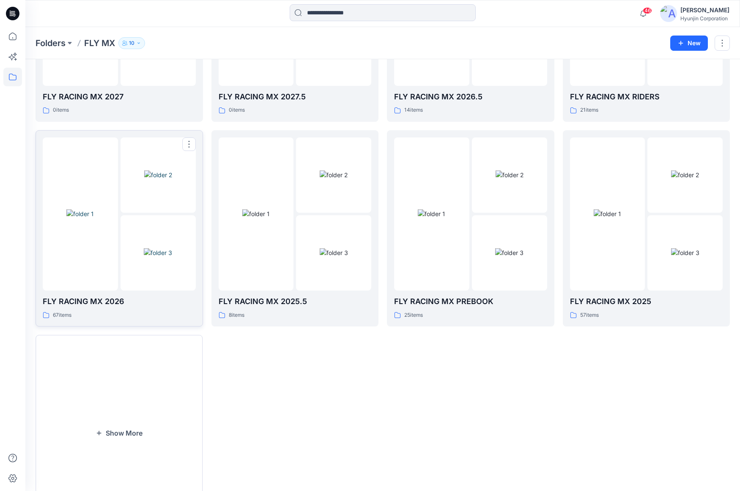
click at [147, 257] on img at bounding box center [158, 252] width 28 height 9
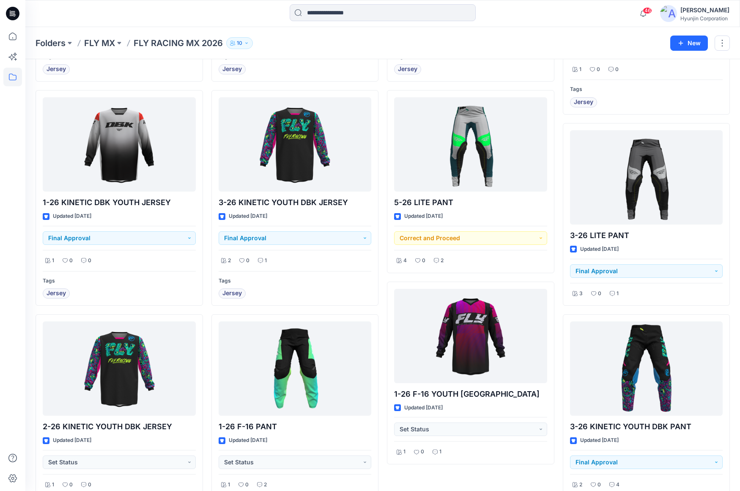
scroll to position [879, 0]
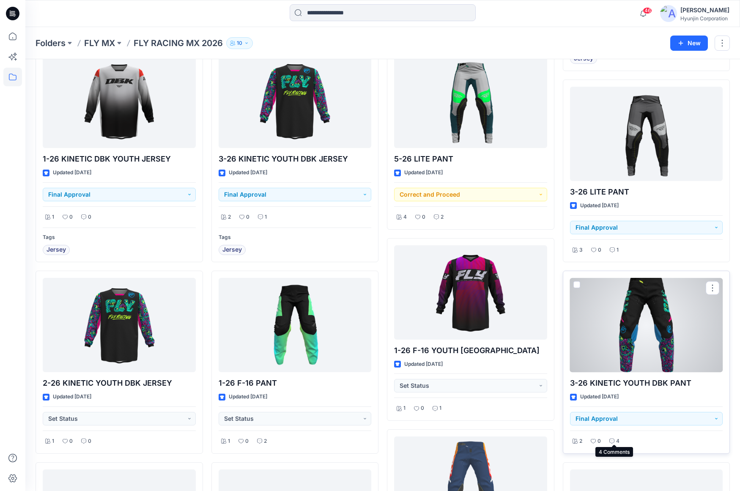
click at [615, 438] on div "4" at bounding box center [614, 441] width 15 height 11
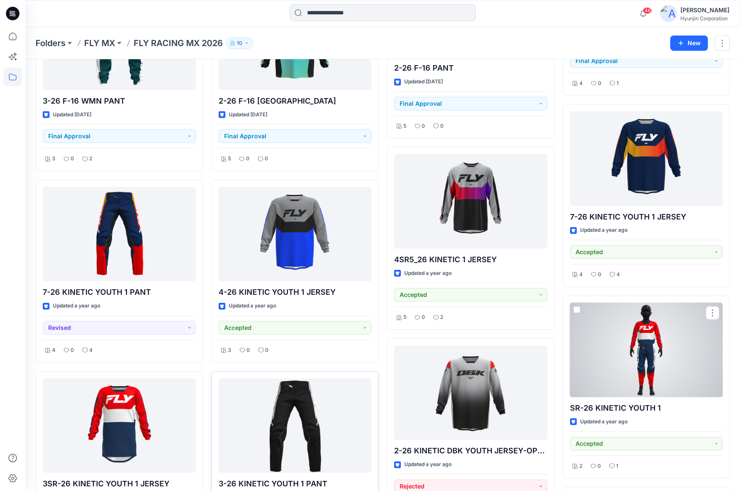
scroll to position [1737, 0]
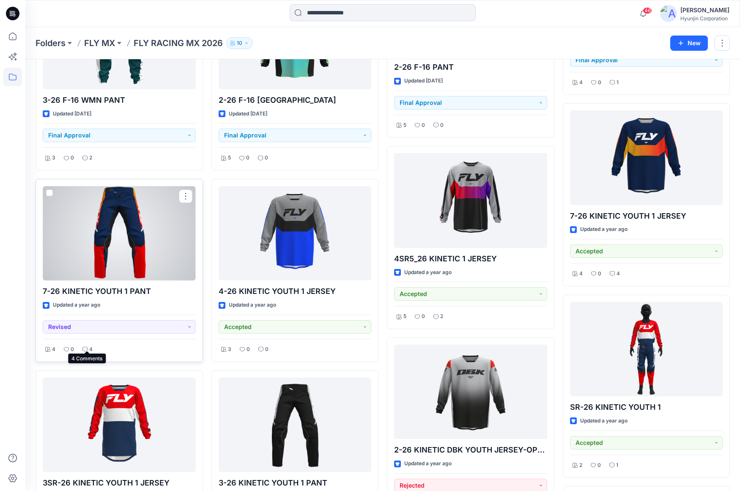
click at [87, 347] on icon at bounding box center [84, 349] width 5 height 5
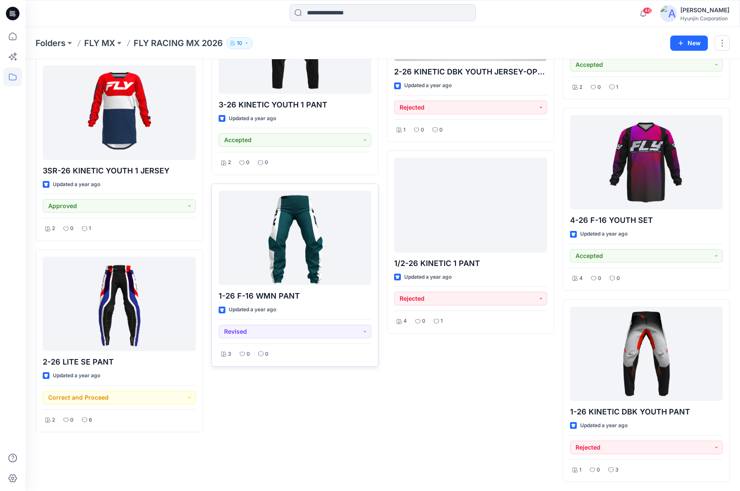
scroll to position [2141, 0]
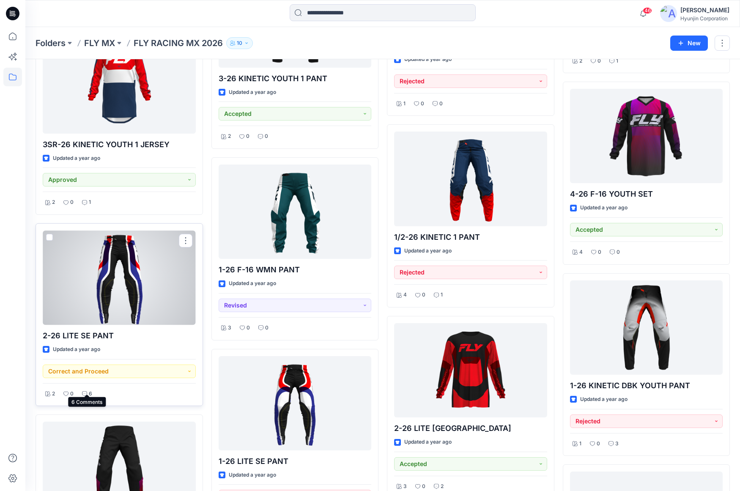
click at [90, 390] on p "6" at bounding box center [90, 394] width 3 height 9
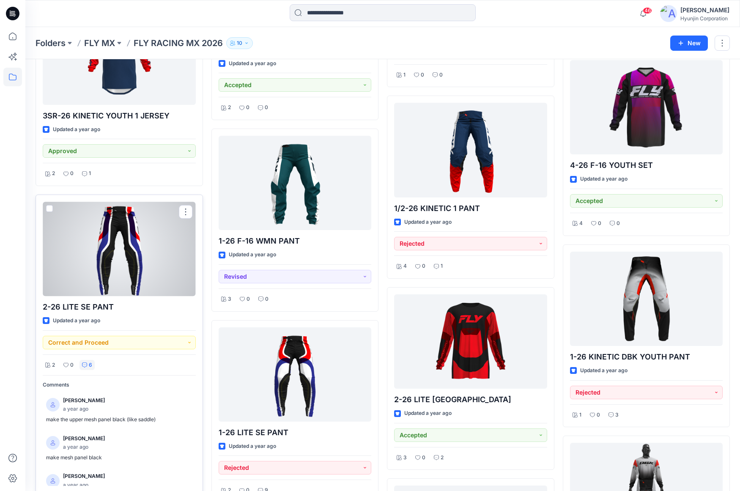
scroll to position [2183, 0]
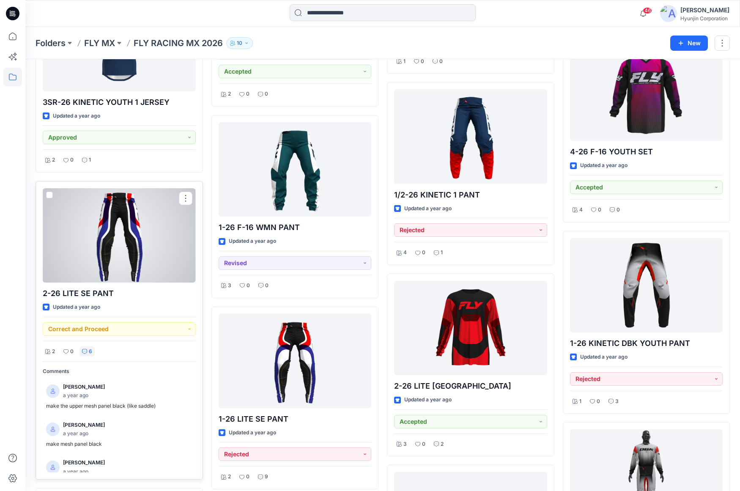
click at [140, 236] on div at bounding box center [119, 235] width 153 height 94
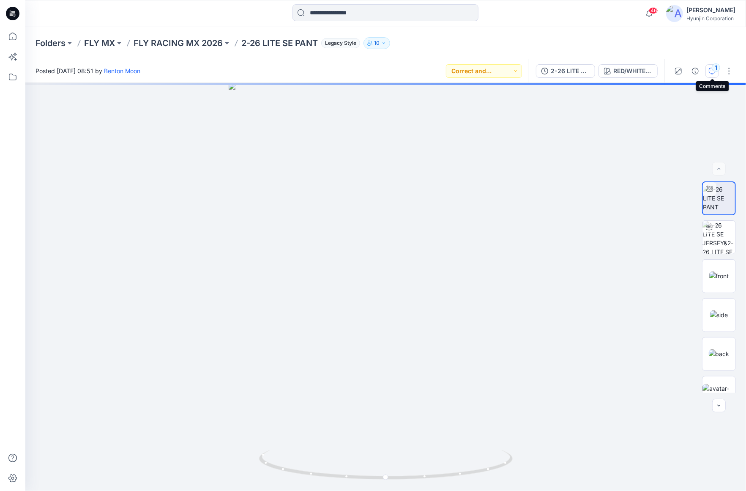
click at [715, 74] on button "1" at bounding box center [713, 71] width 14 height 14
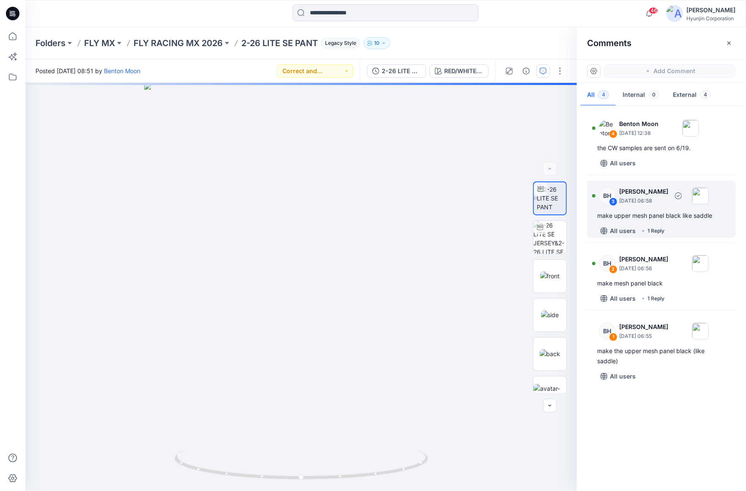
click at [675, 228] on div "All users 1 Reply" at bounding box center [667, 231] width 139 height 14
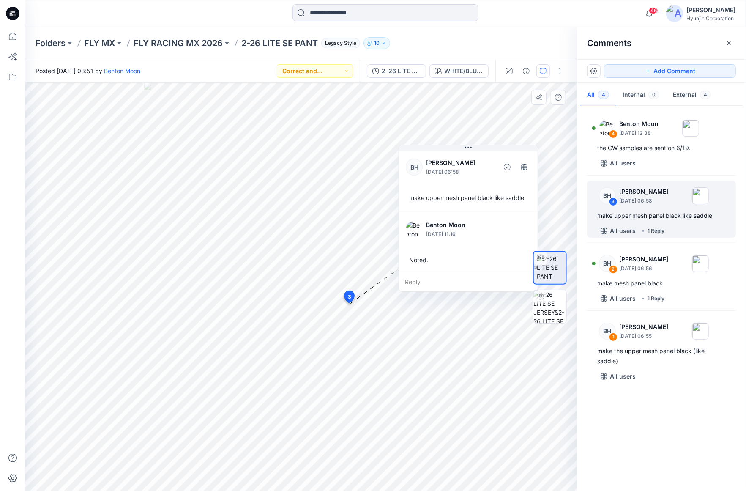
drag, startPoint x: 389, startPoint y: 314, endPoint x: 451, endPoint y: 152, distance: 174.1
click at [451, 152] on div "[PERSON_NAME] [DATE] 06:58 make upper mesh panel black like saddle" at bounding box center [468, 180] width 139 height 62
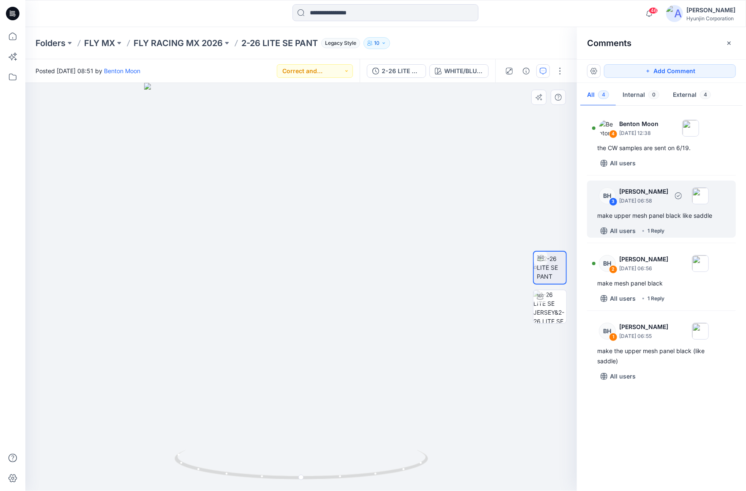
drag, startPoint x: 439, startPoint y: 279, endPoint x: 661, endPoint y: 218, distance: 229.8
click at [661, 218] on div "make upper mesh panel black like saddle" at bounding box center [662, 216] width 129 height 10
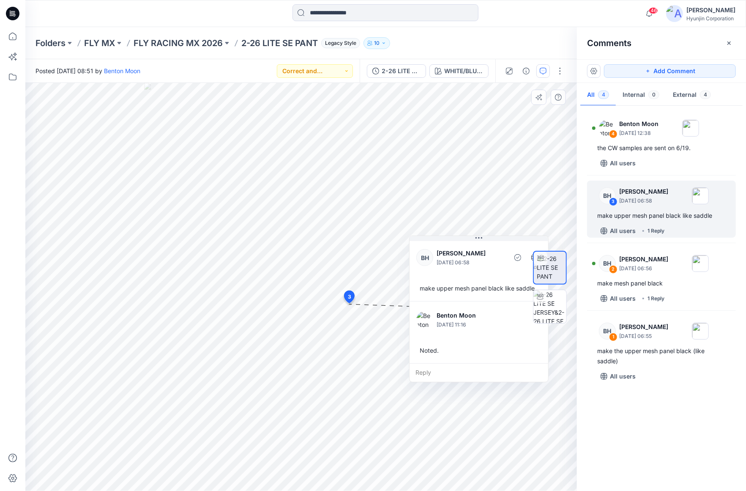
drag, startPoint x: 431, startPoint y: 316, endPoint x: 505, endPoint y: 244, distance: 102.6
click at [505, 244] on div "[PERSON_NAME] [DATE] 06:58 make upper mesh panel black like saddle" at bounding box center [479, 270] width 139 height 62
